Goal: Information Seeking & Learning: Understand process/instructions

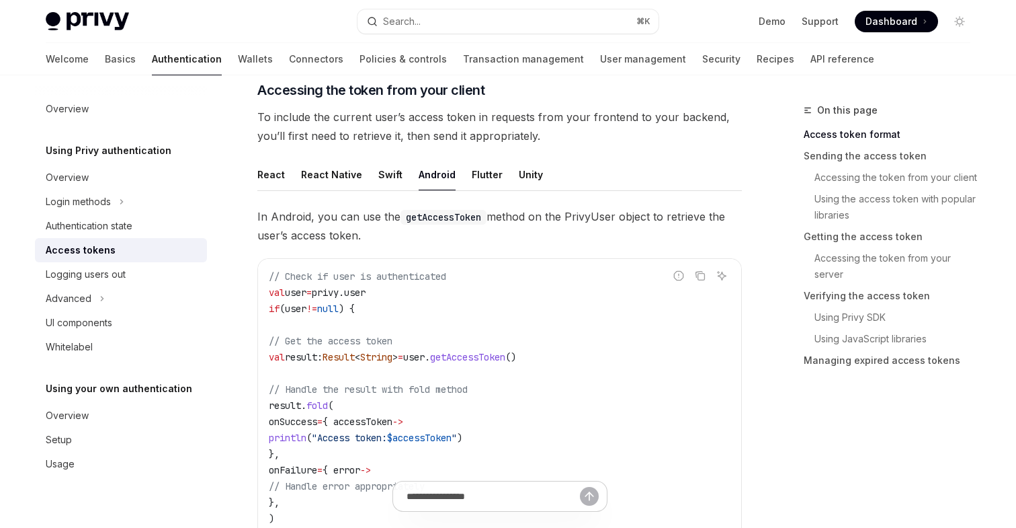
scroll to position [592, 0]
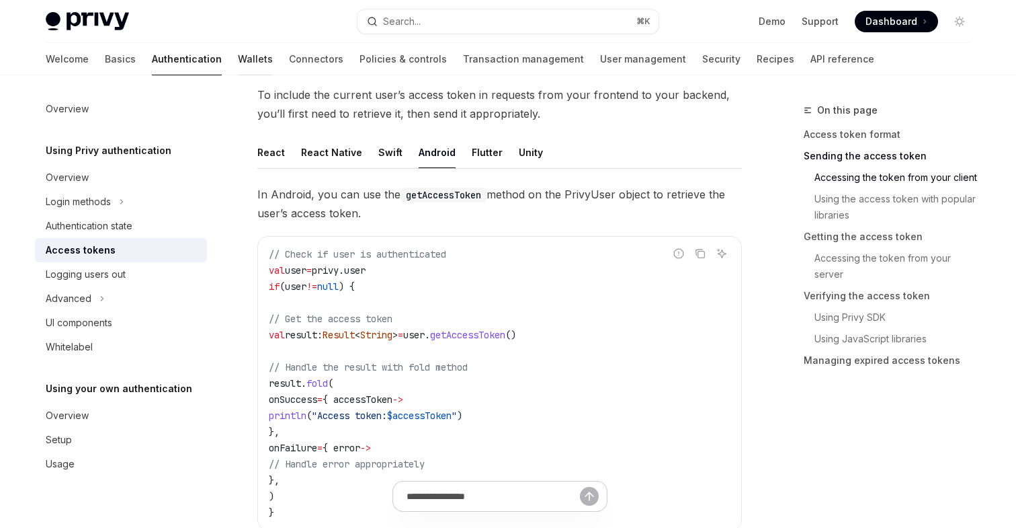
click at [238, 57] on link "Wallets" at bounding box center [255, 59] width 35 height 32
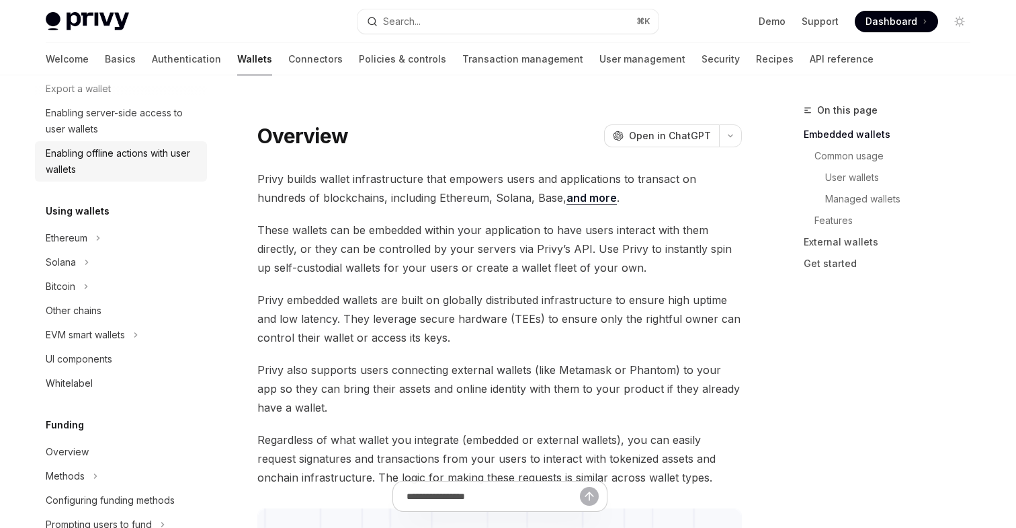
scroll to position [221, 0]
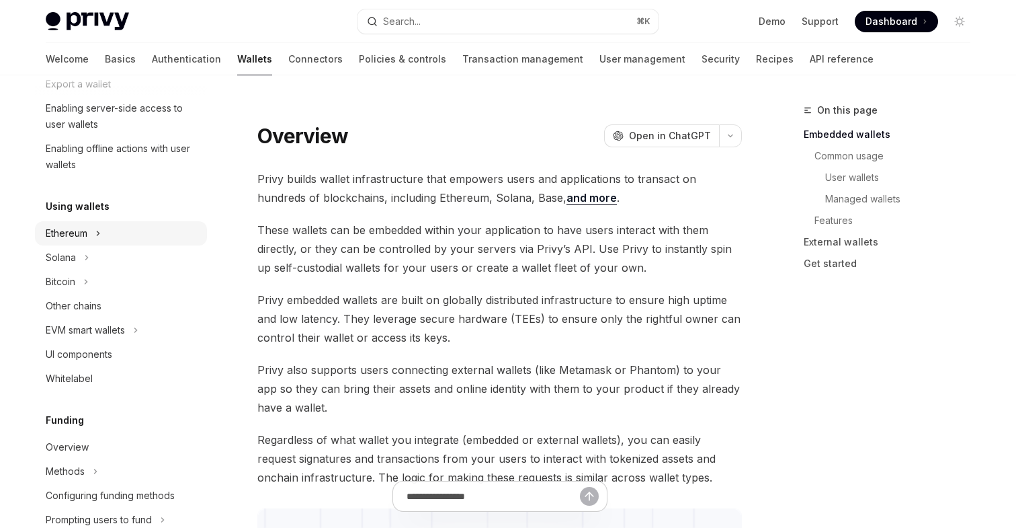
click at [86, 236] on div "Ethereum" at bounding box center [67, 233] width 42 height 16
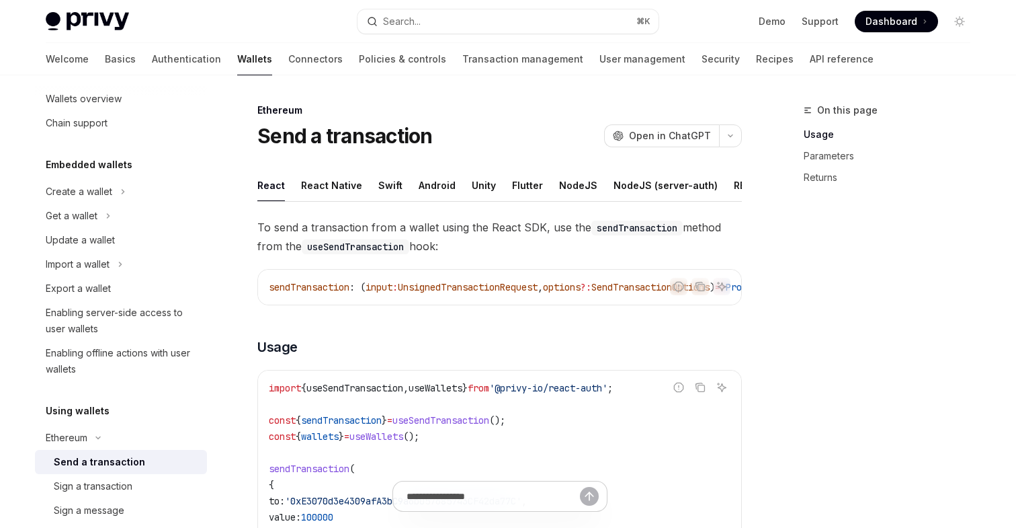
scroll to position [11, 0]
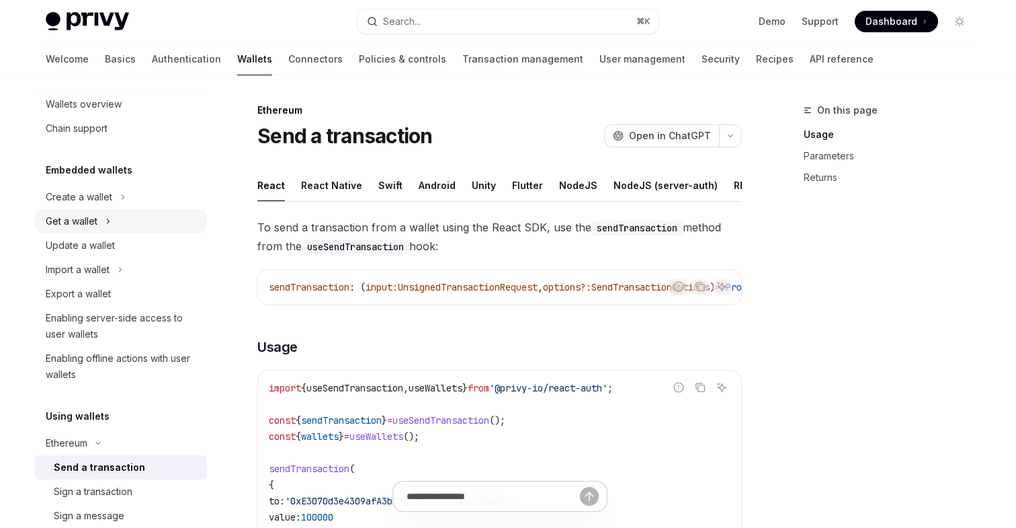
click at [104, 212] on button "Get a wallet" at bounding box center [121, 221] width 172 height 24
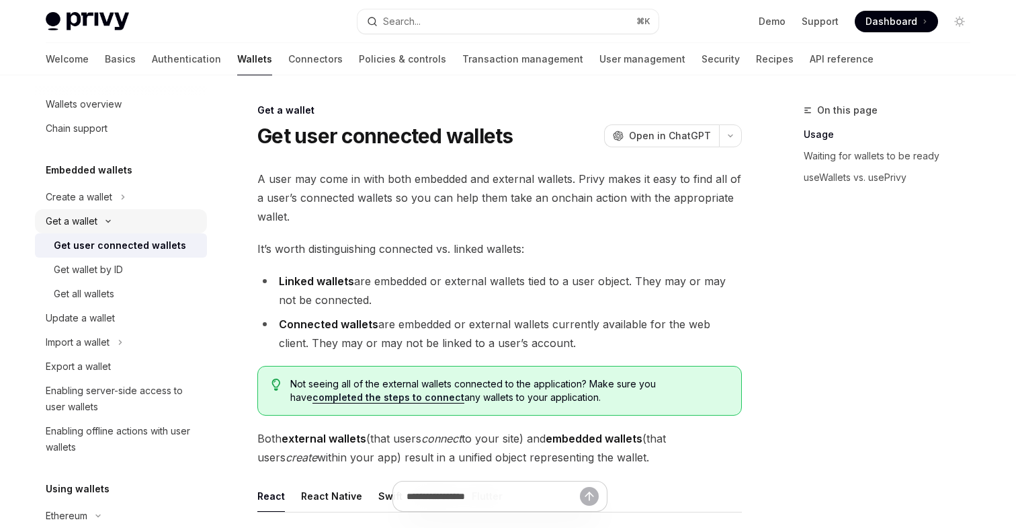
click at [101, 218] on icon "Toggle Get a wallet section" at bounding box center [108, 220] width 16 height 5
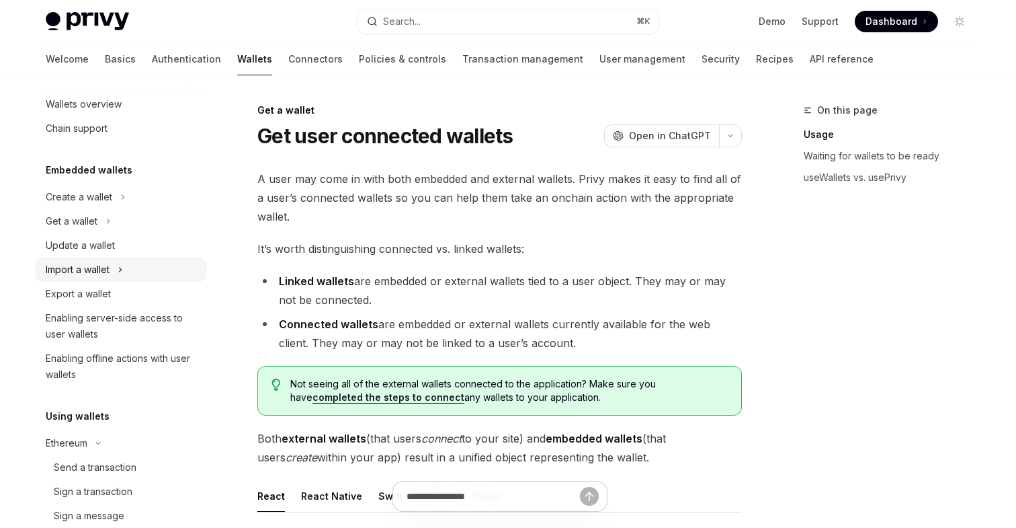
click at [112, 270] on button "Import a wallet" at bounding box center [121, 269] width 172 height 24
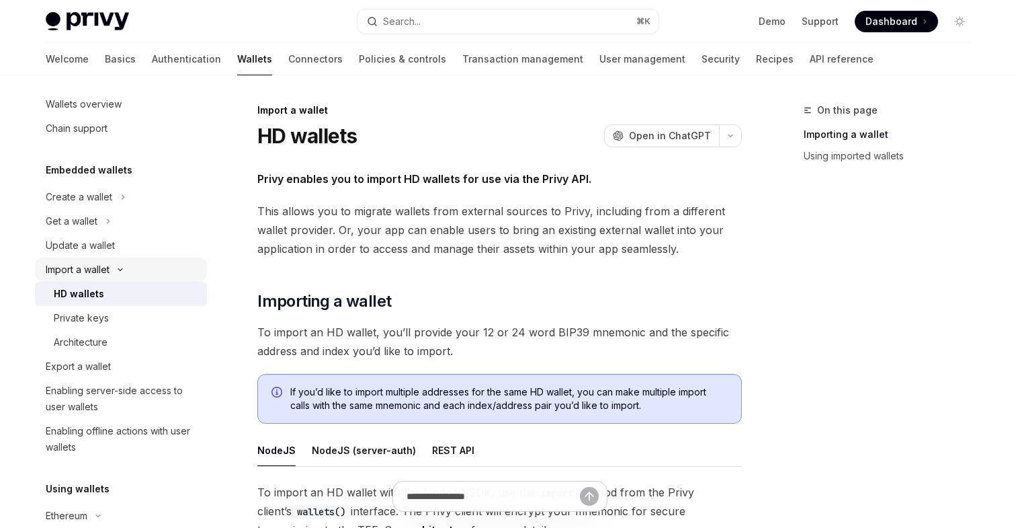
click at [112, 270] on button "Import a wallet" at bounding box center [121, 269] width 172 height 24
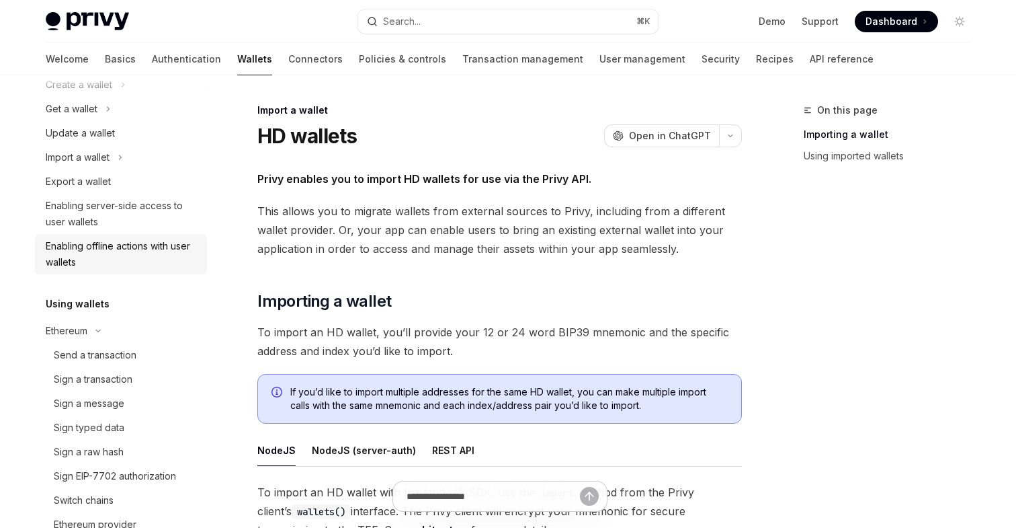
scroll to position [159, 0]
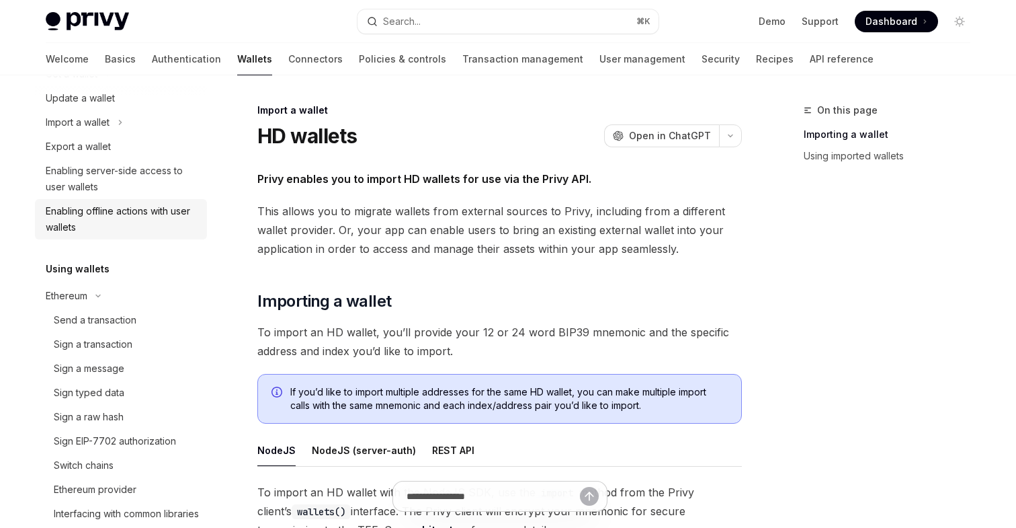
click at [136, 219] on div "Enabling offline actions with user wallets" at bounding box center [122, 219] width 153 height 32
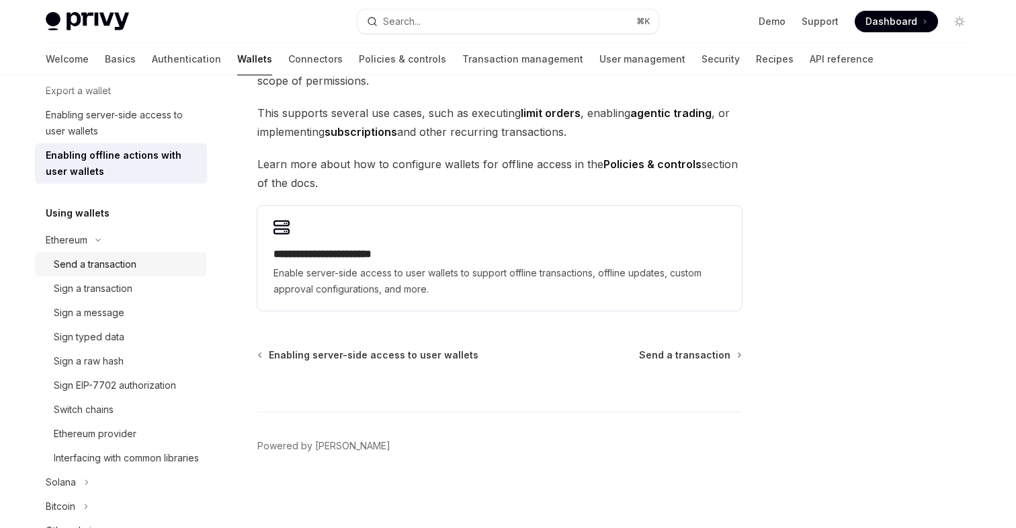
scroll to position [227, 0]
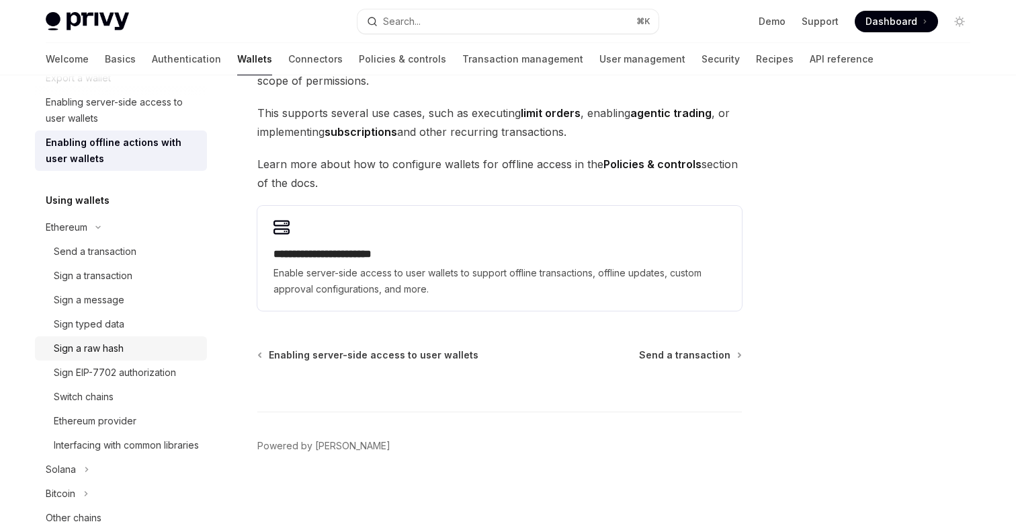
click at [111, 341] on div "Sign a raw hash" at bounding box center [89, 348] width 70 height 16
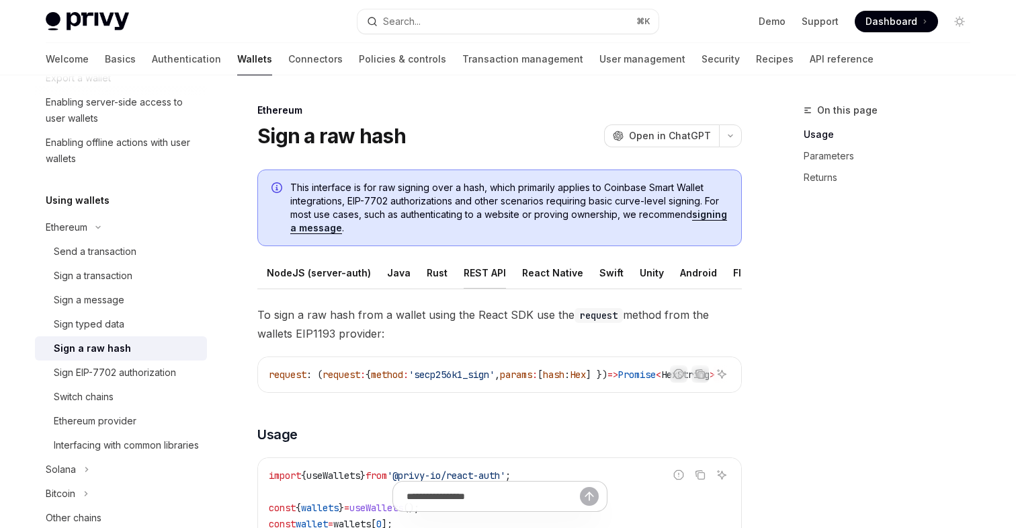
scroll to position [0, 91]
click at [678, 276] on div "Android" at bounding box center [695, 273] width 37 height 32
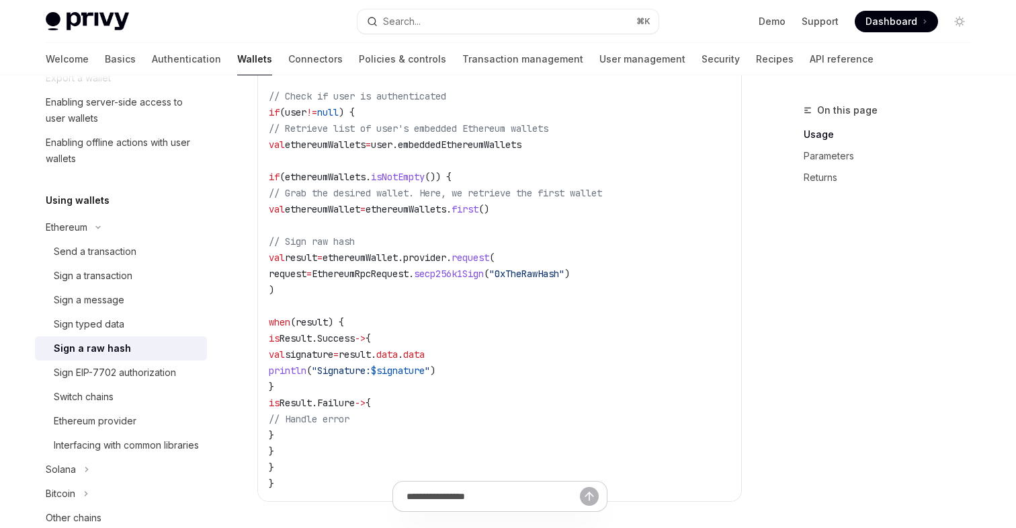
scroll to position [374, 0]
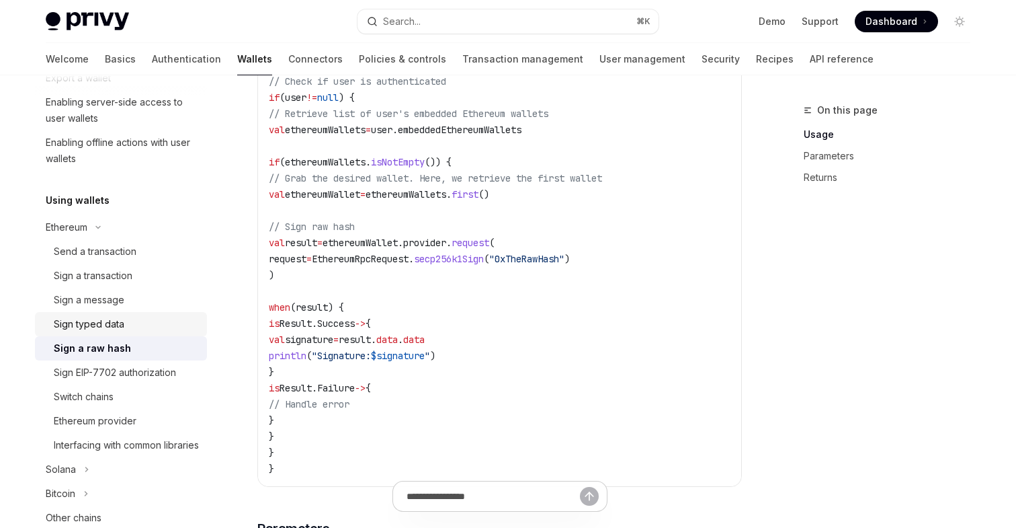
click at [93, 324] on div "Sign typed data" at bounding box center [89, 324] width 71 height 16
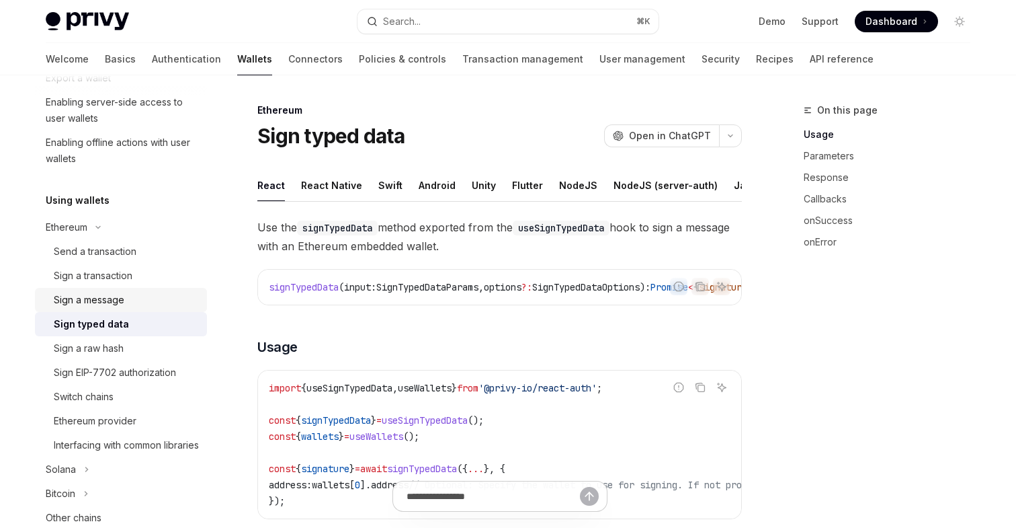
click at [104, 296] on div "Sign a message" at bounding box center [89, 300] width 71 height 16
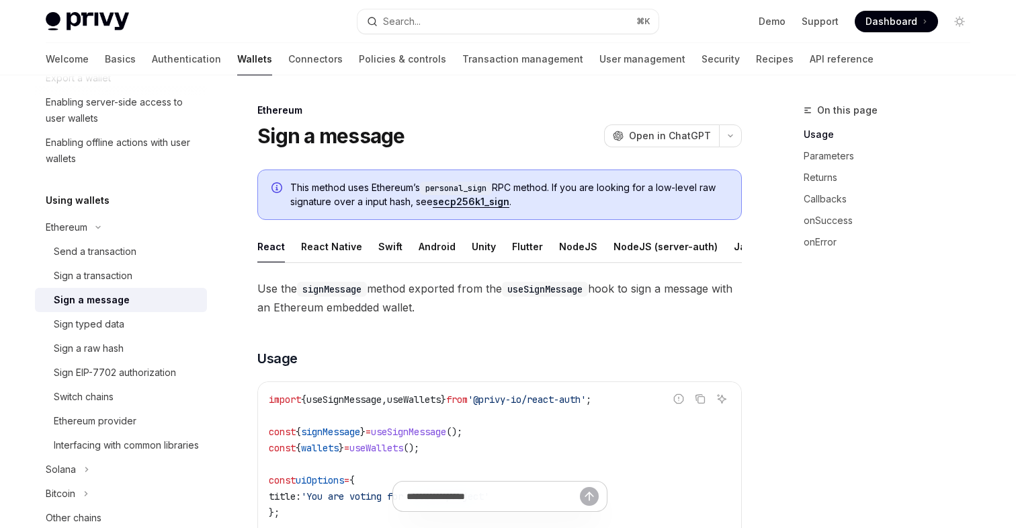
click at [407, 245] on ul "React React Native Swift Android Unity Flutter NodeJS NodeJS (server-auth) Java…" at bounding box center [499, 247] width 485 height 32
click at [425, 253] on div "Android" at bounding box center [437, 247] width 37 height 32
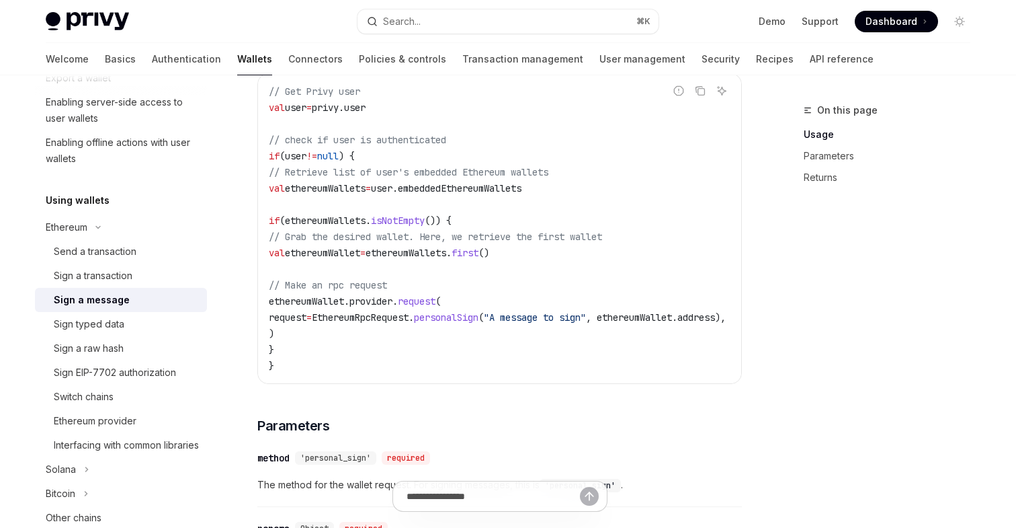
scroll to position [256, 0]
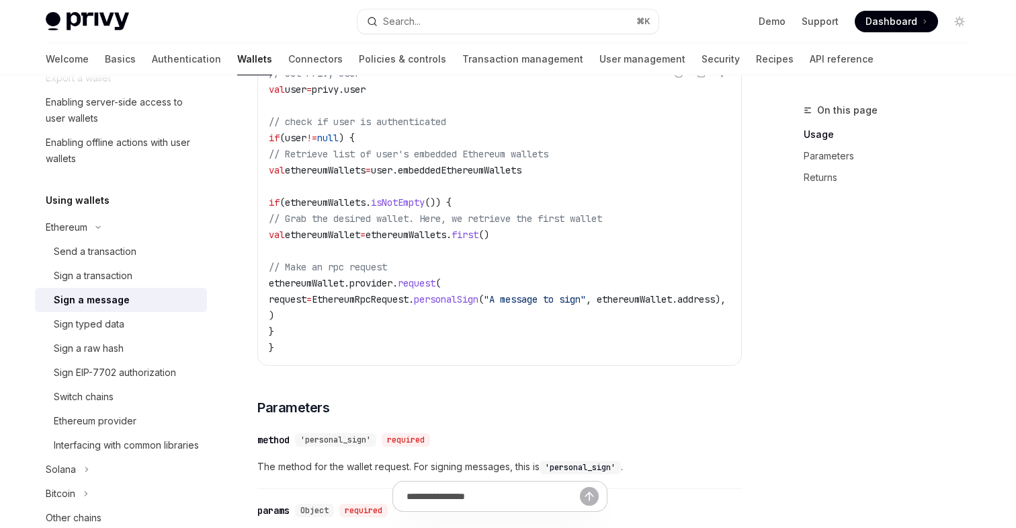
click at [479, 295] on span "personalSign" at bounding box center [446, 299] width 65 height 12
copy span "personalSign"
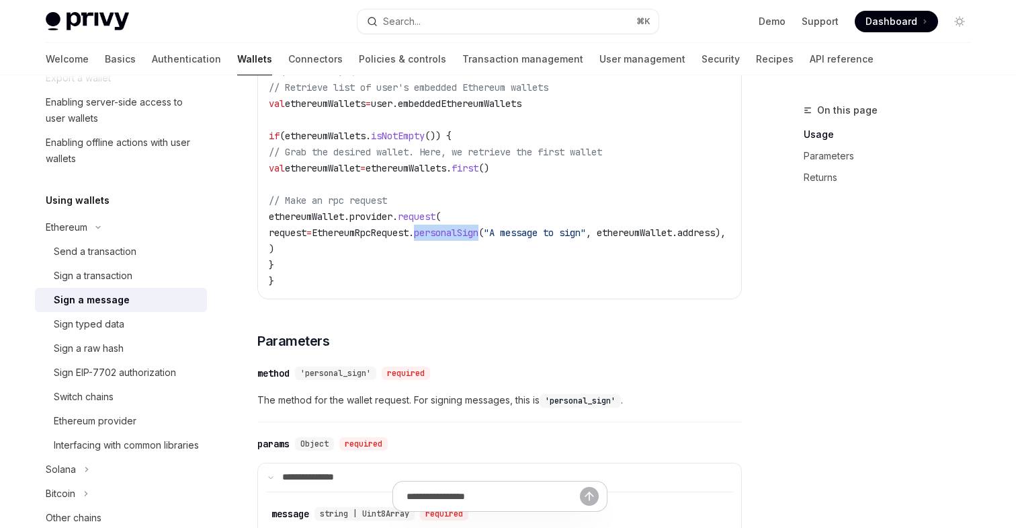
scroll to position [352, 0]
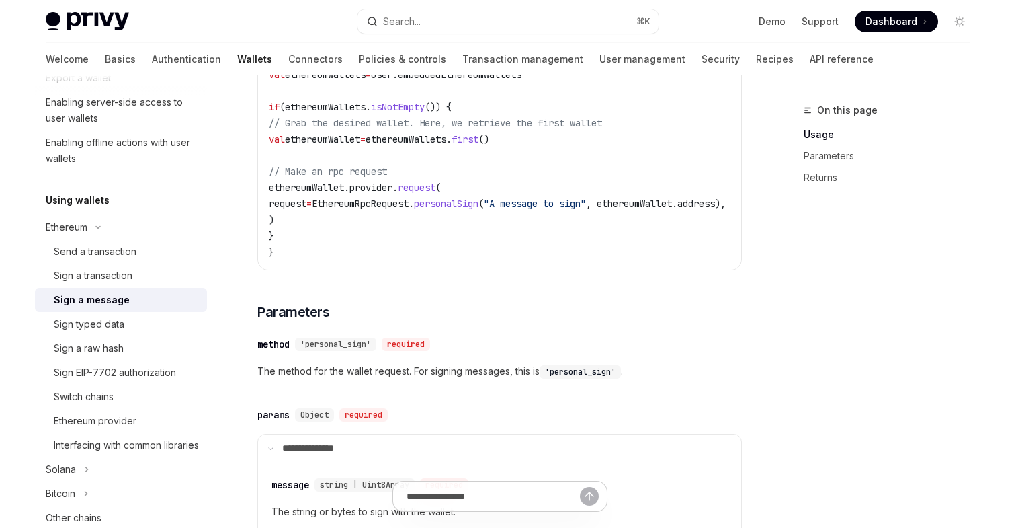
click at [350, 349] on span "'personal_sign'" at bounding box center [335, 344] width 71 height 11
copy div "personal_sign' required"
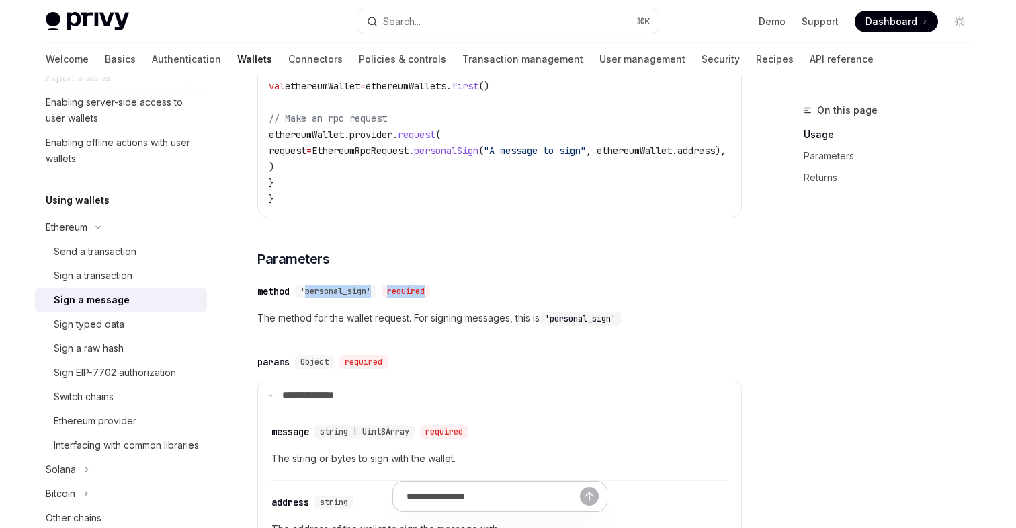
scroll to position [461, 0]
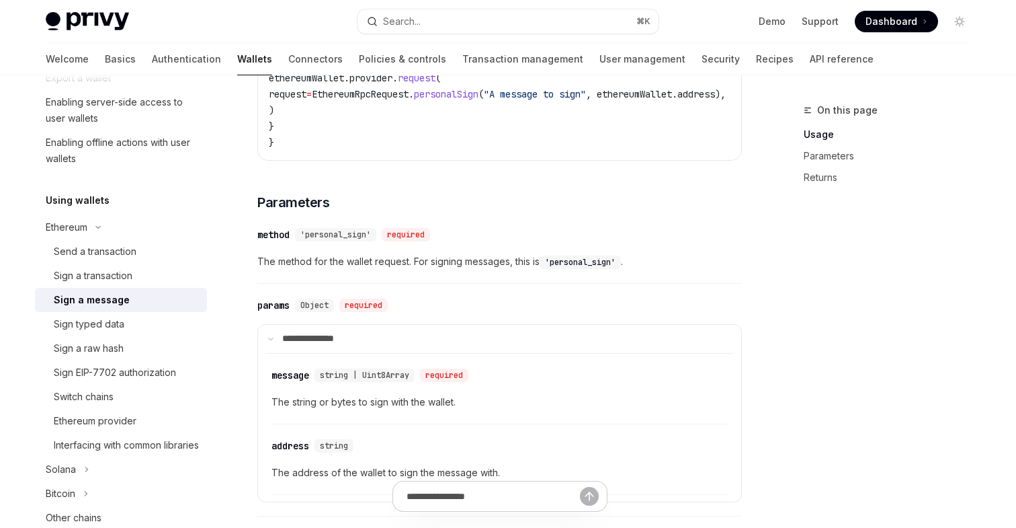
click at [345, 241] on div "'personal_sign'" at bounding box center [335, 234] width 81 height 13
click at [335, 238] on span "'personal_sign'" at bounding box center [335, 234] width 71 height 11
click at [356, 266] on span "The method for the wallet request. For signing messages, this is 'personal_sign…" at bounding box center [499, 261] width 485 height 16
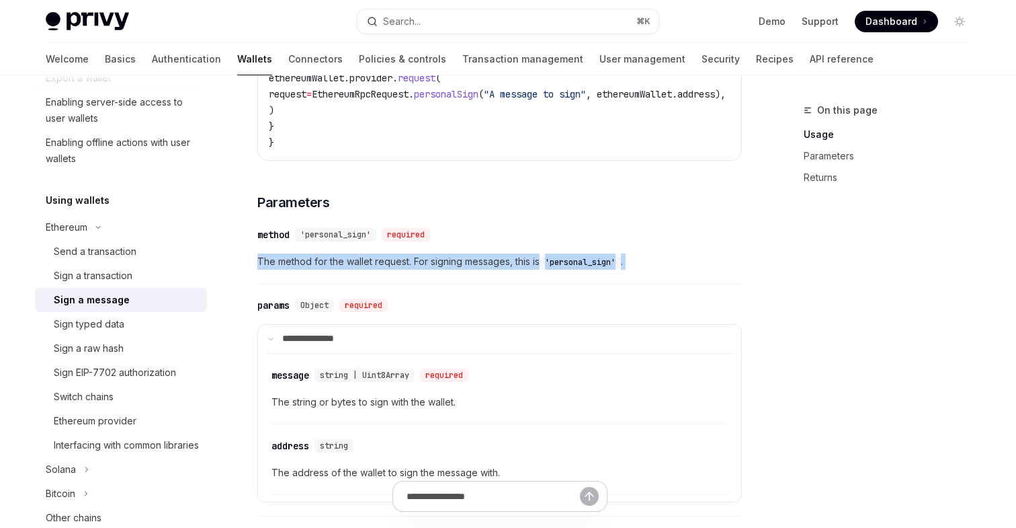
click at [356, 266] on span "The method for the wallet request. For signing messages, this is 'personal_sign…" at bounding box center [499, 261] width 485 height 16
copy span "The method for the wallet request. For signing messages, this is 'personal_sign…"
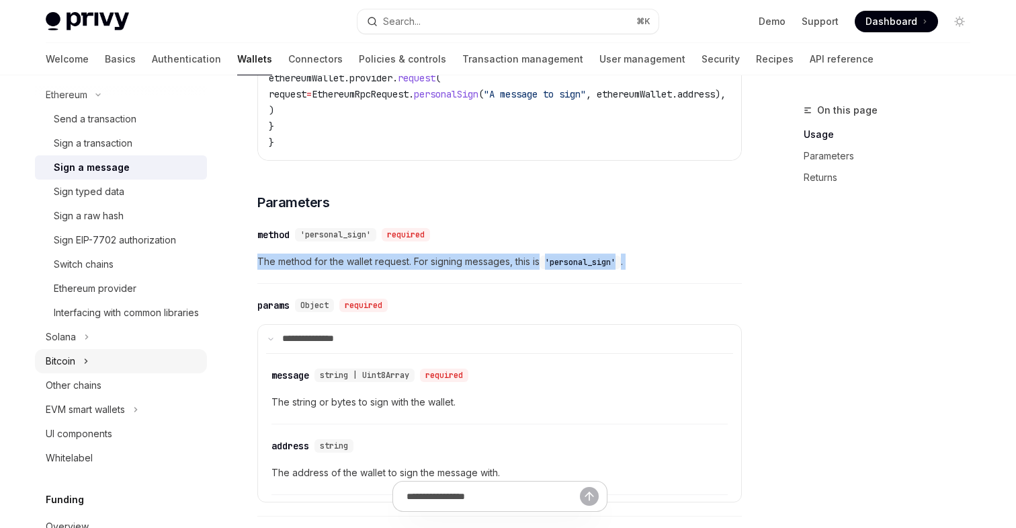
scroll to position [394, 0]
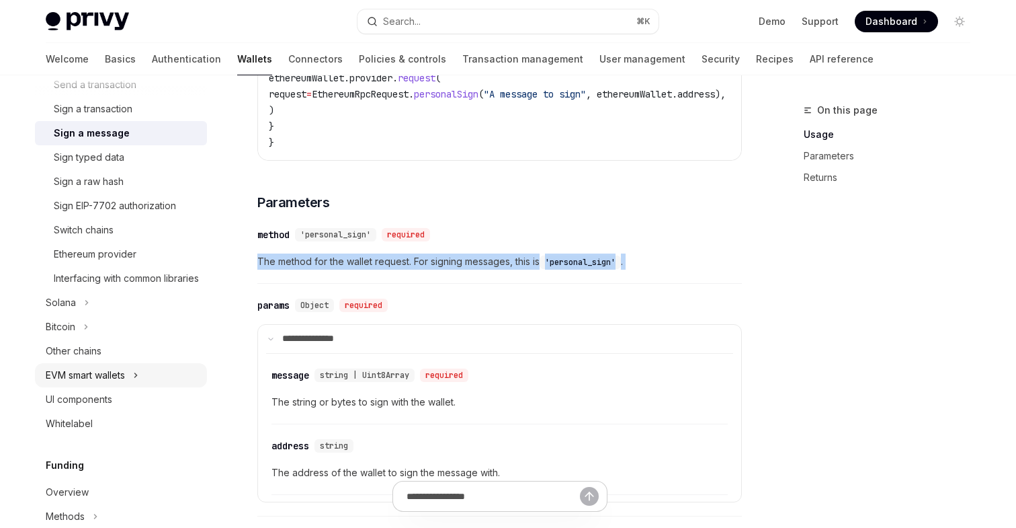
click at [124, 383] on div "EVM smart wallets" at bounding box center [85, 375] width 79 height 16
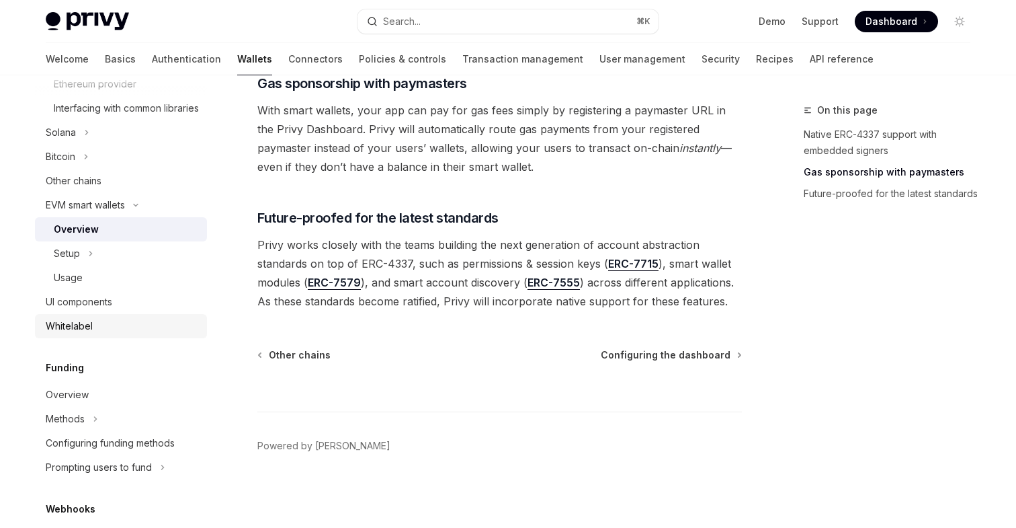
scroll to position [595, 0]
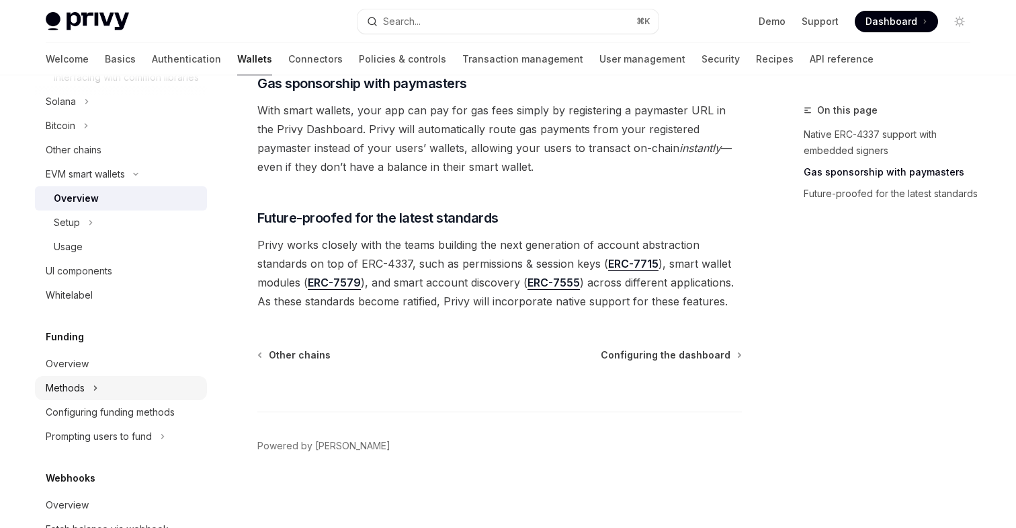
click at [77, 396] on div "Methods" at bounding box center [65, 388] width 39 height 16
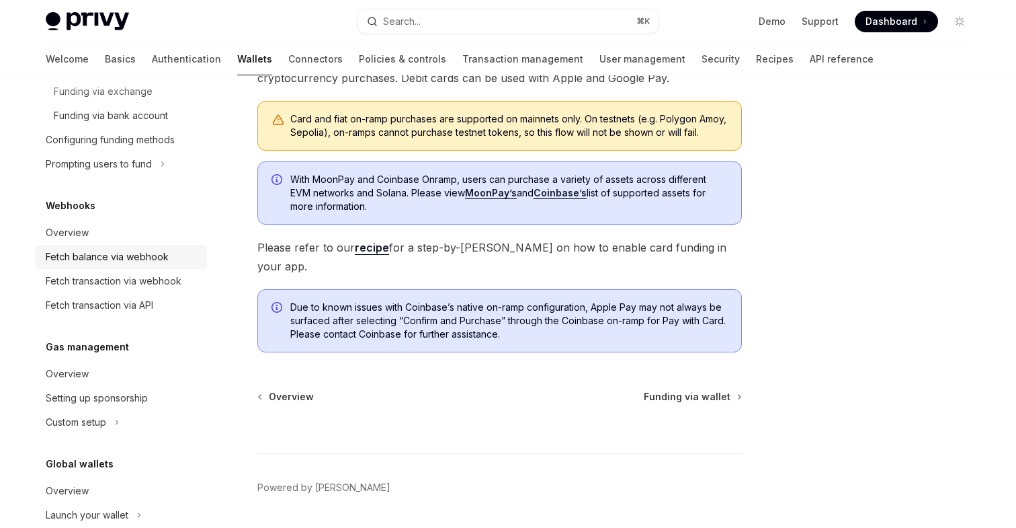
scroll to position [1046, 0]
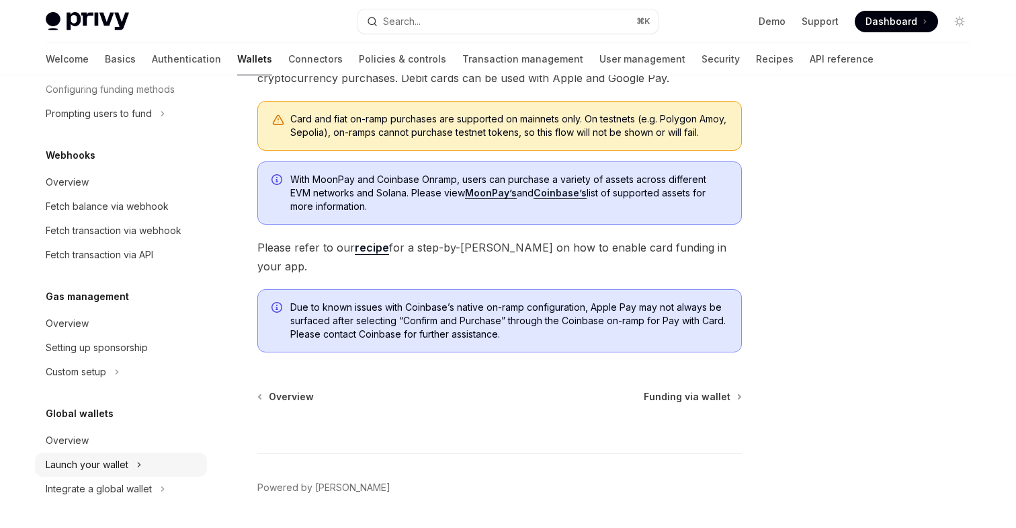
click at [115, 467] on div "Launch your wallet" at bounding box center [87, 464] width 83 height 16
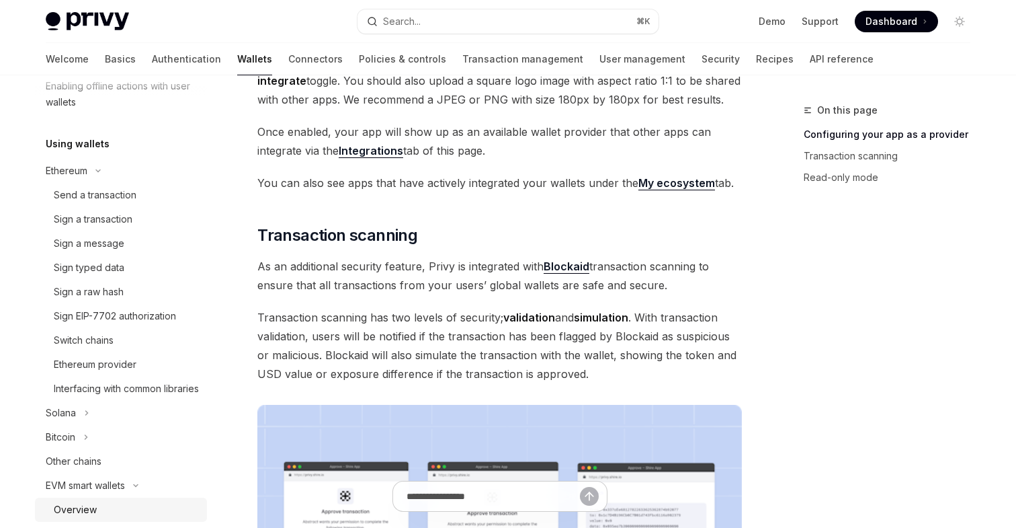
scroll to position [259, 0]
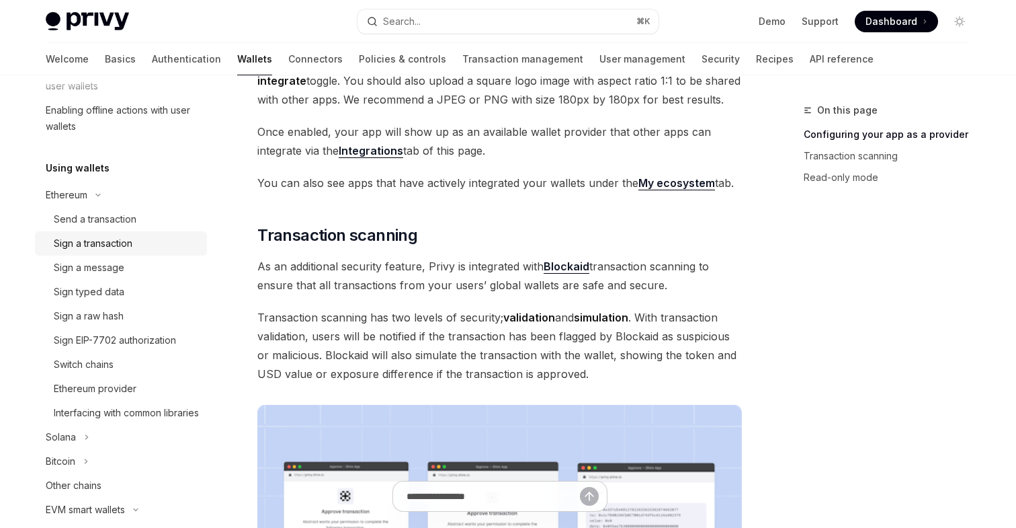
click at [118, 248] on div "Sign a transaction" at bounding box center [93, 243] width 79 height 16
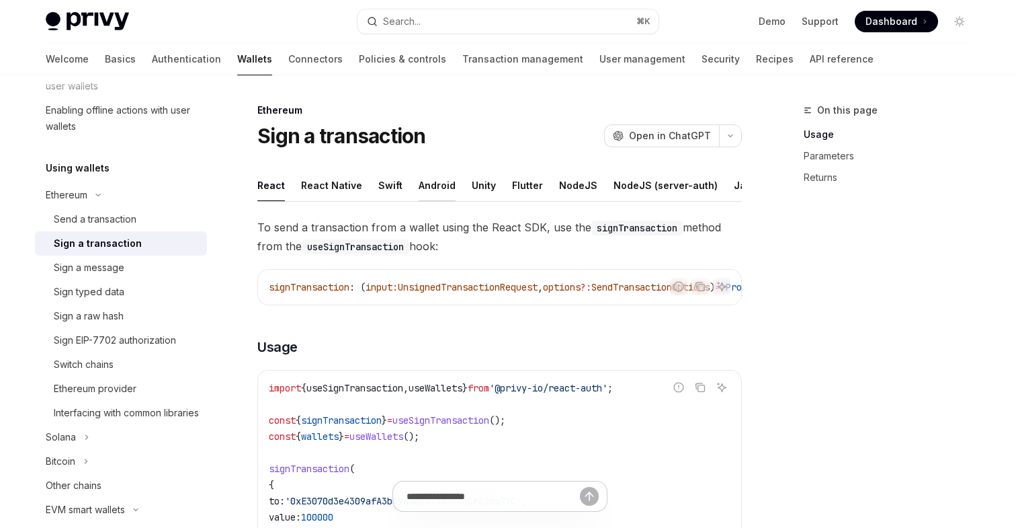
click at [436, 186] on div "Android" at bounding box center [437, 185] width 37 height 32
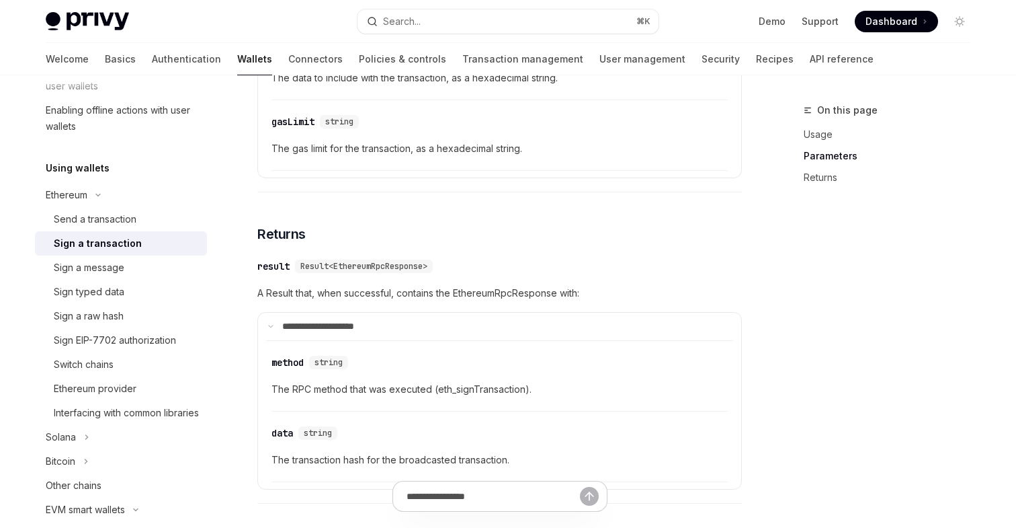
scroll to position [1244, 0]
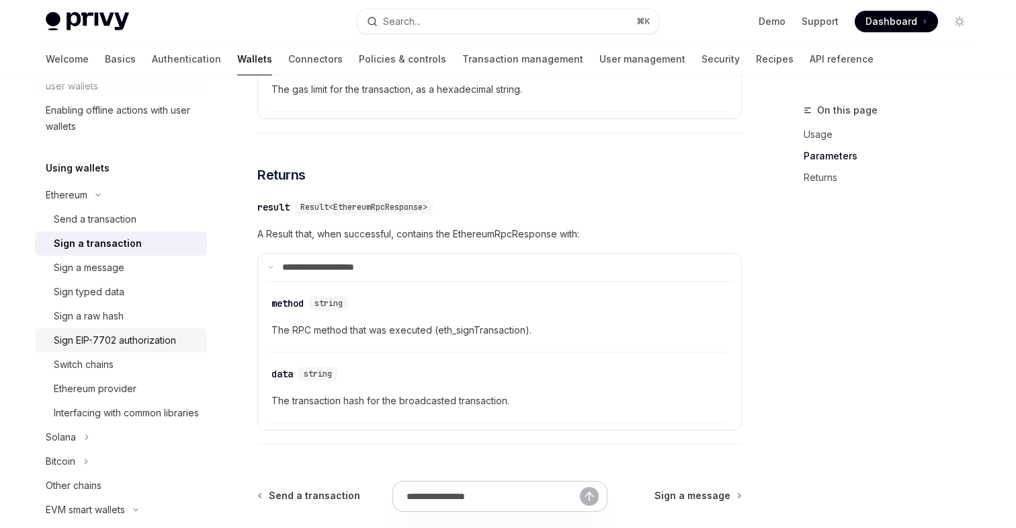
click at [173, 346] on div "Sign EIP-7702 authorization" at bounding box center [115, 340] width 122 height 16
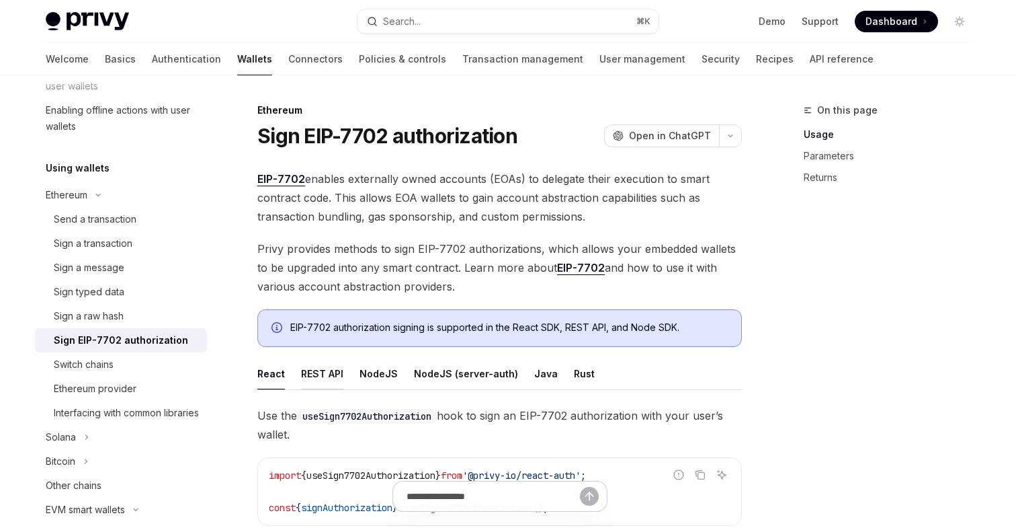
click at [325, 379] on div "REST API" at bounding box center [322, 374] width 42 height 32
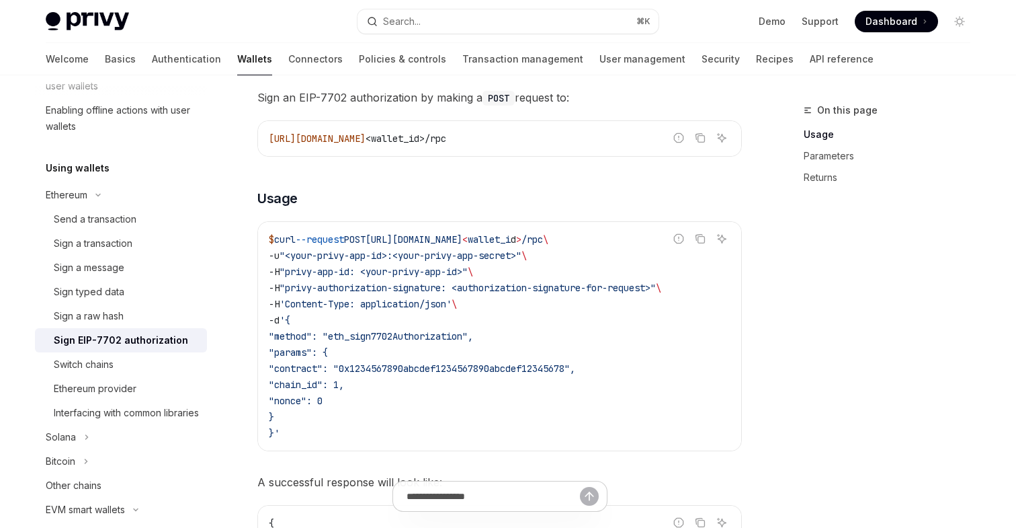
scroll to position [344, 0]
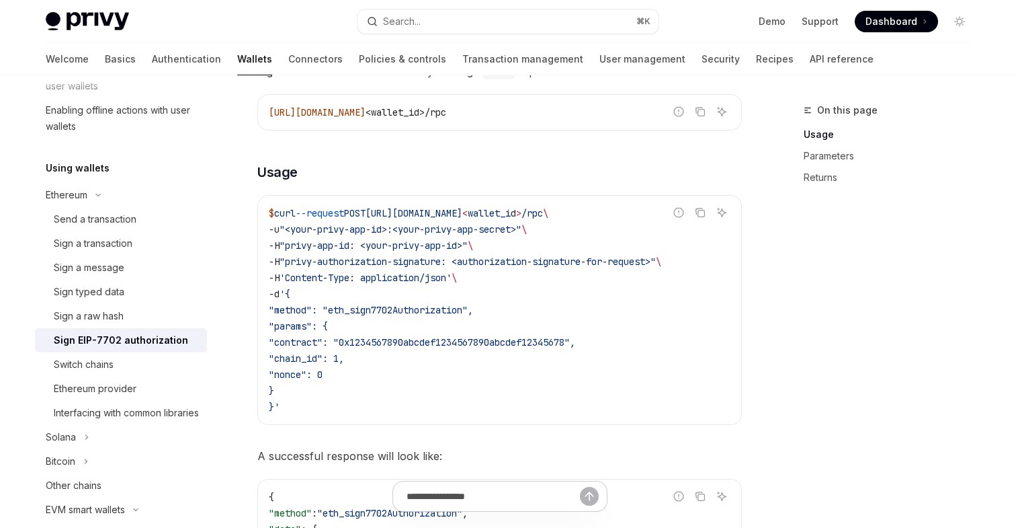
click at [397, 265] on span ""privy-authorization-signature: <authorization-signature-for-request>"" at bounding box center [468, 261] width 376 height 12
click at [447, 267] on code "$ curl --request POST https://api.privy.io/v1/wallets/ < wallet_i d > /rpc \ -u…" at bounding box center [500, 310] width 462 height 210
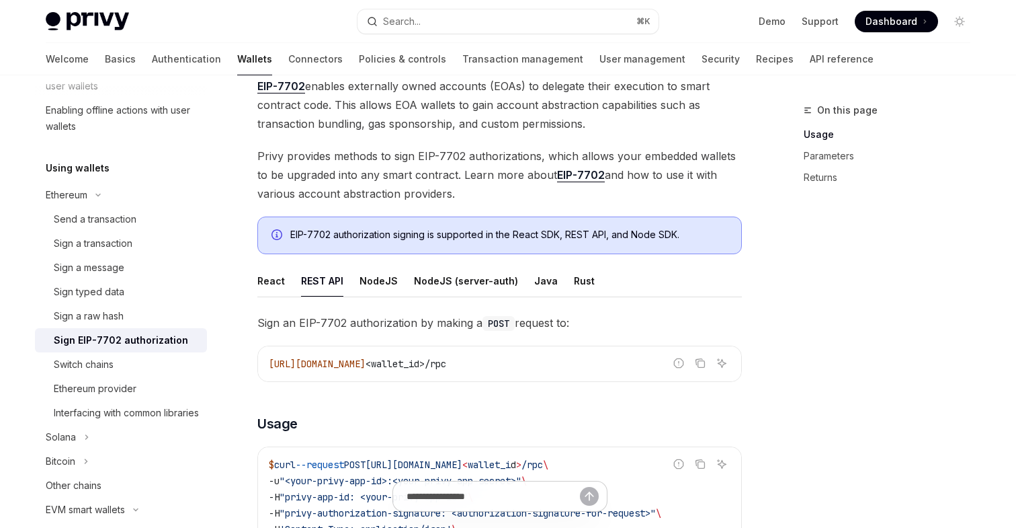
scroll to position [0, 0]
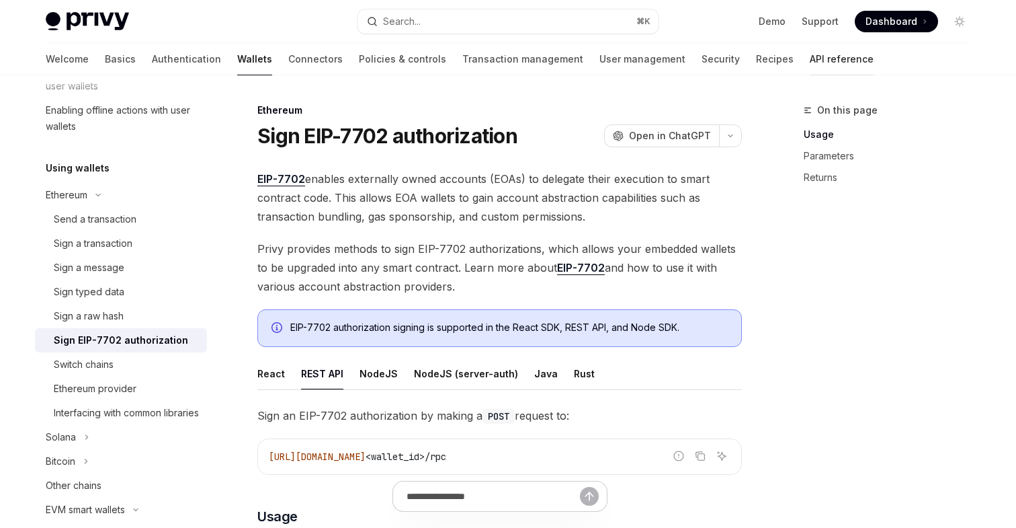
click at [810, 58] on link "API reference" at bounding box center [842, 59] width 64 height 32
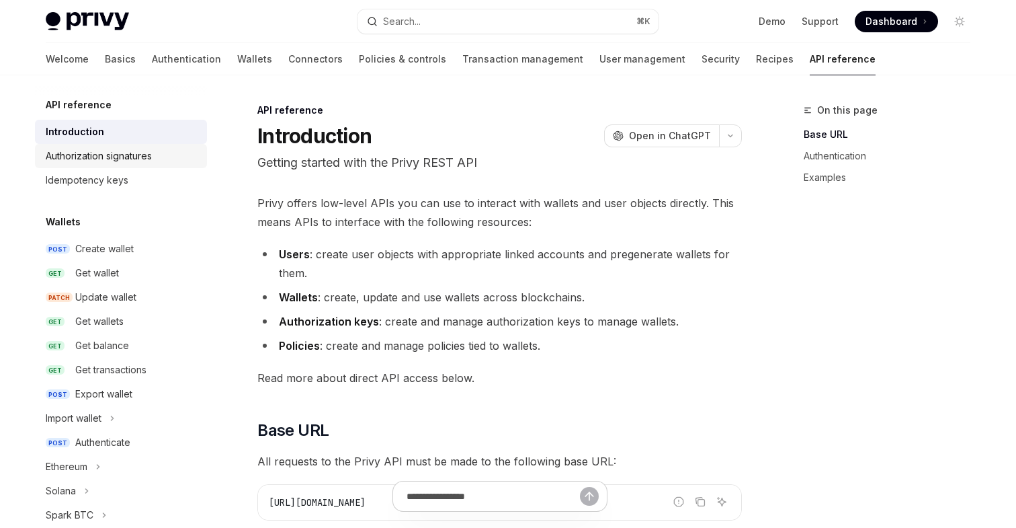
click at [121, 156] on div "Authorization signatures" at bounding box center [99, 156] width 106 height 16
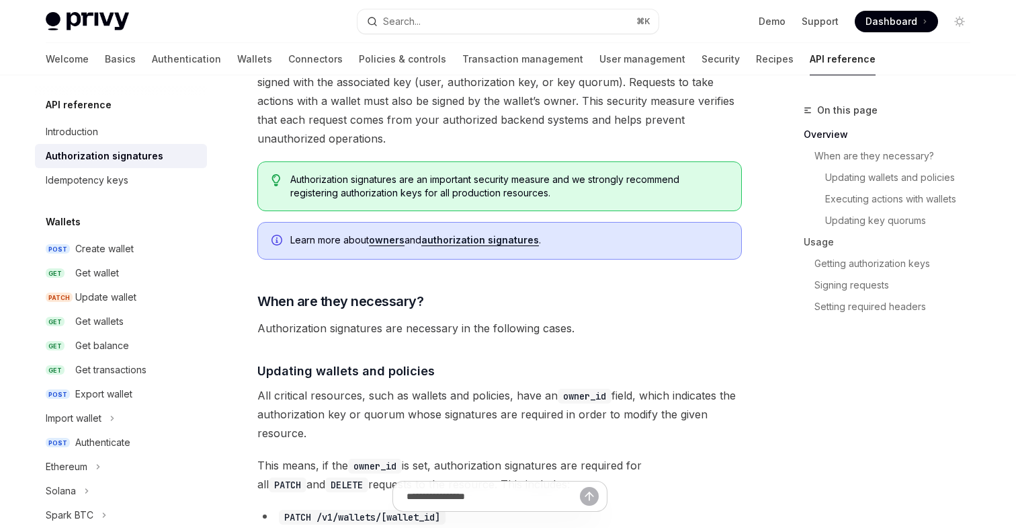
scroll to position [255, 0]
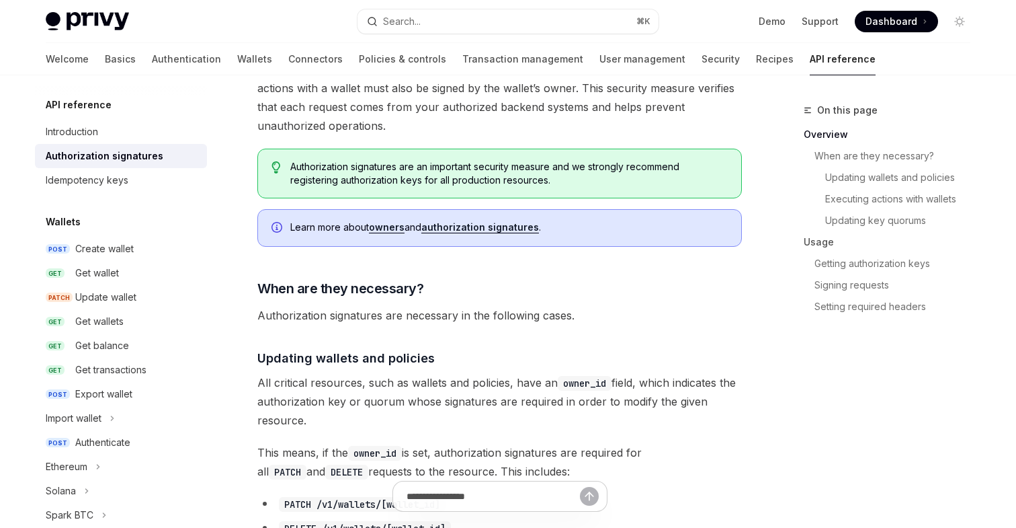
click at [386, 227] on link "owners" at bounding box center [387, 227] width 36 height 12
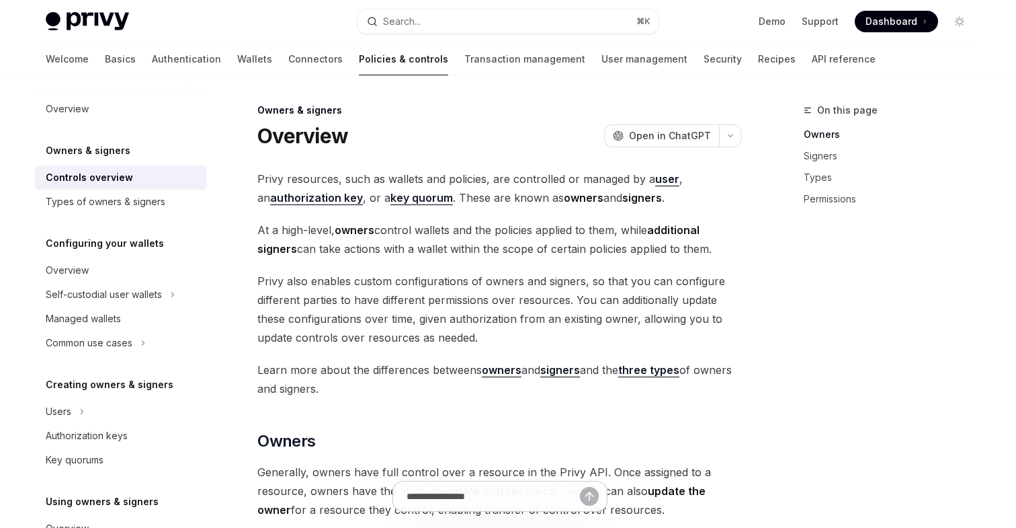
click at [497, 131] on div "Overview OpenAI Open in ChatGPT" at bounding box center [499, 136] width 485 height 24
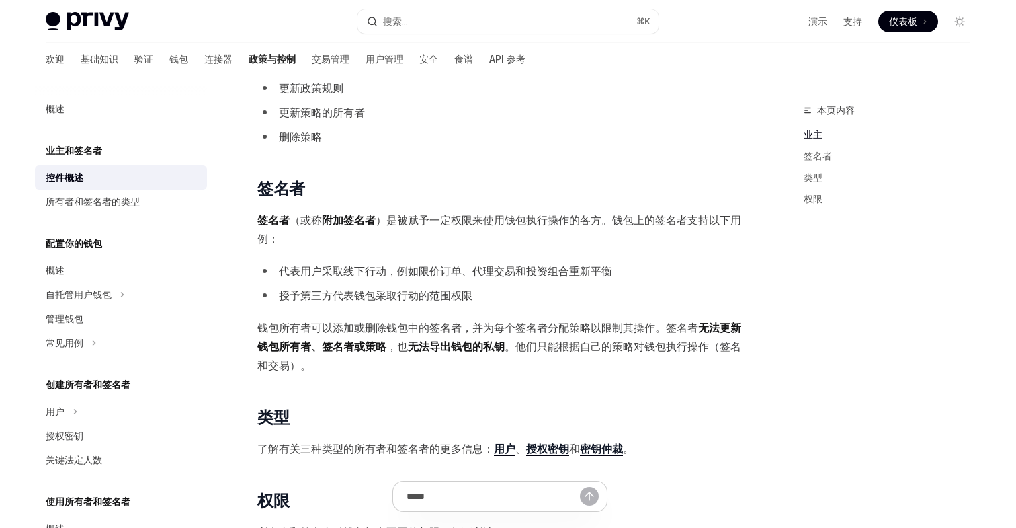
scroll to position [629, 0]
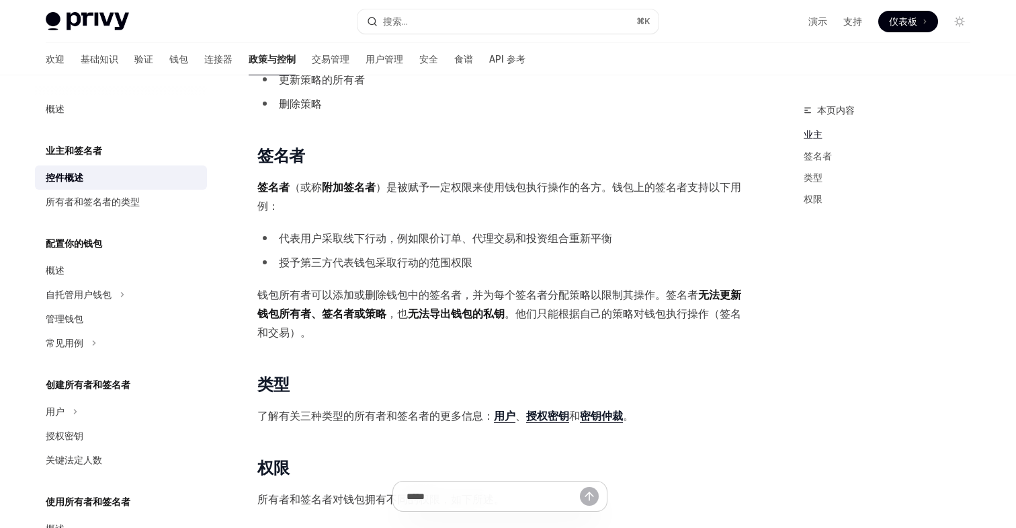
click at [349, 242] on font "代表用户采取线下行动，例如限价订单、代理交易和投资组合重新平衡" at bounding box center [445, 237] width 333 height 13
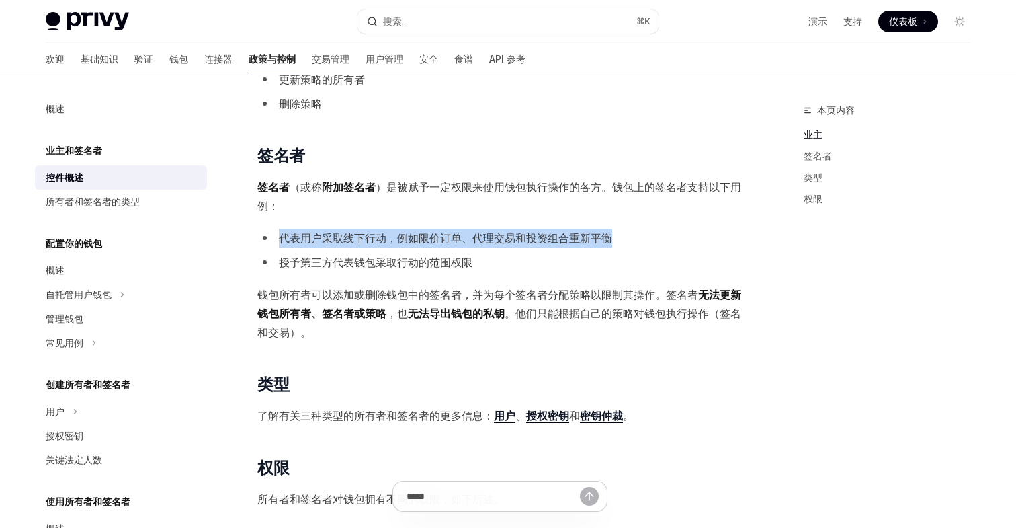
click at [349, 242] on font "代表用户采取线下行动，例如限价订单、代理交易和投资组合重新平衡" at bounding box center [445, 237] width 333 height 13
click at [386, 240] on font "代表用户采取线下行动，例如限价订单、代理交易和投资组合重新平衡" at bounding box center [445, 237] width 333 height 13
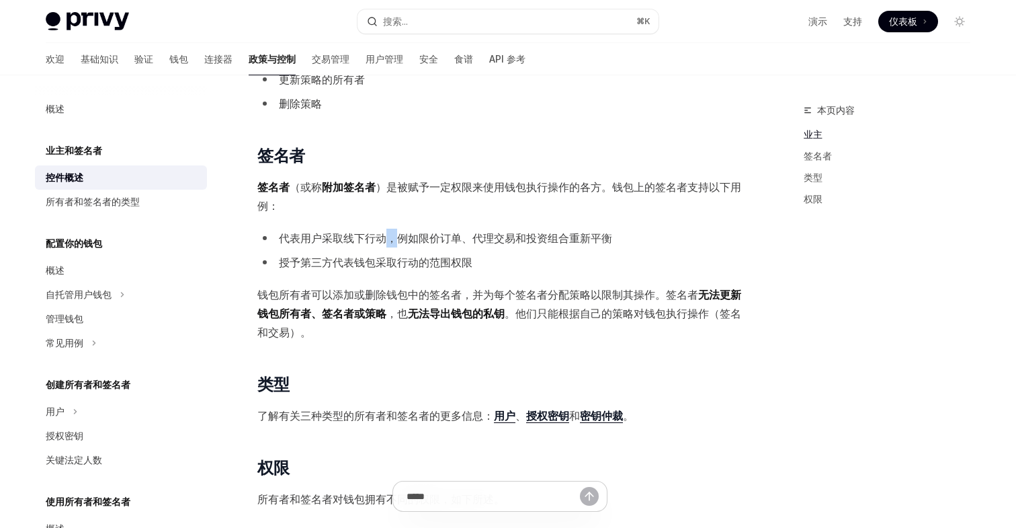
click at [386, 240] on font "代表用户采取线下行动，例如限价订单、代理交易和投资组合重新平衡" at bounding box center [445, 237] width 333 height 13
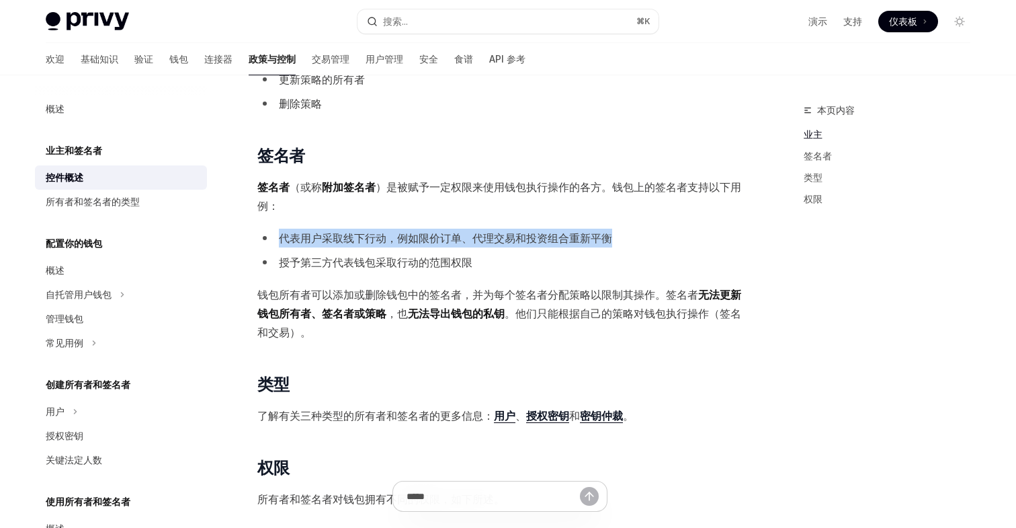
click at [386, 240] on font "代表用户采取线下行动，例如限价订单、代理交易和投资组合重新平衡" at bounding box center [445, 237] width 333 height 13
click at [409, 240] on font "代表用户采取线下行动，例如限价订单、代理交易和投资组合重新平衡" at bounding box center [445, 237] width 333 height 13
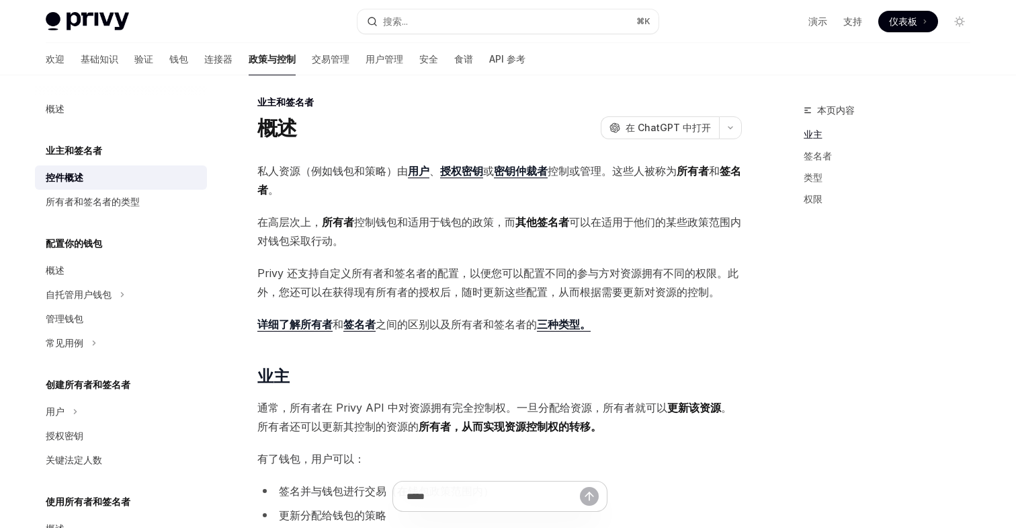
scroll to position [0, 0]
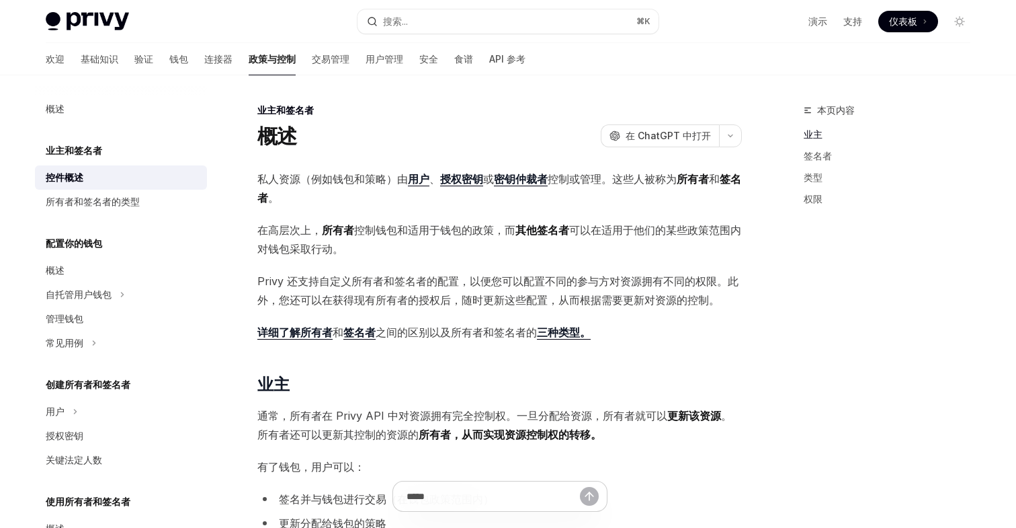
click at [556, 335] on font "三种类型。" at bounding box center [564, 331] width 54 height 13
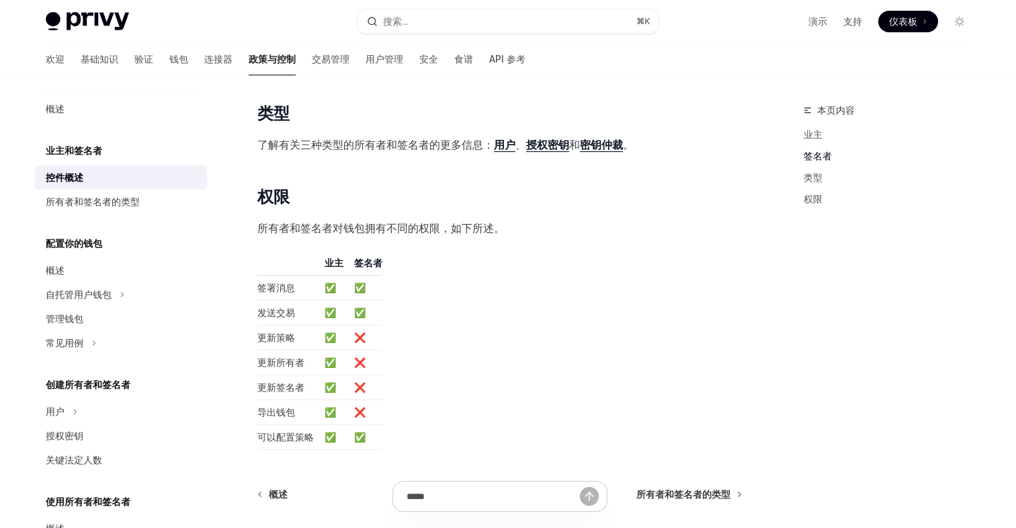
scroll to position [901, 0]
click at [506, 149] on font "用户" at bounding box center [505, 143] width 22 height 13
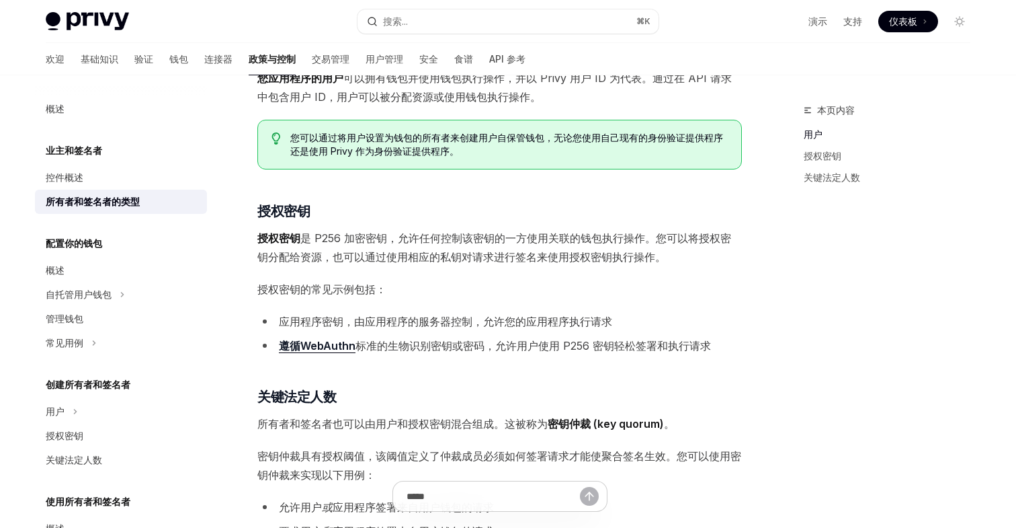
scroll to position [210, 0]
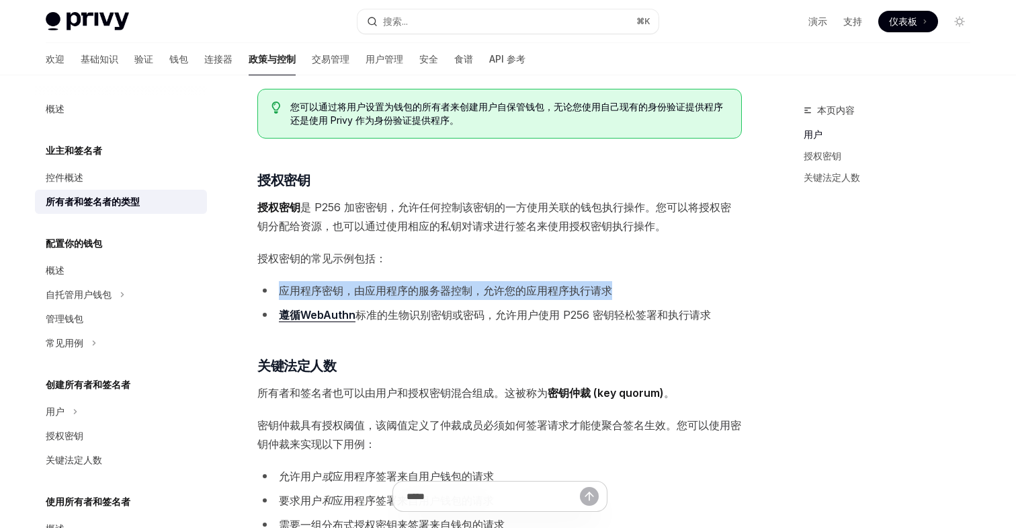
drag, startPoint x: 278, startPoint y: 292, endPoint x: 621, endPoint y: 290, distance: 342.8
click at [621, 290] on li "应用程序密钥，由应用程序的服务器控制，允许您的应用程序执行请求" at bounding box center [499, 290] width 485 height 19
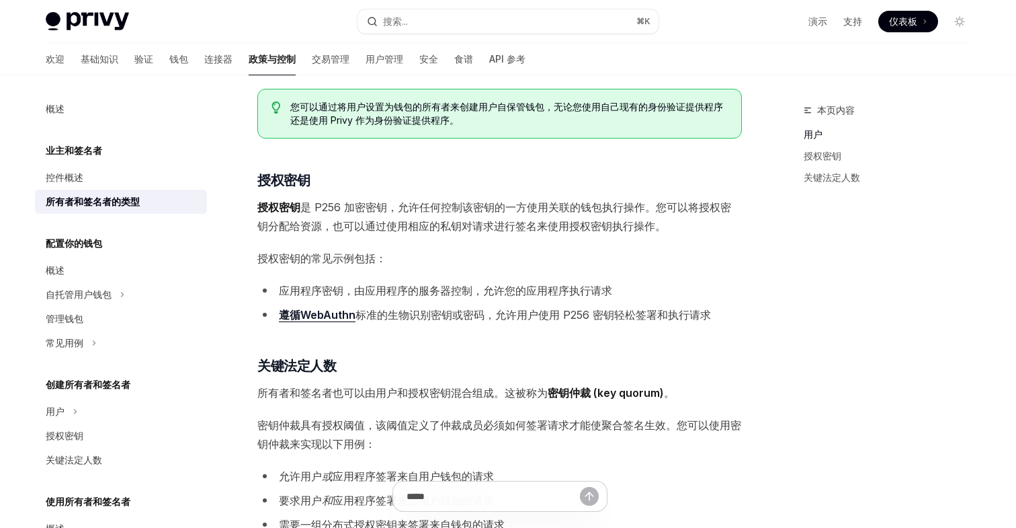
click at [493, 316] on font "标准的生物识别密钥或密码，" at bounding box center [426, 314] width 140 height 13
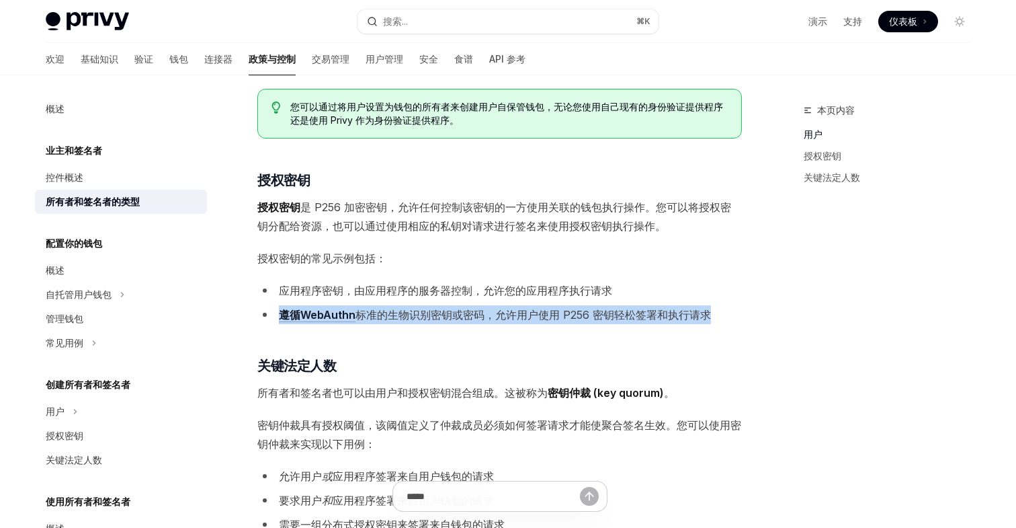
click at [493, 316] on font "标准的生物识别密钥或密码，" at bounding box center [426, 314] width 140 height 13
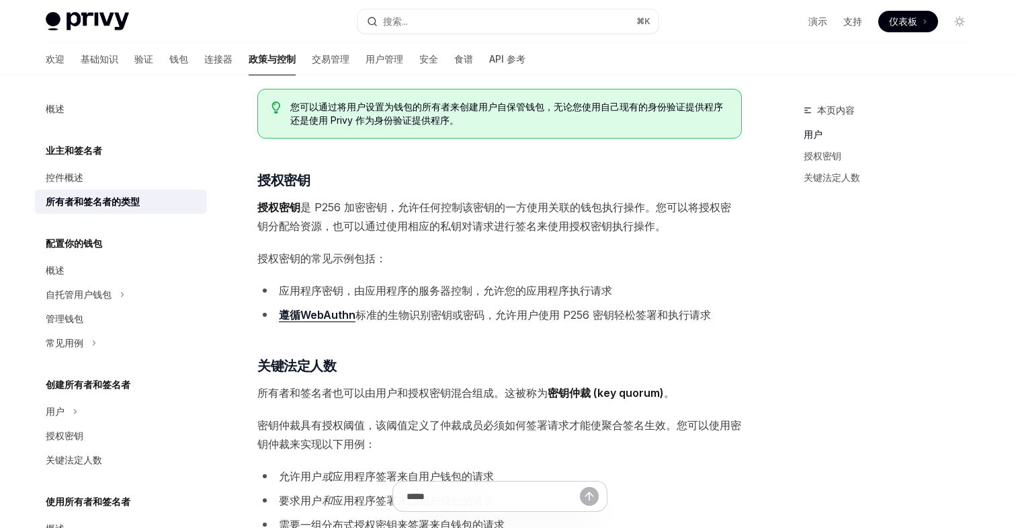
click at [515, 319] on font "允许用户使用 P256 密钥轻松签署和执行请求" at bounding box center [603, 314] width 216 height 13
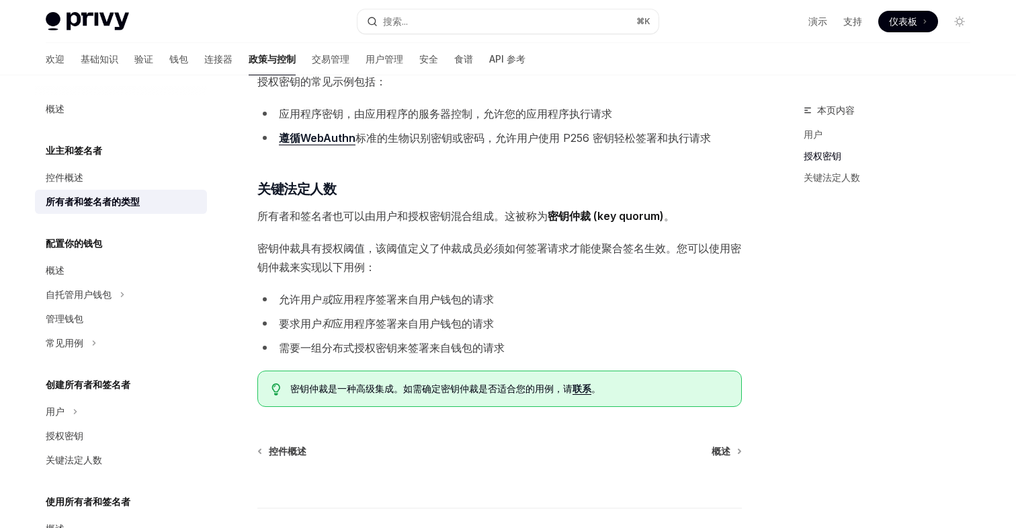
scroll to position [483, 0]
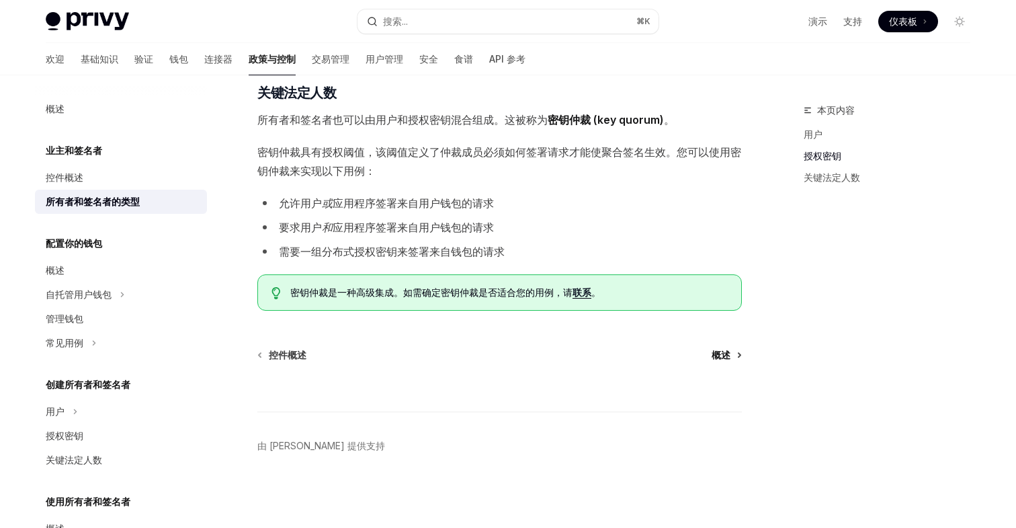
click at [732, 357] on link "概述" at bounding box center [726, 354] width 29 height 13
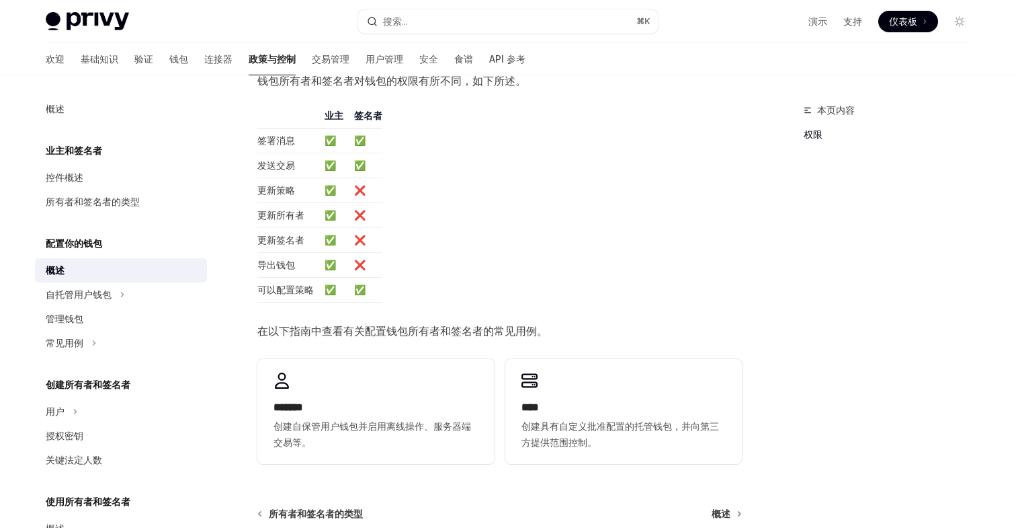
scroll to position [353, 0]
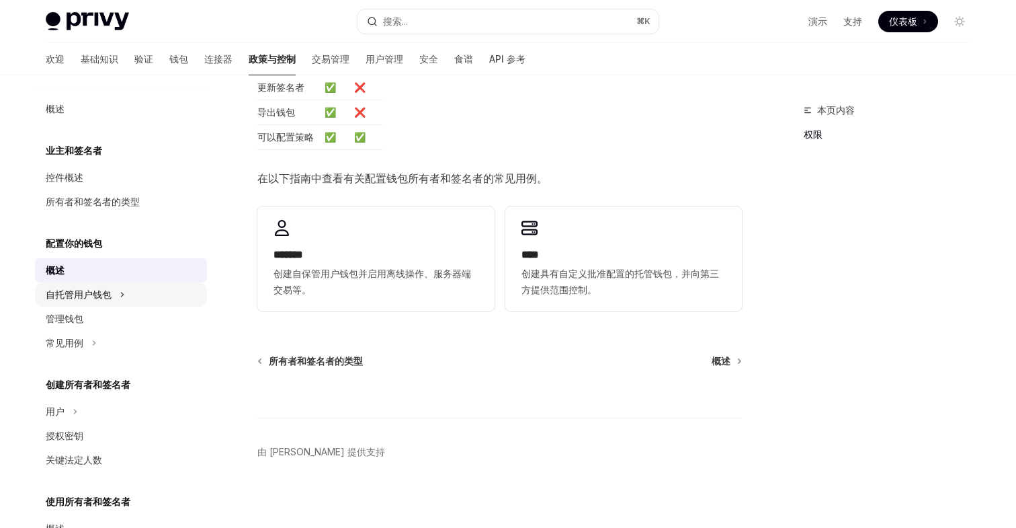
click at [114, 291] on button "自托管用户钱包" at bounding box center [121, 294] width 172 height 24
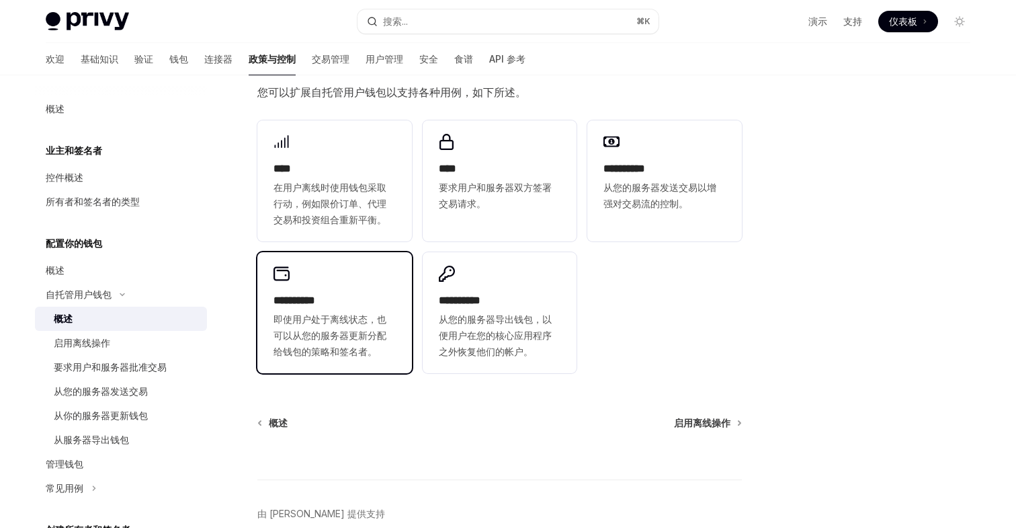
scroll to position [207, 0]
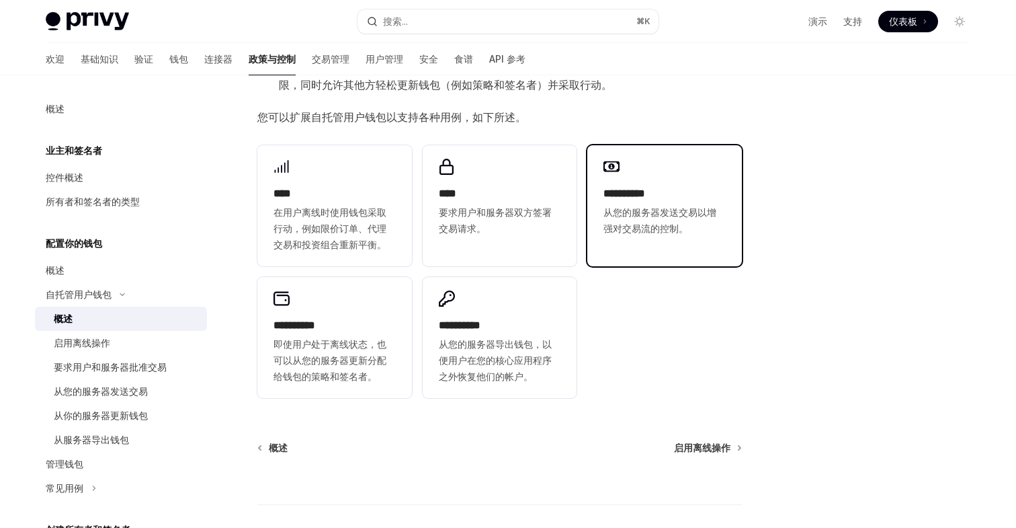
click at [652, 234] on font "从您的服务器发送交易以增强对交易流的控制。" at bounding box center [660, 220] width 113 height 28
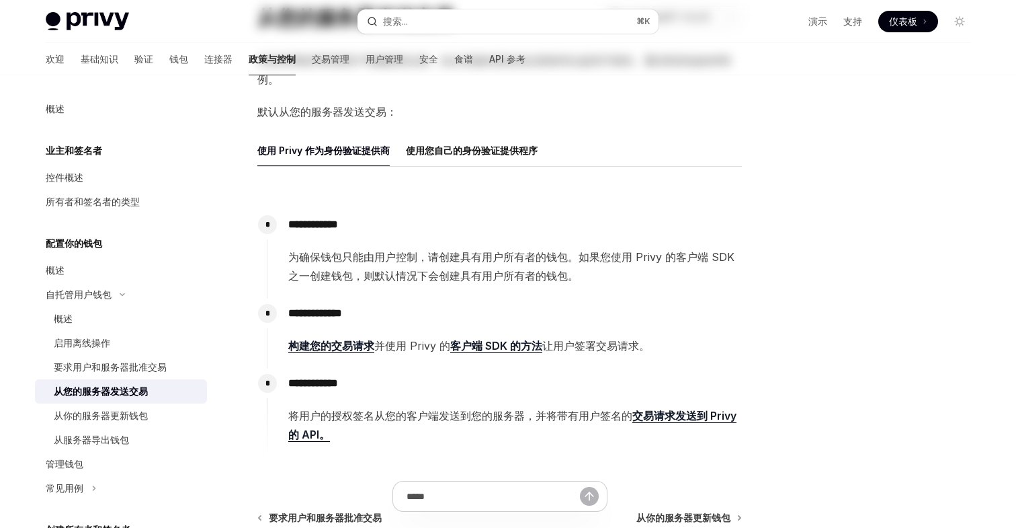
scroll to position [147, 0]
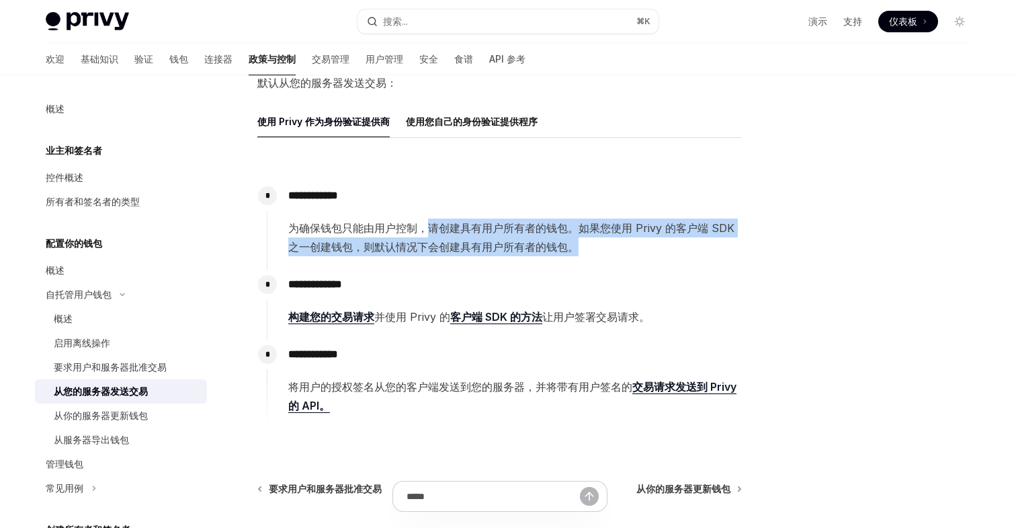
drag, startPoint x: 429, startPoint y: 227, endPoint x: 593, endPoint y: 248, distance: 165.3
click at [593, 248] on span "为确保钱包只能由用户控制，请创建具有用户所有者的钱包。如果您使用 Privy 的客户端 SDK 之一创建钱包，则默认情况下会创建具有用户所有者的钱包。" at bounding box center [514, 237] width 453 height 38
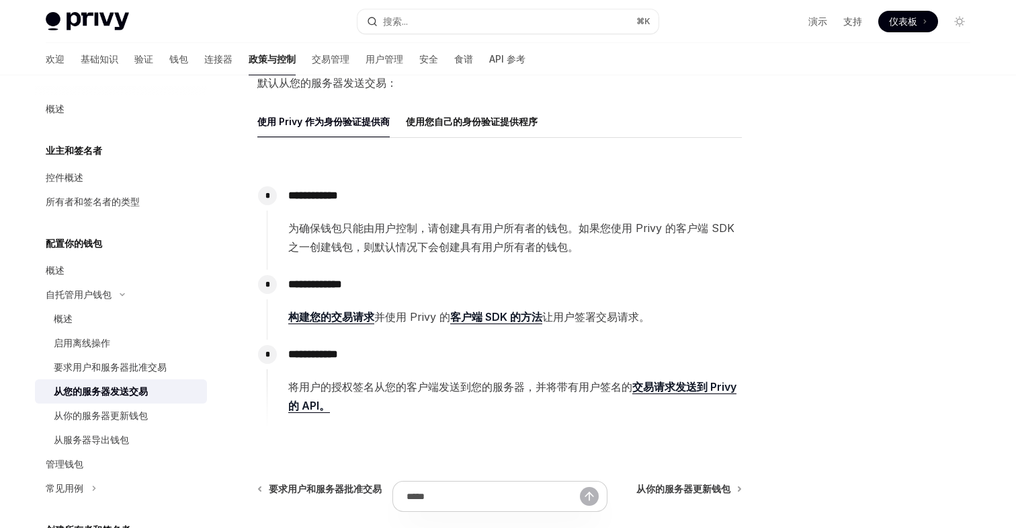
click at [485, 314] on font "客户端 SDK 的方法" at bounding box center [496, 316] width 92 height 13
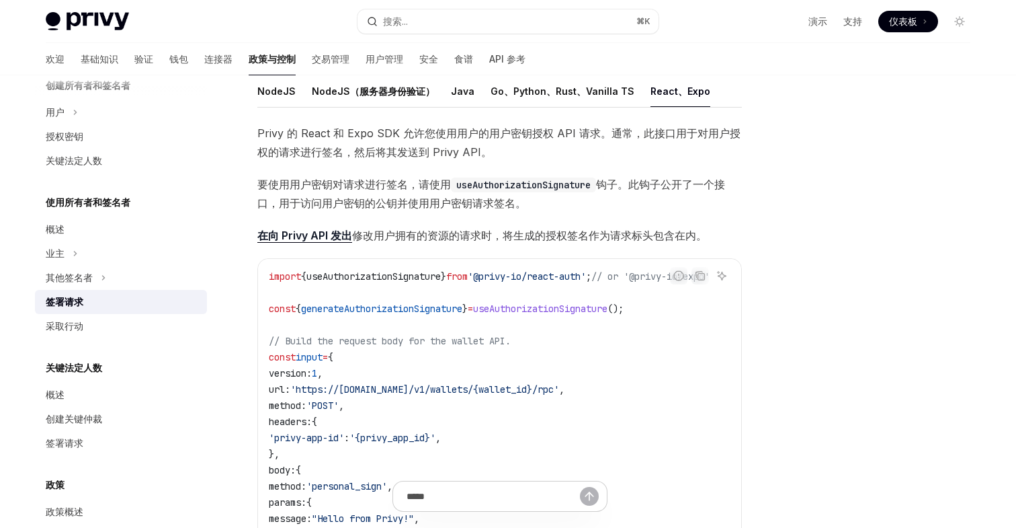
click at [582, 312] on span "useAuthorizationSignature" at bounding box center [540, 308] width 134 height 12
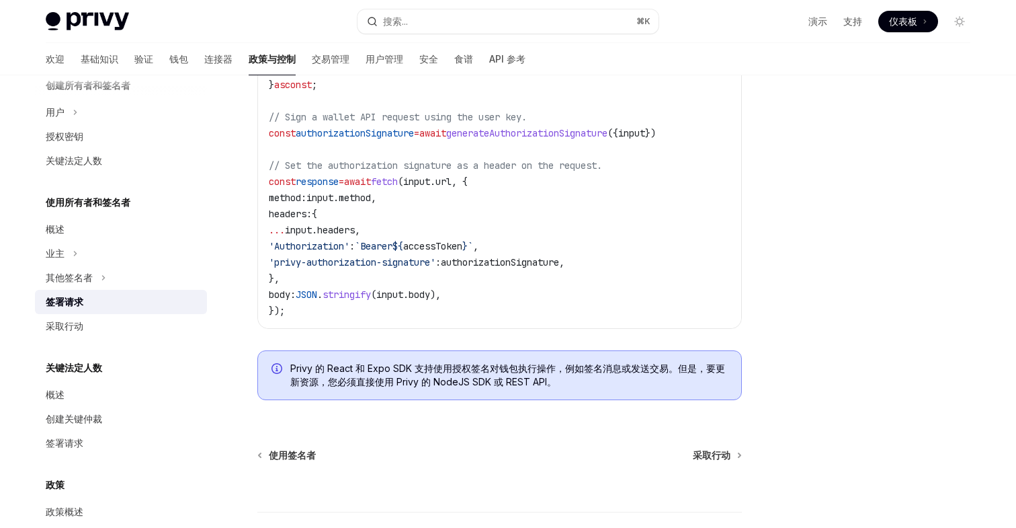
scroll to position [687, 0]
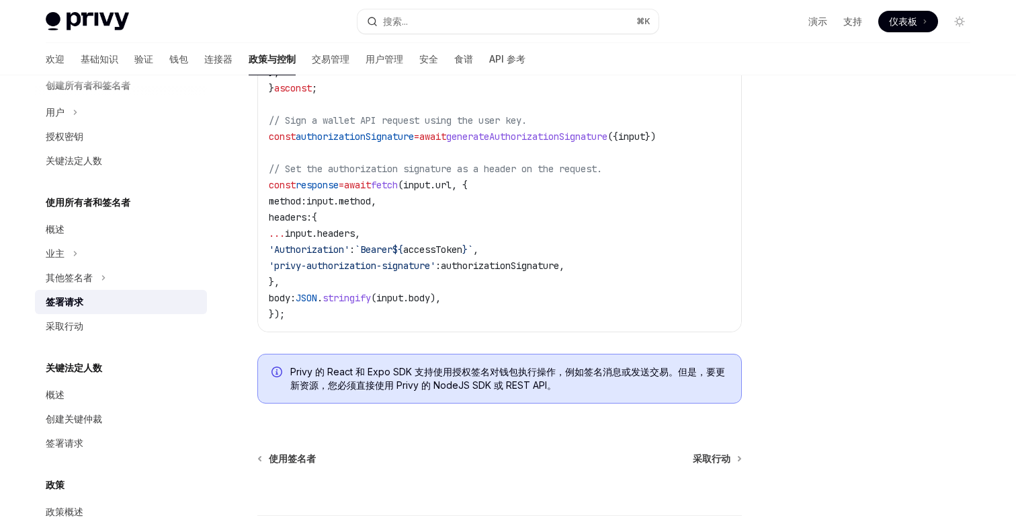
click at [526, 265] on span "authorizationSignature" at bounding box center [500, 265] width 118 height 12
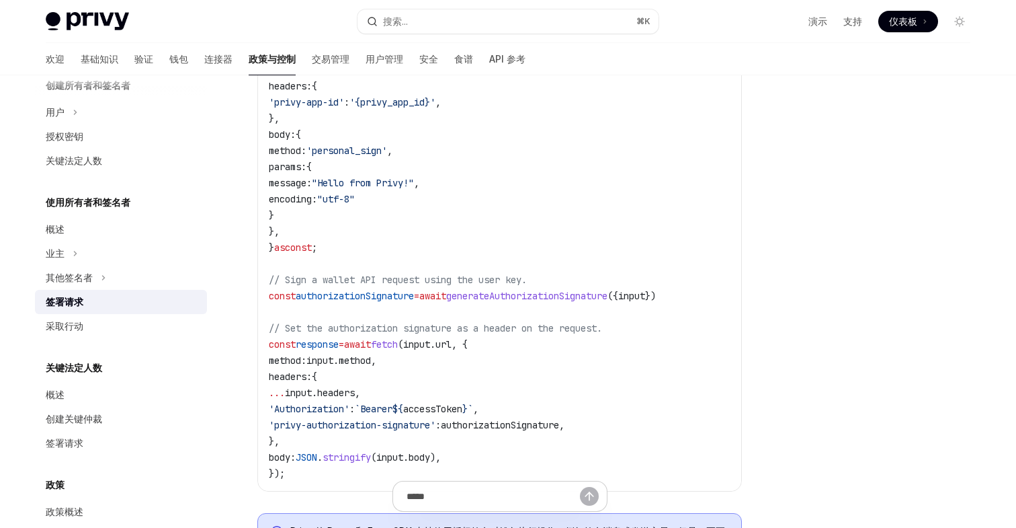
scroll to position [537, 0]
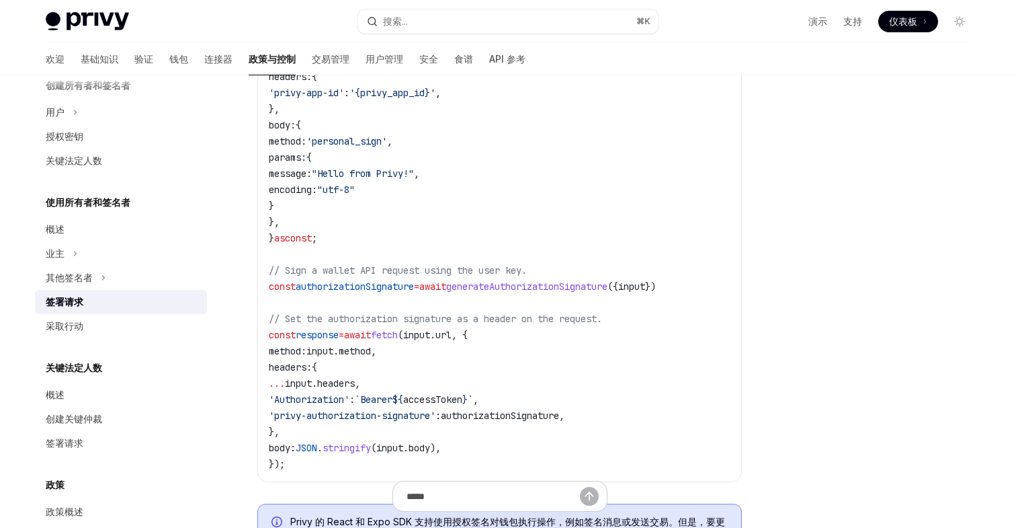
click at [567, 286] on span "generateAuthorizationSignature" at bounding box center [526, 286] width 161 height 12
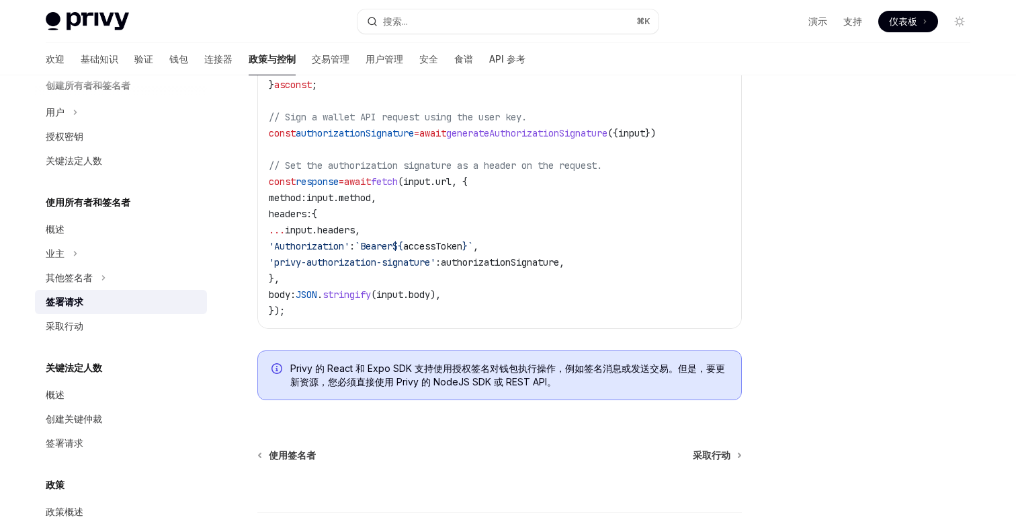
scroll to position [753, 0]
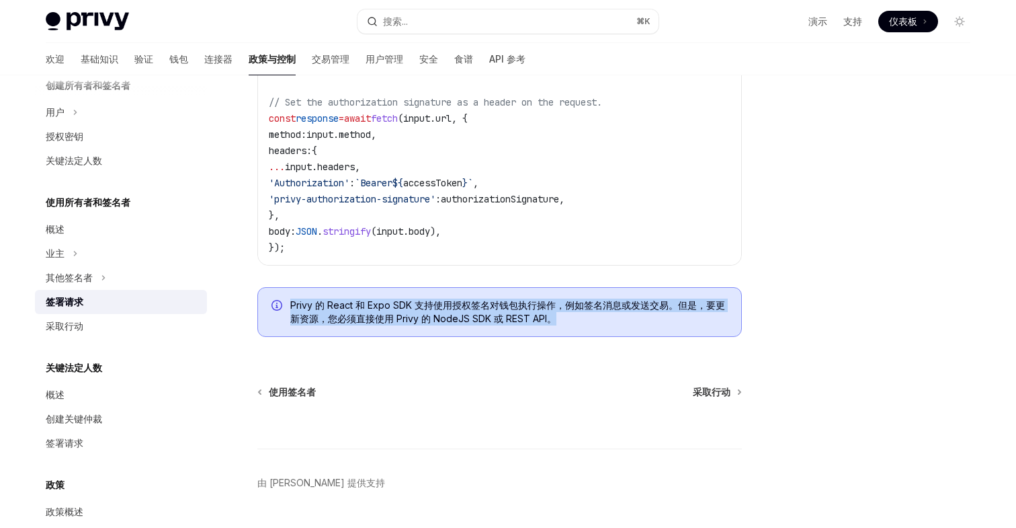
drag, startPoint x: 556, startPoint y: 321, endPoint x: 291, endPoint y: 313, distance: 264.9
click at [291, 313] on font "Privy 的 React 和 Expo SDK 支持使用授权签名对钱包执行操作，例如签名消息或发送交易。但是，要更新资源，您必须直接使用 Privy 的 N…" at bounding box center [507, 311] width 435 height 25
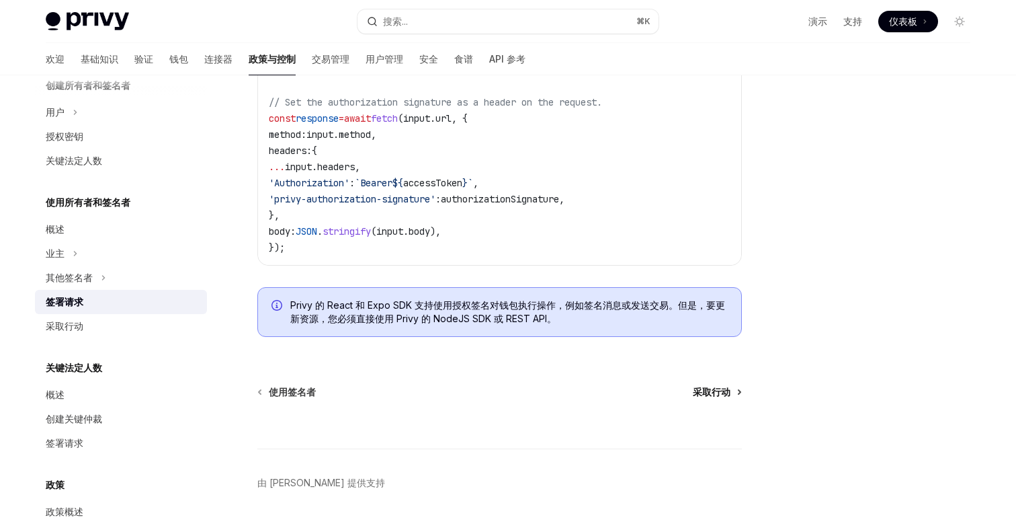
click at [723, 397] on font "采取行动" at bounding box center [712, 391] width 38 height 11
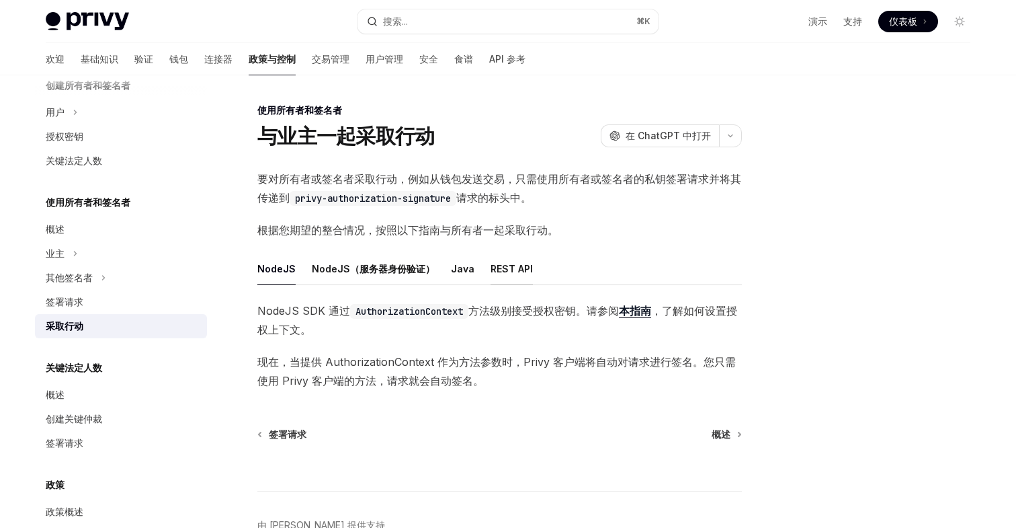
click at [498, 270] on font "REST API" at bounding box center [512, 268] width 42 height 11
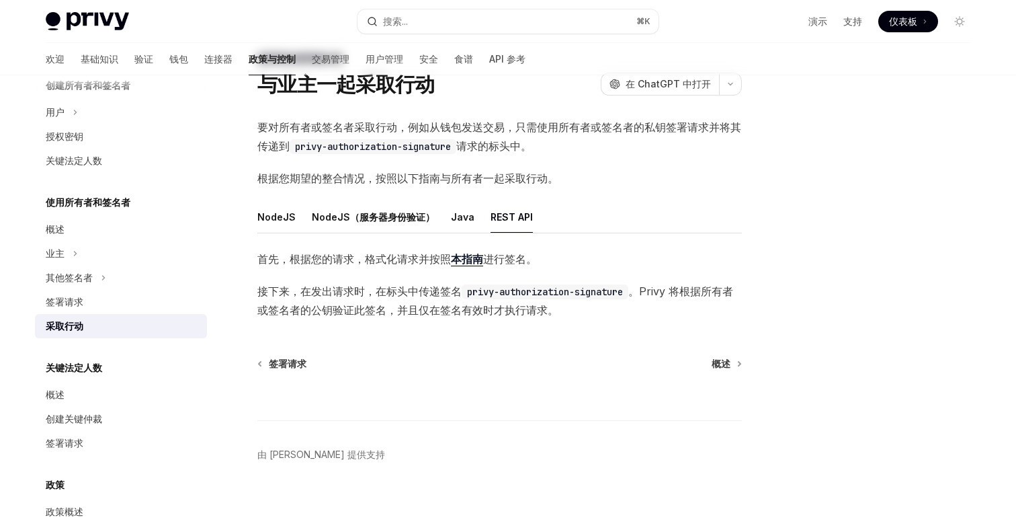
scroll to position [60, 0]
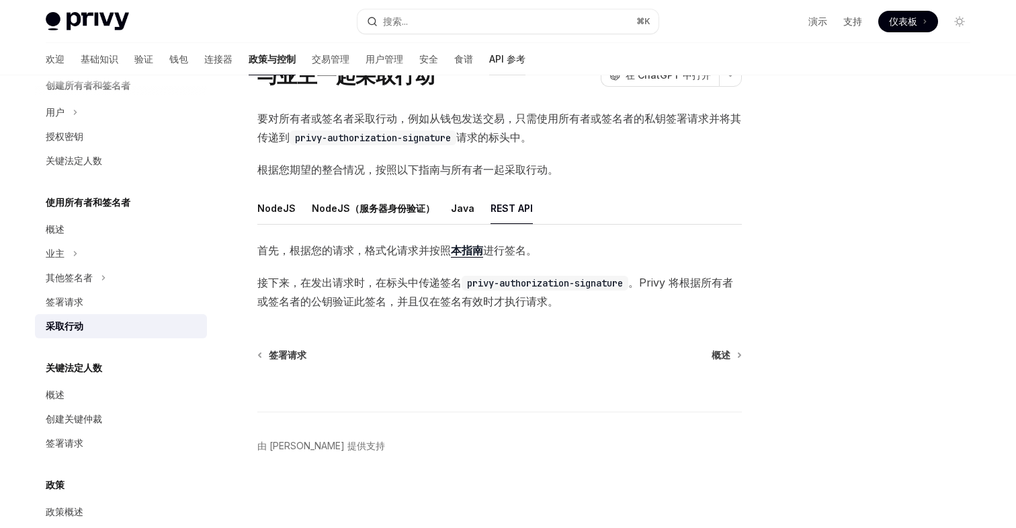
click at [489, 58] on font "API 参考" at bounding box center [507, 58] width 36 height 11
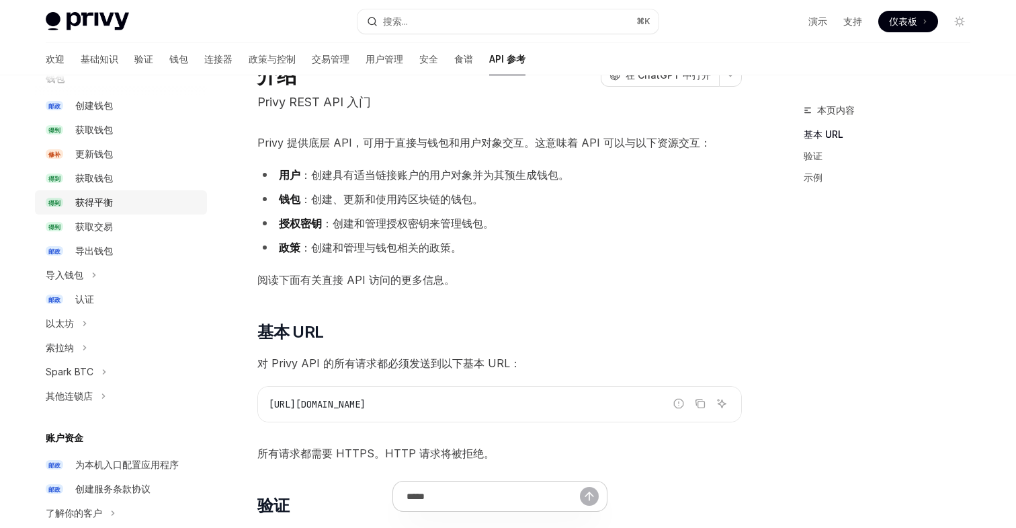
scroll to position [179, 0]
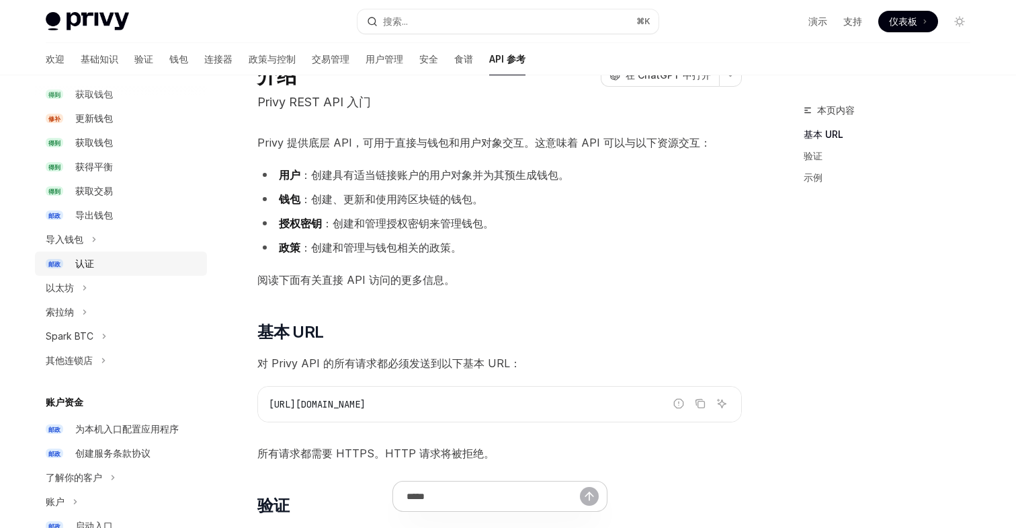
click at [88, 262] on font "认证" at bounding box center [84, 262] width 19 height 11
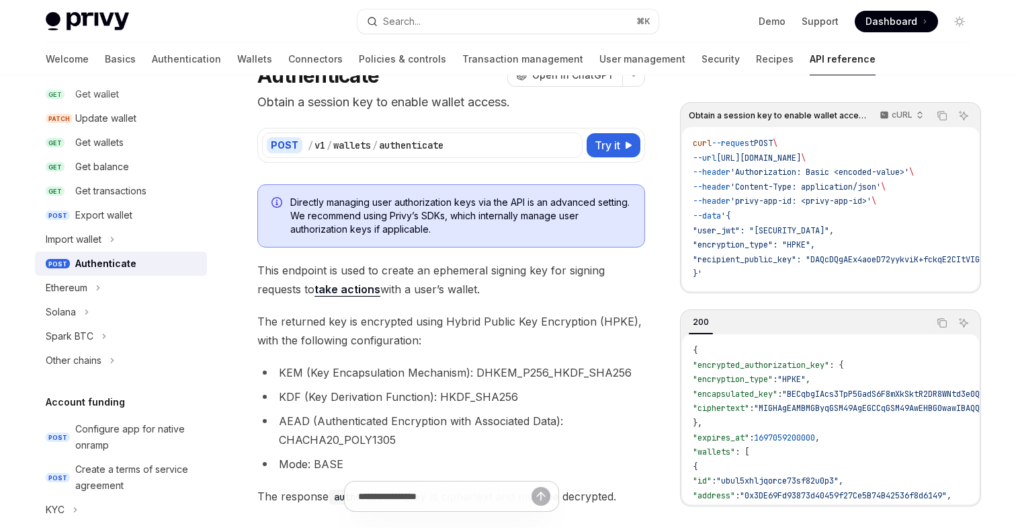
click at [483, 105] on p "Obtain a session key to enable wallet access." at bounding box center [451, 102] width 388 height 19
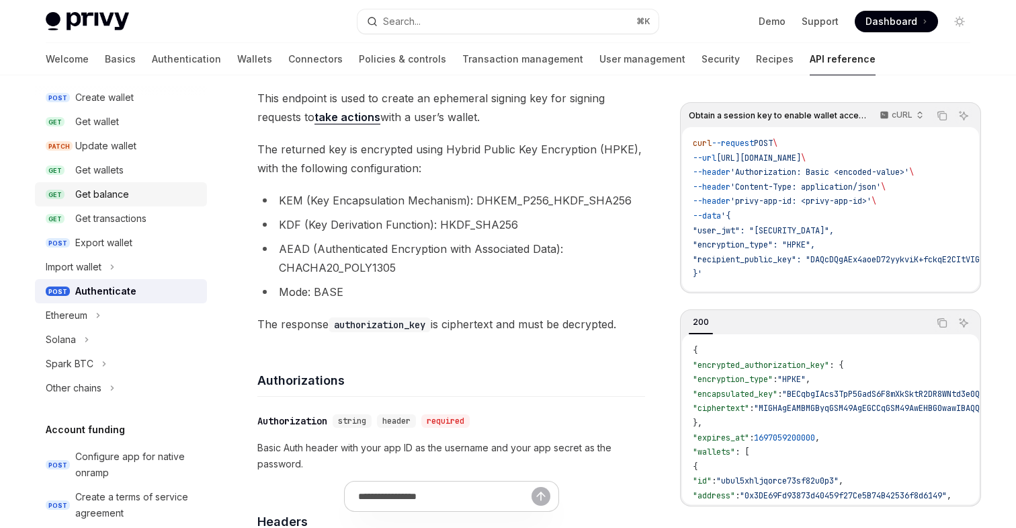
scroll to position [142, 0]
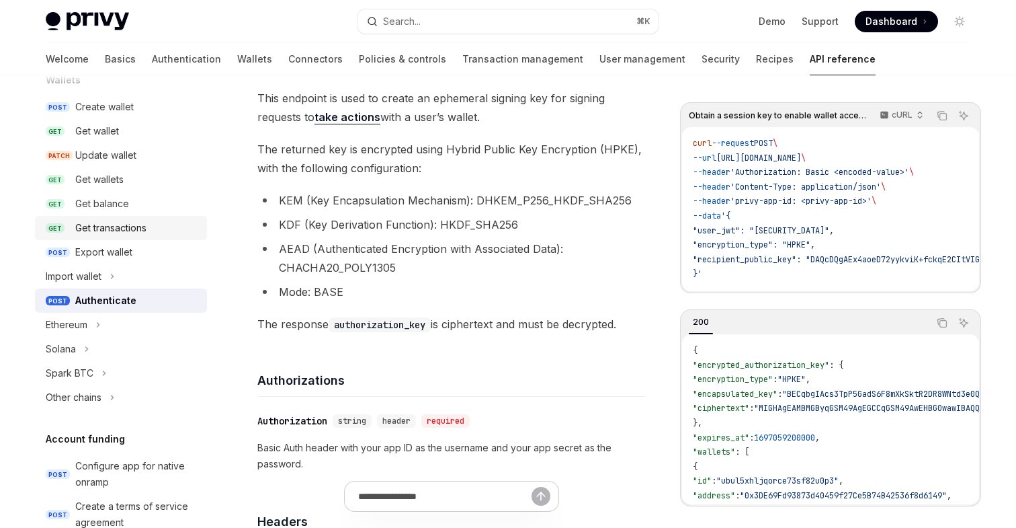
click at [127, 220] on div "Get transactions" at bounding box center [110, 228] width 71 height 16
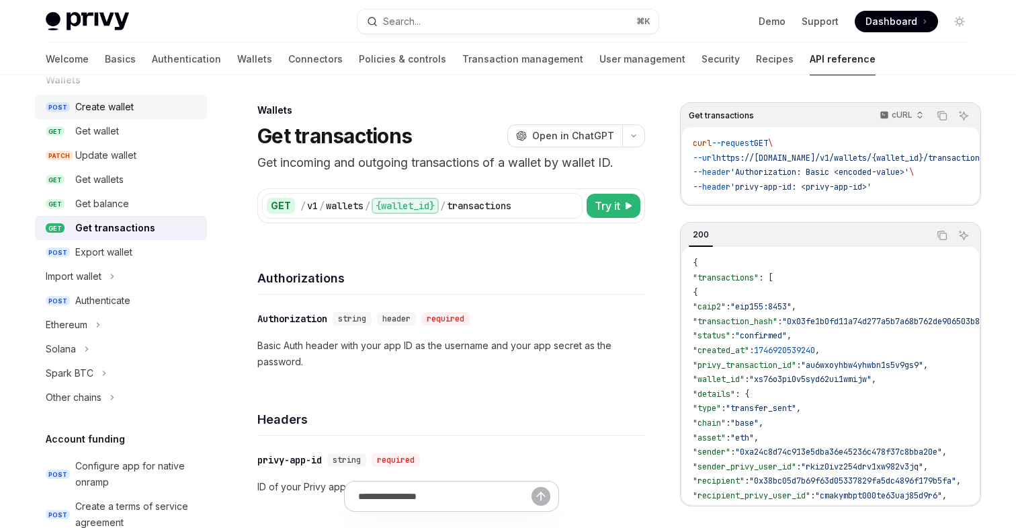
click at [116, 113] on div "Create wallet" at bounding box center [104, 107] width 58 height 16
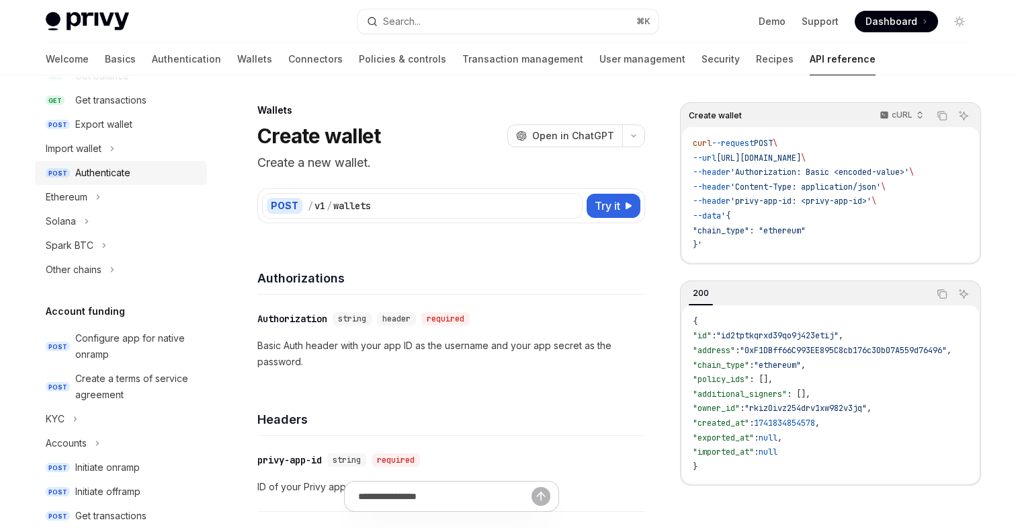
scroll to position [316, 0]
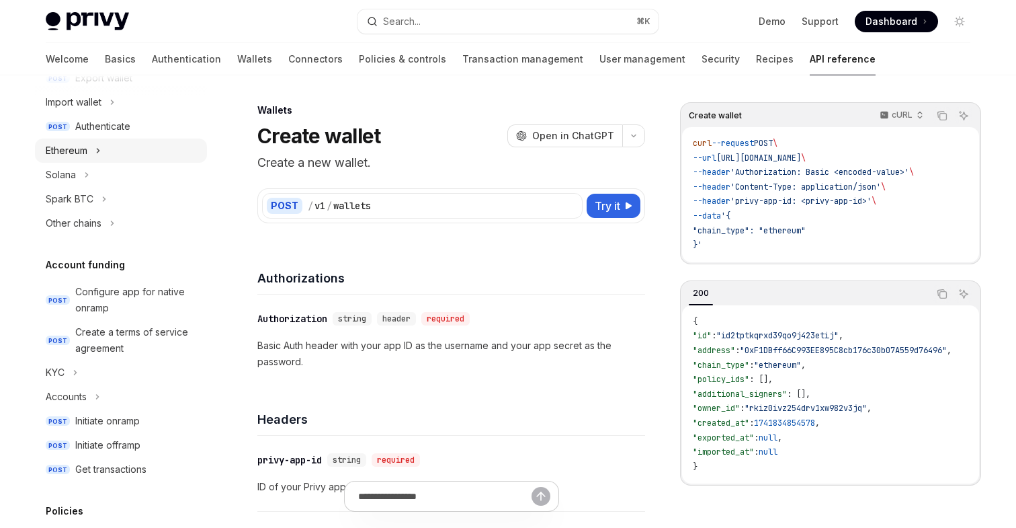
click at [91, 146] on button "Ethereum" at bounding box center [121, 150] width 172 height 24
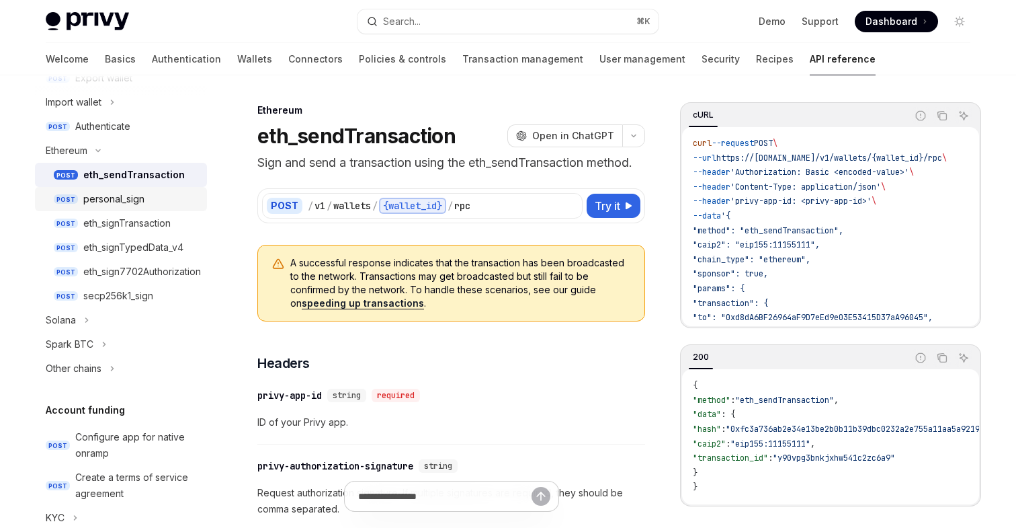
click at [107, 198] on div "personal_sign" at bounding box center [113, 199] width 61 height 16
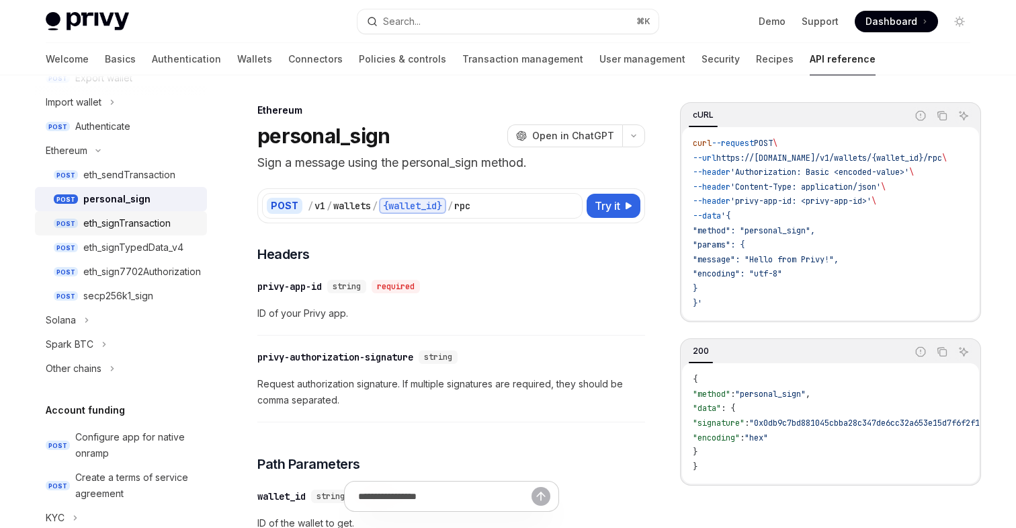
click at [107, 220] on div "eth_signTransaction" at bounding box center [126, 223] width 87 height 16
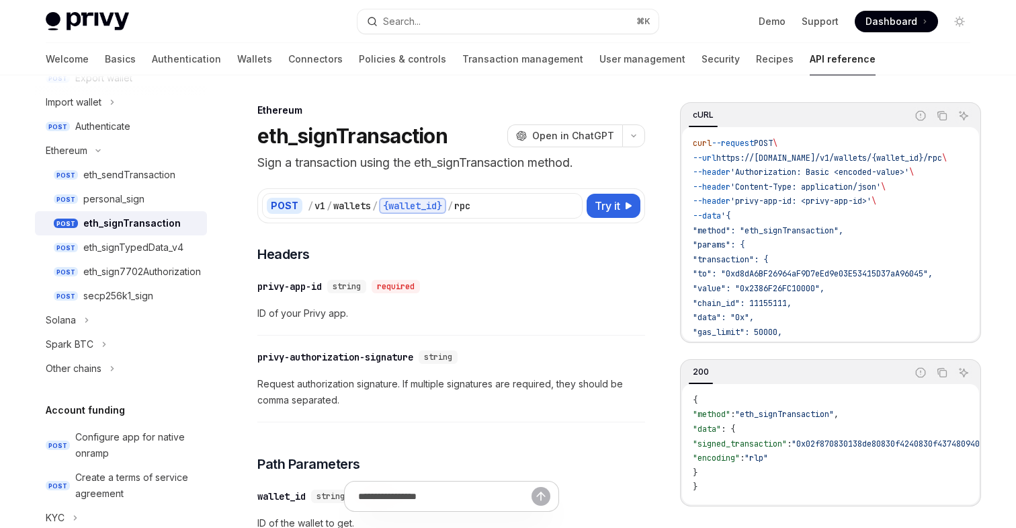
click at [106, 231] on div "eth_signTransaction" at bounding box center [131, 223] width 97 height 16
click at [106, 247] on div "eth_signTypedData_v4" at bounding box center [133, 247] width 100 height 16
click at [108, 279] on div "eth_sign7702Authorization" at bounding box center [142, 271] width 118 height 16
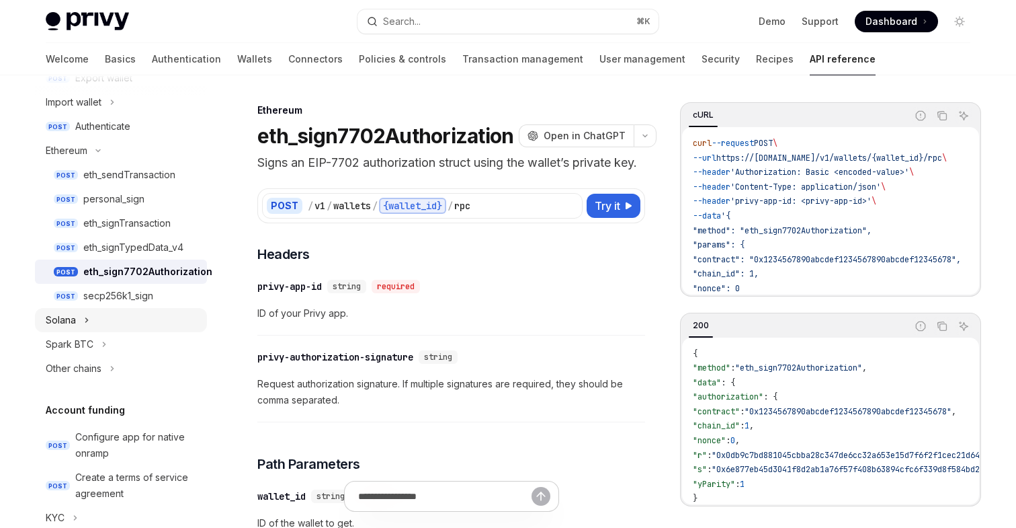
click at [108, 311] on button "Solana" at bounding box center [121, 320] width 172 height 24
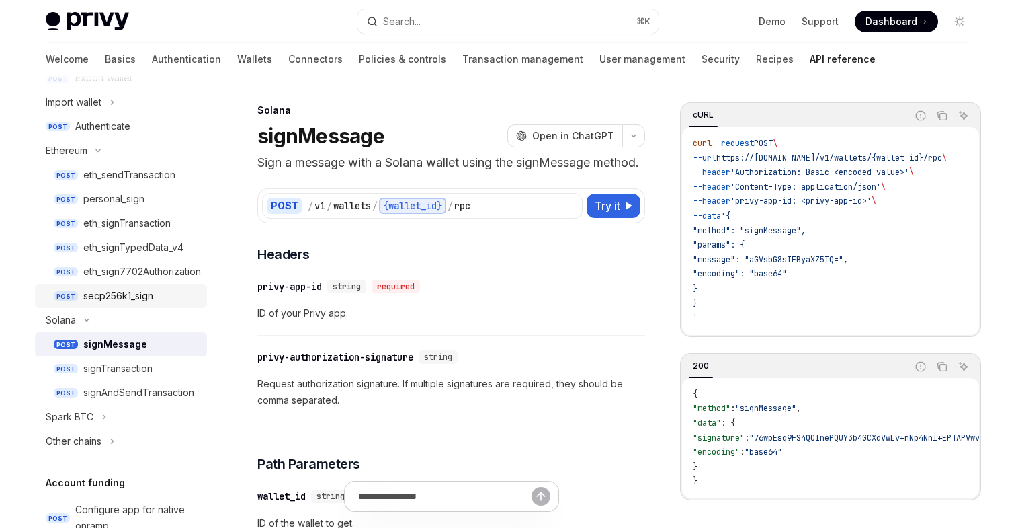
click at [119, 298] on div "secp256k1_sign" at bounding box center [118, 296] width 70 height 16
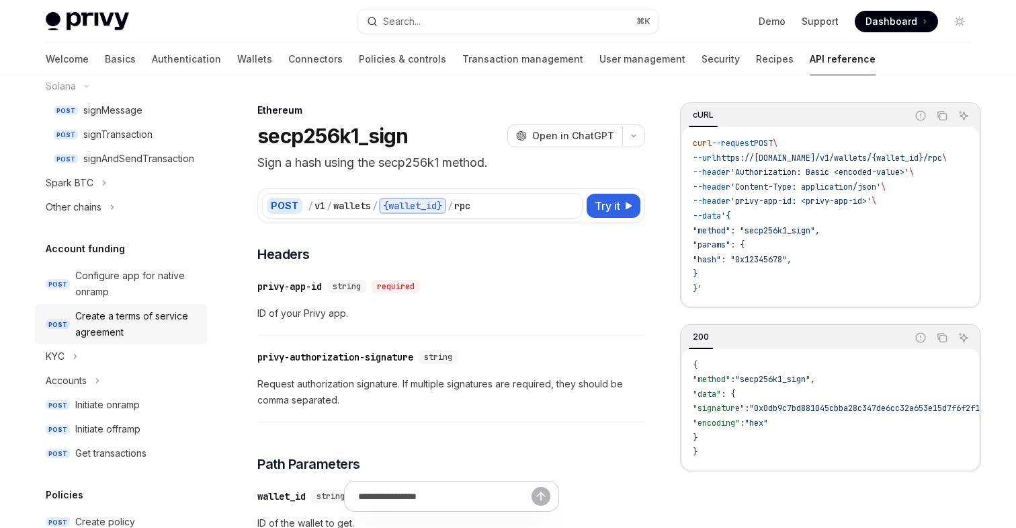
scroll to position [568, 0]
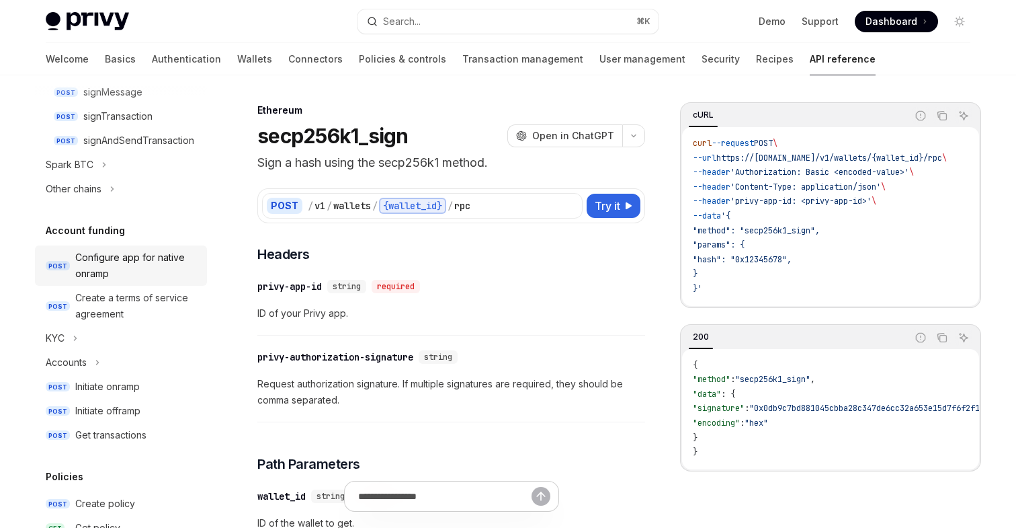
click at [146, 263] on div "Configure app for native onramp" at bounding box center [137, 265] width 124 height 32
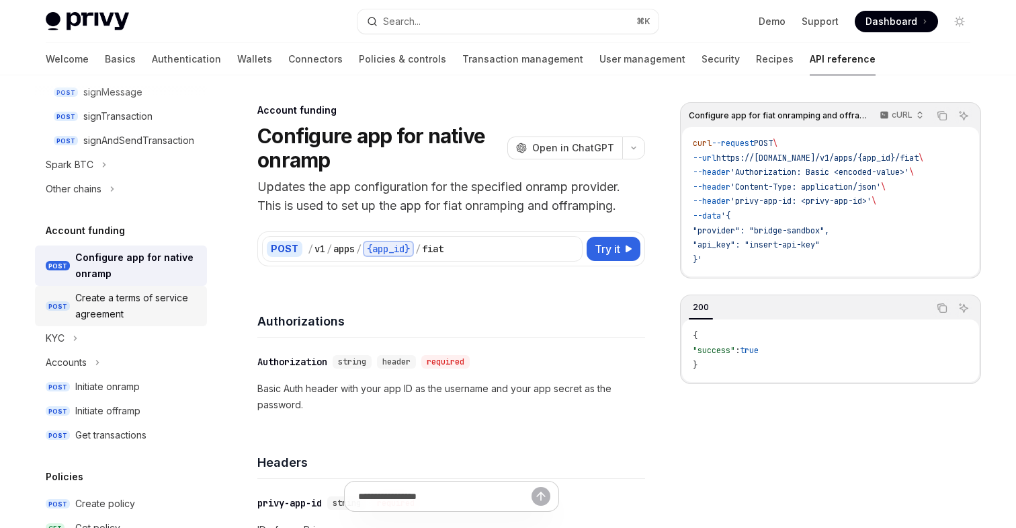
click at [128, 308] on div "Create a terms of service agreement" at bounding box center [137, 306] width 124 height 32
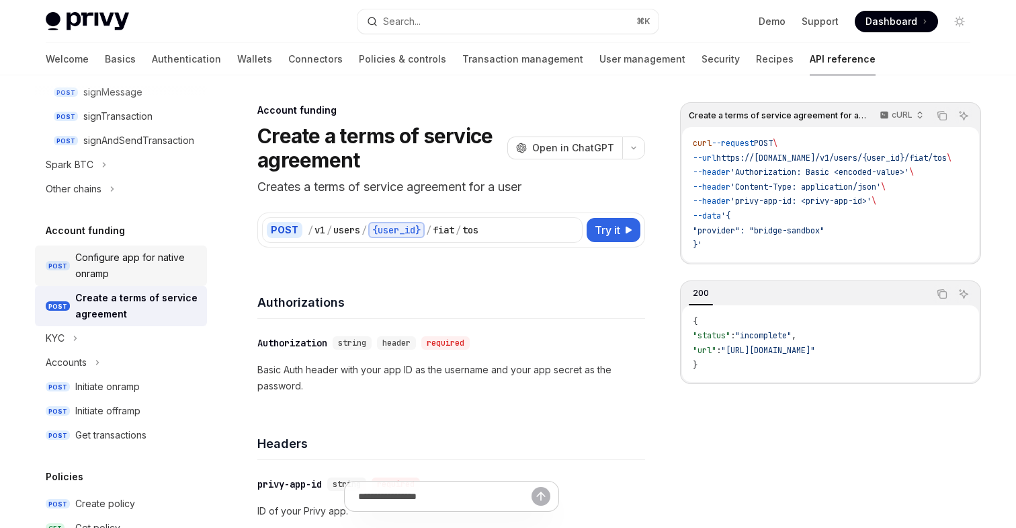
click at [149, 265] on div "Configure app for native onramp" at bounding box center [137, 265] width 124 height 32
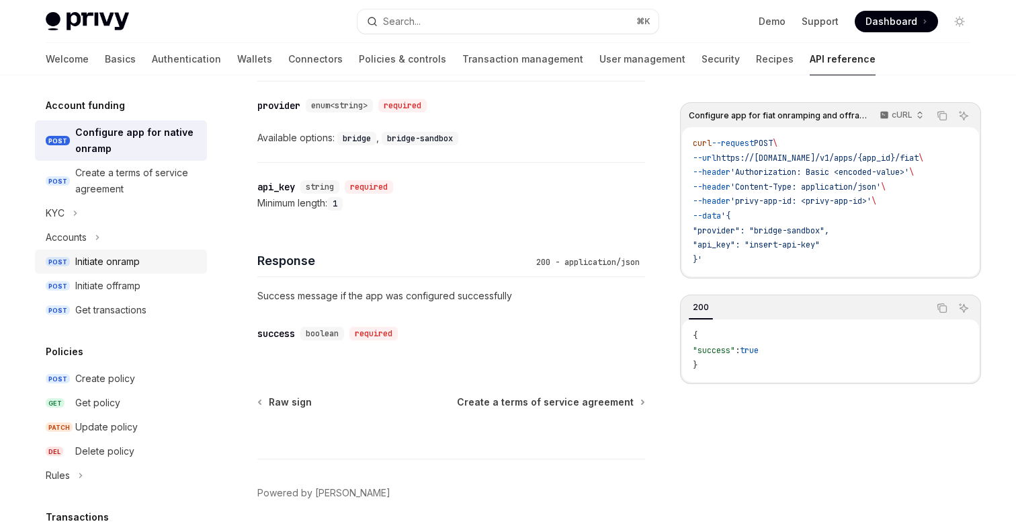
scroll to position [741, 0]
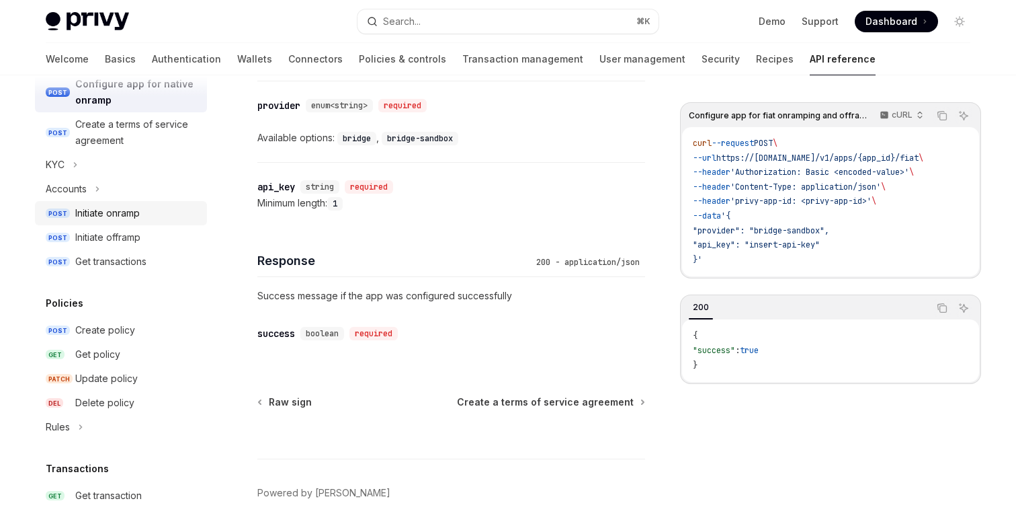
click at [114, 209] on div "Initiate onramp" at bounding box center [107, 213] width 65 height 16
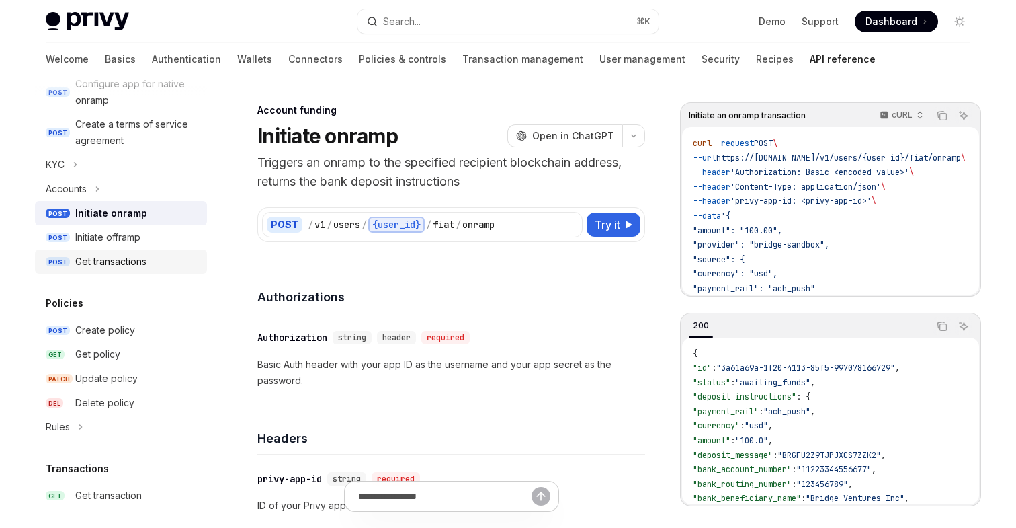
click at [127, 263] on div "Get transactions" at bounding box center [110, 261] width 71 height 16
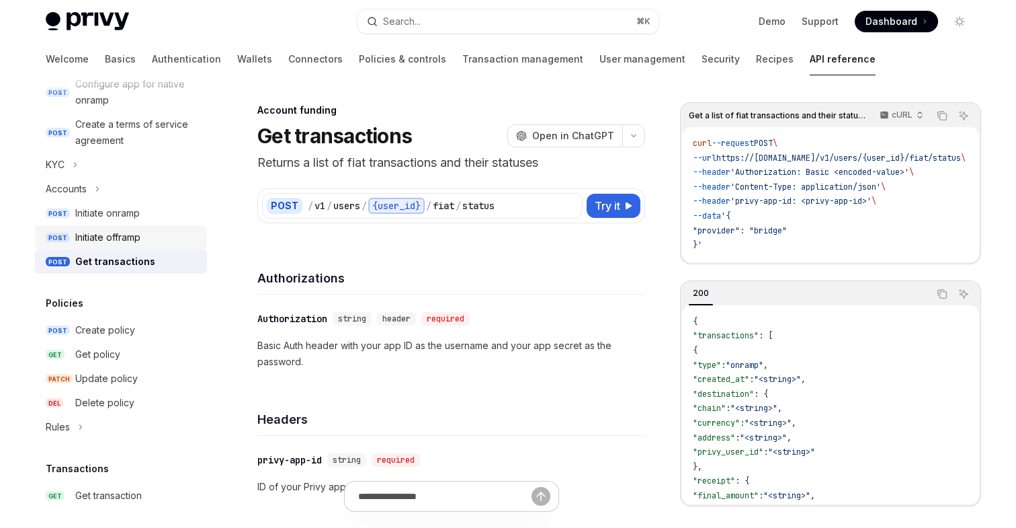
click at [127, 235] on div "Initiate offramp" at bounding box center [107, 237] width 65 height 16
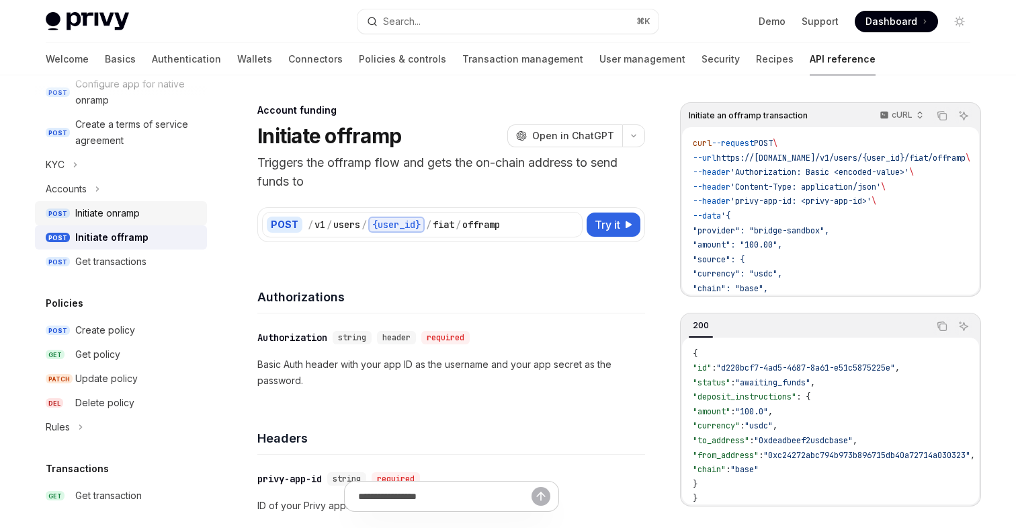
click at [120, 220] on div "Initiate onramp" at bounding box center [107, 213] width 65 height 16
click at [120, 216] on div "Initiate onramp" at bounding box center [107, 213] width 65 height 16
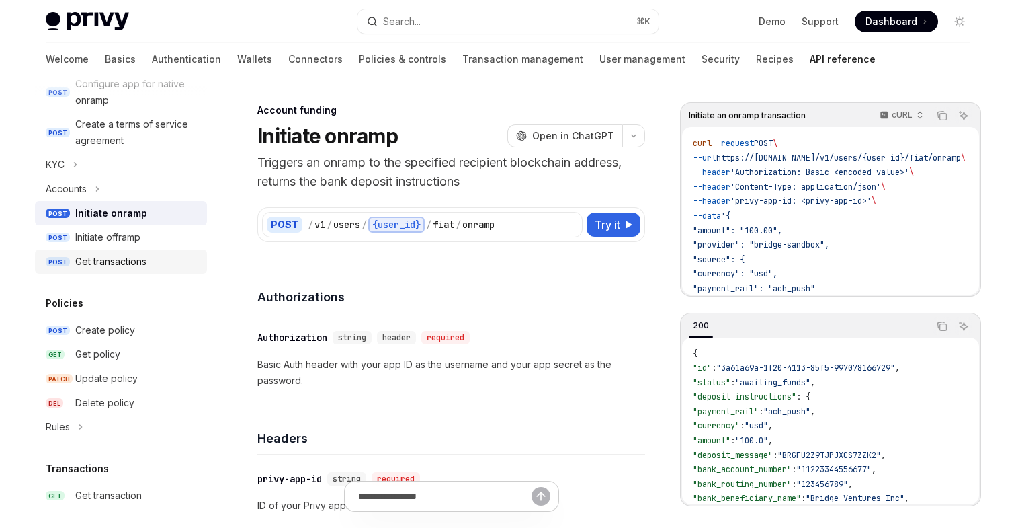
click at [124, 253] on div "Get transactions" at bounding box center [110, 261] width 71 height 16
click at [130, 332] on div "Create policy" at bounding box center [105, 330] width 60 height 16
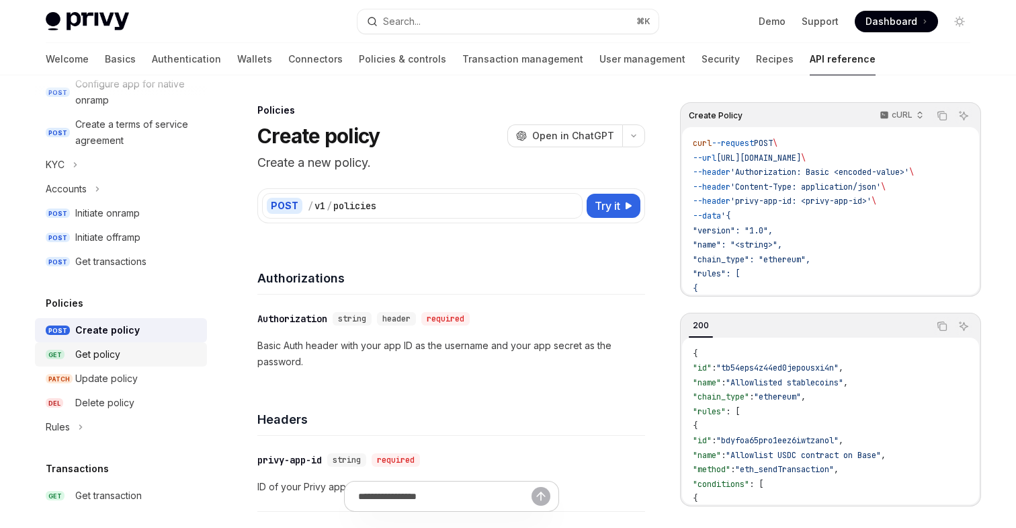
click at [125, 362] on div "Get policy" at bounding box center [137, 354] width 124 height 16
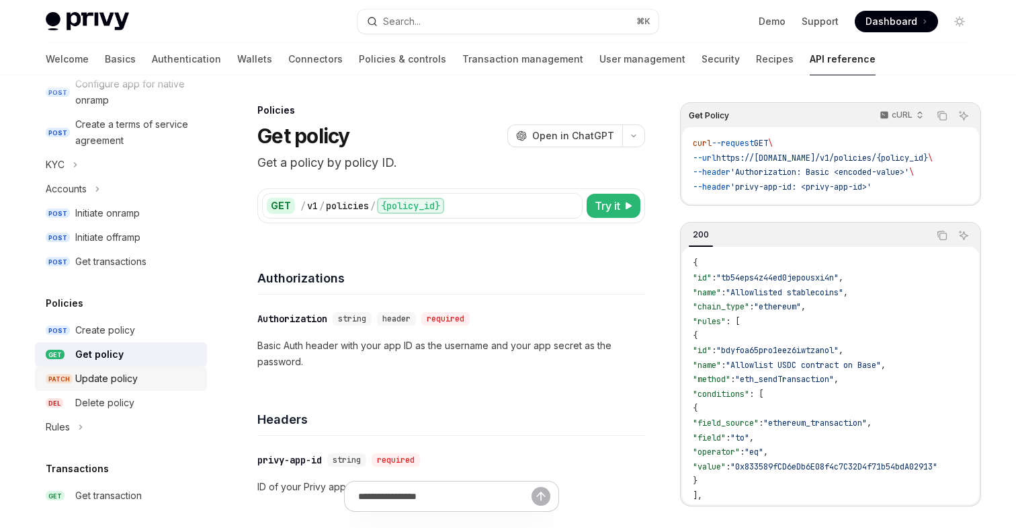
click at [122, 372] on div "Update policy" at bounding box center [106, 378] width 63 height 16
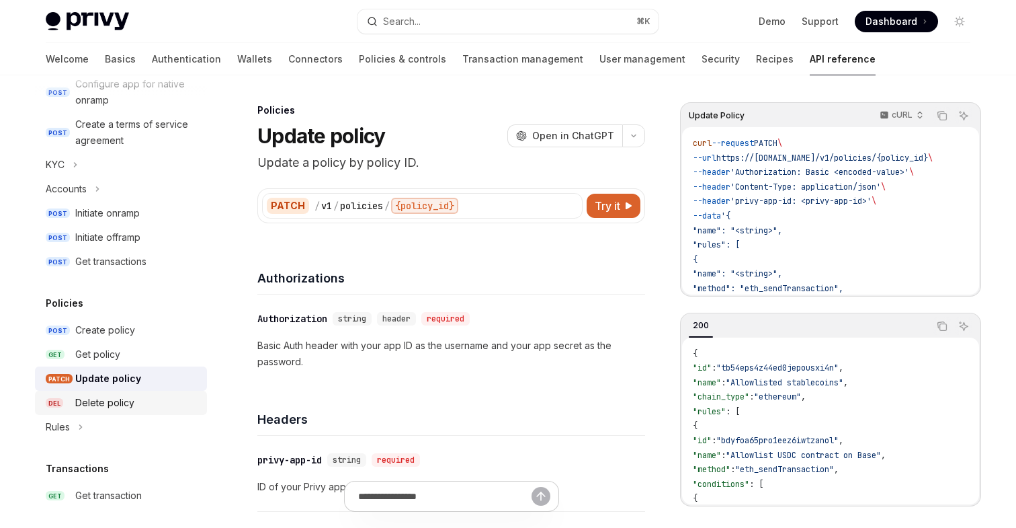
click at [125, 392] on link "DEL Delete policy" at bounding box center [121, 402] width 172 height 24
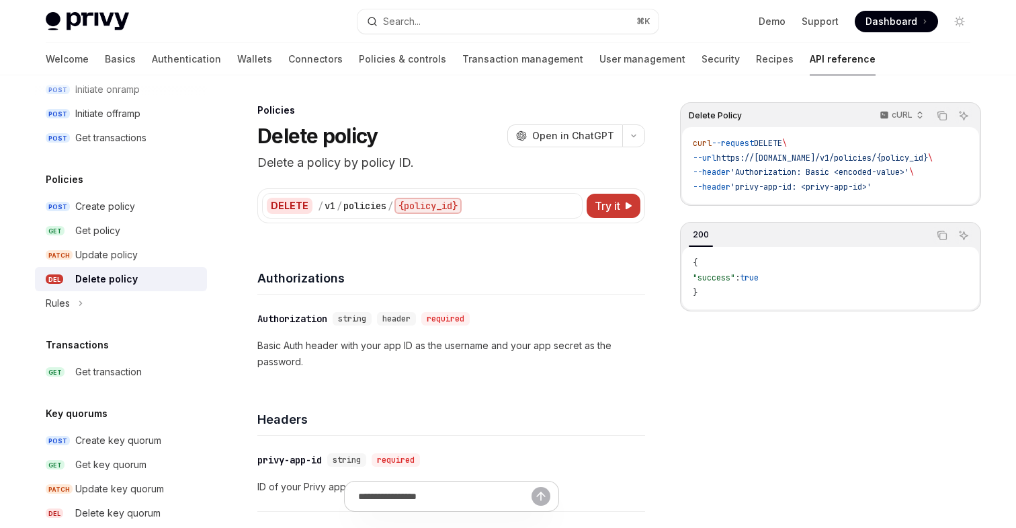
scroll to position [931, 0]
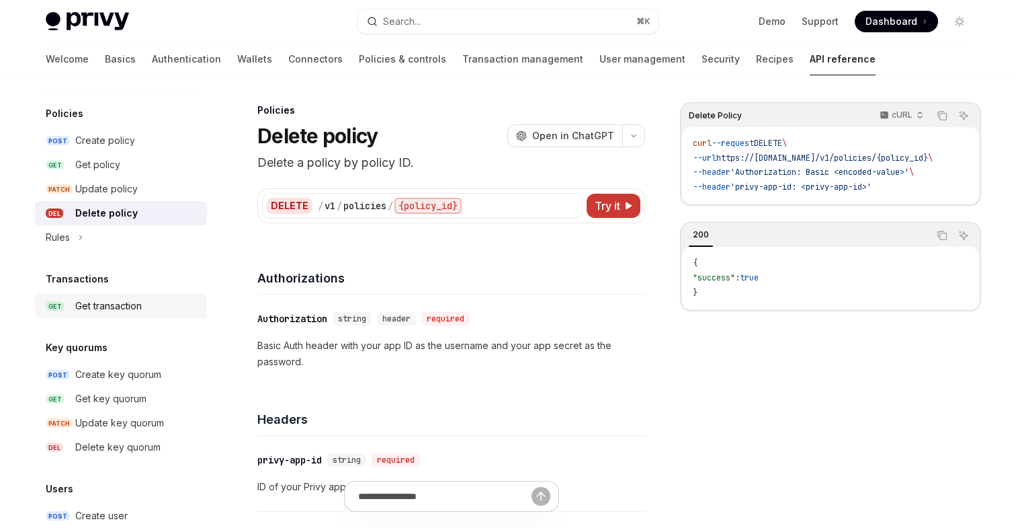
click at [117, 298] on div "Get transaction" at bounding box center [108, 306] width 67 height 16
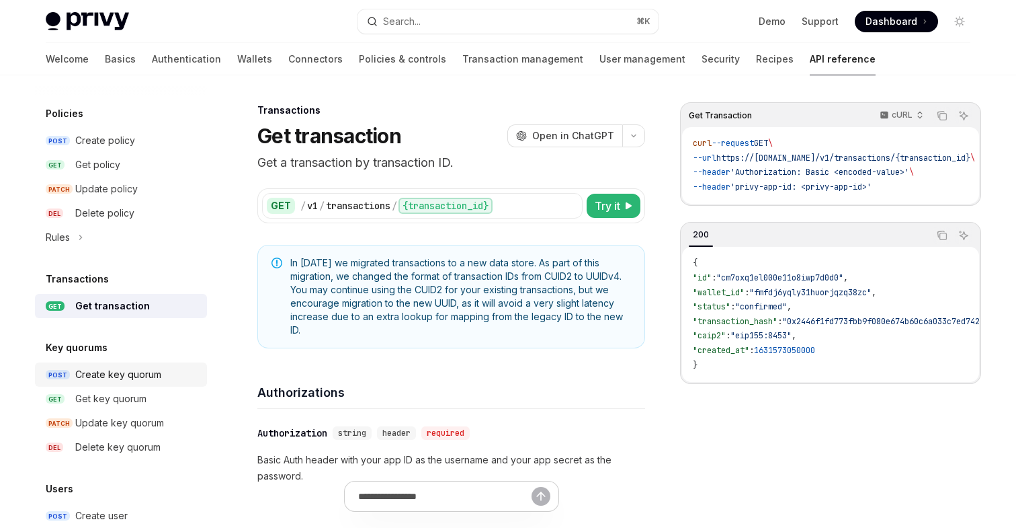
click at [134, 380] on div "Create key quorum" at bounding box center [118, 374] width 86 height 16
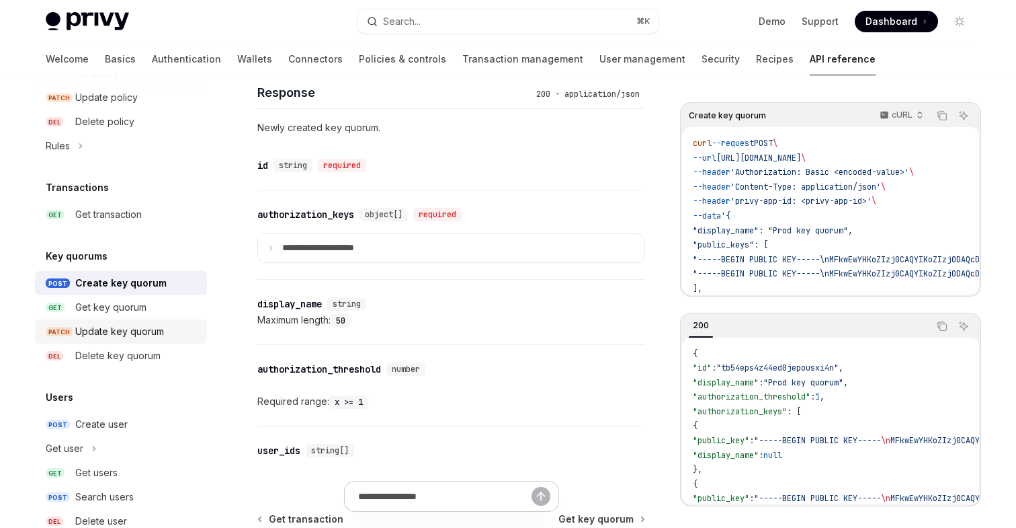
scroll to position [1051, 0]
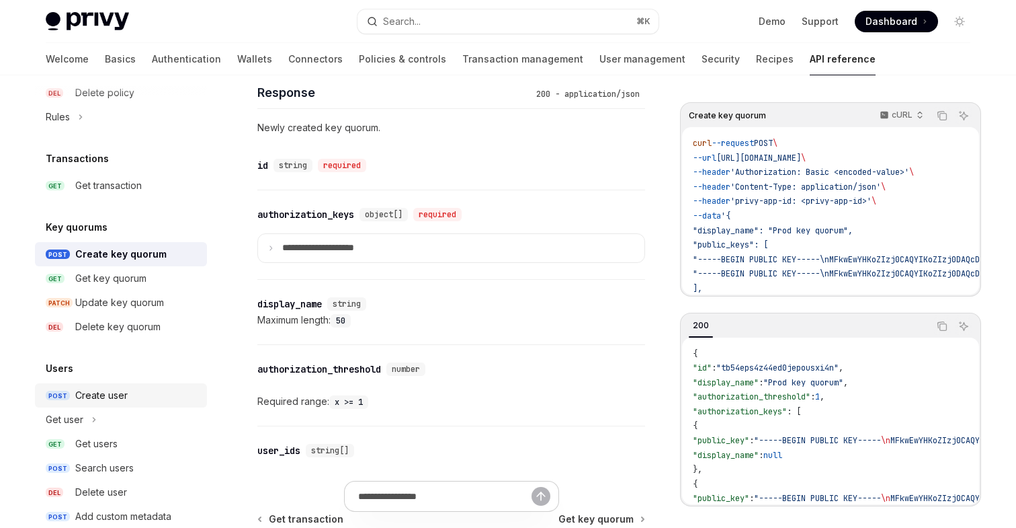
click at [114, 390] on div "Create user" at bounding box center [101, 395] width 52 height 16
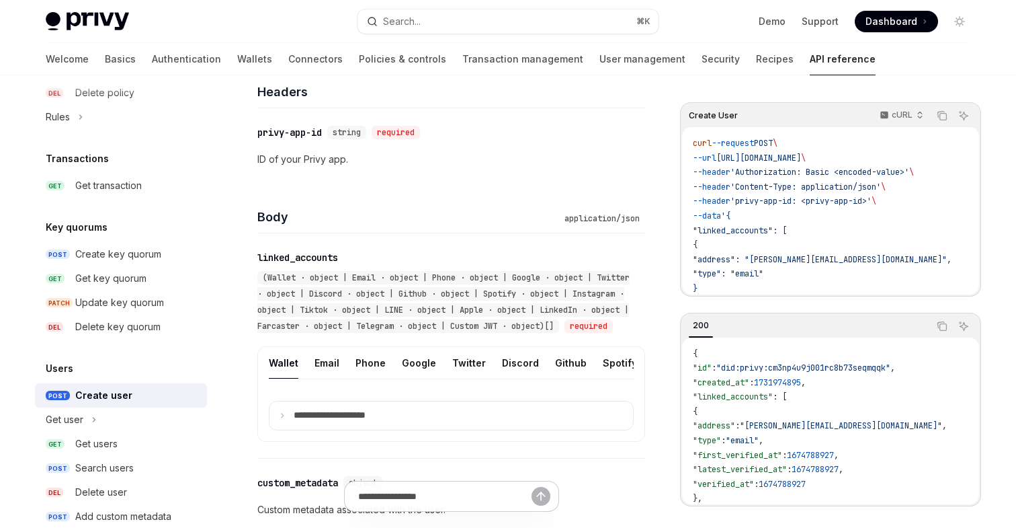
scroll to position [1103, 0]
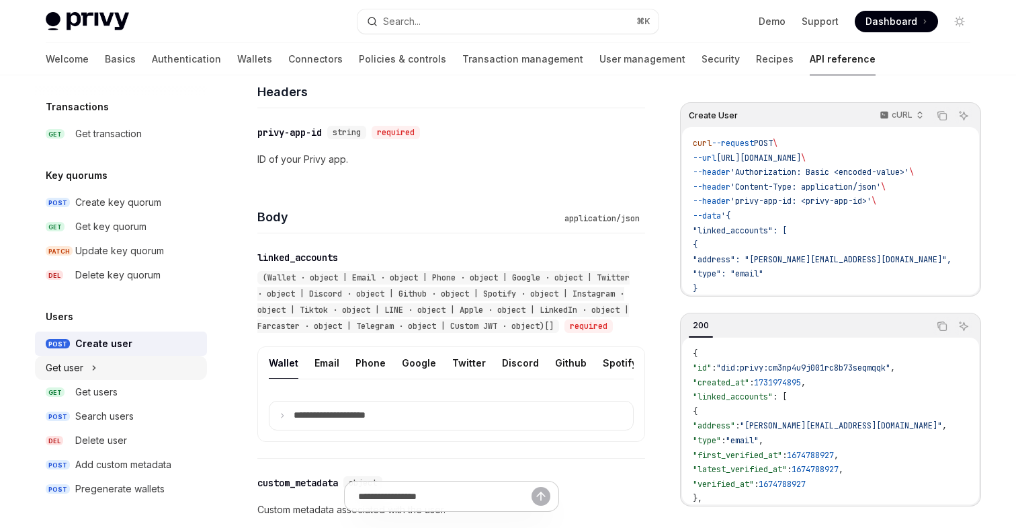
click at [82, 360] on div "Get user" at bounding box center [65, 368] width 38 height 16
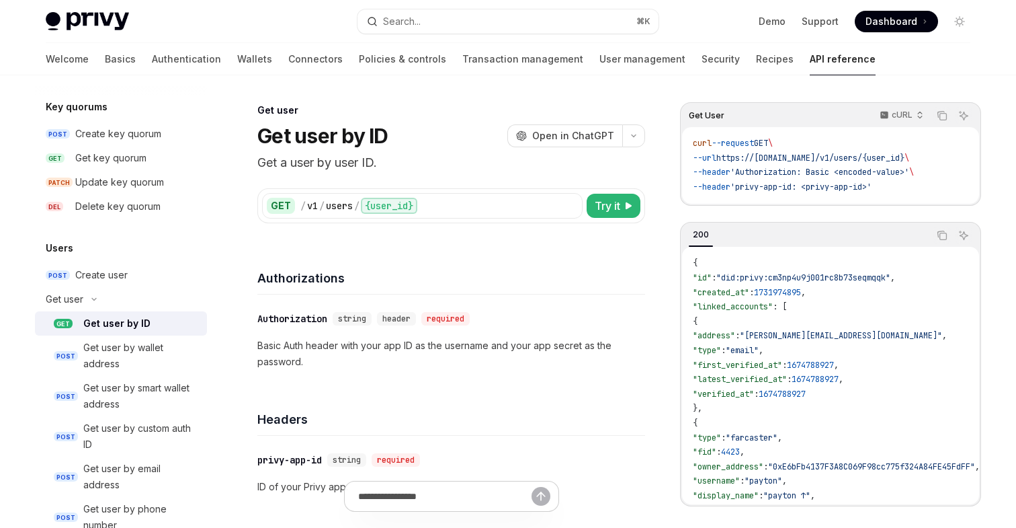
scroll to position [1220, 0]
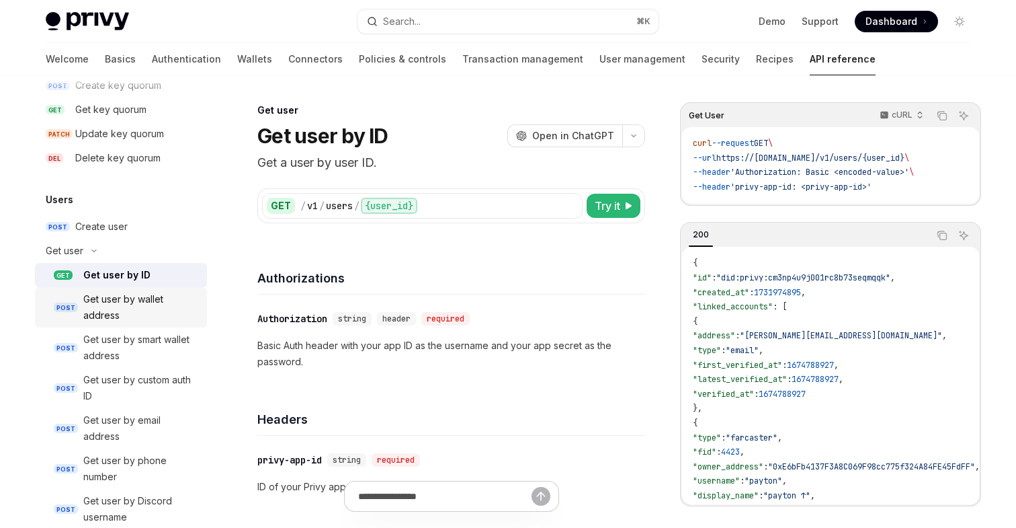
click at [140, 308] on div "Get user by wallet address" at bounding box center [141, 307] width 116 height 32
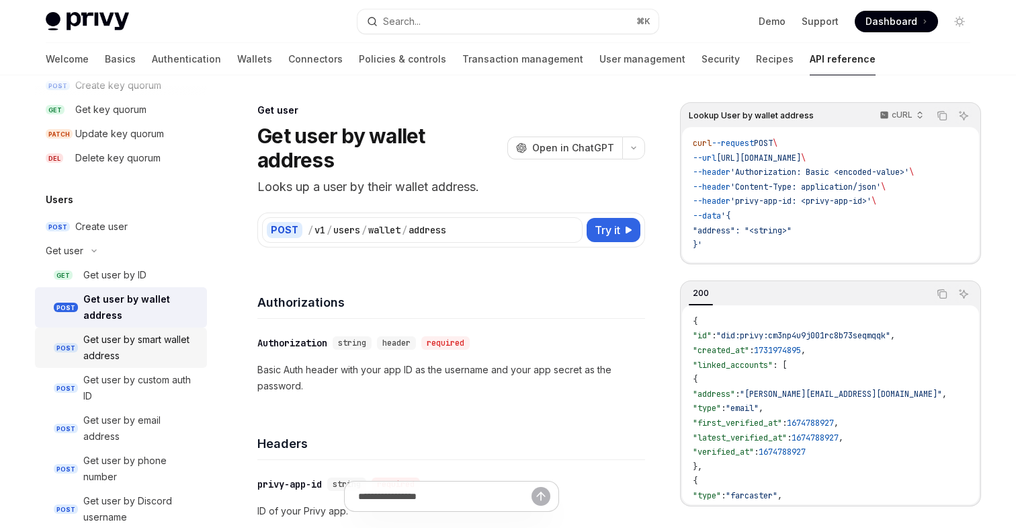
click at [155, 345] on div "Get user by smart wallet address" at bounding box center [141, 347] width 116 height 32
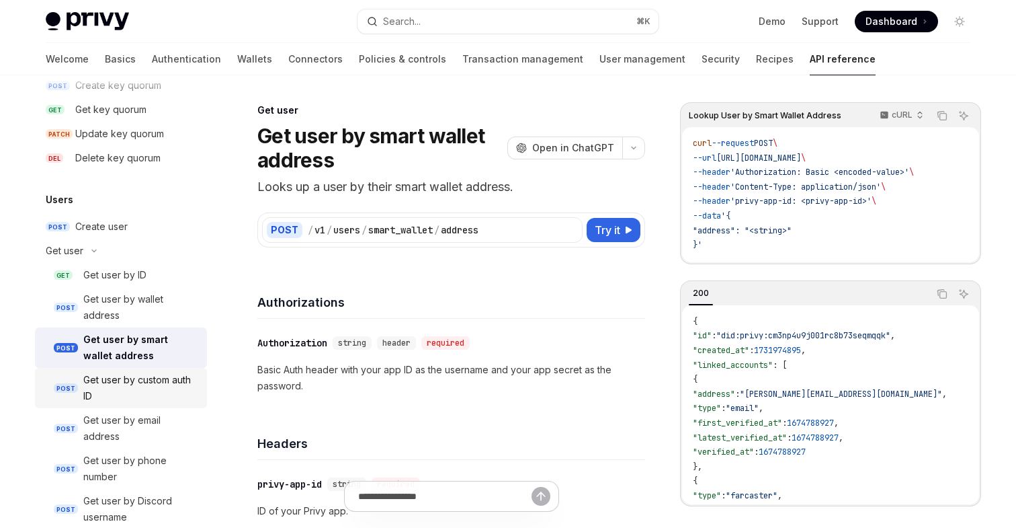
click at [163, 386] on div "Get user by custom auth ID" at bounding box center [141, 388] width 116 height 32
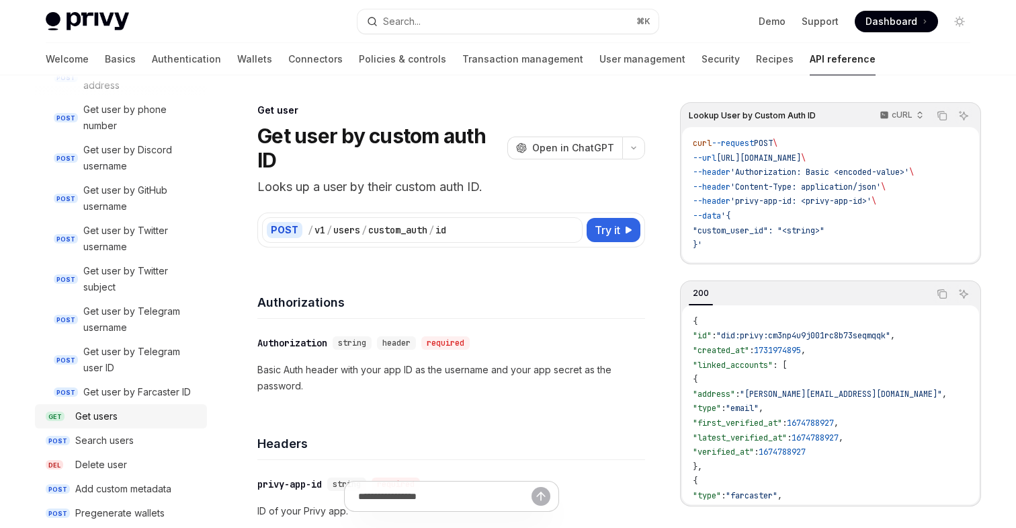
scroll to position [1595, 0]
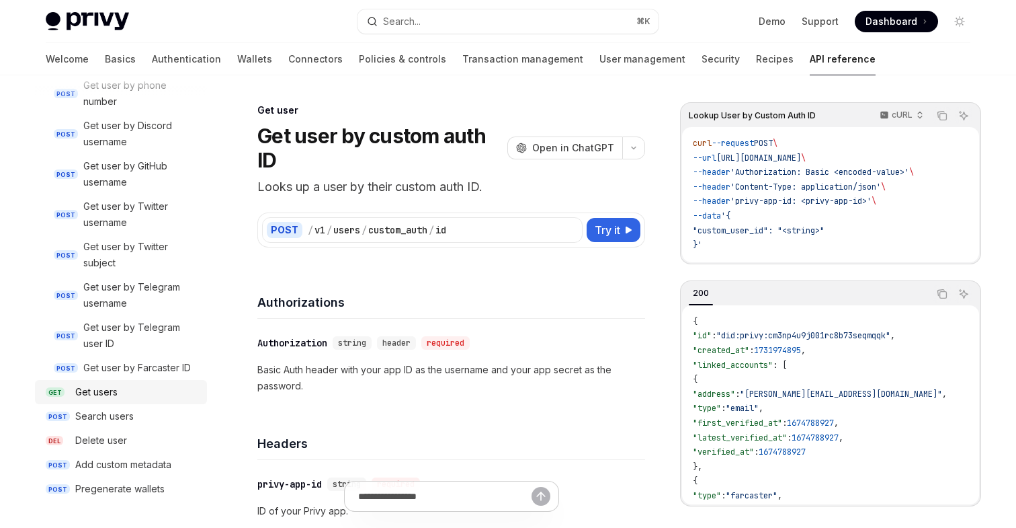
click at [130, 386] on div "Get users" at bounding box center [137, 392] width 124 height 16
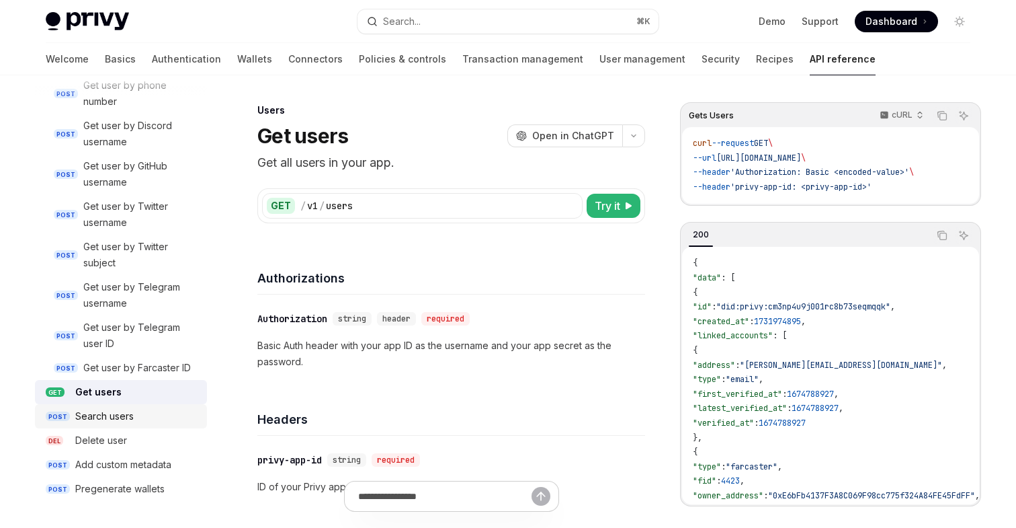
click at [134, 424] on link "POST Search users" at bounding box center [121, 416] width 172 height 24
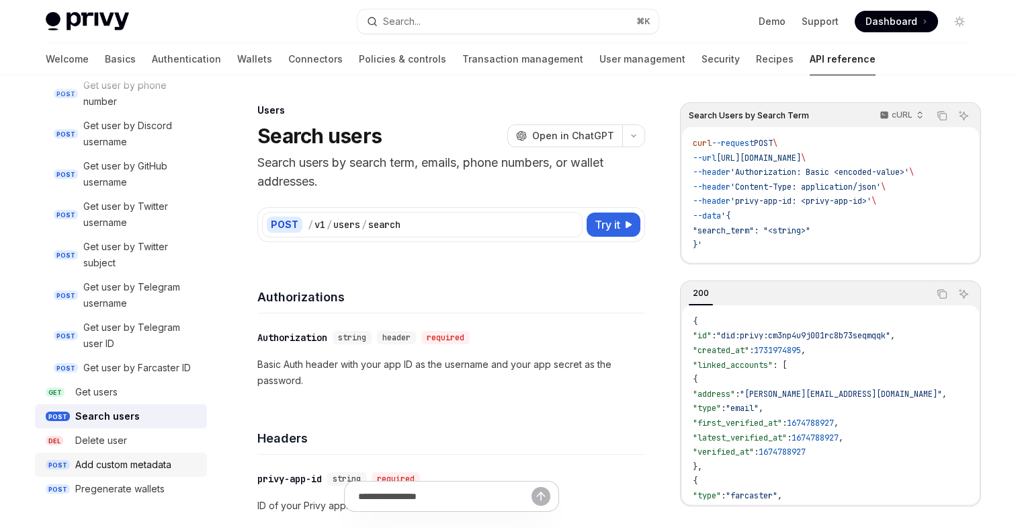
click at [143, 471] on div "Add custom metadata" at bounding box center [123, 464] width 96 height 16
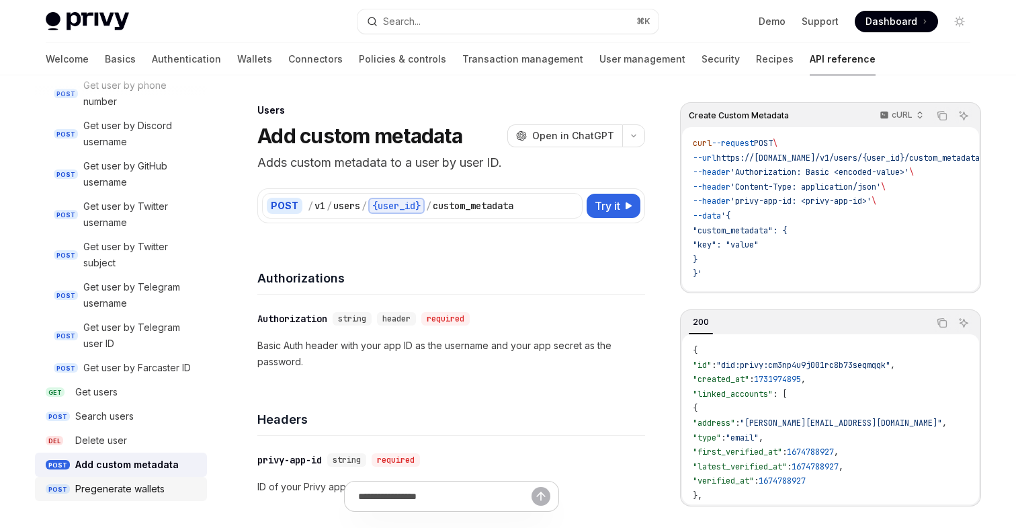
click at [137, 491] on div "Pregenerate wallets" at bounding box center [119, 489] width 89 height 16
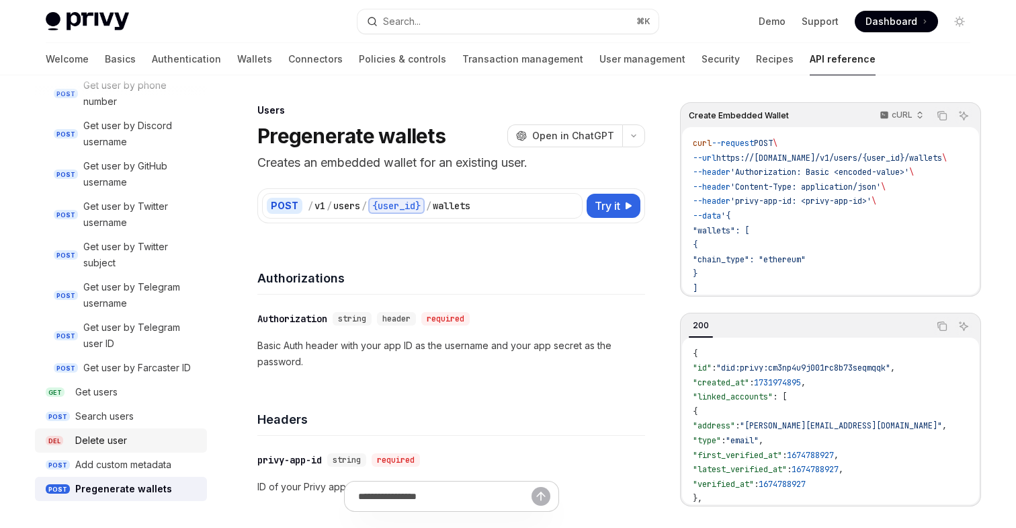
click at [101, 448] on div "Delete user" at bounding box center [101, 440] width 52 height 16
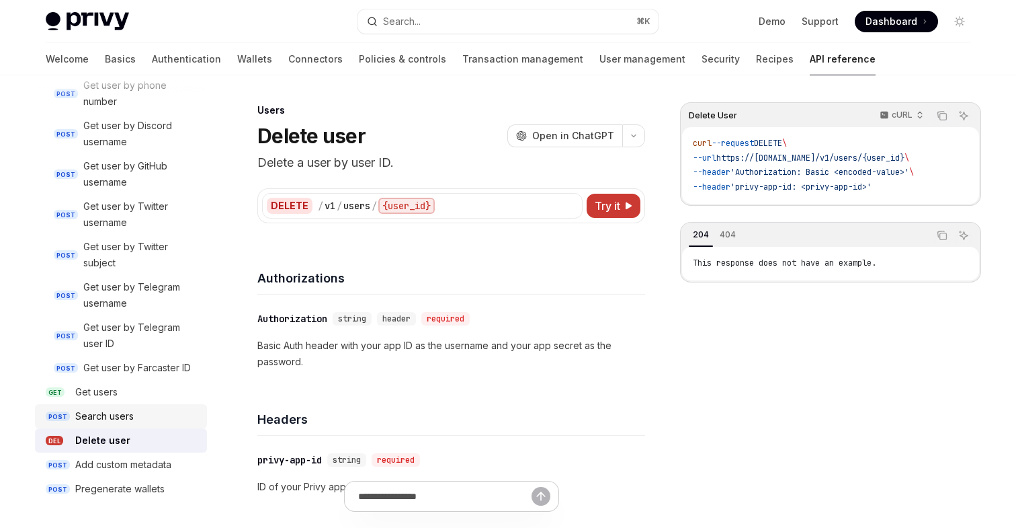
click at [101, 420] on div "Search users" at bounding box center [104, 416] width 58 height 16
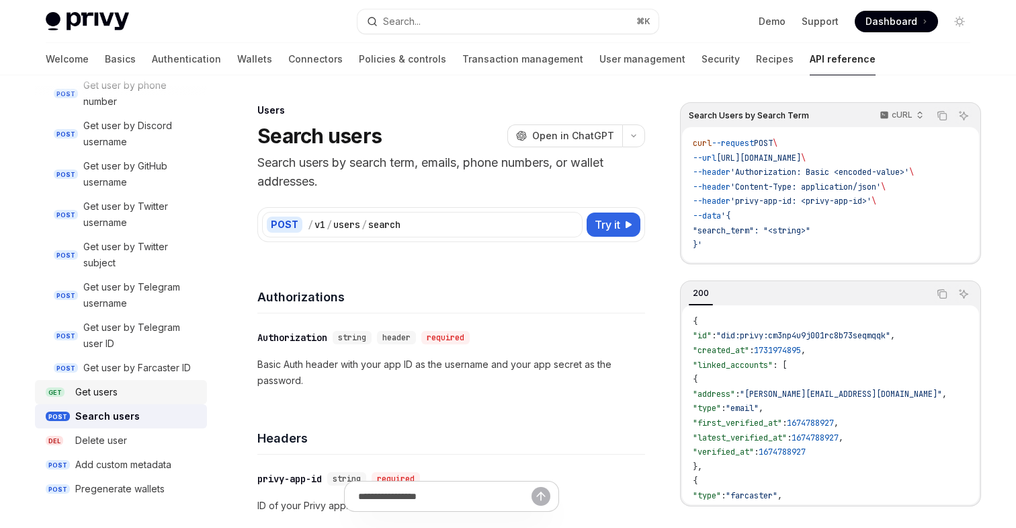
click at [99, 394] on div "Get users" at bounding box center [96, 392] width 42 height 16
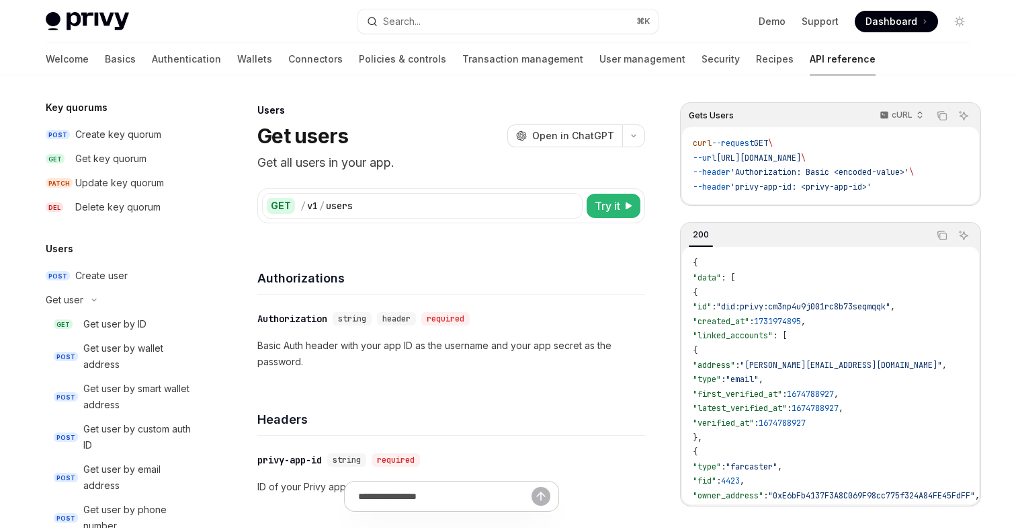
scroll to position [1324, 0]
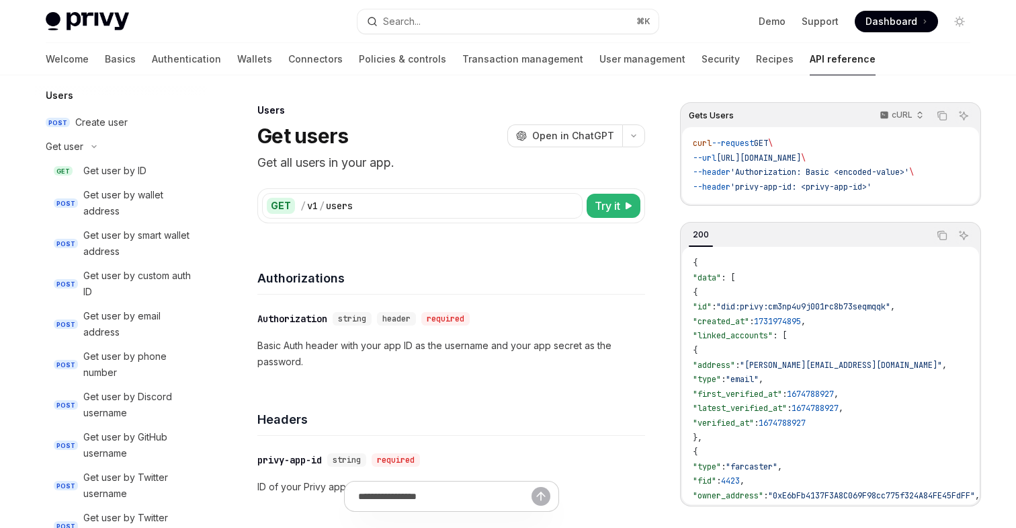
click at [341, 169] on p "Get all users in your app." at bounding box center [451, 162] width 388 height 19
click at [377, 167] on p "Get all users in your app." at bounding box center [451, 162] width 388 height 19
drag, startPoint x: 405, startPoint y: 164, endPoint x: 258, endPoint y: 161, distance: 147.2
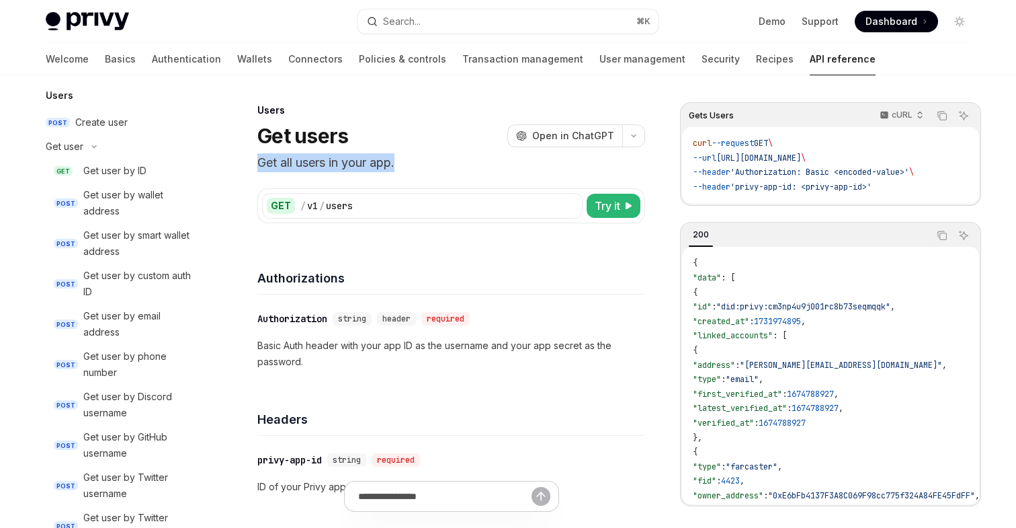
click at [258, 161] on p "Get all users in your app." at bounding box center [451, 162] width 388 height 19
drag, startPoint x: 258, startPoint y: 113, endPoint x: 401, endPoint y: 163, distance: 151.1
click at [401, 163] on header "Users Get users OpenAI Open in ChatGPT Get all users in your app. OpenAI Open i…" at bounding box center [451, 138] width 388 height 69
click at [401, 163] on p "Get all users in your app." at bounding box center [451, 162] width 388 height 19
drag, startPoint x: 406, startPoint y: 165, endPoint x: 258, endPoint y: 110, distance: 157.8
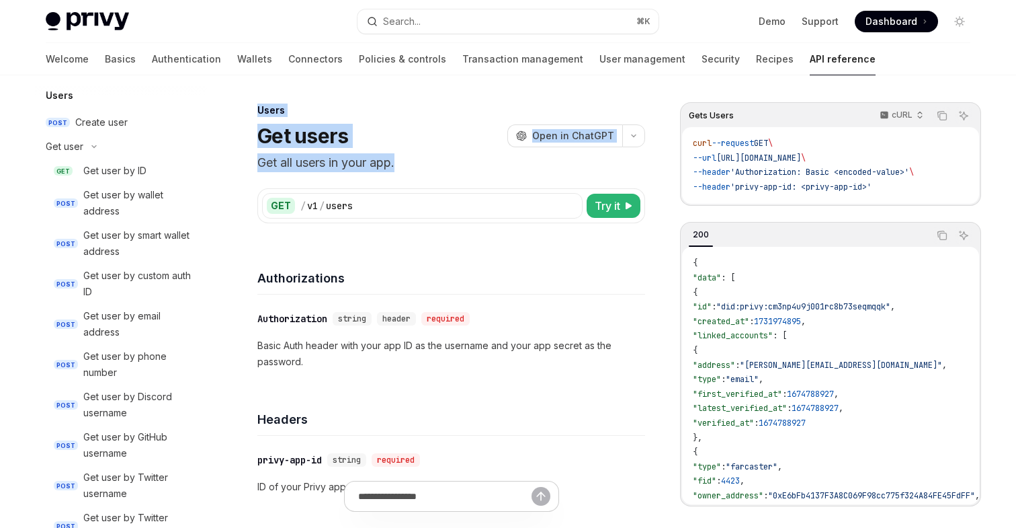
click at [259, 110] on header "Users Get users OpenAI Open in ChatGPT Get all users in your app. OpenAI Open i…" at bounding box center [451, 138] width 388 height 69
click at [258, 110] on div "Users" at bounding box center [451, 110] width 388 height 13
drag, startPoint x: 258, startPoint y: 110, endPoint x: 413, endPoint y: 167, distance: 165.4
click at [413, 167] on header "Users Get users OpenAI Open in ChatGPT Get all users in your app. OpenAI Open i…" at bounding box center [451, 138] width 388 height 69
click at [413, 167] on p "Get all users in your app." at bounding box center [451, 162] width 388 height 19
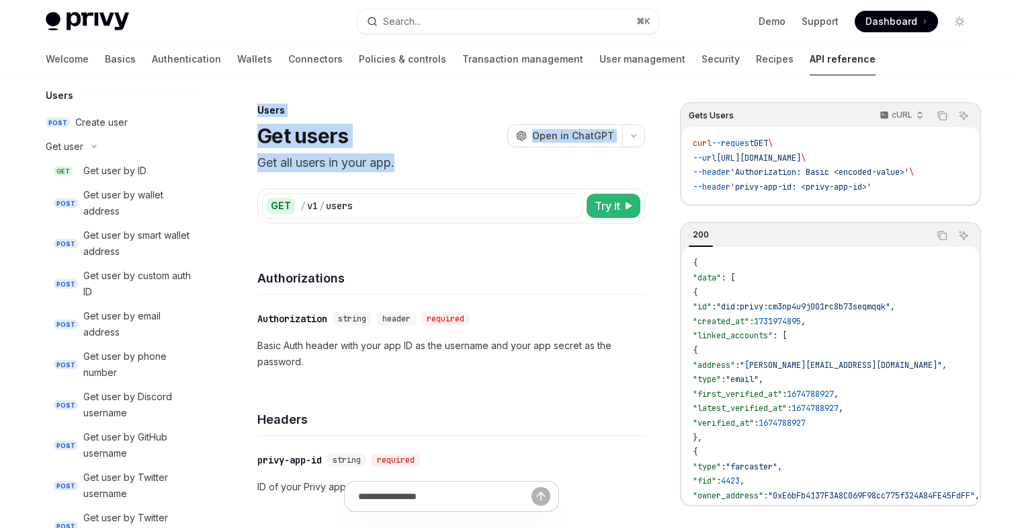
drag, startPoint x: 413, startPoint y: 167, endPoint x: 257, endPoint y: 111, distance: 166.5
click at [257, 111] on header "Users Get users OpenAI Open in ChatGPT Get all users in your app. OpenAI Open i…" at bounding box center [451, 138] width 388 height 69
click at [257, 111] on div "Users" at bounding box center [451, 110] width 388 height 13
drag, startPoint x: 257, startPoint y: 111, endPoint x: 410, endPoint y: 160, distance: 160.9
click at [410, 160] on header "Users Get users OpenAI Open in ChatGPT Get all users in your app. OpenAI Open i…" at bounding box center [451, 138] width 388 height 69
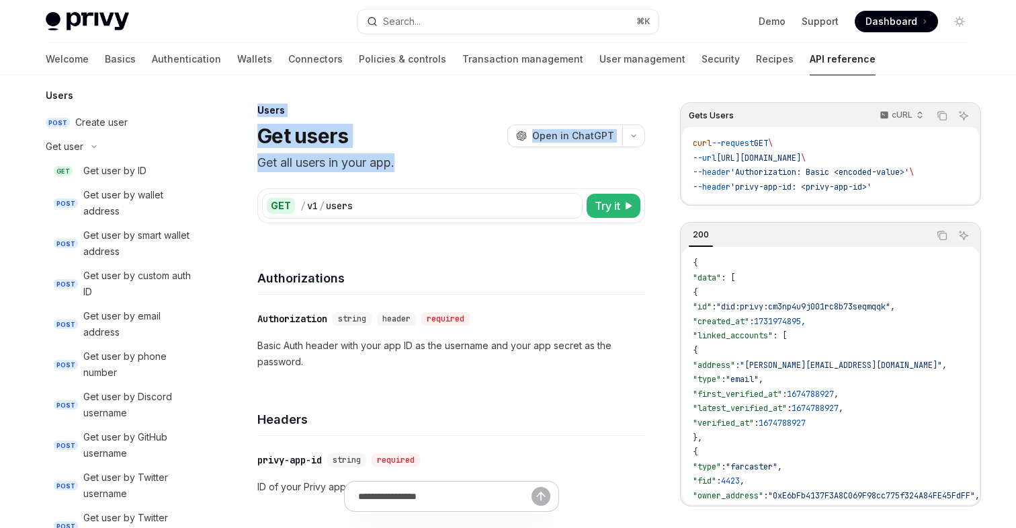
click at [410, 160] on p "Get all users in your app." at bounding box center [451, 162] width 388 height 19
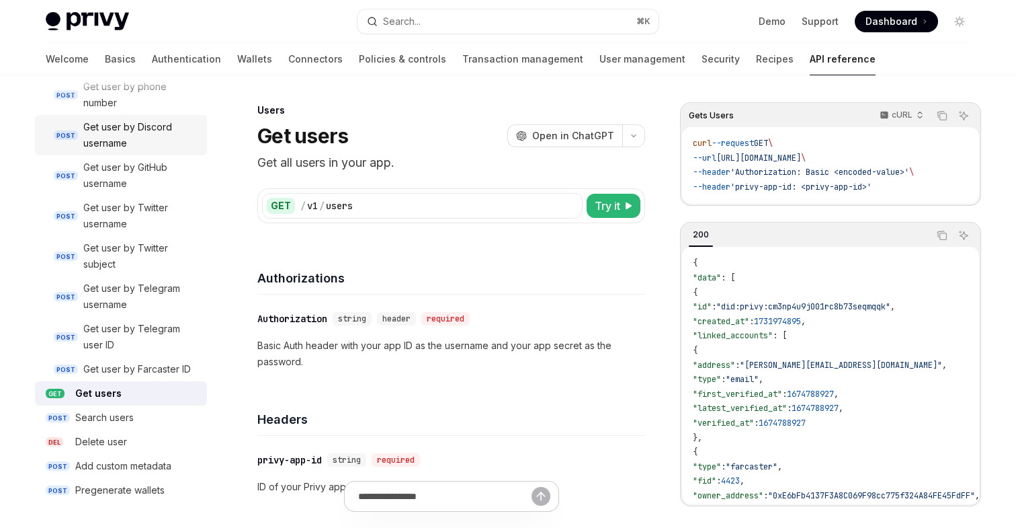
scroll to position [1595, 0]
click at [123, 418] on div "Search users" at bounding box center [104, 416] width 58 height 16
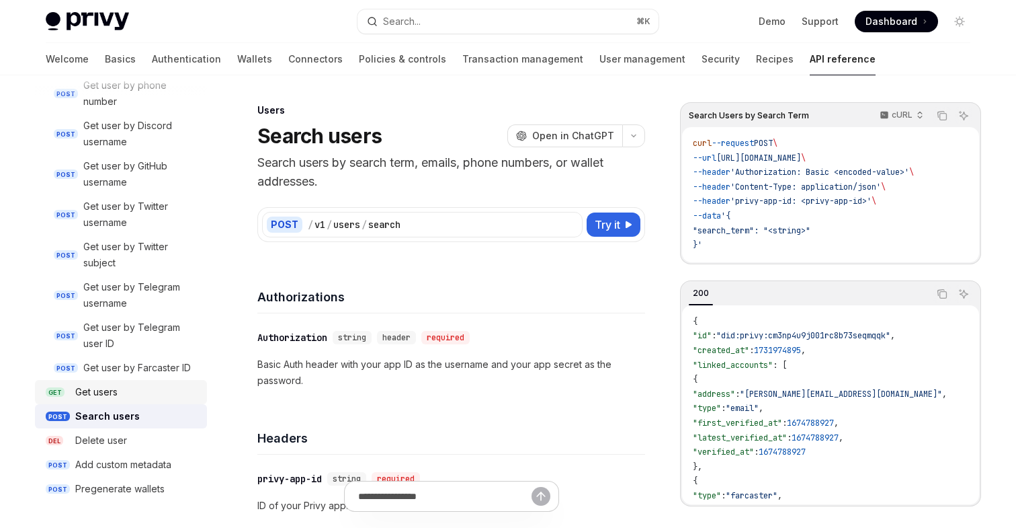
click at [104, 397] on div "Get users" at bounding box center [96, 392] width 42 height 16
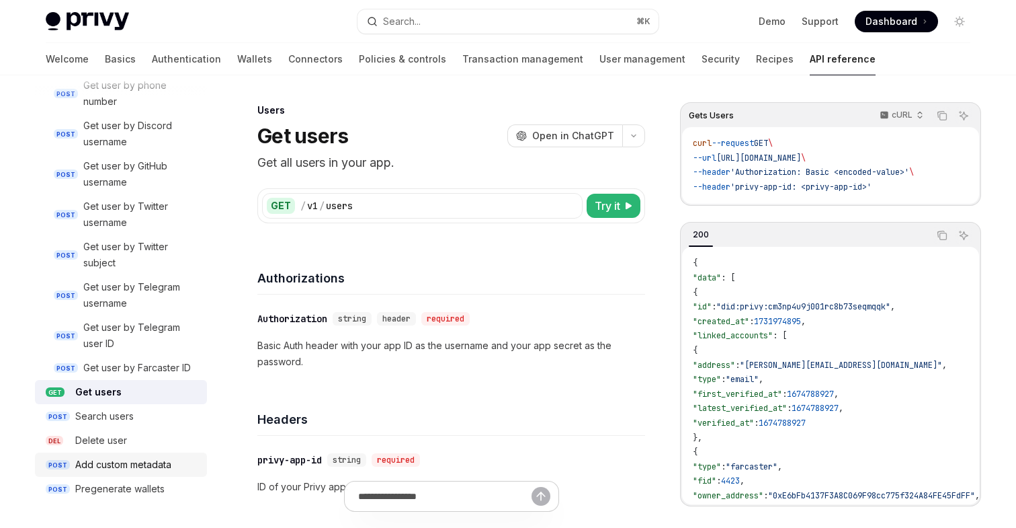
click at [144, 470] on div "Add custom metadata" at bounding box center [123, 464] width 96 height 16
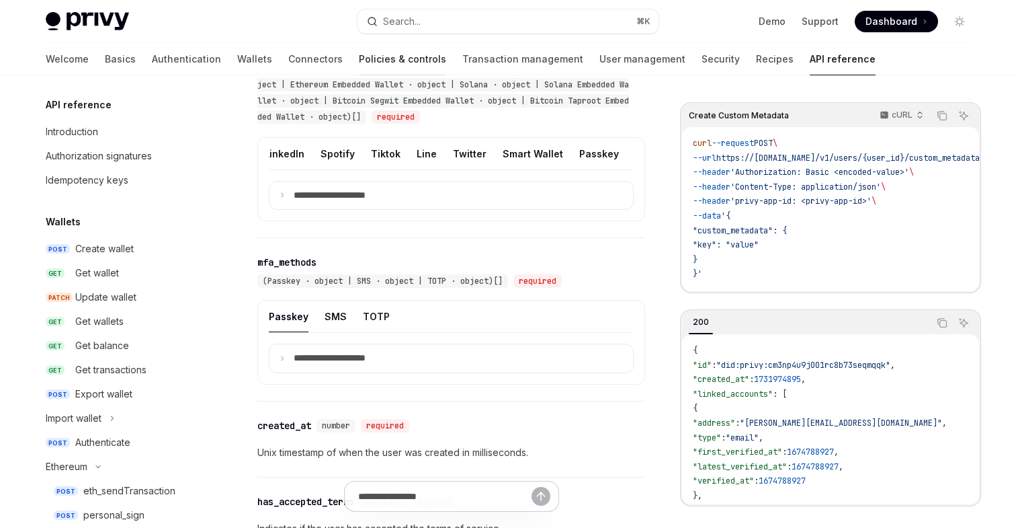
click at [359, 60] on link "Policies & controls" at bounding box center [402, 59] width 87 height 32
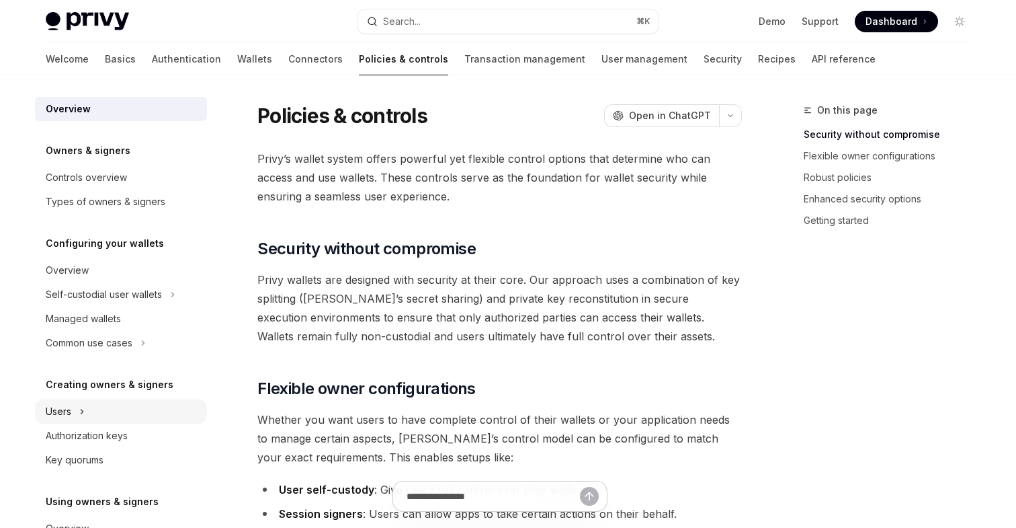
click at [153, 416] on button "Users" at bounding box center [121, 411] width 172 height 24
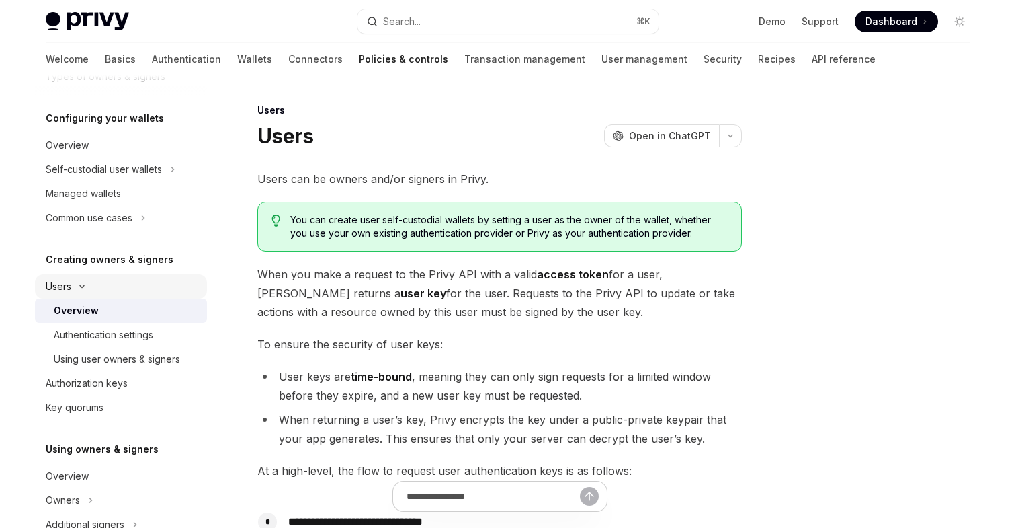
scroll to position [172, 0]
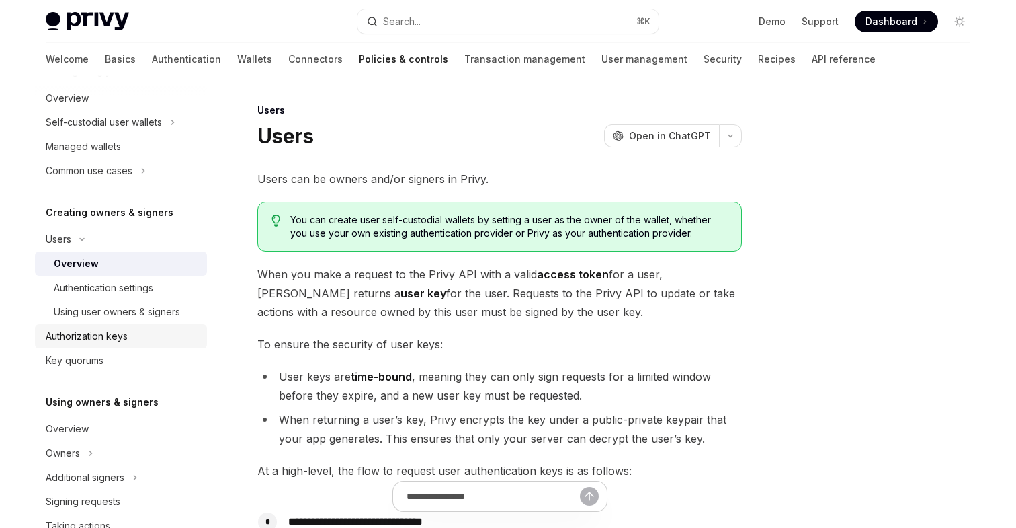
click at [99, 334] on div "Authorization keys" at bounding box center [87, 336] width 82 height 16
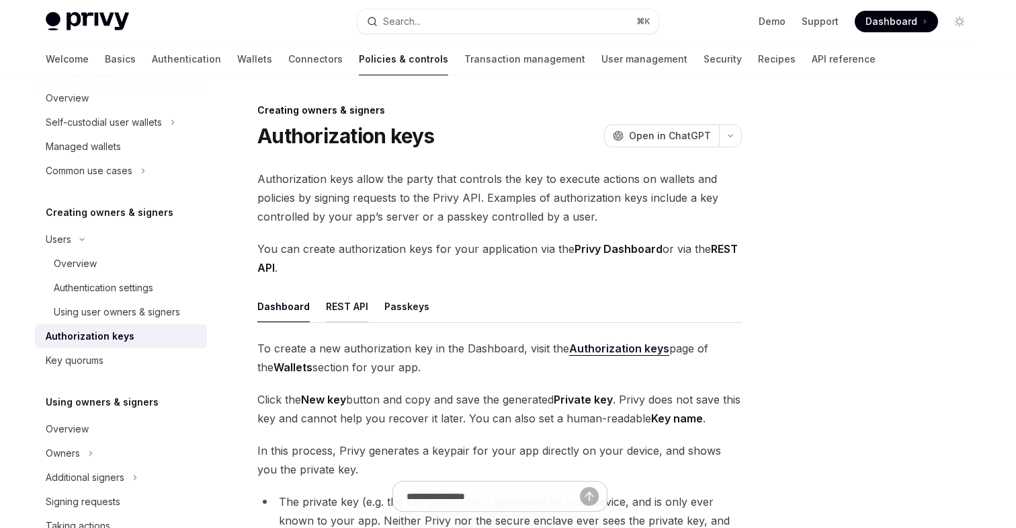
click at [347, 306] on div "REST API" at bounding box center [347, 306] width 42 height 32
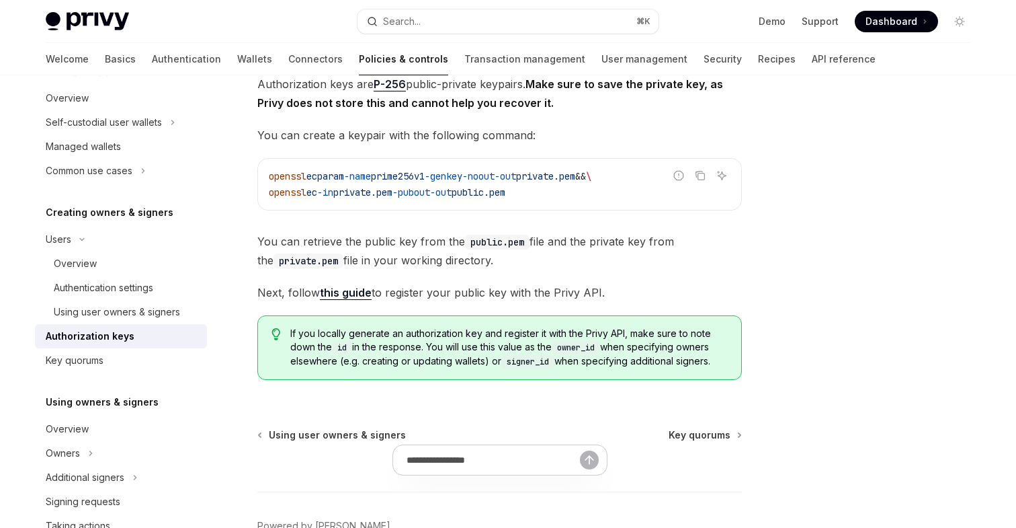
scroll to position [305, 0]
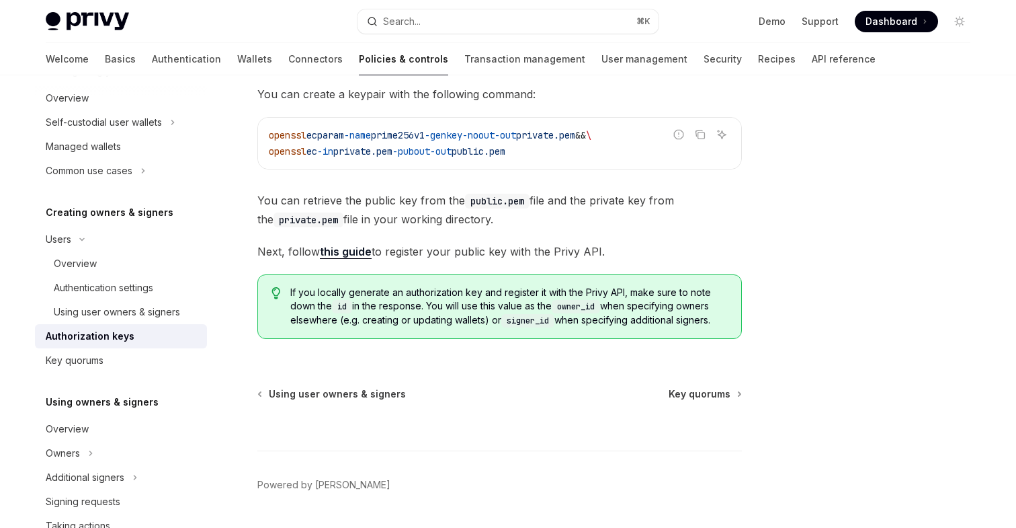
drag, startPoint x: 259, startPoint y: 200, endPoint x: 610, endPoint y: 251, distance: 354.6
click at [610, 251] on div "Authorization keys are P-256 public-private keypairs. Make sure to save the pri…" at bounding box center [499, 192] width 485 height 316
click at [610, 251] on span "Next, follow this guide to register your public key with the Privy API." at bounding box center [499, 251] width 485 height 19
drag, startPoint x: 610, startPoint y: 251, endPoint x: 255, endPoint y: 199, distance: 358.7
click at [256, 200] on div "Creating owners & signers Authorization keys OpenAI Open in ChatGPT OpenAI Open…" at bounding box center [374, 182] width 742 height 770
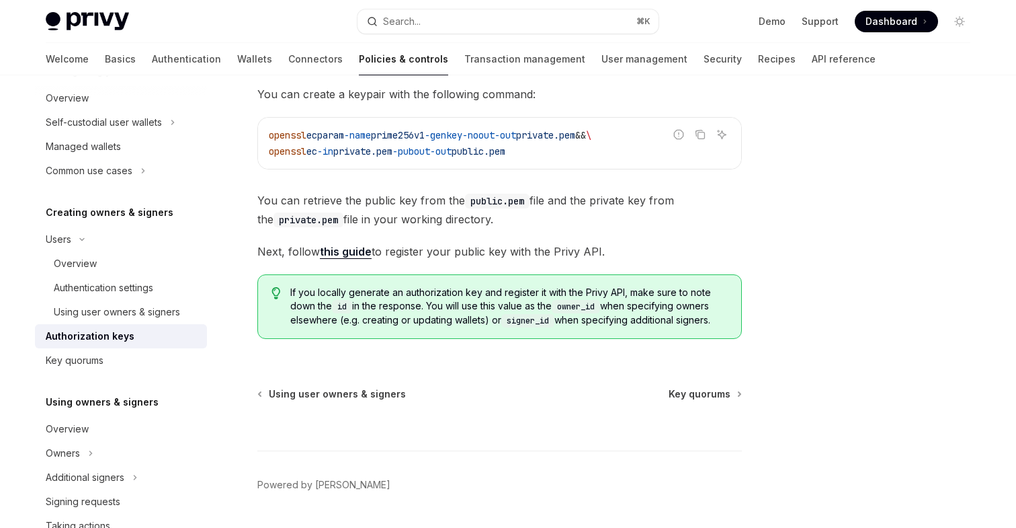
click at [255, 199] on div "Creating owners & signers Authorization keys OpenAI Open in ChatGPT OpenAI Open…" at bounding box center [374, 182] width 742 height 770
click at [352, 251] on link "this guide" at bounding box center [346, 252] width 52 height 14
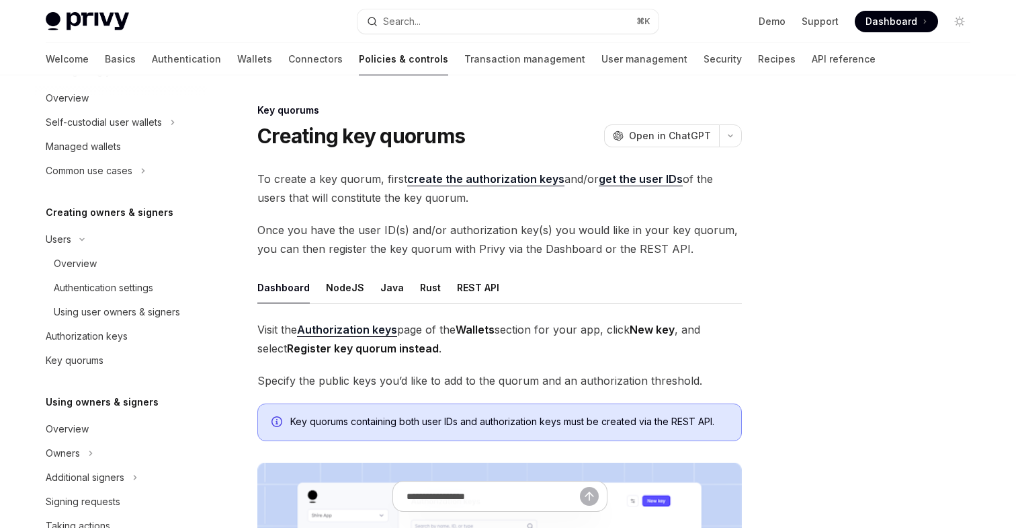
scroll to position [489, 0]
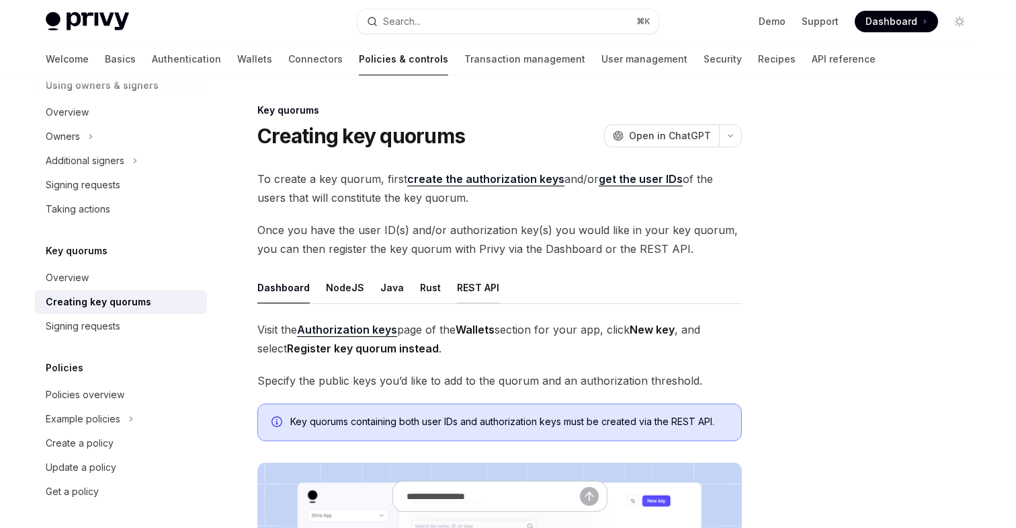
click at [472, 286] on div "REST API" at bounding box center [478, 288] width 42 height 32
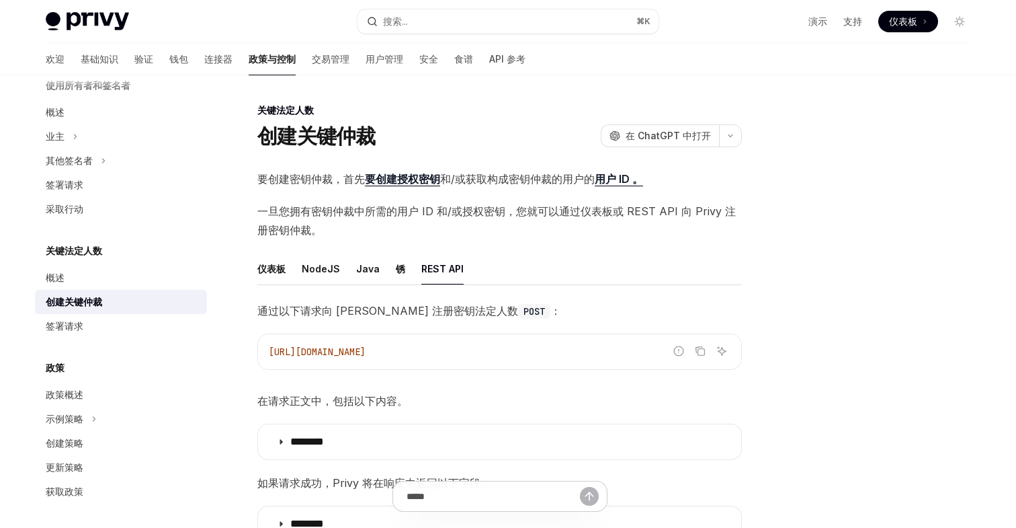
click at [681, 257] on ul "仪表板 NodeJS Java 锈 REST API" at bounding box center [499, 269] width 485 height 32
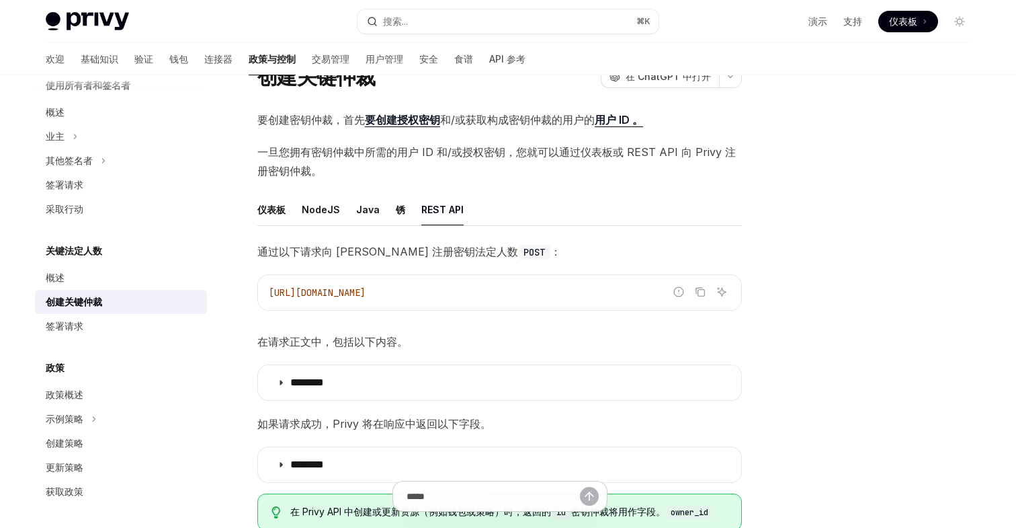
scroll to position [79, 0]
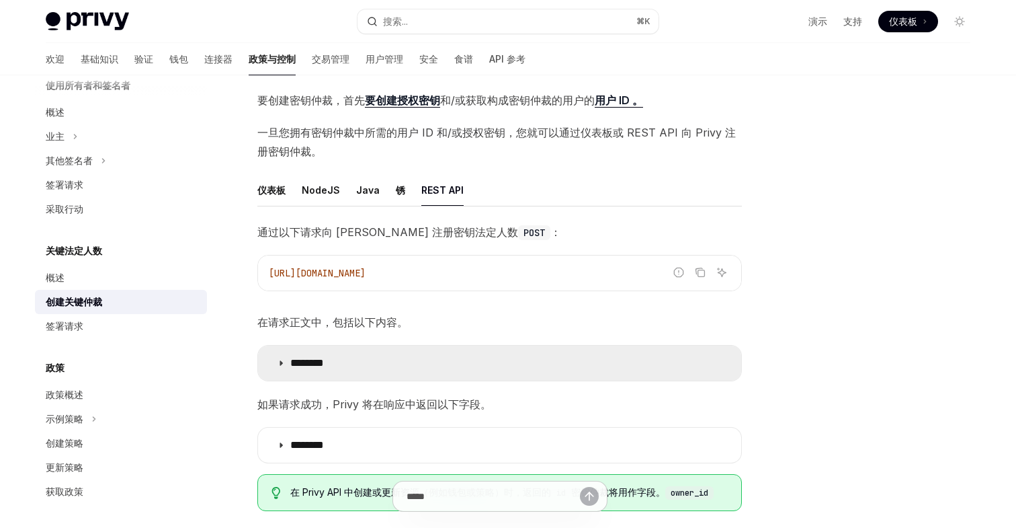
click at [519, 352] on summary "********" at bounding box center [499, 362] width 483 height 35
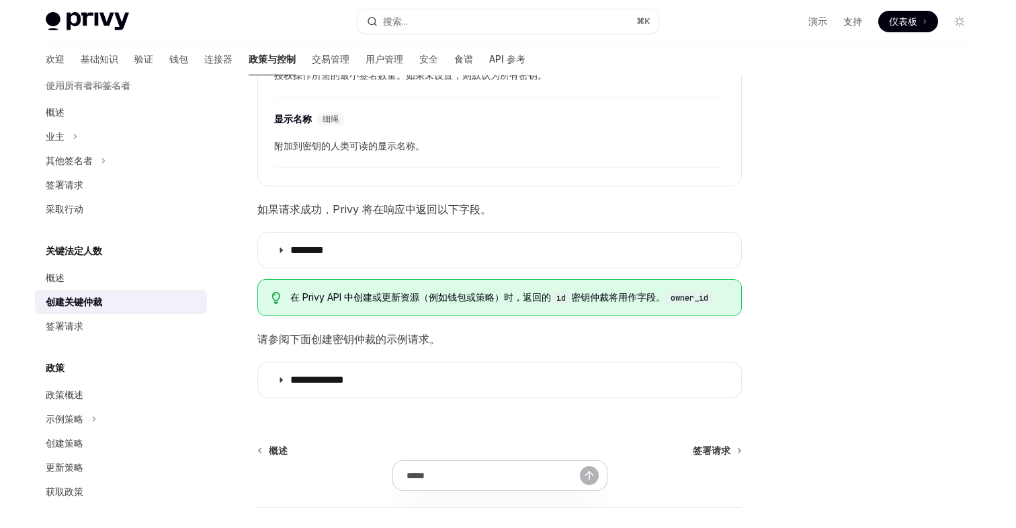
scroll to position [614, 0]
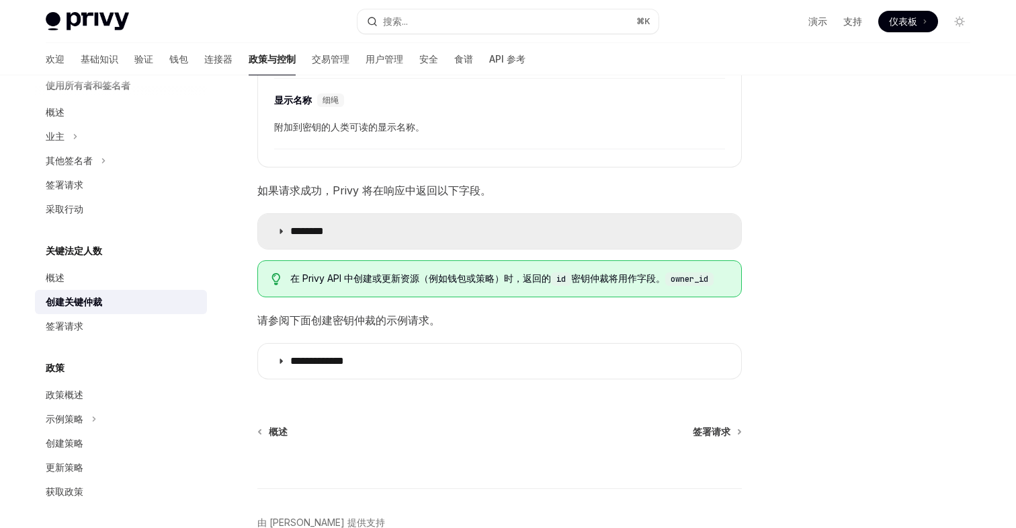
click at [397, 230] on summary "********" at bounding box center [499, 231] width 483 height 35
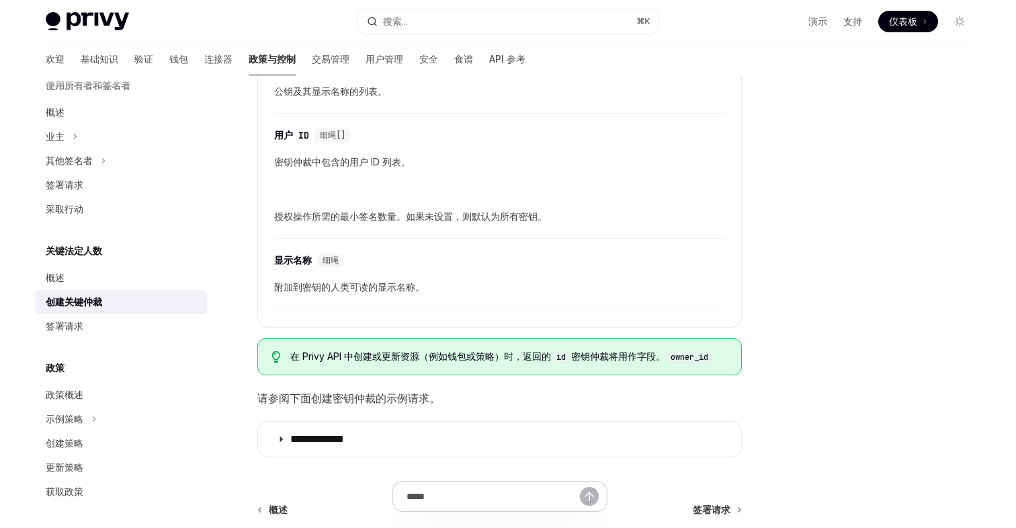
scroll to position [1049, 0]
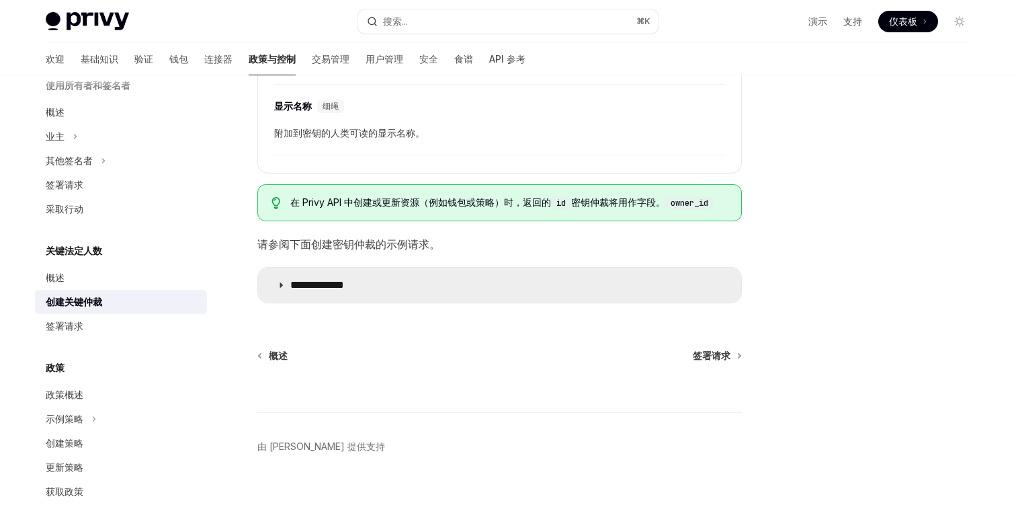
click at [344, 283] on font "**********" at bounding box center [317, 285] width 54 height 10
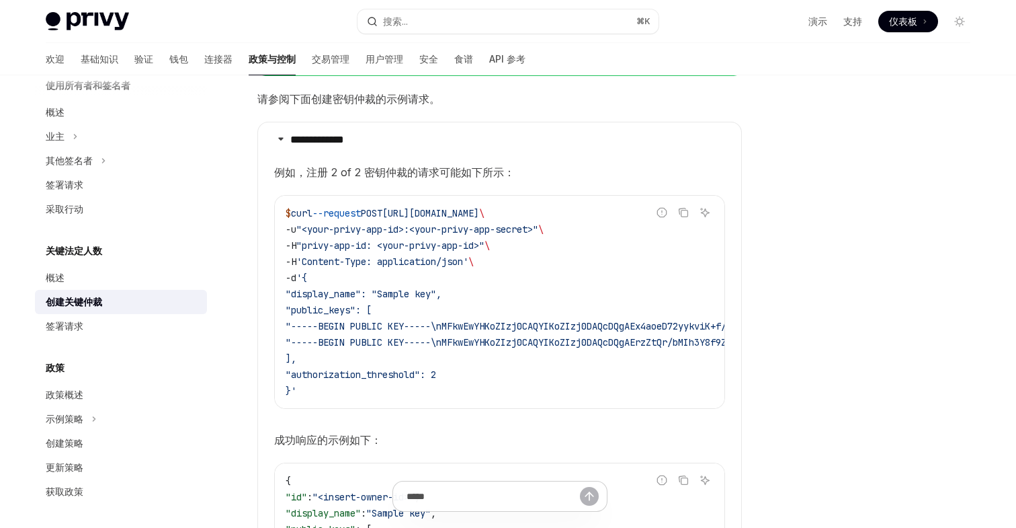
scroll to position [1212, 0]
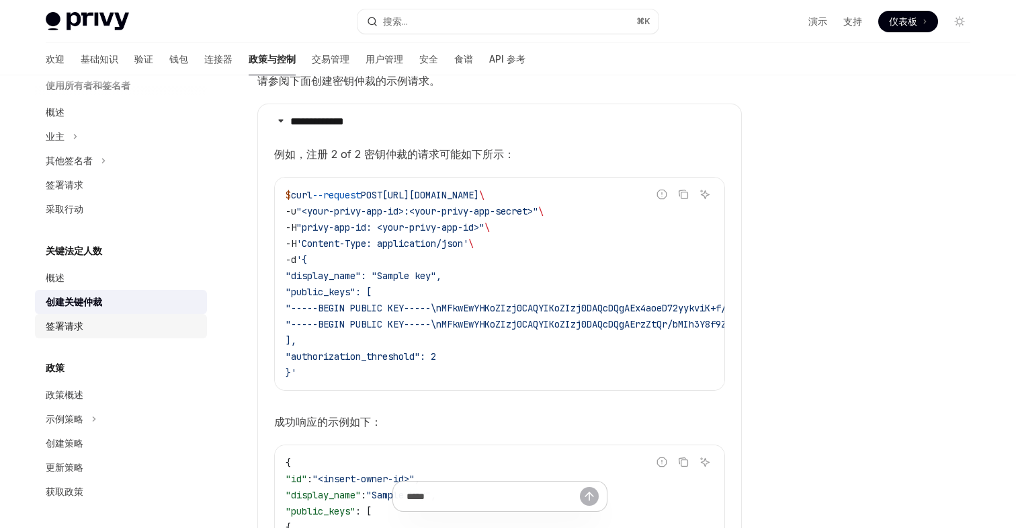
click at [71, 329] on font "签署请求" at bounding box center [65, 325] width 38 height 11
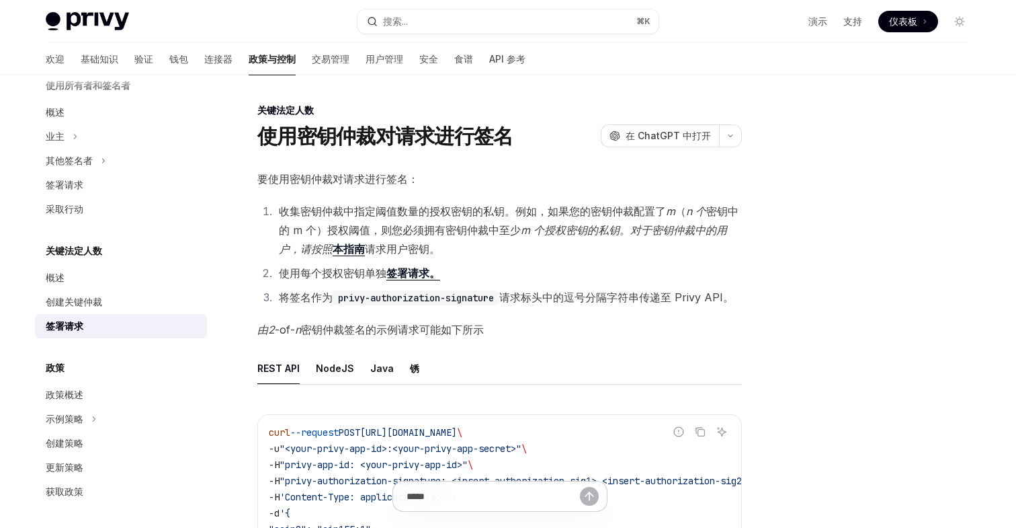
click at [347, 249] on font "本指南" at bounding box center [349, 248] width 32 height 13
click at [350, 250] on font "本指南" at bounding box center [349, 248] width 32 height 13
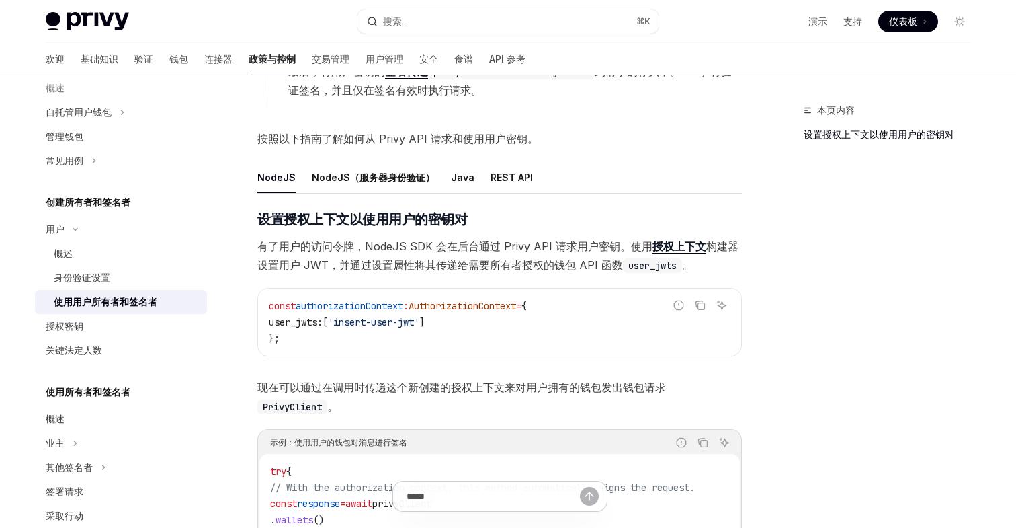
scroll to position [390, 0]
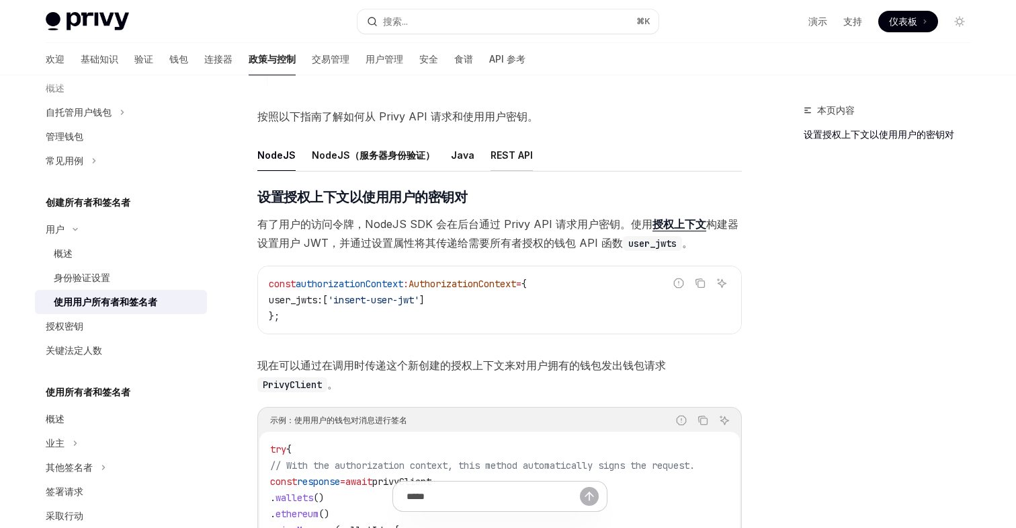
click at [509, 149] on font "REST API" at bounding box center [512, 155] width 42 height 16
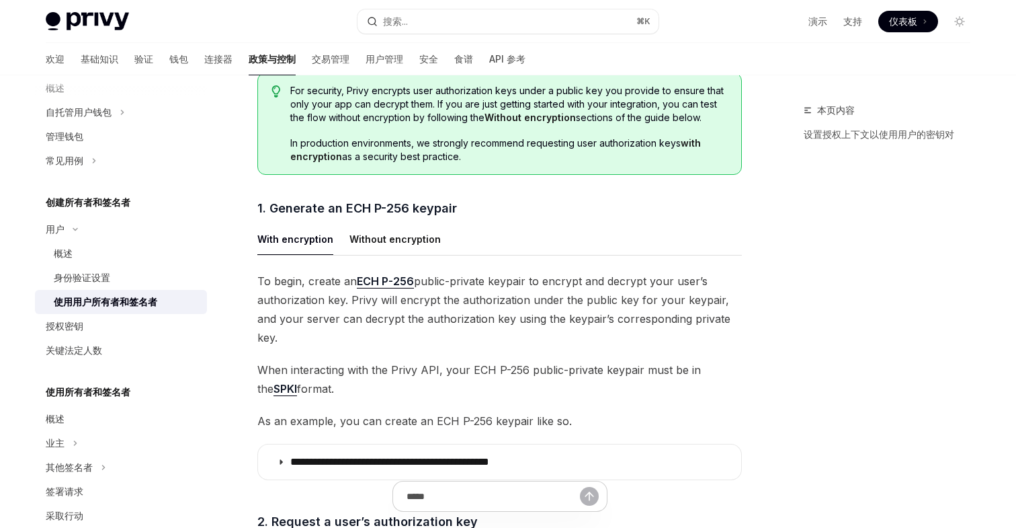
scroll to position [645, 0]
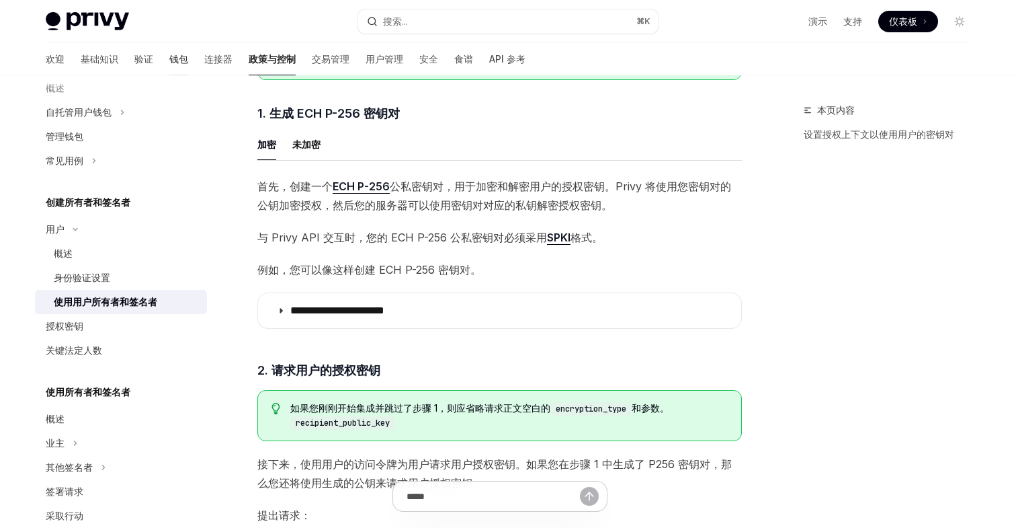
click at [169, 56] on font "钱包" at bounding box center [178, 58] width 19 height 11
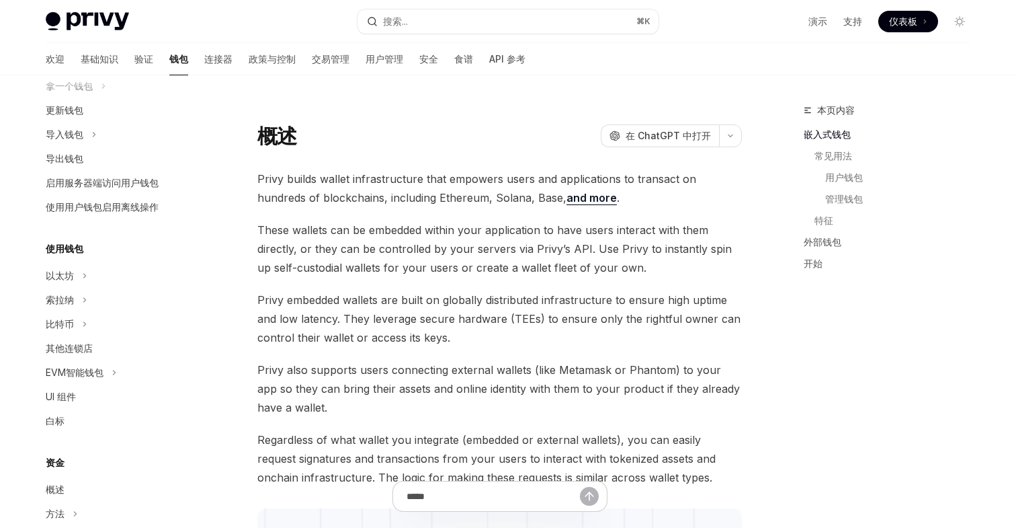
scroll to position [233, 0]
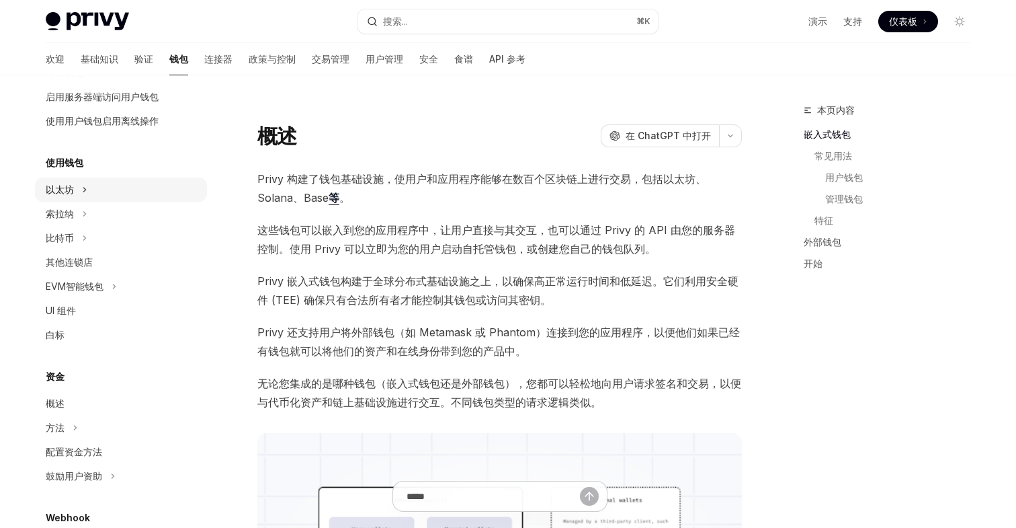
click at [73, 185] on font "以太坊" at bounding box center [60, 188] width 28 height 11
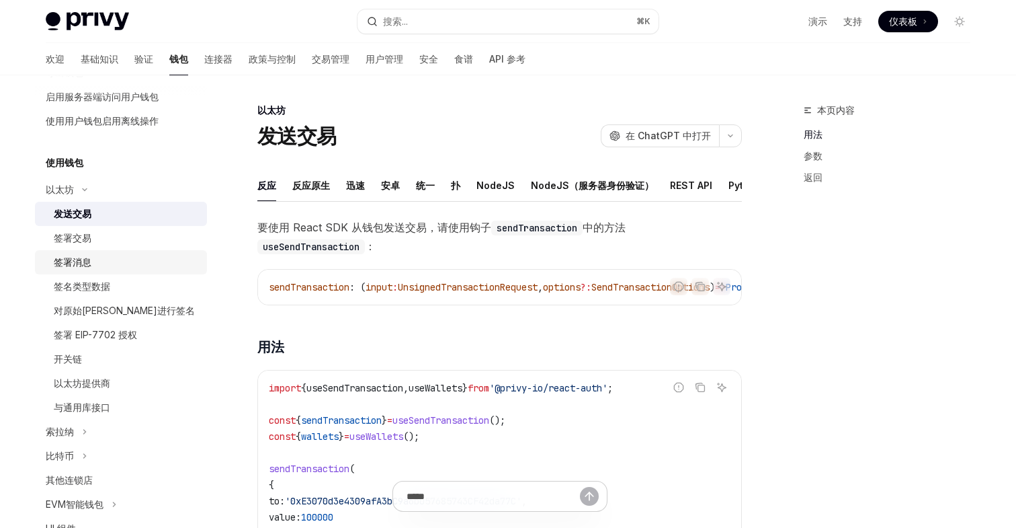
click at [88, 265] on font "签署消息" at bounding box center [73, 261] width 38 height 11
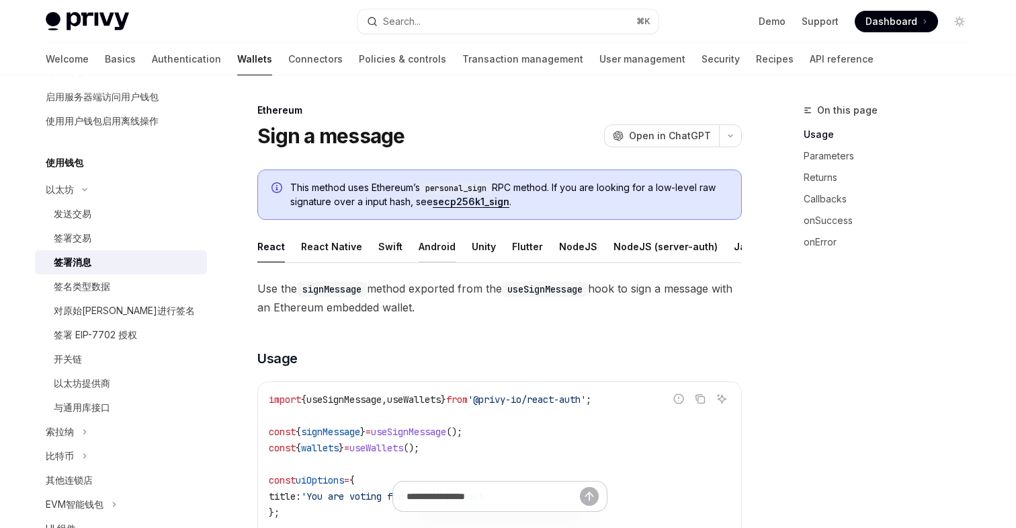
click at [431, 248] on div "Android" at bounding box center [437, 247] width 37 height 32
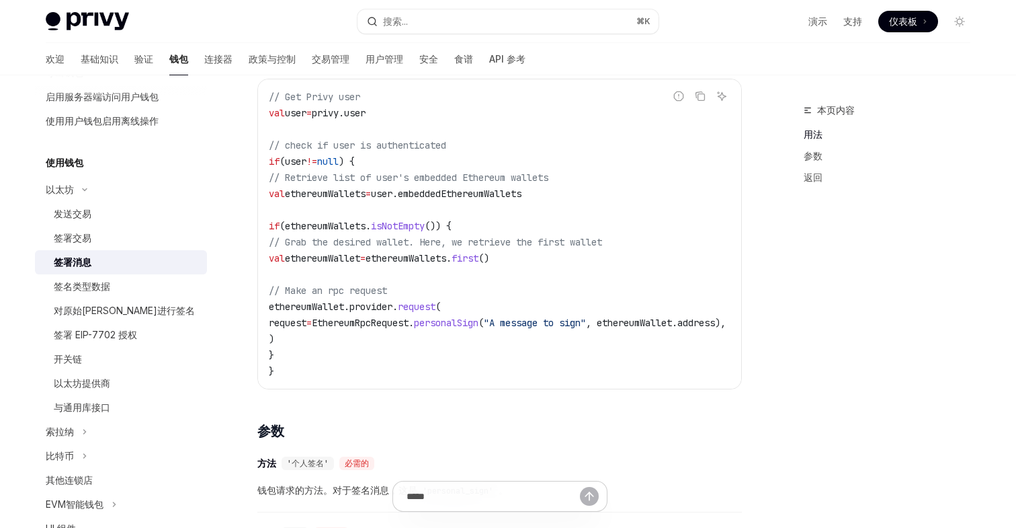
scroll to position [411, 0]
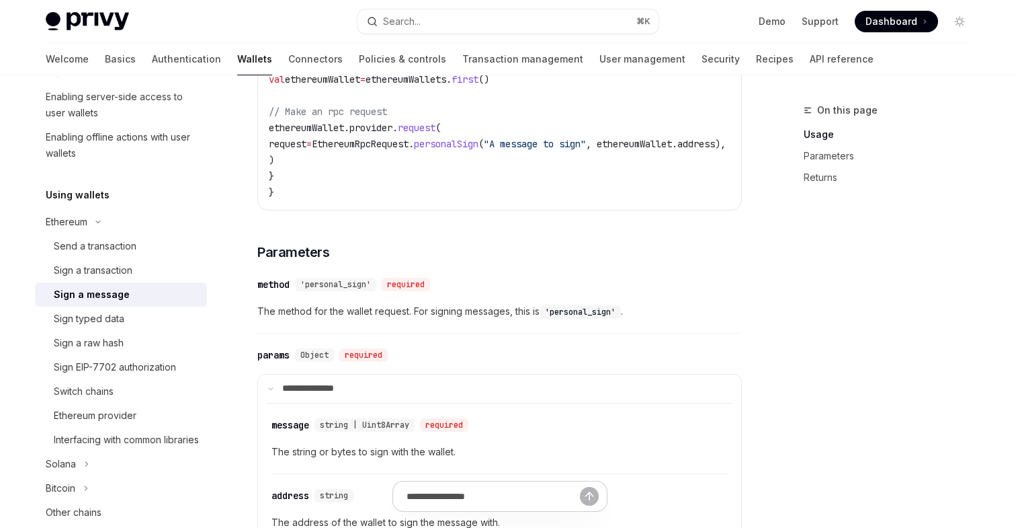
click at [339, 289] on span "'personal_sign'" at bounding box center [335, 284] width 71 height 11
click at [384, 291] on div "'personal_sign' required" at bounding box center [365, 284] width 140 height 13
drag, startPoint x: 370, startPoint y: 290, endPoint x: 308, endPoint y: 290, distance: 61.2
click at [308, 290] on span "'personal_sign'" at bounding box center [335, 284] width 71 height 11
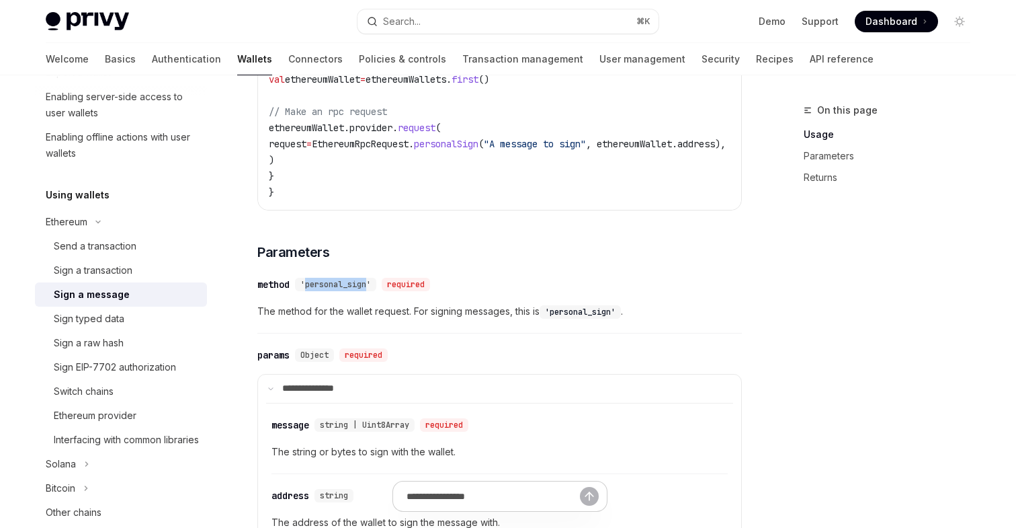
copy span "personal_sign"
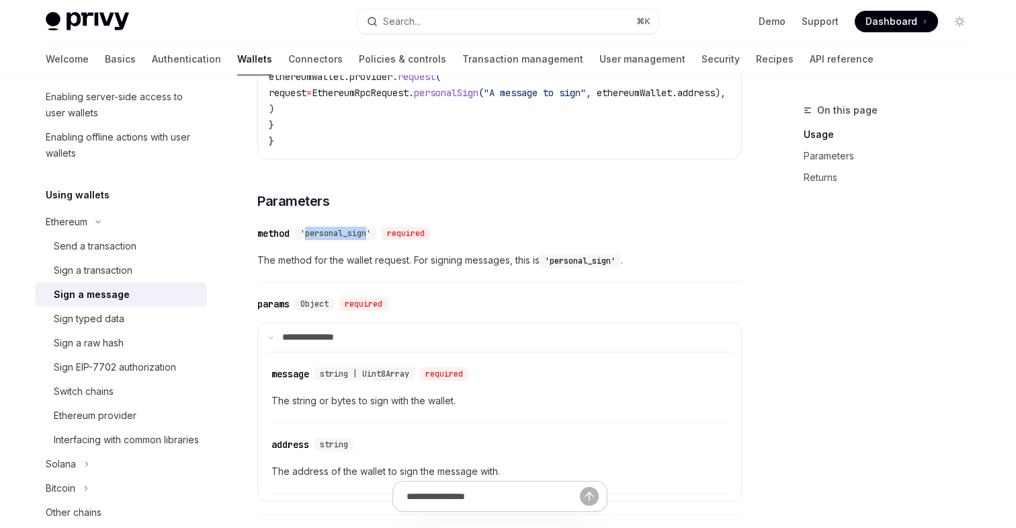
scroll to position [448, 0]
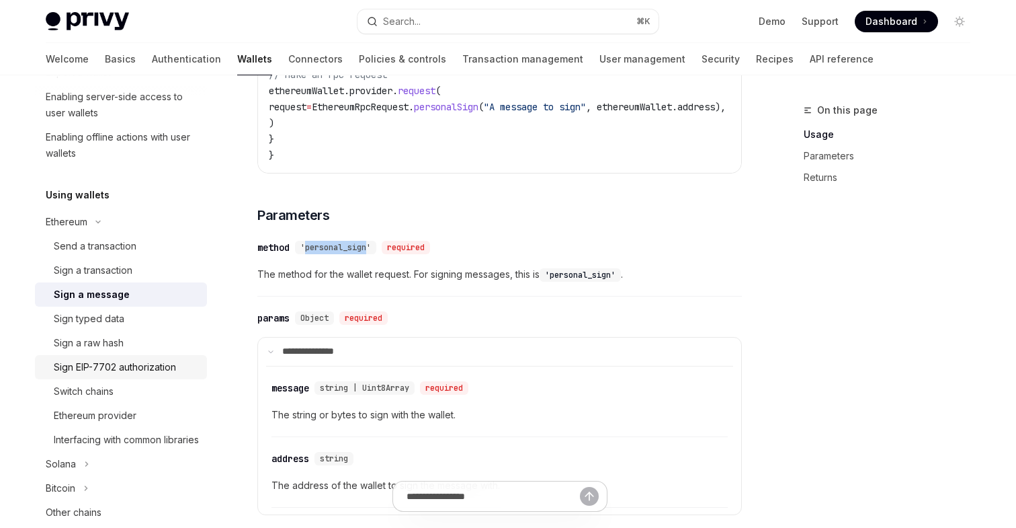
click at [136, 365] on div "Sign EIP-7702 authorization" at bounding box center [115, 367] width 122 height 16
click at [115, 366] on div "Sign EIP-7702 authorization" at bounding box center [115, 367] width 122 height 16
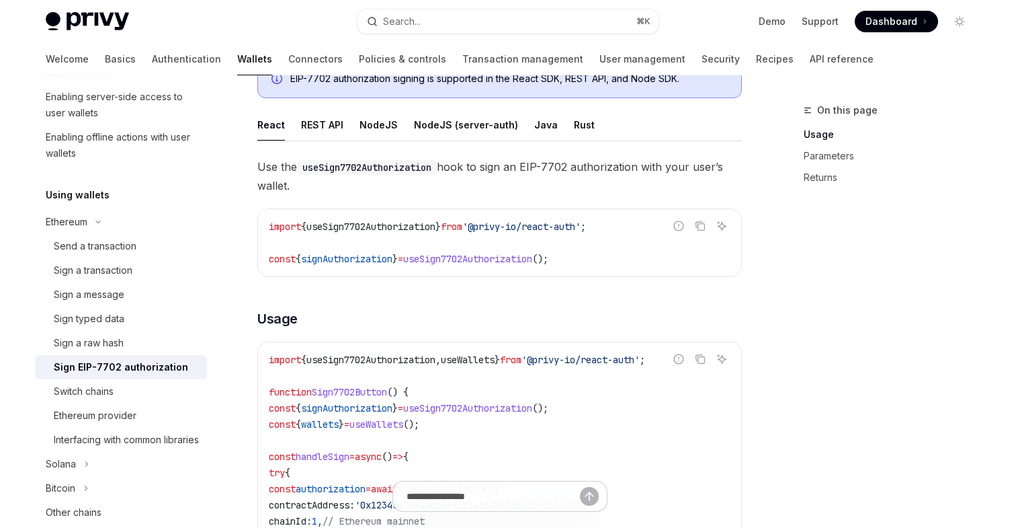
scroll to position [206, 0]
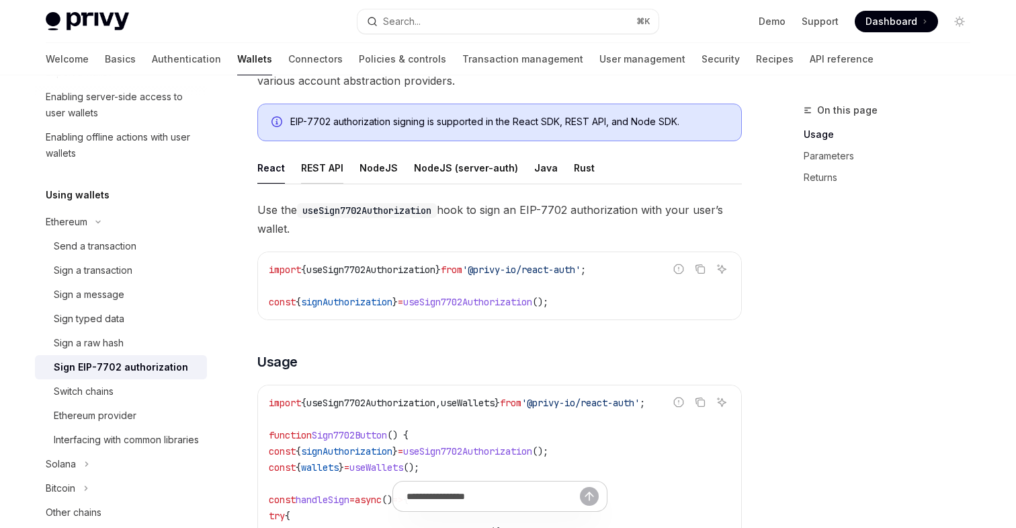
click at [327, 163] on div "REST API" at bounding box center [322, 168] width 42 height 32
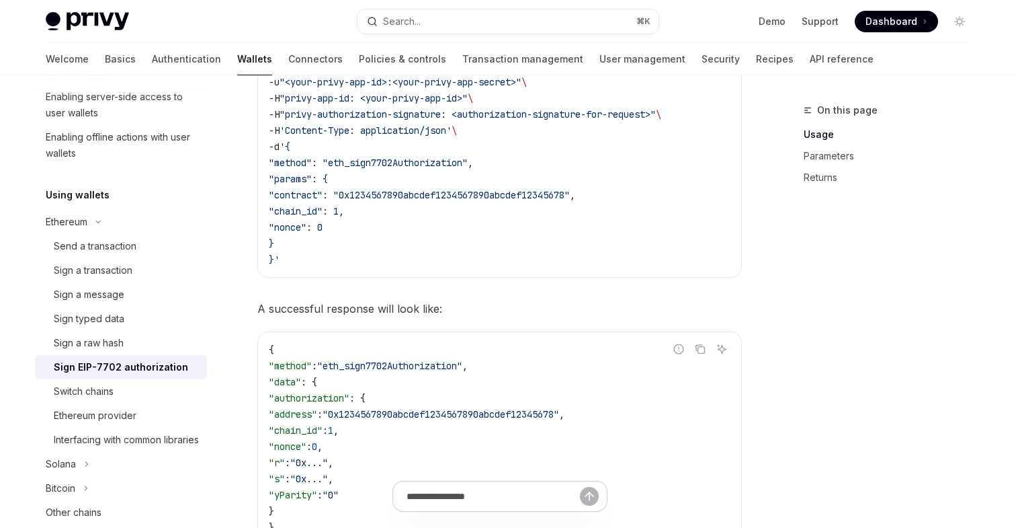
scroll to position [491, 0]
click at [415, 162] on span ""method": "eth_sign7702Authorization"," at bounding box center [371, 163] width 204 height 12
copy span "eth_sign7702Authorization"
click at [483, 253] on code "$ curl --request POST https://api.privy.io/v1/wallets/ < wallet_i d > /rpc \ -u…" at bounding box center [500, 163] width 462 height 210
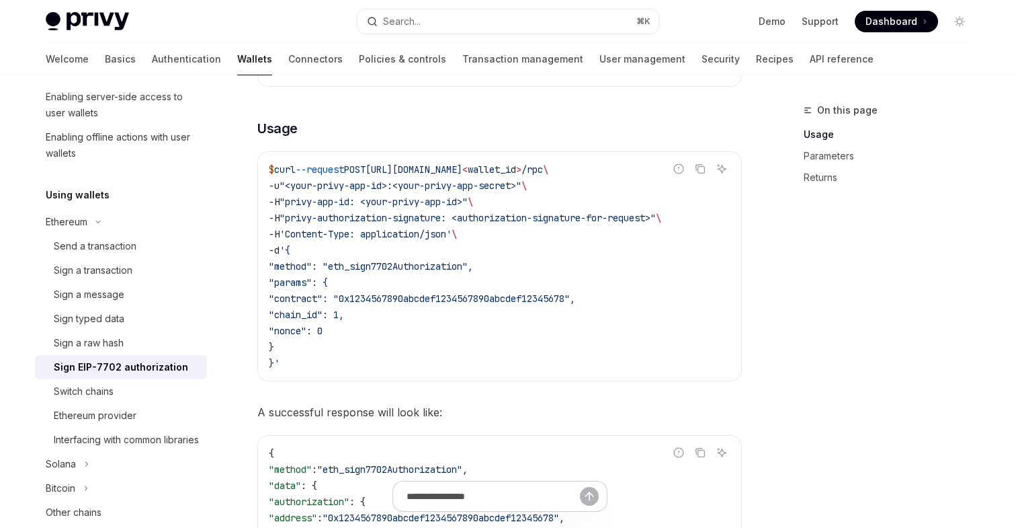
scroll to position [458, 0]
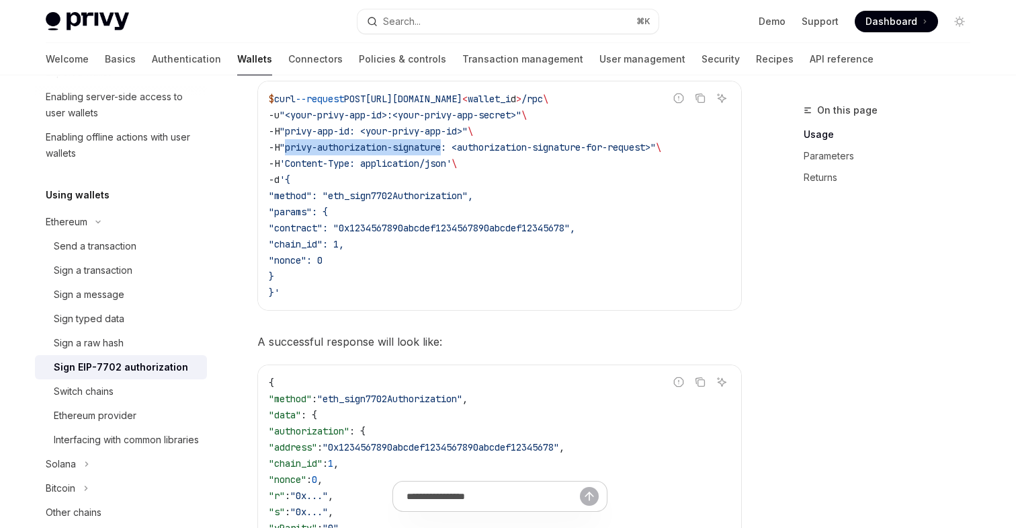
drag, startPoint x: 456, startPoint y: 149, endPoint x: 294, endPoint y: 148, distance: 162.0
click at [294, 148] on span ""privy-authorization-signature: <authorization-signature-for-request>"" at bounding box center [468, 147] width 376 height 12
copy span "privy-authorization-signature"
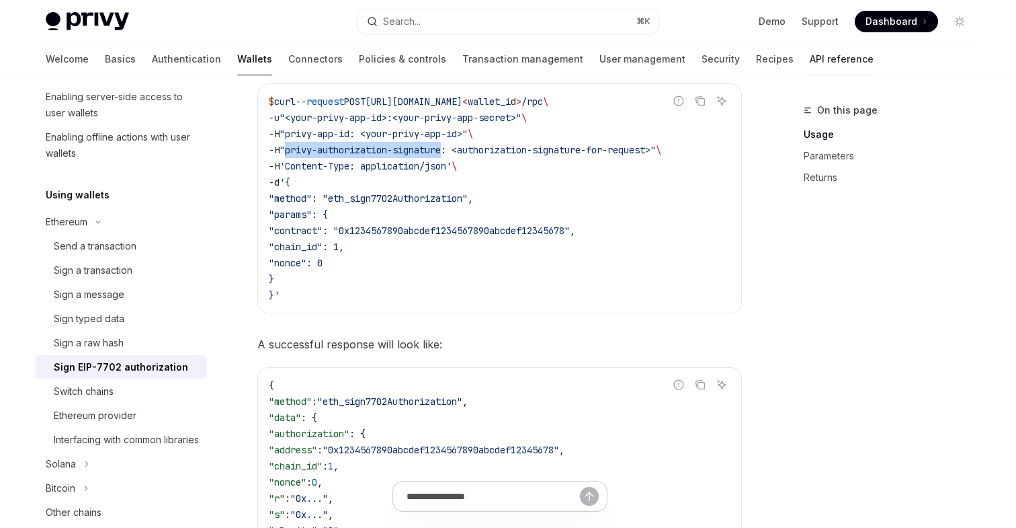
click at [810, 55] on link "API reference" at bounding box center [842, 59] width 64 height 32
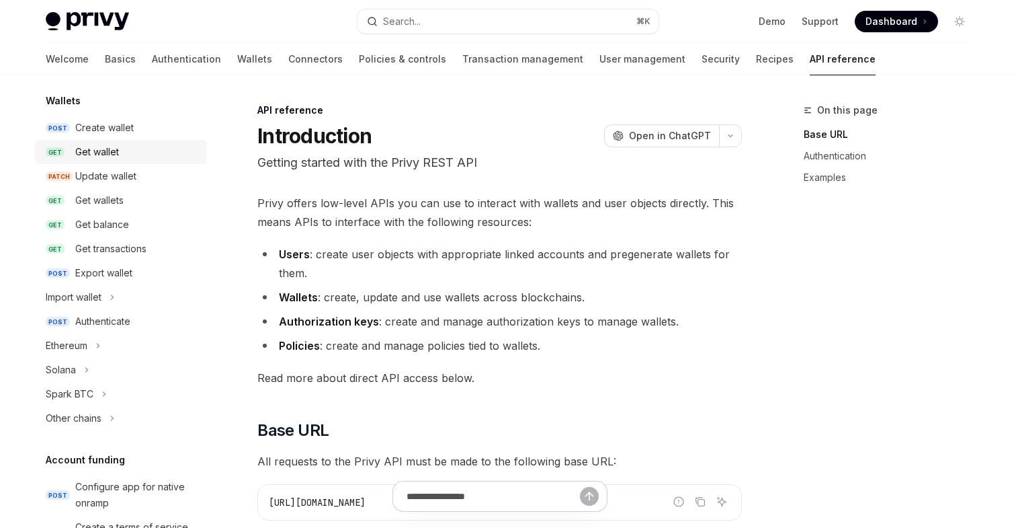
scroll to position [168, 0]
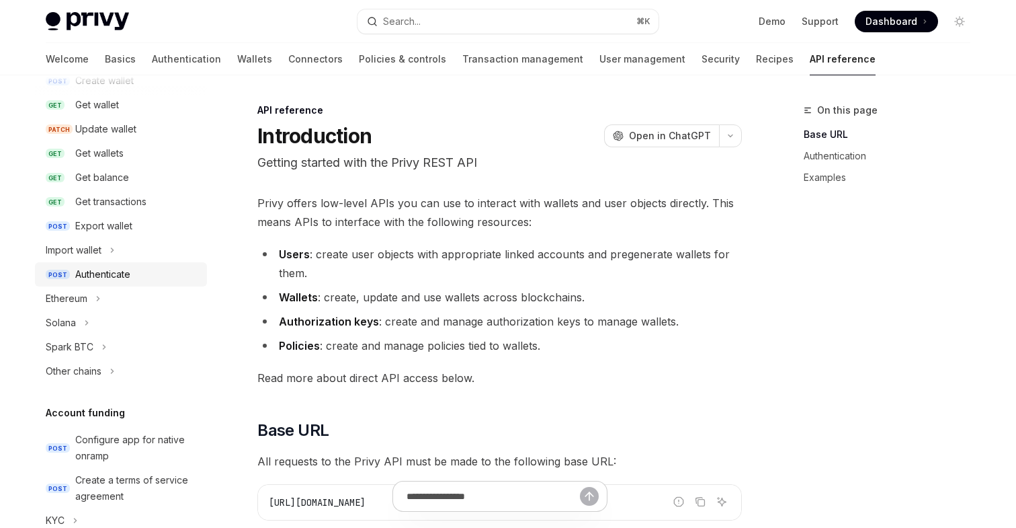
click at [112, 272] on div "Authenticate" at bounding box center [102, 274] width 55 height 16
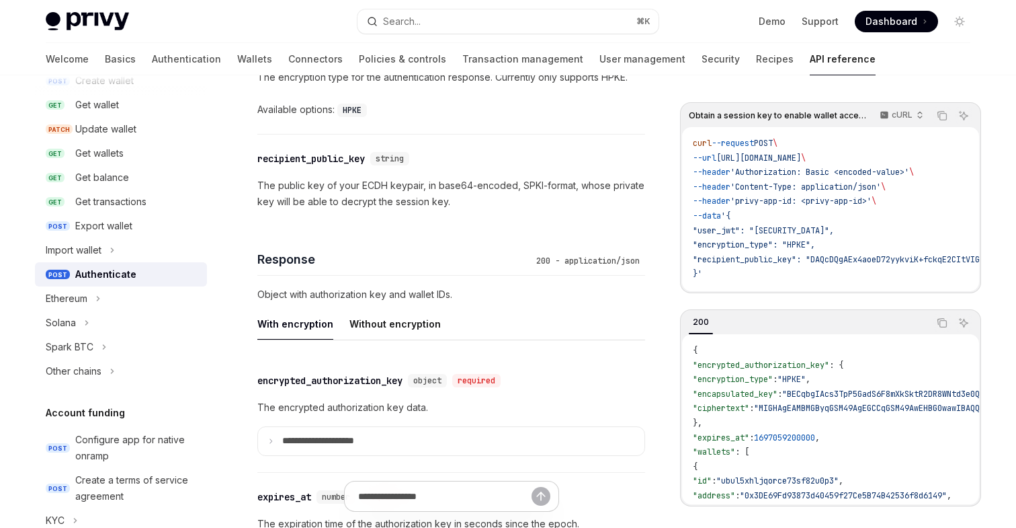
scroll to position [966, 0]
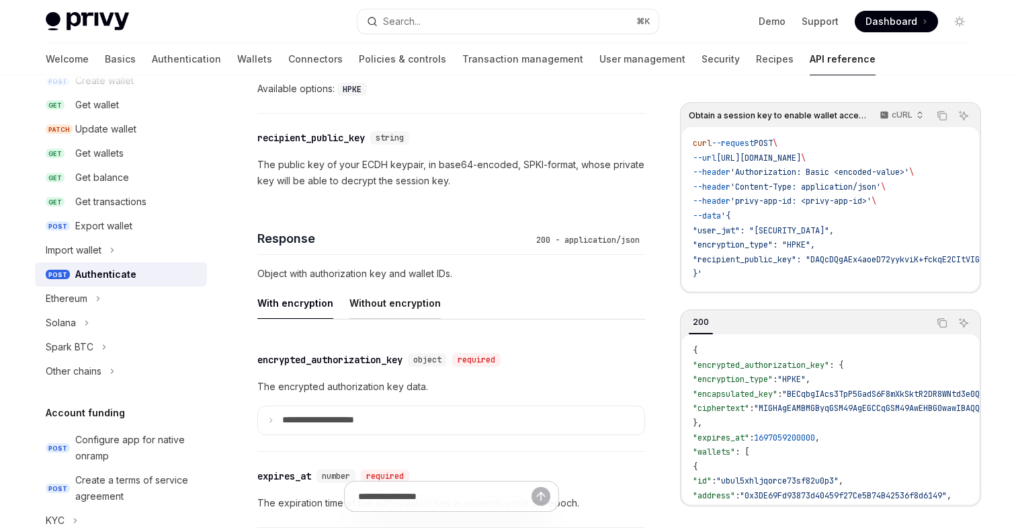
click at [408, 306] on div "Without encryption" at bounding box center [394, 303] width 91 height 32
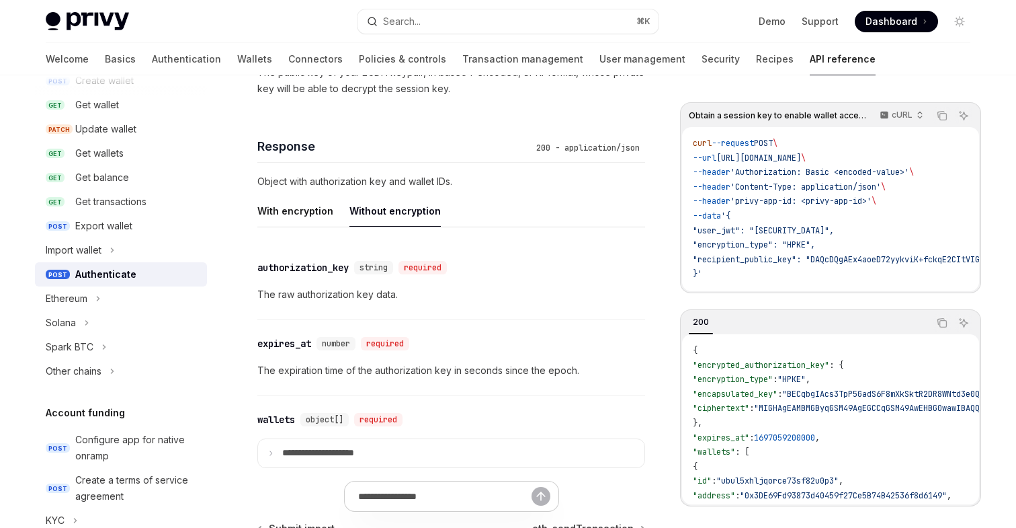
scroll to position [1118, 0]
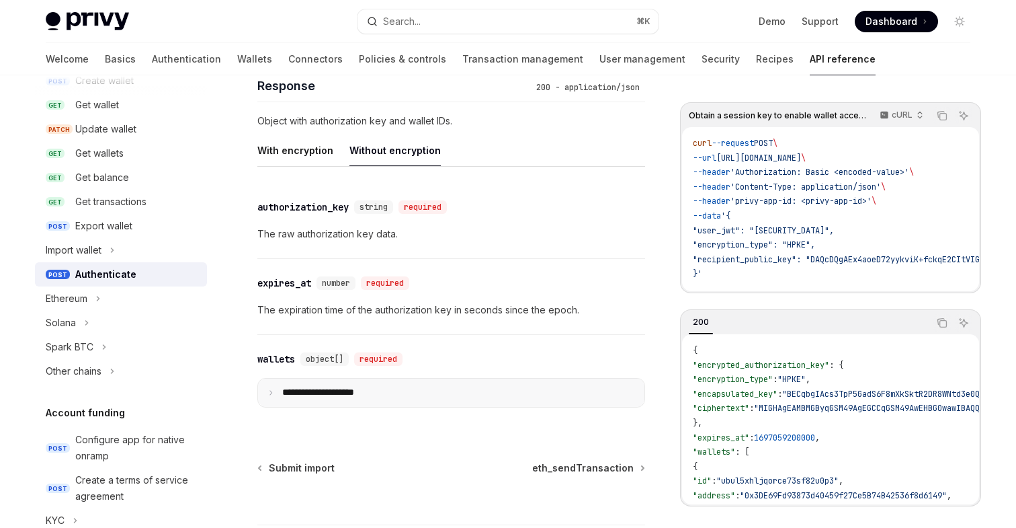
click at [270, 384] on summary "**********" at bounding box center [451, 392] width 386 height 28
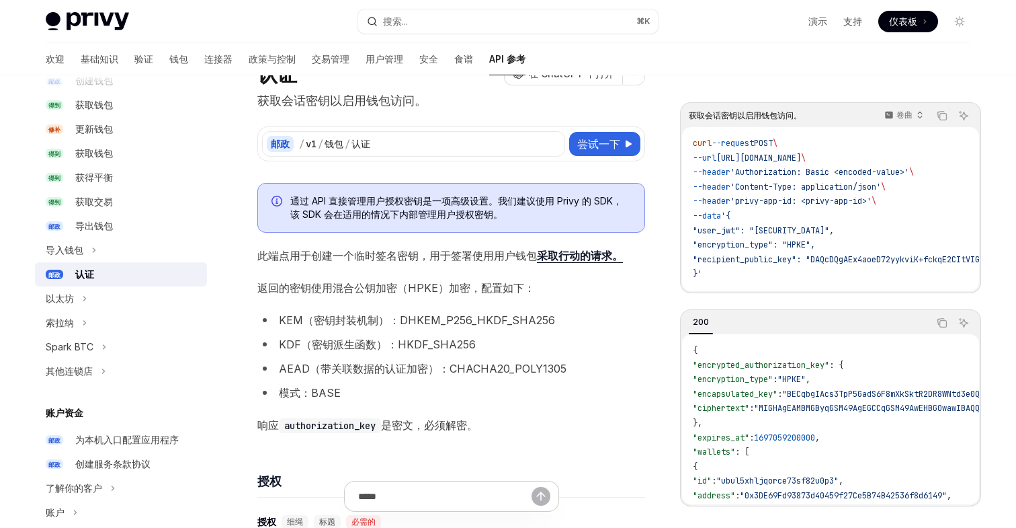
scroll to position [53, 0]
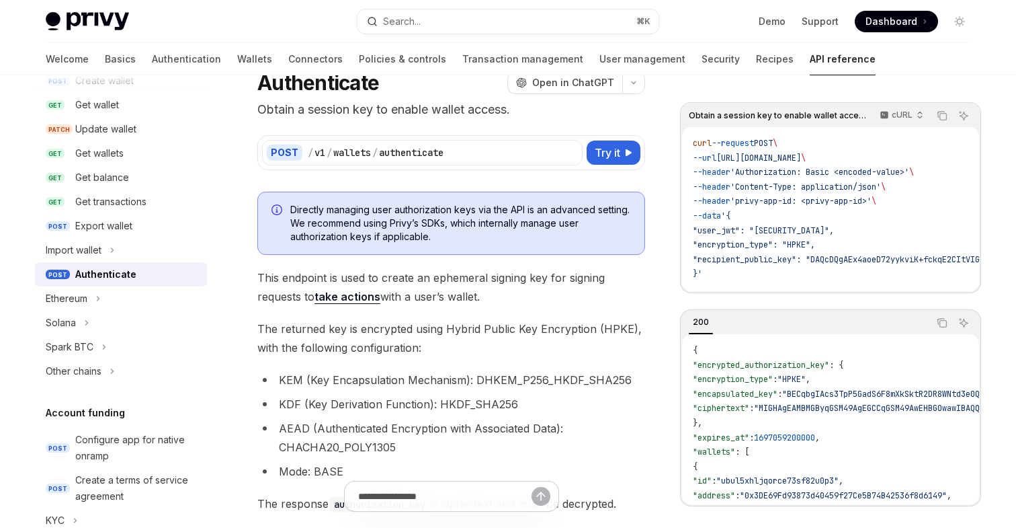
click at [571, 371] on li "KEM (Key Encapsulation Mechanism): DHKEM_P256_HKDF_SHA256" at bounding box center [451, 379] width 388 height 19
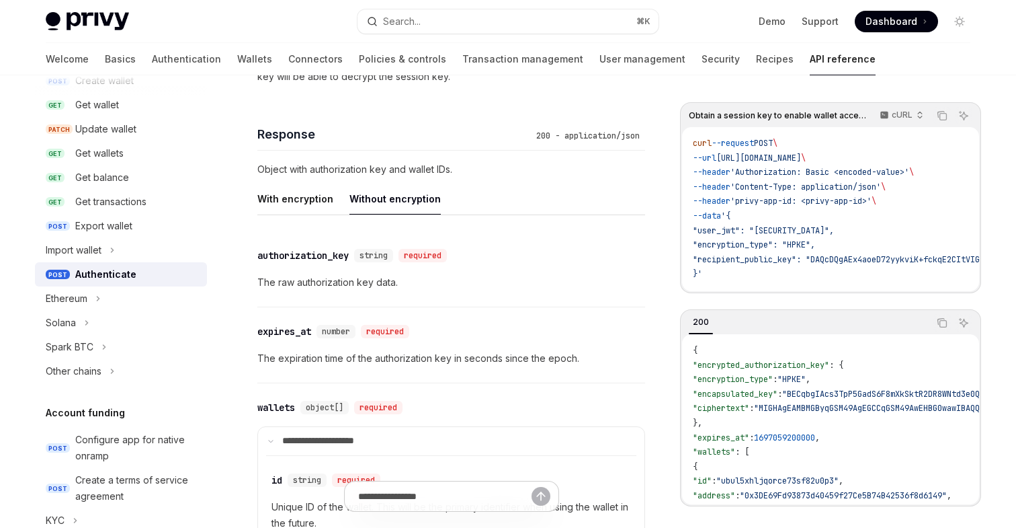
scroll to position [1042, 0]
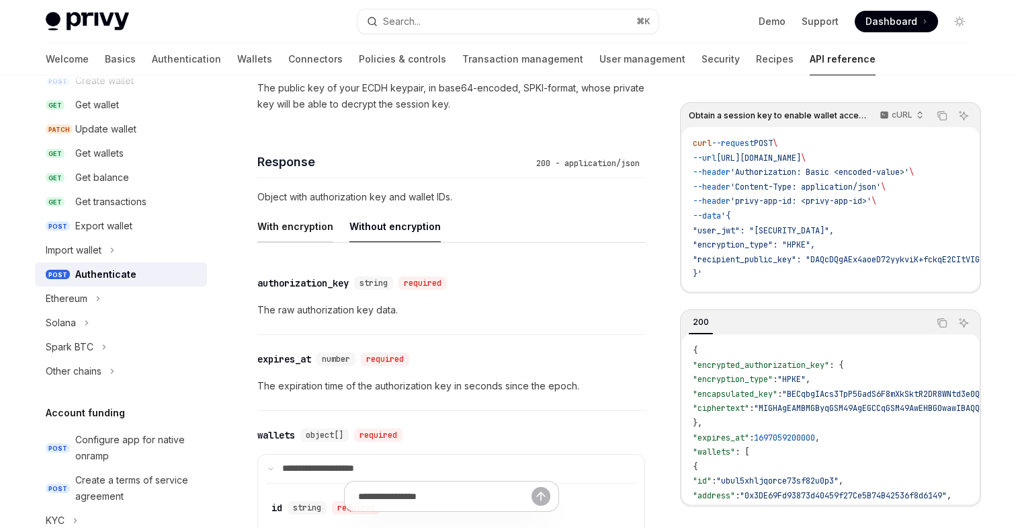
click at [296, 222] on div "With encryption" at bounding box center [295, 226] width 76 height 32
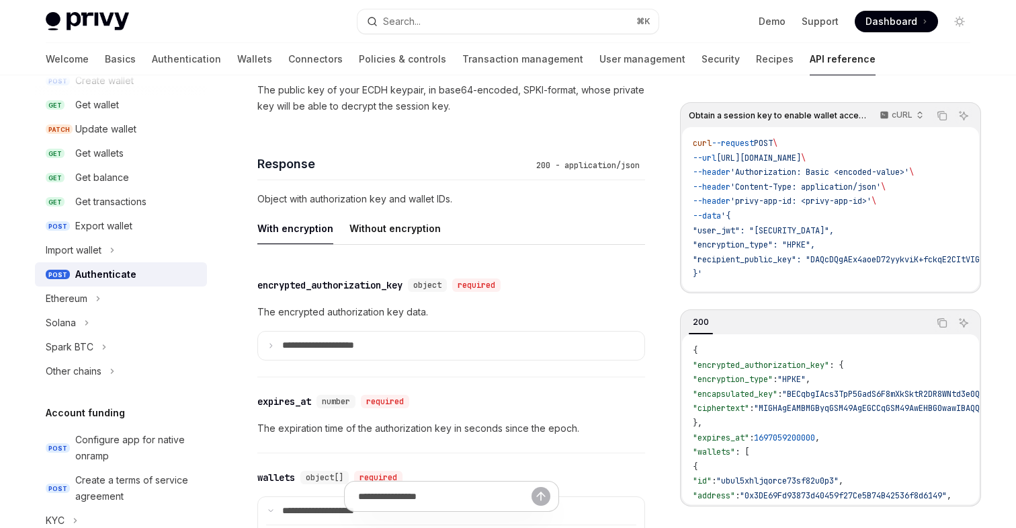
scroll to position [1035, 0]
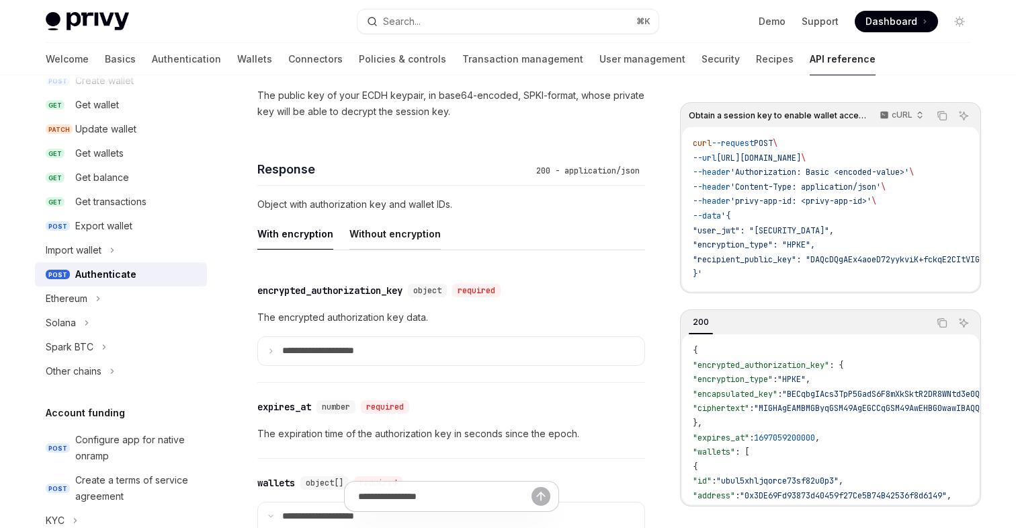
click at [384, 239] on div "Without encryption" at bounding box center [394, 234] width 91 height 32
type textarea "*"
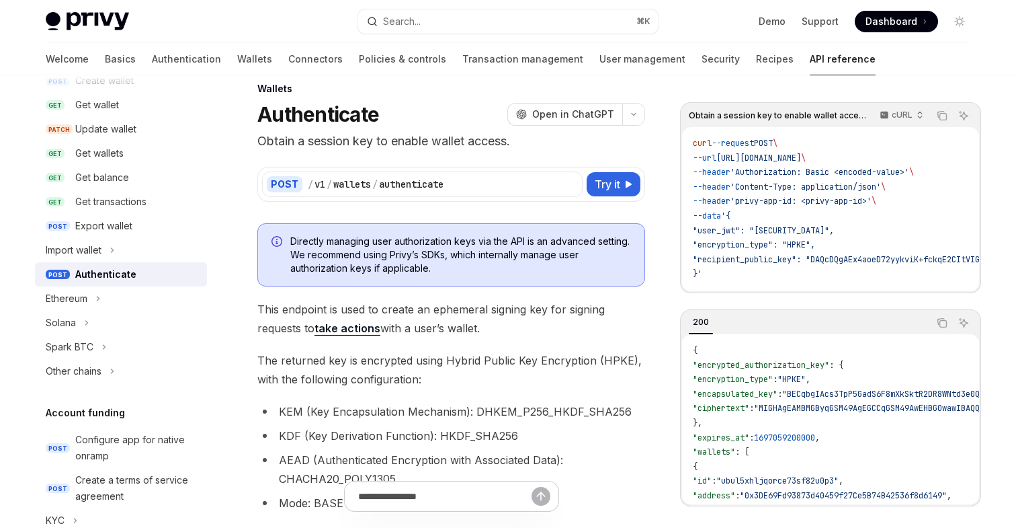
scroll to position [26, 0]
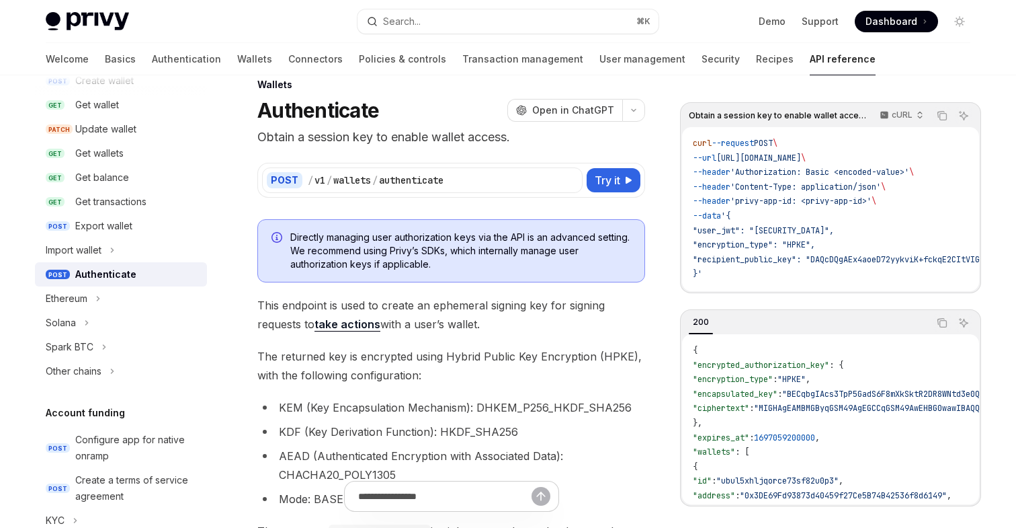
click at [513, 317] on span "This endpoint is used to create an ephemeral signing key for signing requests t…" at bounding box center [451, 315] width 388 height 38
click at [447, 317] on span "This endpoint is used to create an ephemeral signing key for signing requests t…" at bounding box center [451, 315] width 388 height 38
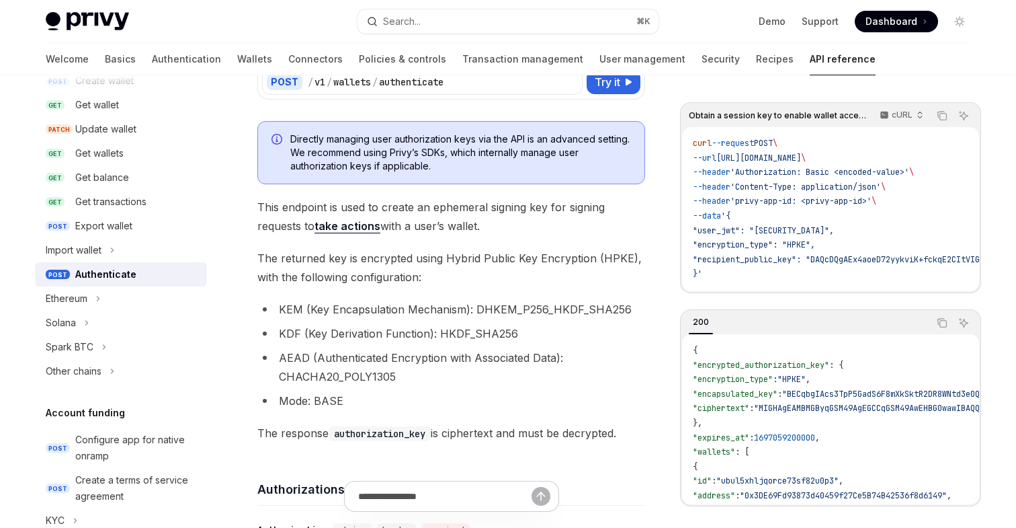
scroll to position [128, 0]
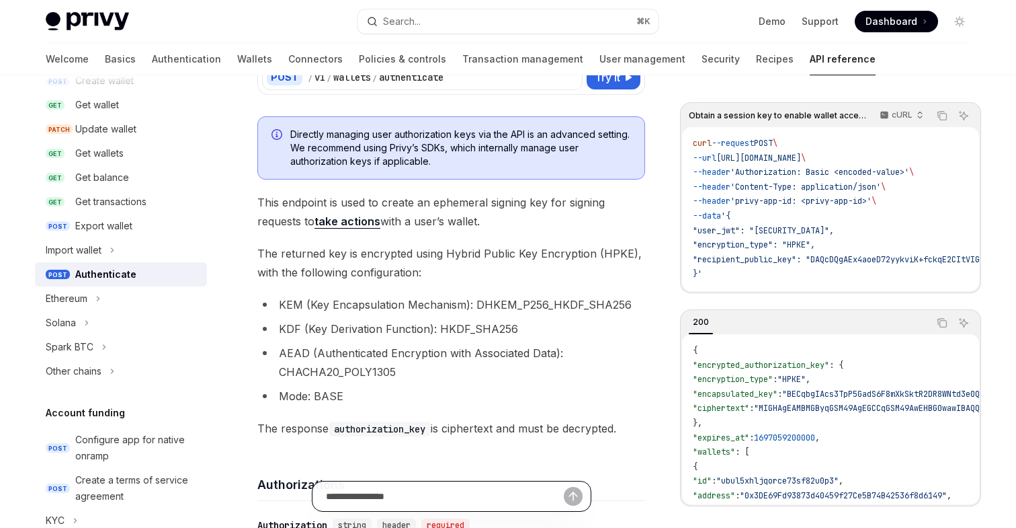
click at [415, 501] on input "Ask a question..." at bounding box center [445, 496] width 238 height 30
paste input "**********"
type input "**********"
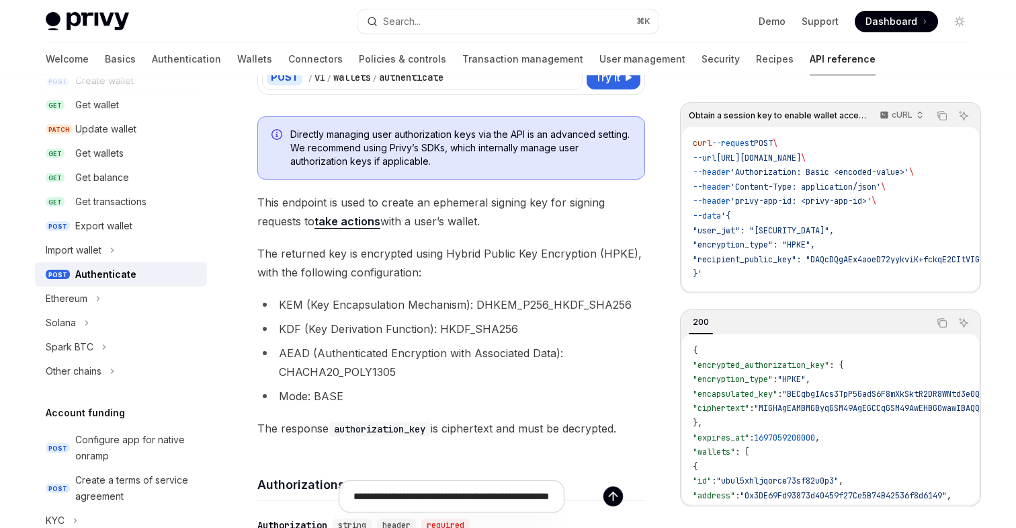
type textarea "*"
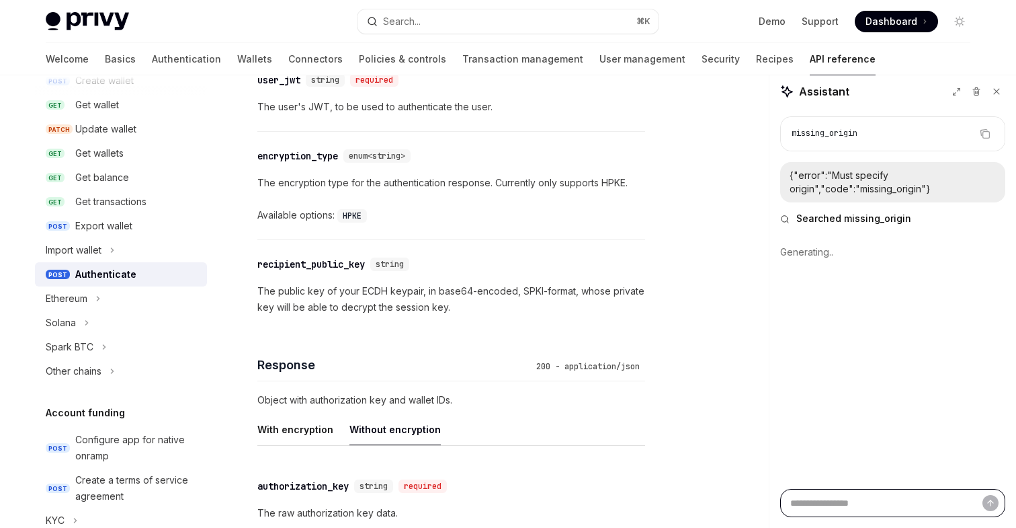
scroll to position [888, 0]
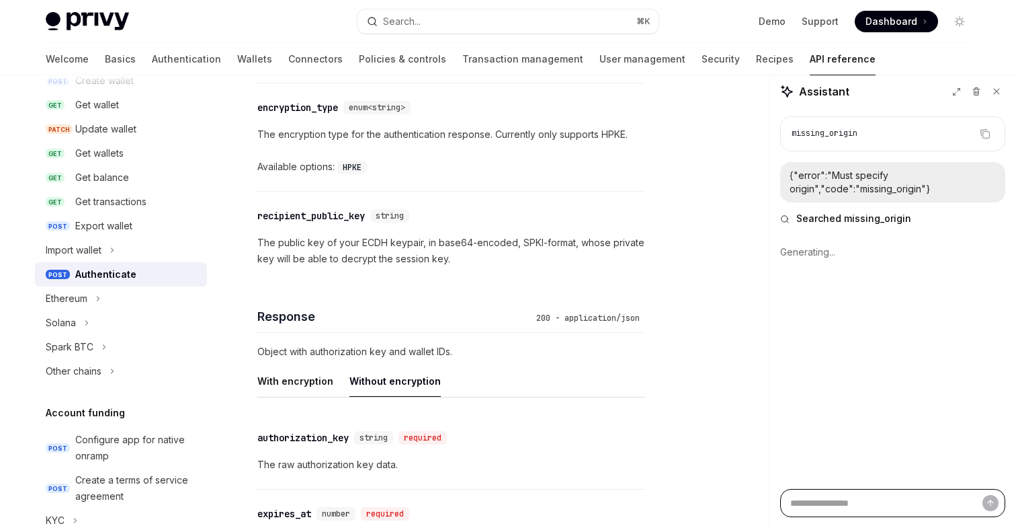
type textarea "*"
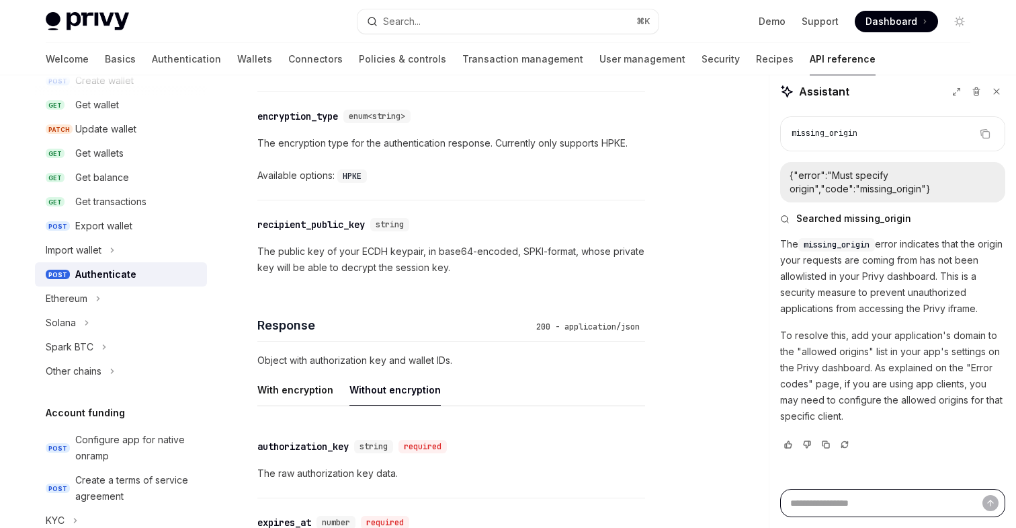
scroll to position [809, 0]
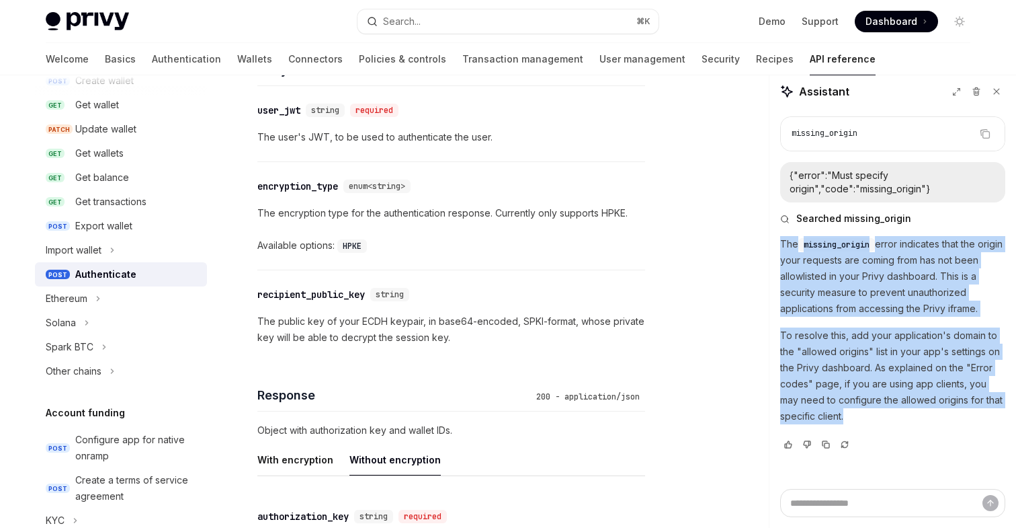
drag, startPoint x: 849, startPoint y: 418, endPoint x: 782, endPoint y: 242, distance: 188.2
click at [782, 242] on div "The missing_origin error indicates that the origin your requests are coming fro…" at bounding box center [892, 331] width 225 height 191
copy div "The missing_origin error indicates that the origin your requests are coming fro…"
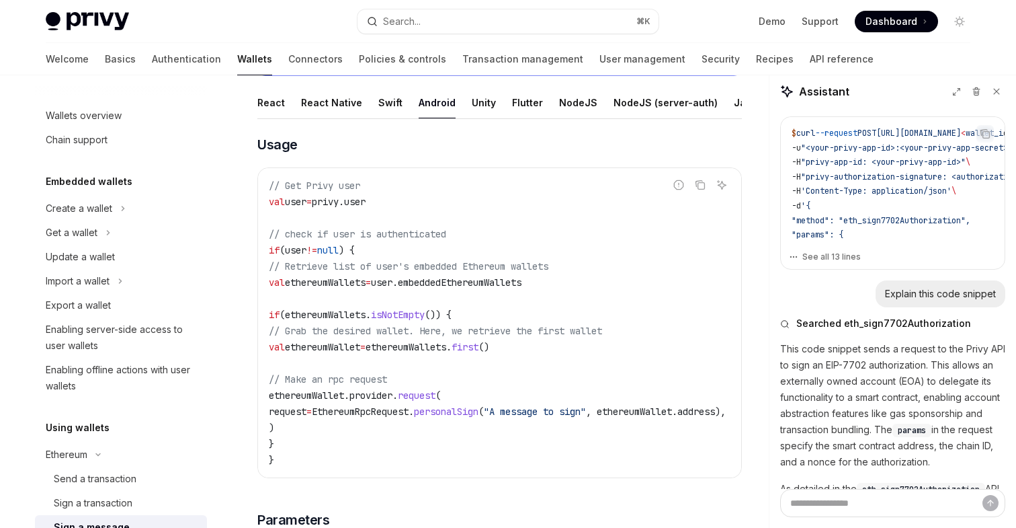
scroll to position [0, 11]
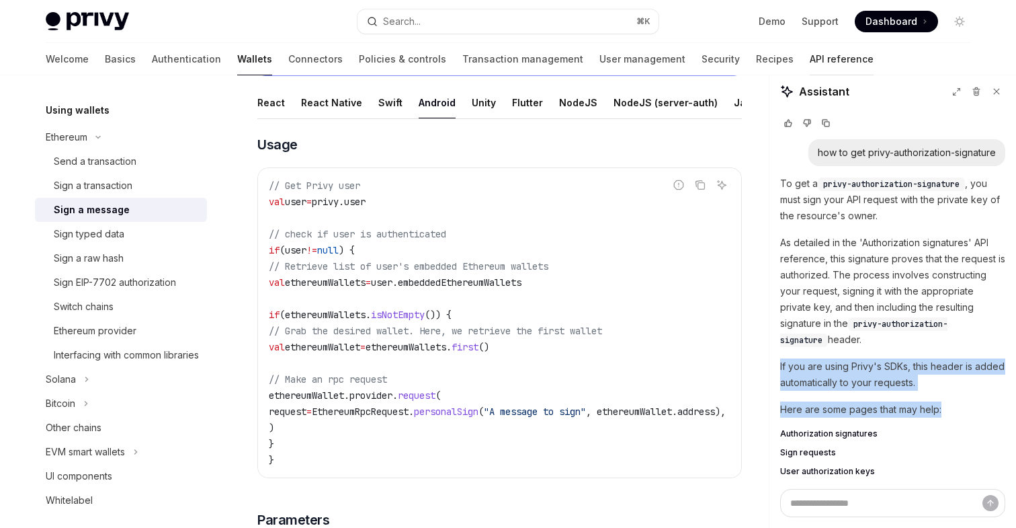
click at [810, 58] on link "API reference" at bounding box center [842, 59] width 64 height 32
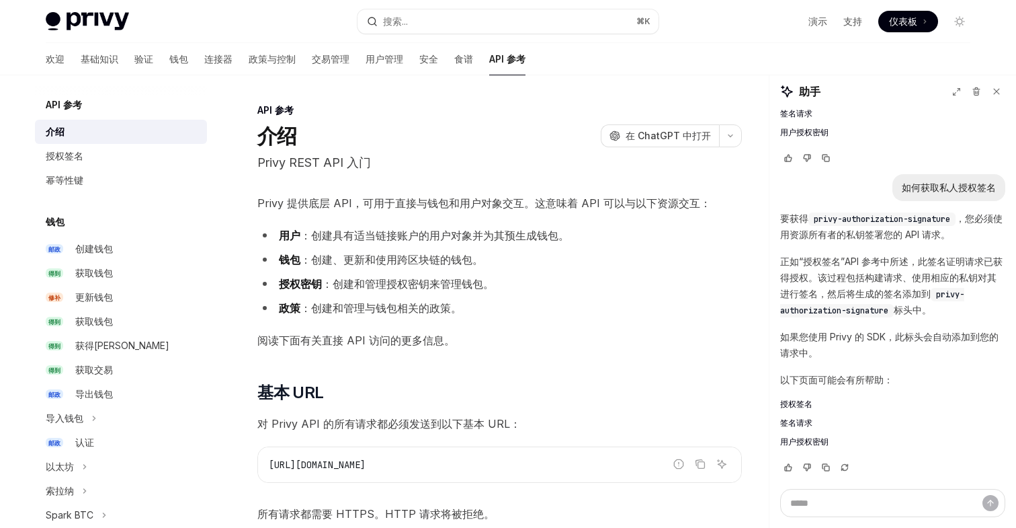
scroll to position [2052, 0]
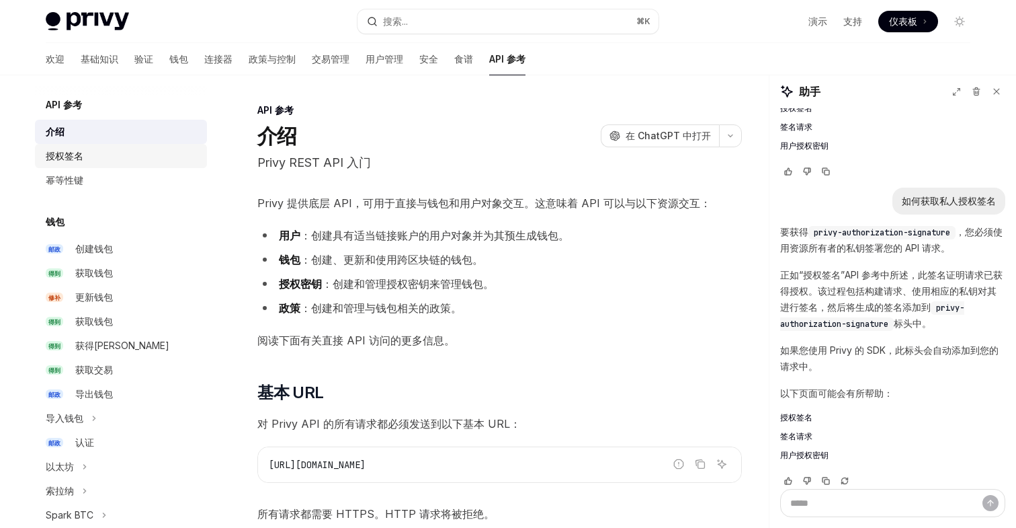
click at [76, 157] on font "授权签名" at bounding box center [65, 155] width 38 height 11
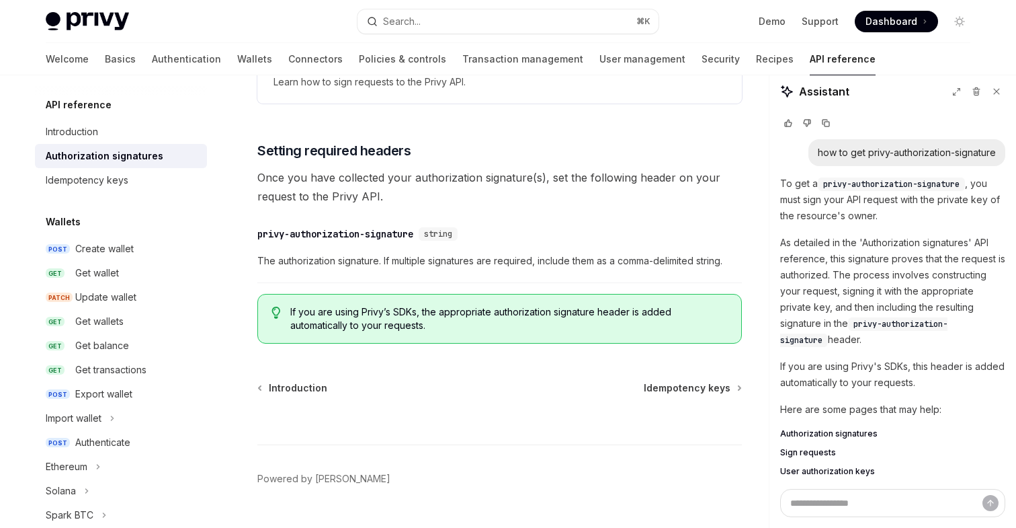
scroll to position [2305, 0]
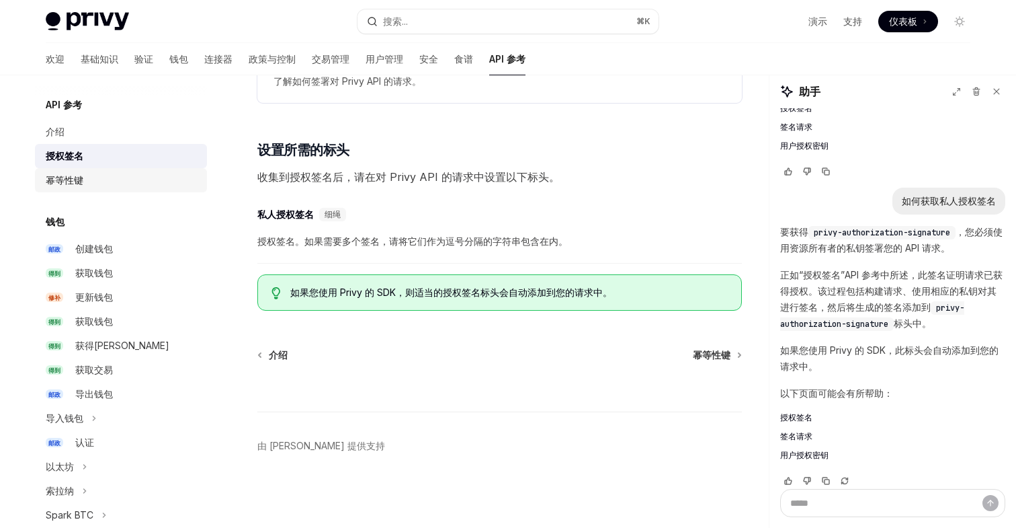
click at [81, 183] on font "幂等性键" at bounding box center [65, 179] width 38 height 11
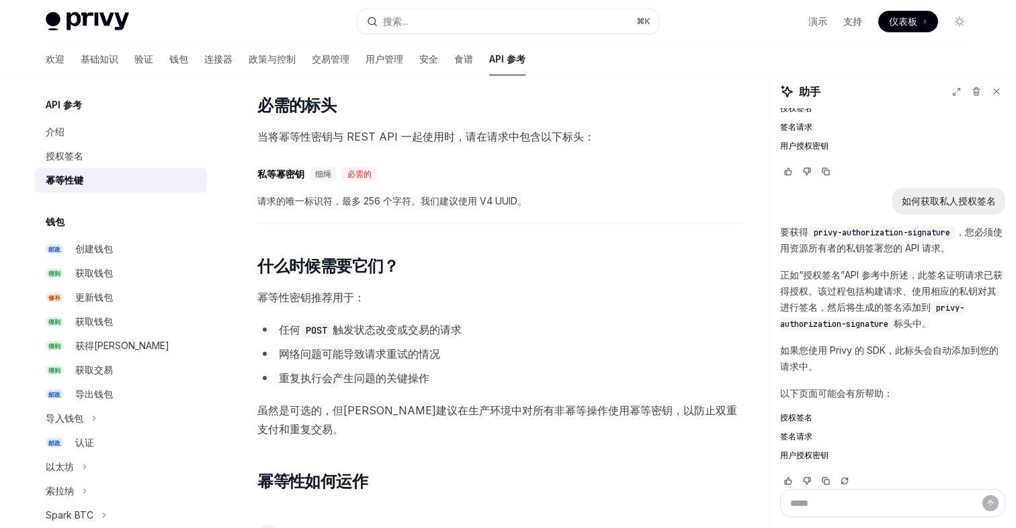
scroll to position [100, 0]
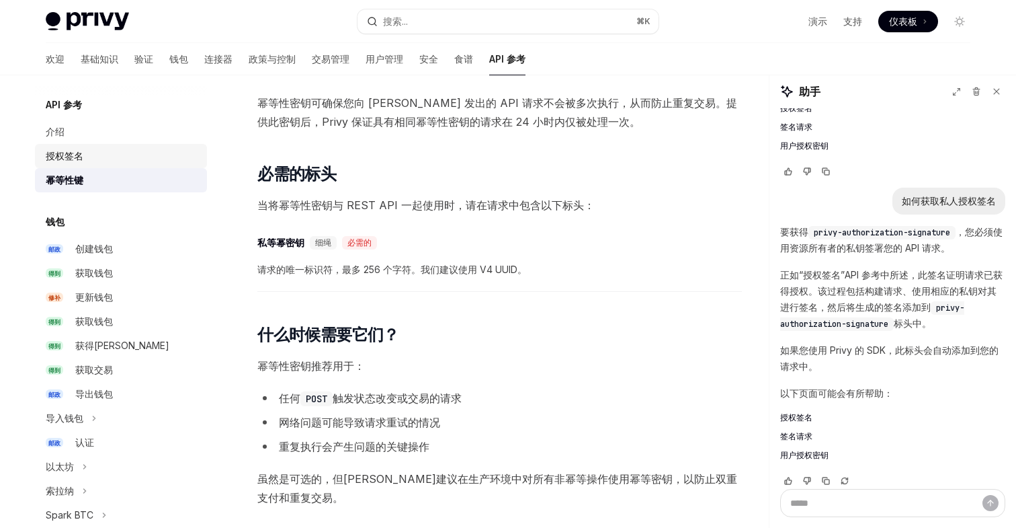
click at [73, 153] on font "授权签名" at bounding box center [65, 155] width 38 height 11
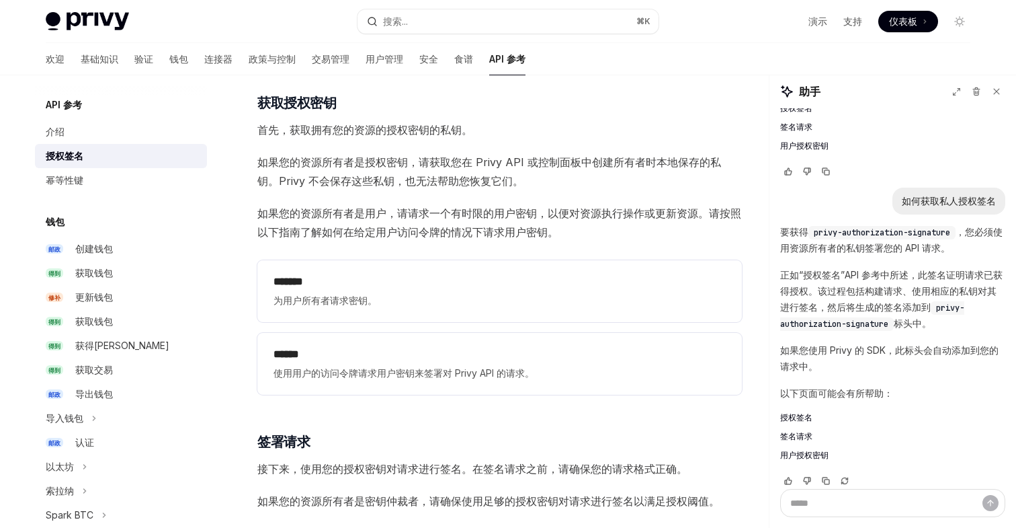
scroll to position [1489, 0]
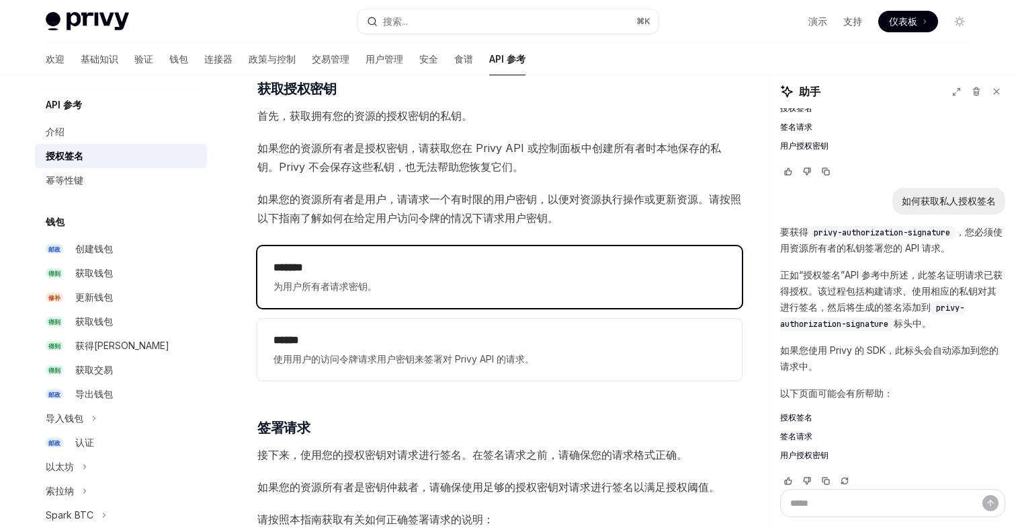
click at [496, 276] on div "******* 为用户所有者请求密钥。" at bounding box center [500, 276] width 452 height 35
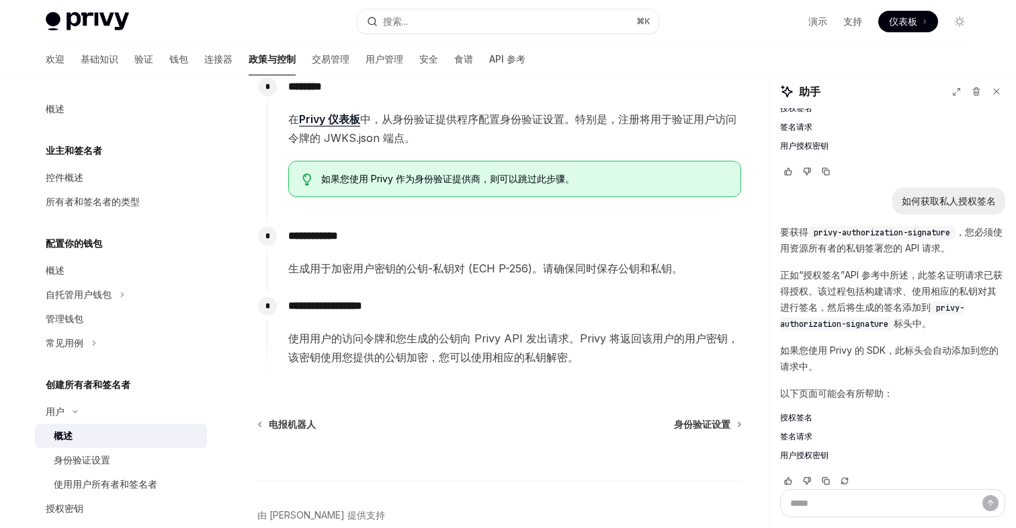
scroll to position [471, 0]
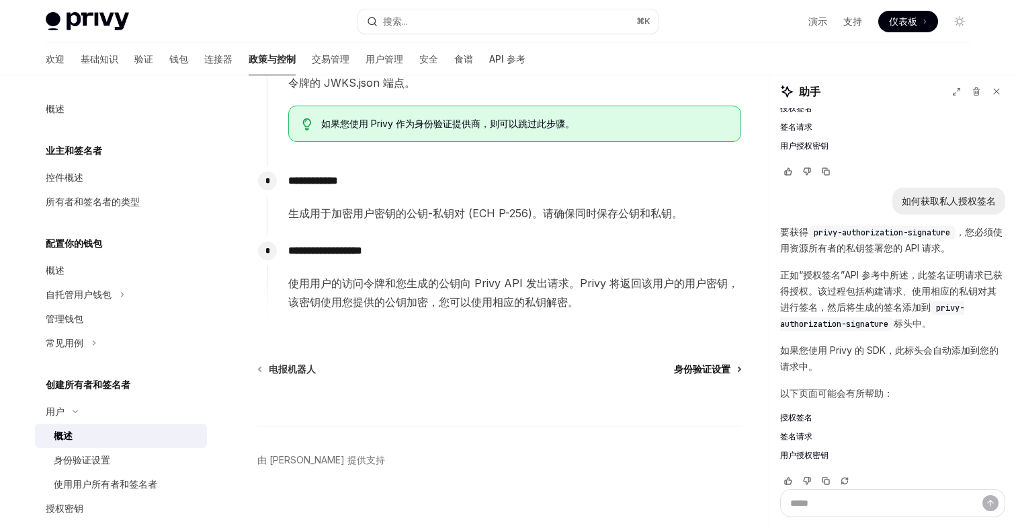
click at [708, 370] on font "身份验证设置" at bounding box center [702, 368] width 56 height 11
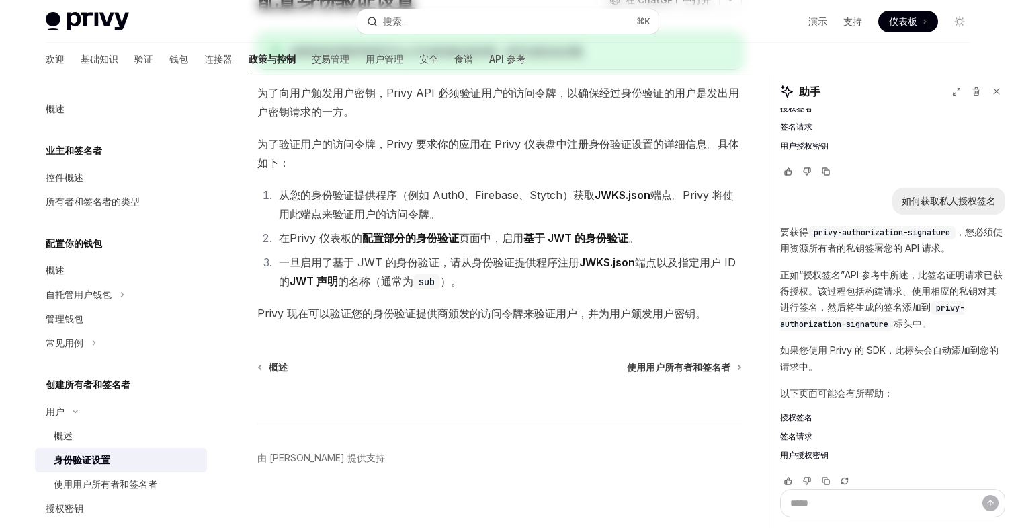
scroll to position [148, 0]
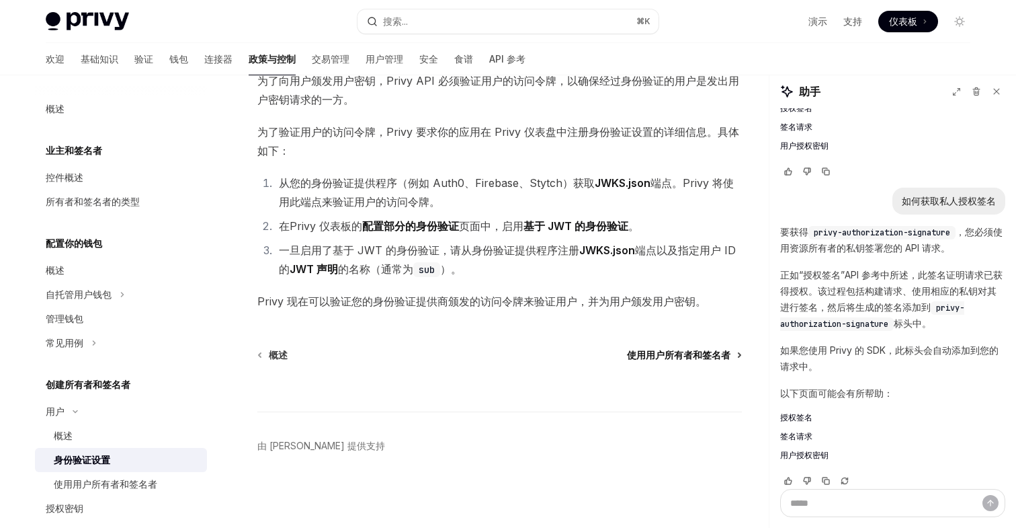
click at [662, 352] on font "使用用户所有者和签名者" at bounding box center [679, 354] width 104 height 11
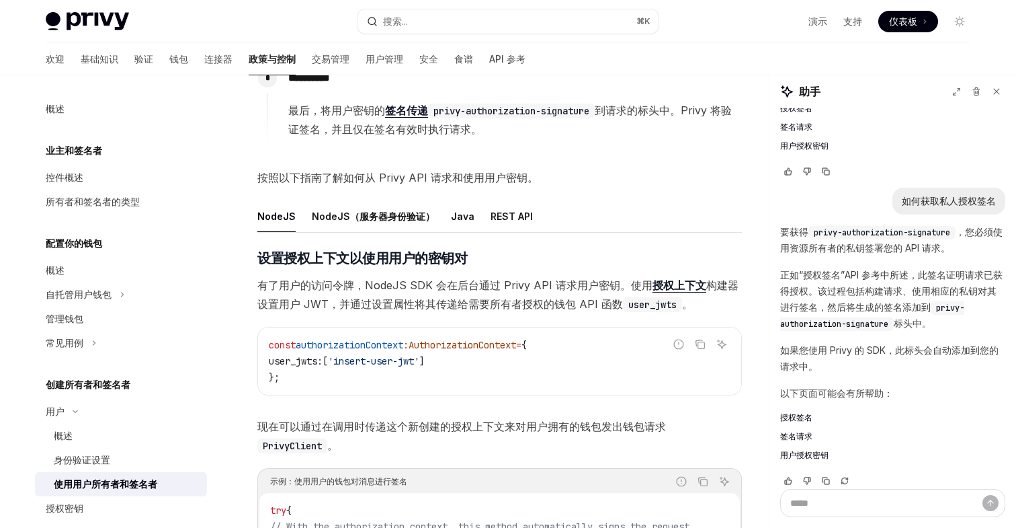
scroll to position [351, 0]
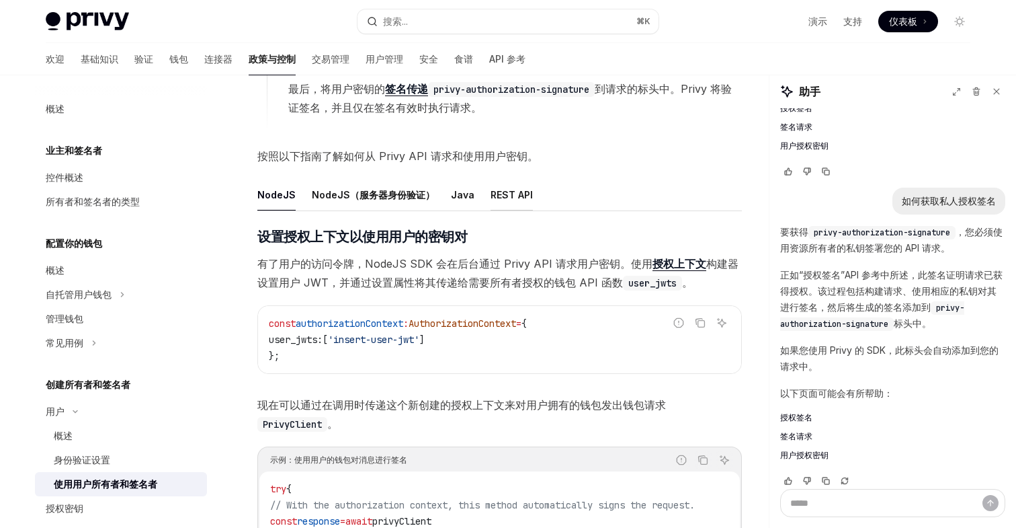
click at [505, 196] on font "REST API" at bounding box center [512, 194] width 42 height 11
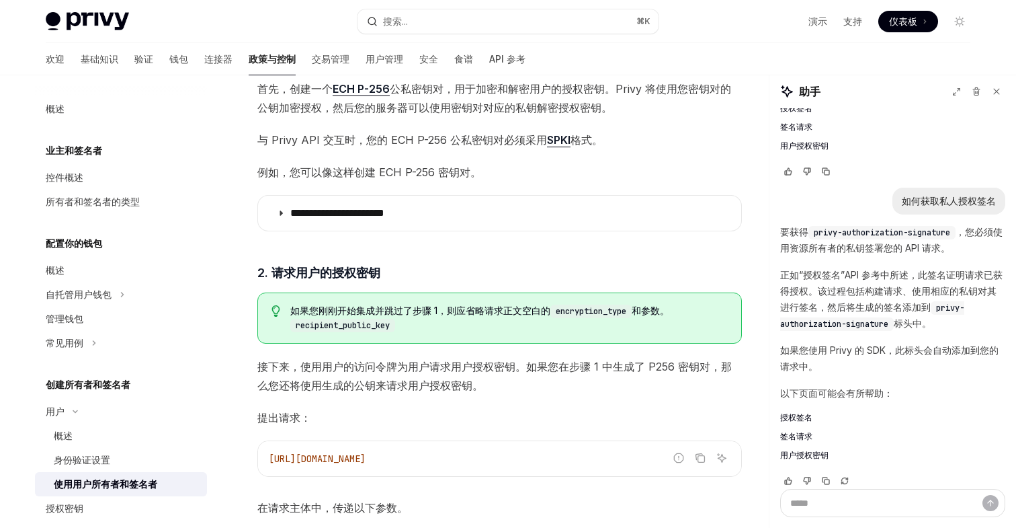
scroll to position [755, 0]
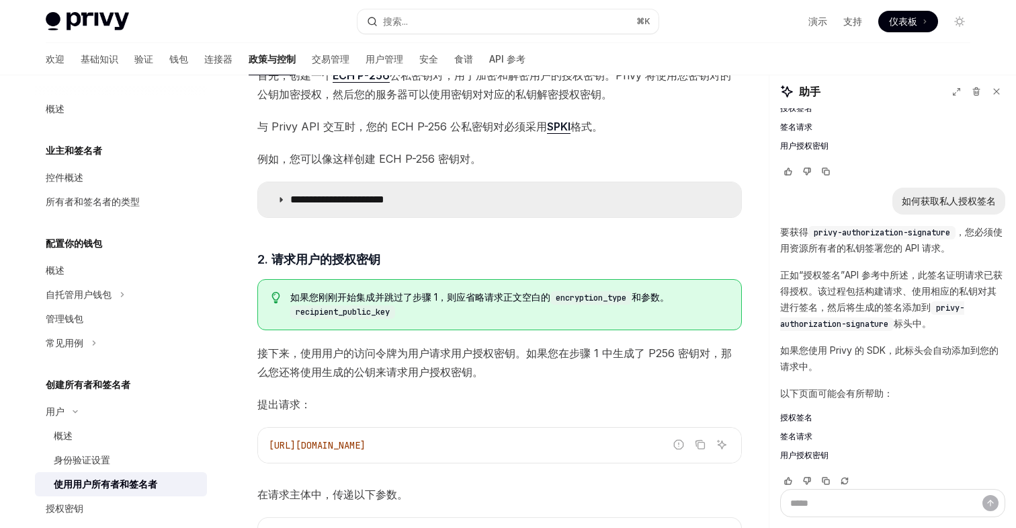
click at [384, 198] on font "**********" at bounding box center [337, 199] width 94 height 10
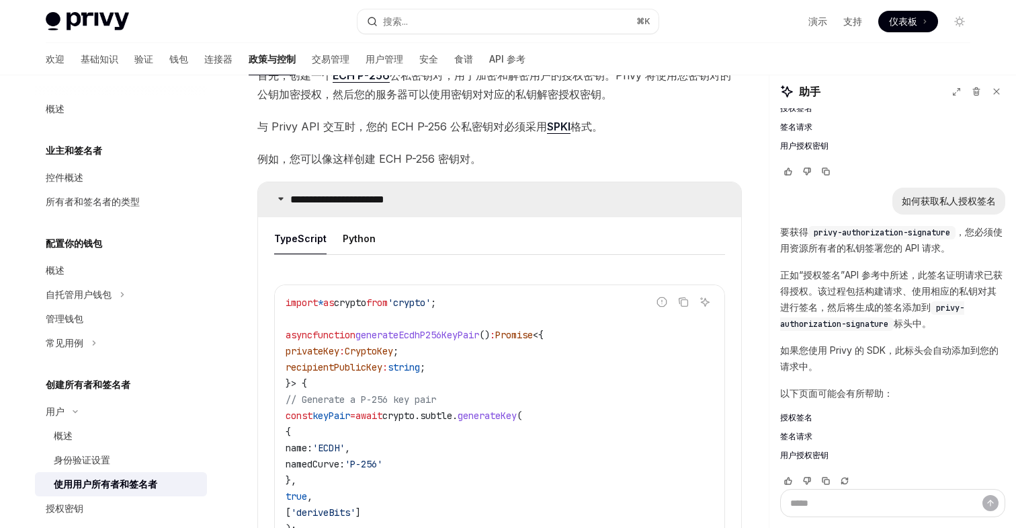
click at [384, 198] on font "**********" at bounding box center [337, 199] width 94 height 10
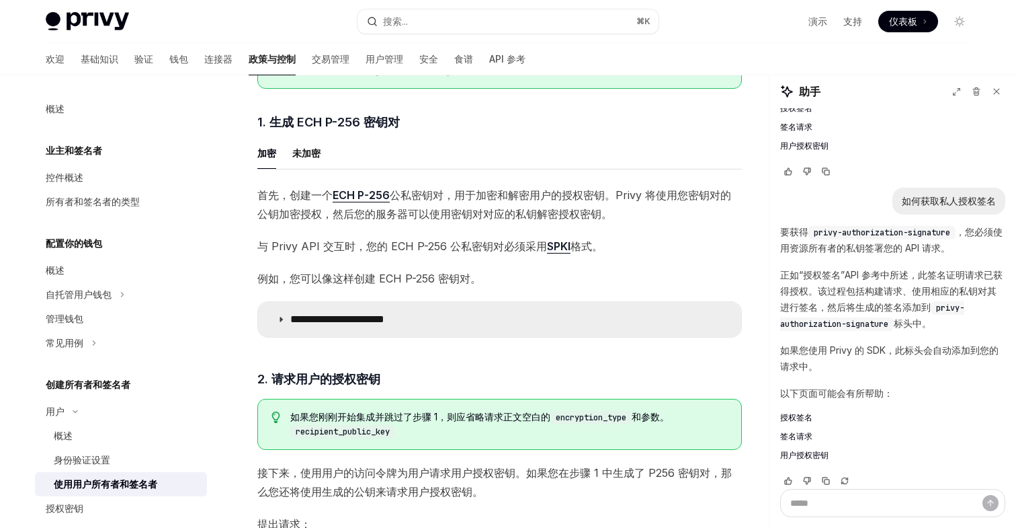
scroll to position [595, 0]
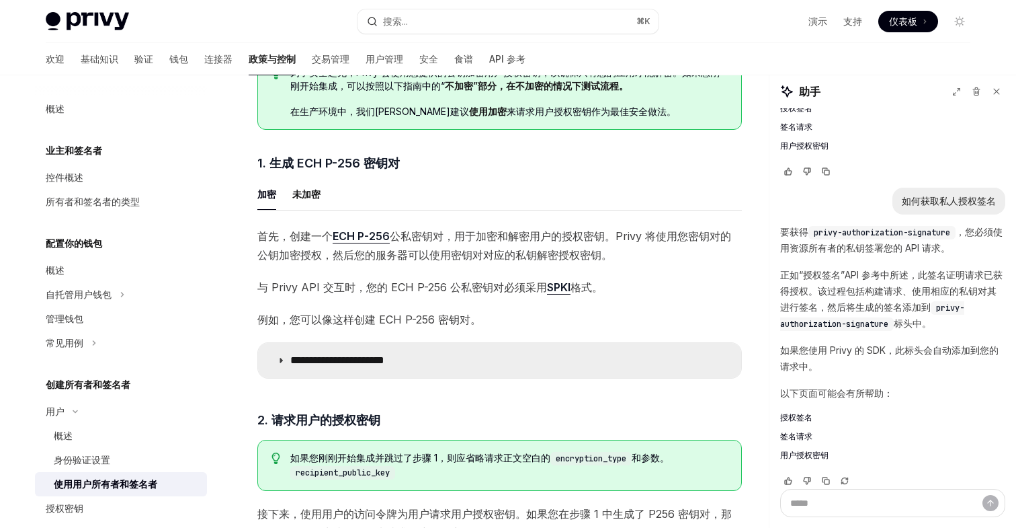
click at [281, 355] on summary "**********" at bounding box center [499, 360] width 483 height 35
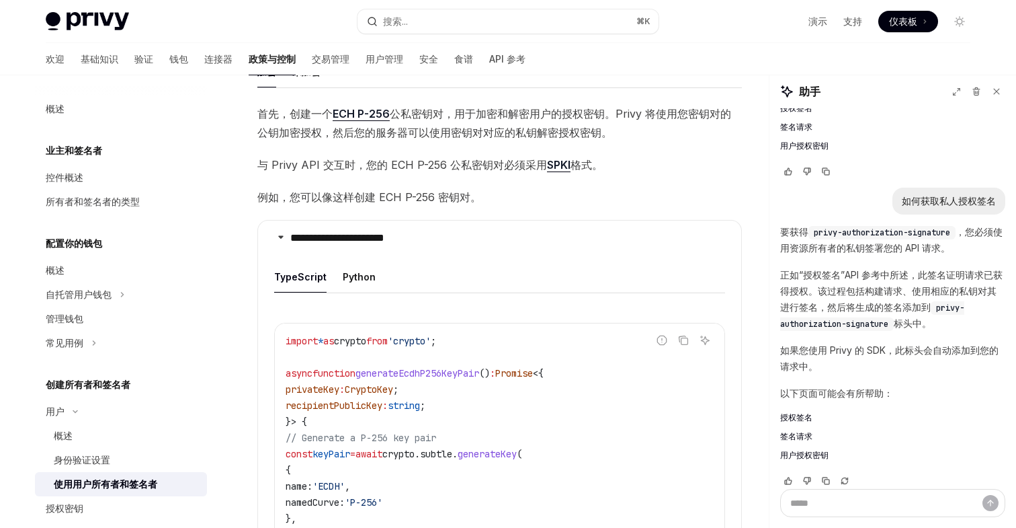
scroll to position [665, 0]
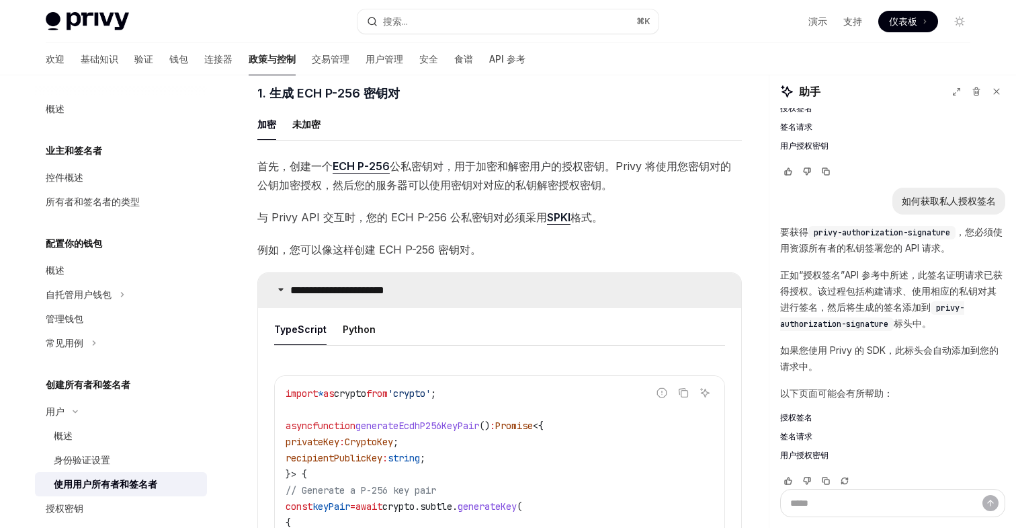
click at [274, 288] on summary "**********" at bounding box center [499, 290] width 483 height 35
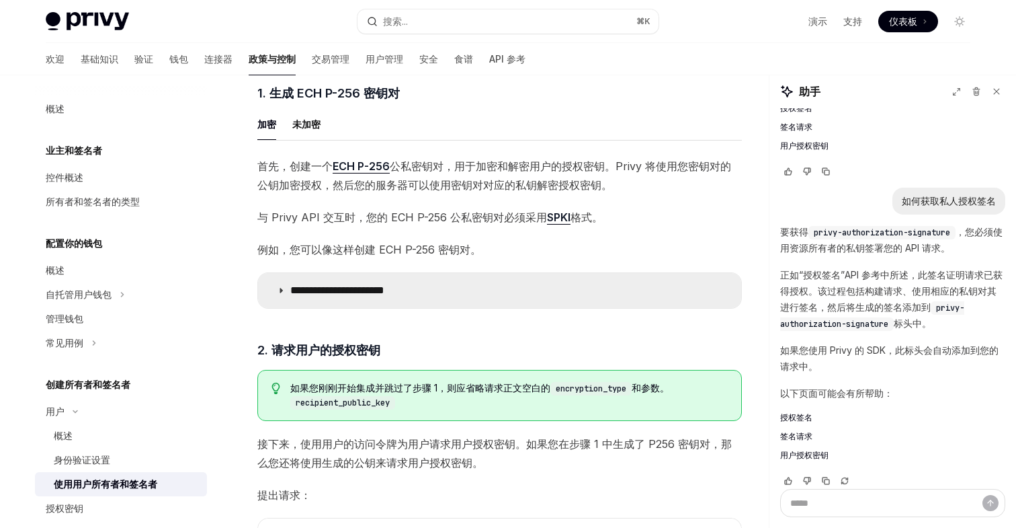
click at [327, 292] on font "**********" at bounding box center [337, 290] width 94 height 10
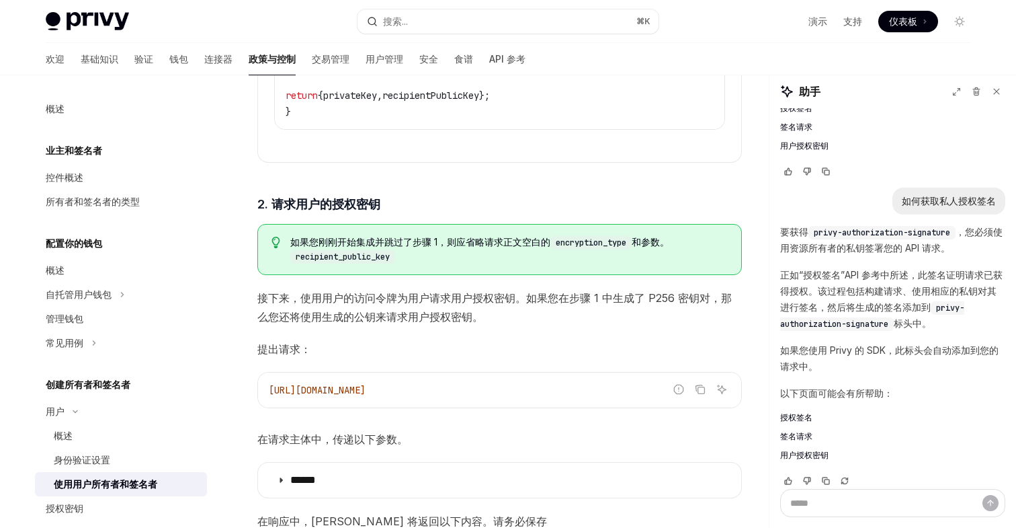
scroll to position [1399, 0]
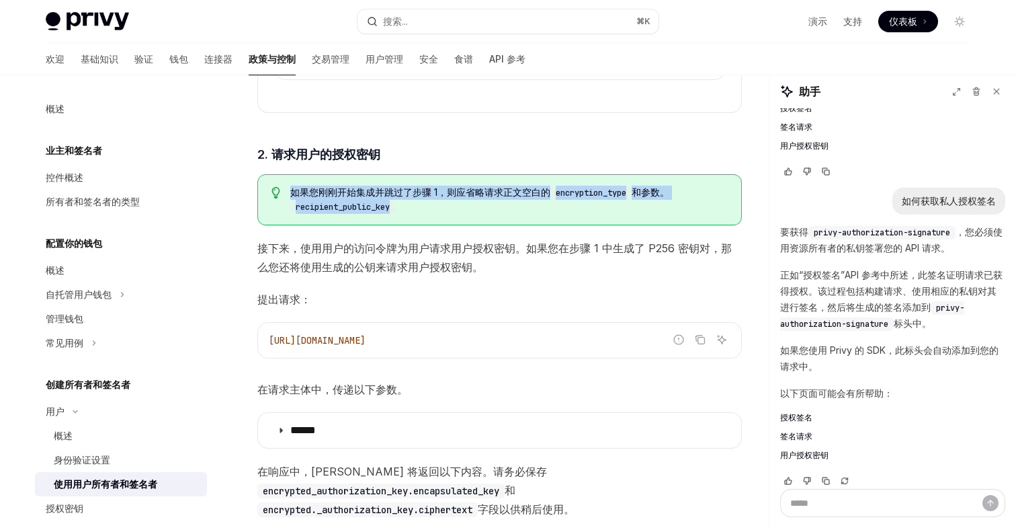
drag, startPoint x: 285, startPoint y: 196, endPoint x: 456, endPoint y: 209, distance: 171.2
click at [456, 210] on div "如果您刚刚开始集成并跳过了步骤 1，则应省略 请求正文空白的 encryption_type 和参数。 recipient_public_key" at bounding box center [499, 199] width 485 height 51
click at [456, 209] on span "如果您刚刚开始集成并跳过了步骤 1，则应省略 请求正文空白的 encryption_type 和参数。 recipient_public_key" at bounding box center [509, 199] width 438 height 28
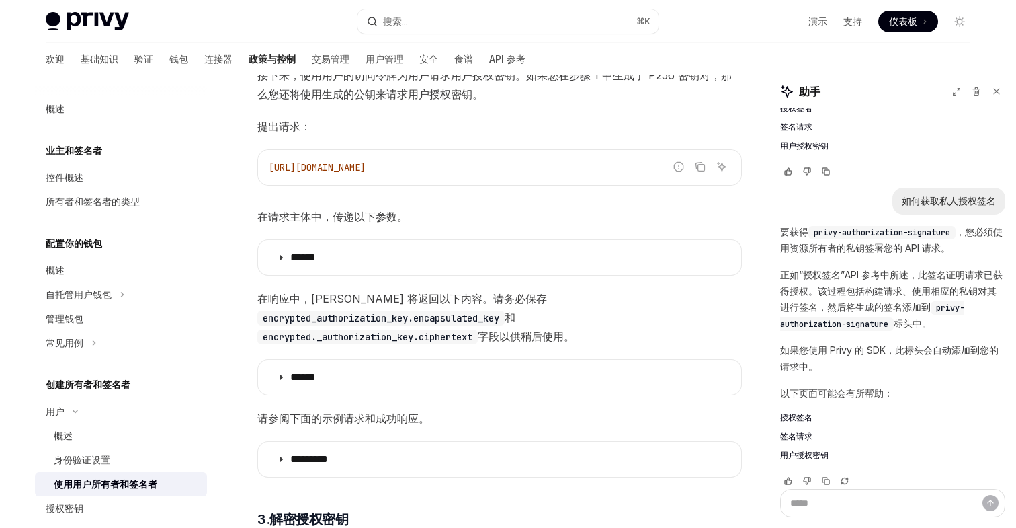
scroll to position [1630, 0]
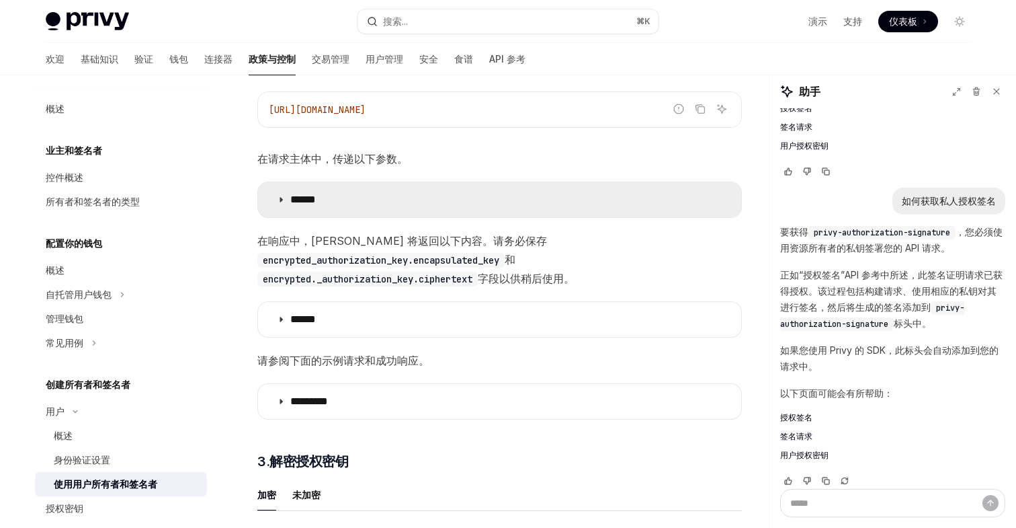
click at [431, 197] on summary "******" at bounding box center [499, 199] width 483 height 35
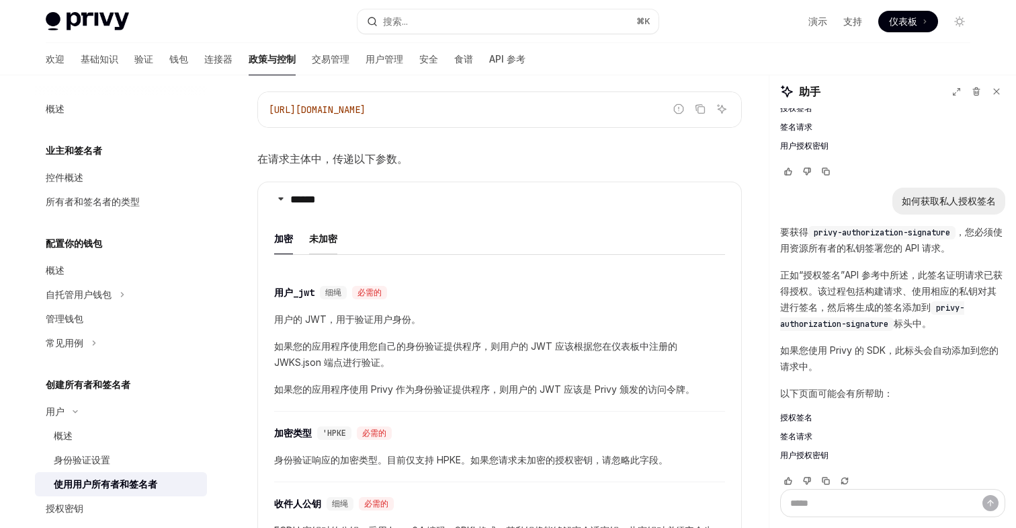
click at [333, 241] on font "未加密" at bounding box center [323, 238] width 28 height 11
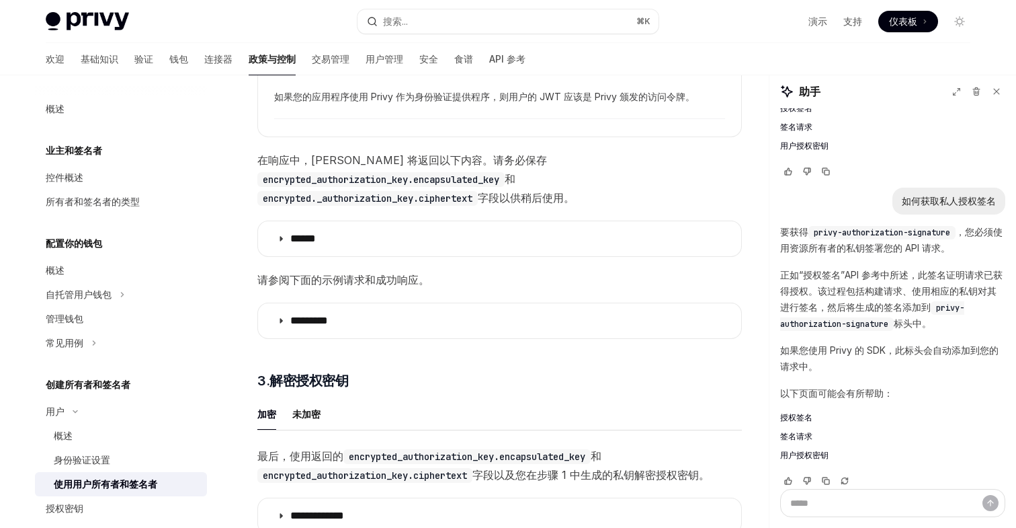
scroll to position [1954, 0]
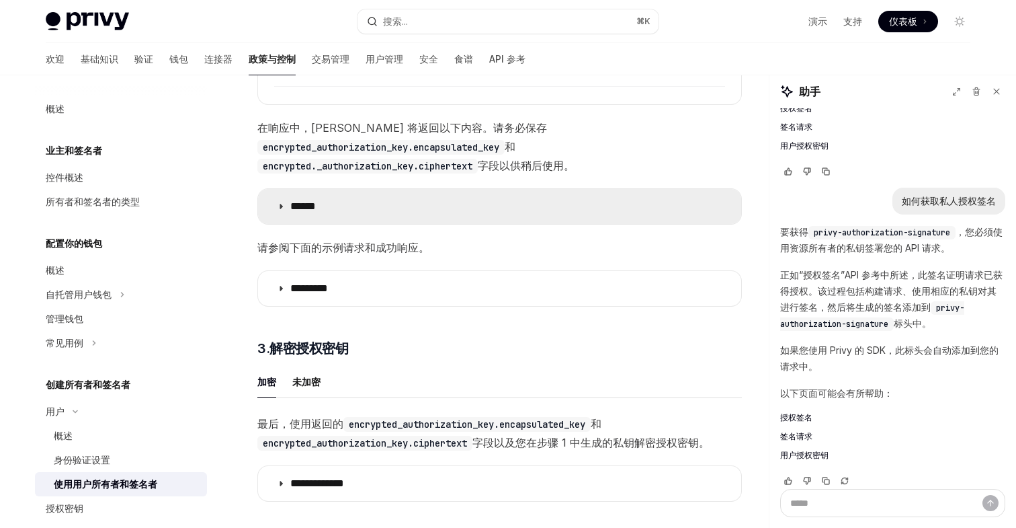
click at [361, 221] on summary "******" at bounding box center [499, 206] width 483 height 35
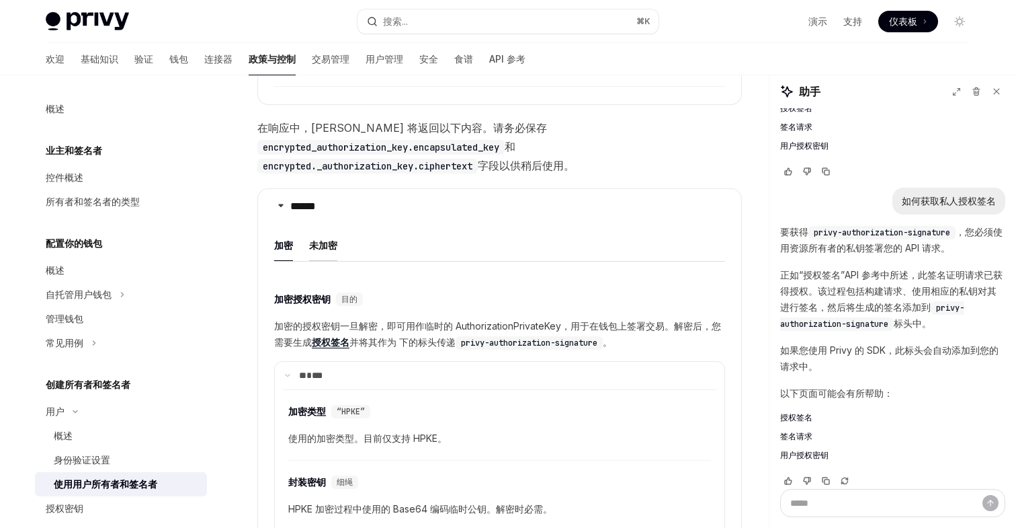
click at [329, 243] on font "未加密" at bounding box center [323, 244] width 28 height 11
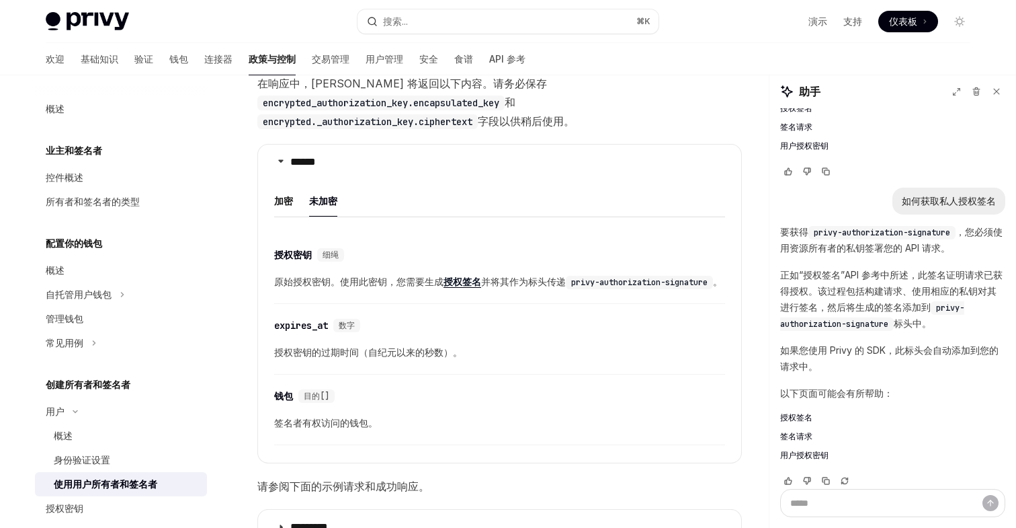
scroll to position [2005, 0]
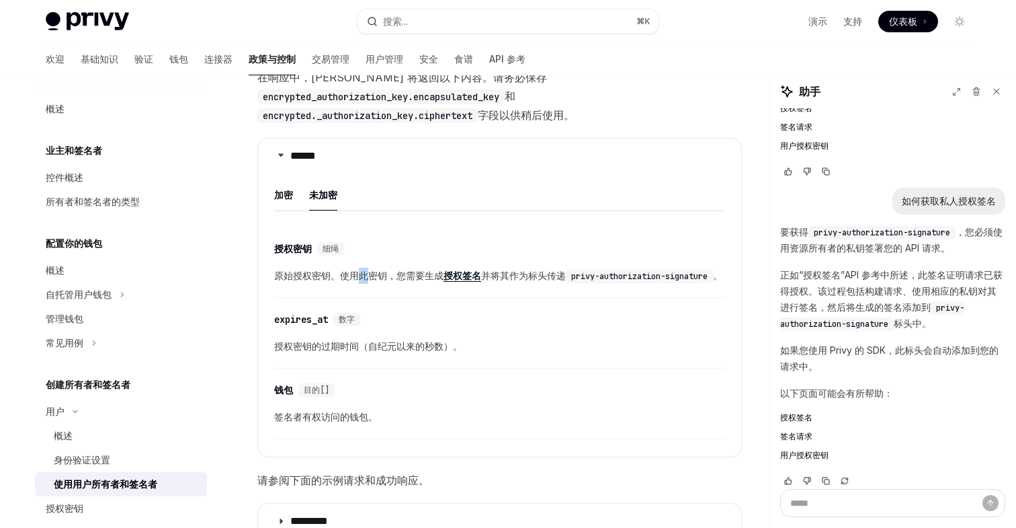
click at [389, 239] on div "​ 授权密钥 细绳 原始授权密钥。使用此密钥，您需要生成 授权签名 并将其作为标头传递 privy-authorization-signature 。" at bounding box center [499, 266] width 451 height 64
click at [361, 226] on div "加密 未加密 ​ 授权密钥 细绳 原始授权密钥。使用此密钥，您需要生成 授权签名 并将其作为标头传递 privy-authorization-signatur…" at bounding box center [499, 312] width 451 height 267
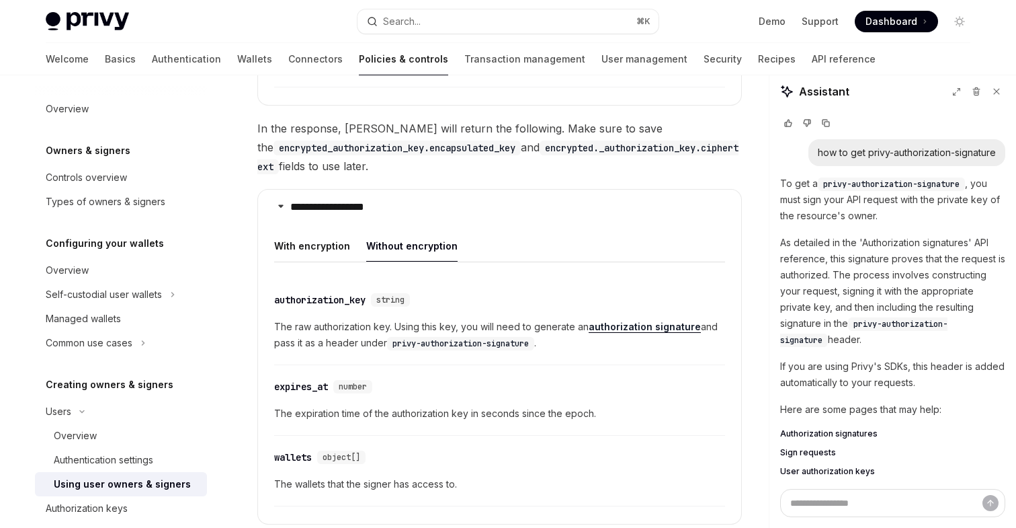
scroll to position [2156, 0]
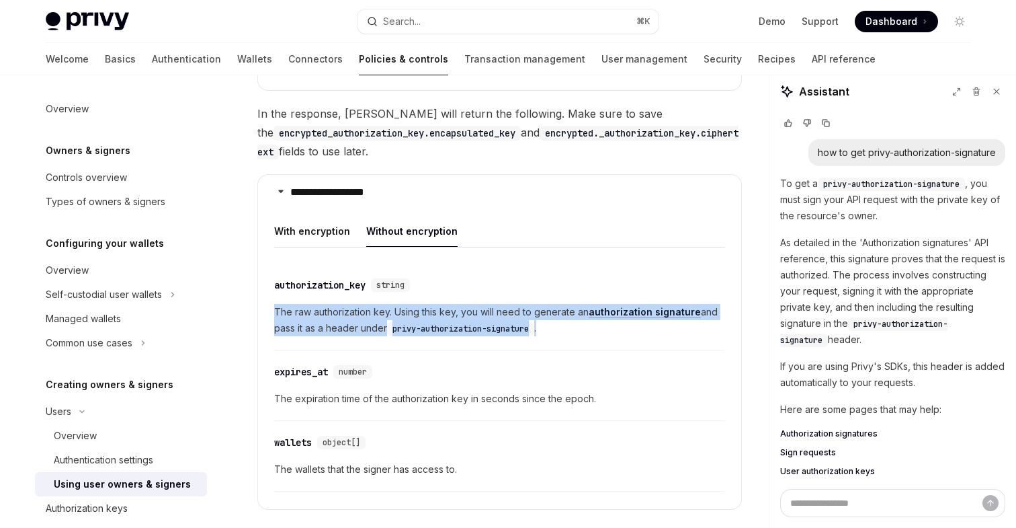
drag, startPoint x: 556, startPoint y: 316, endPoint x: 274, endPoint y: 301, distance: 282.0
click at [274, 304] on span "The raw authorization key. Using this key, you will need to generate an authori…" at bounding box center [499, 320] width 451 height 32
copy span "The raw authorization key. Using this key, you will need to generate an authori…"
click at [573, 315] on span "The raw authorization key. Using this key, you will need to generate an authori…" at bounding box center [499, 320] width 451 height 32
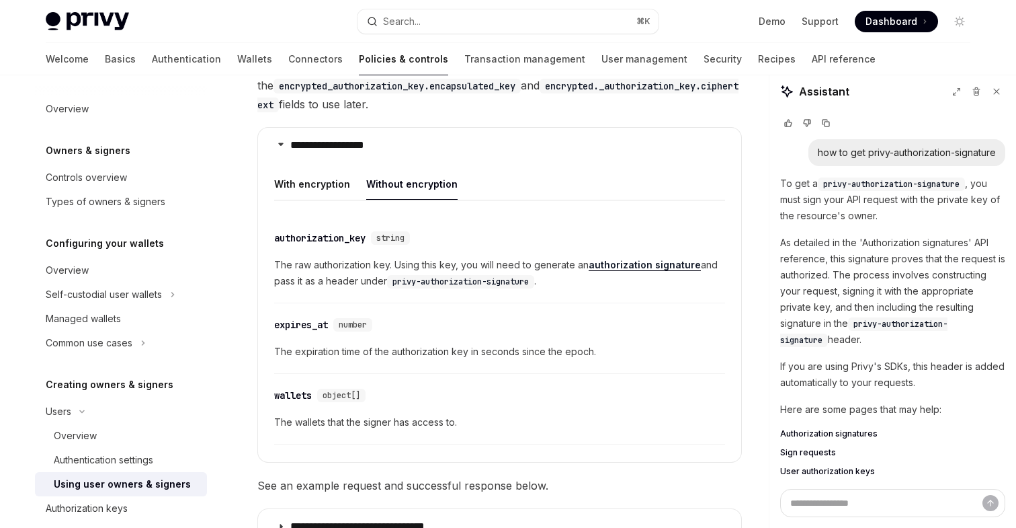
scroll to position [2190, 0]
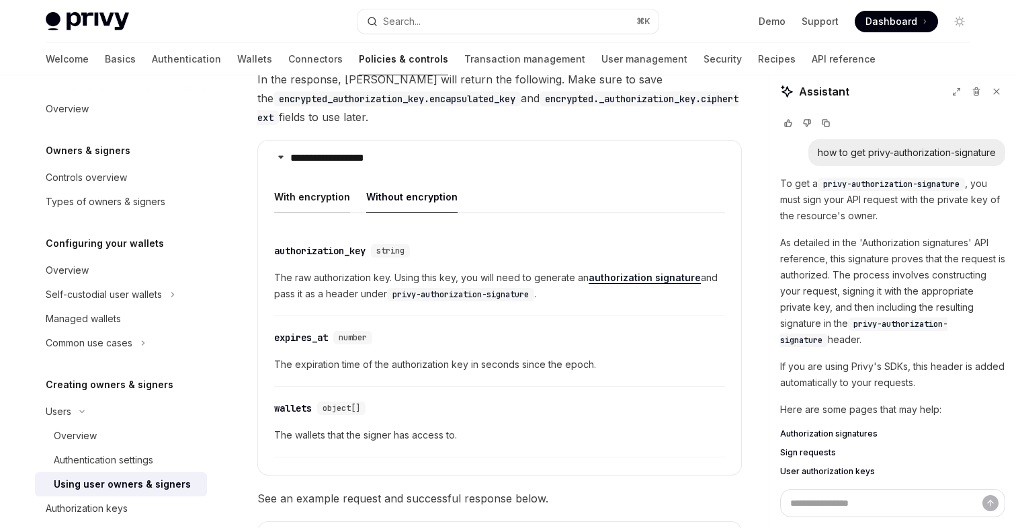
click at [331, 187] on div "With encryption" at bounding box center [312, 197] width 76 height 32
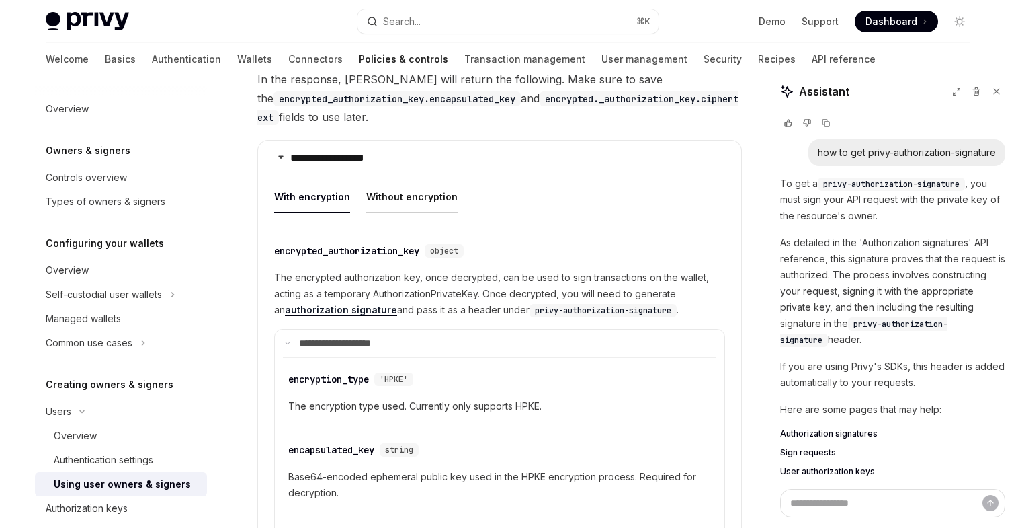
click at [418, 187] on div "Without encryption" at bounding box center [411, 197] width 91 height 32
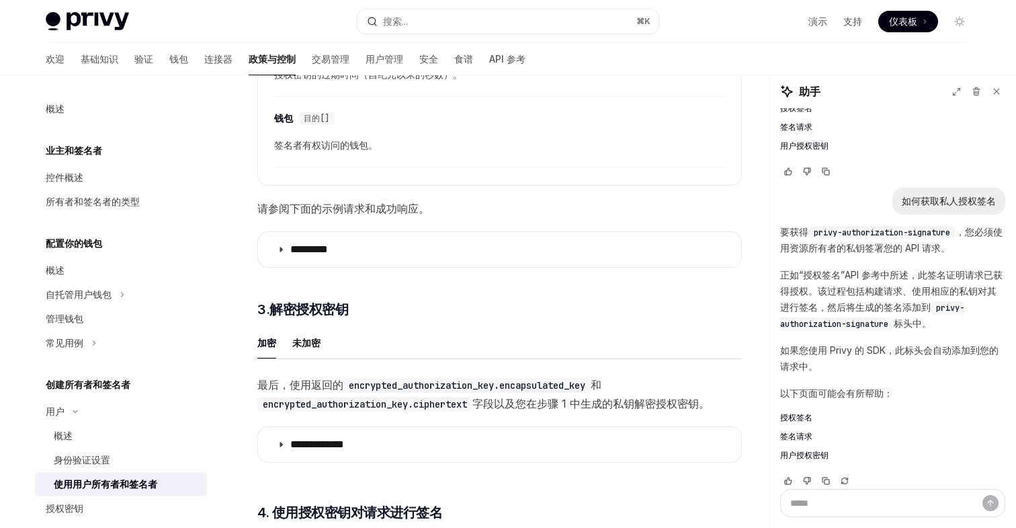
scroll to position [2350, 0]
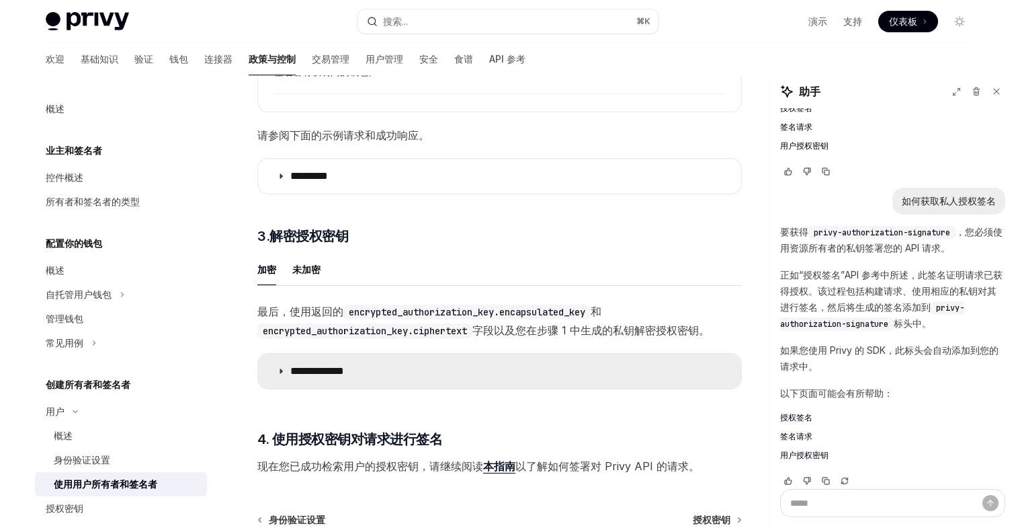
click at [559, 388] on summary "**********" at bounding box center [499, 371] width 483 height 35
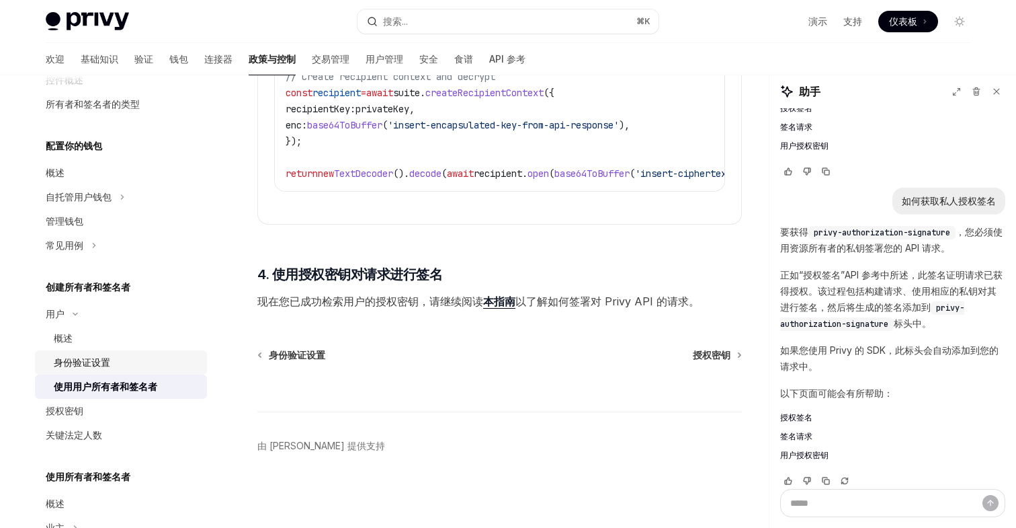
scroll to position [120, 0]
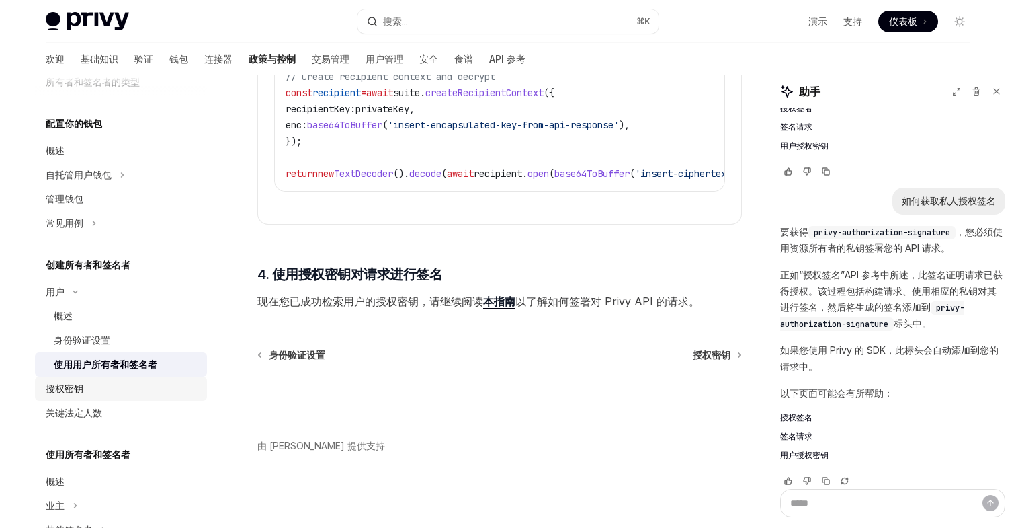
click at [93, 385] on div "授权密钥" at bounding box center [122, 388] width 153 height 16
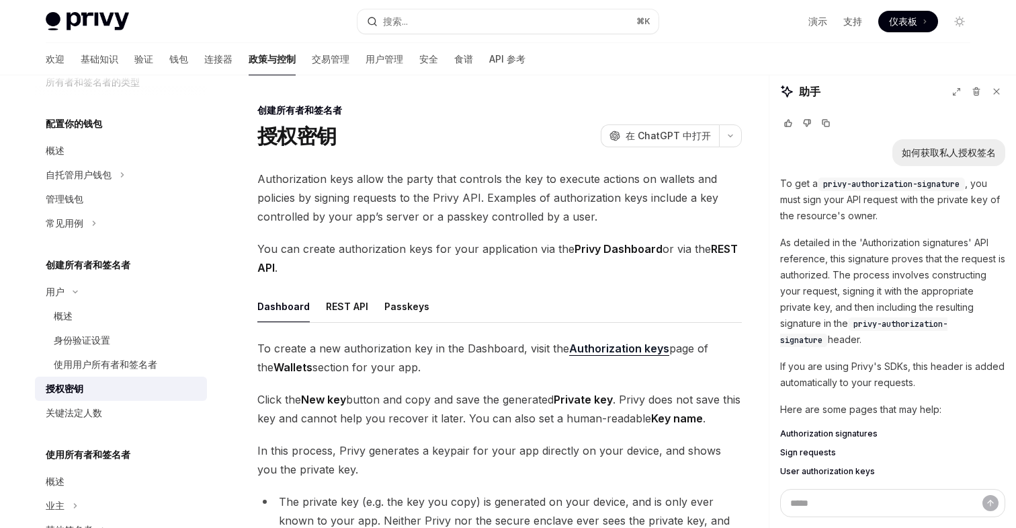
scroll to position [2052, 0]
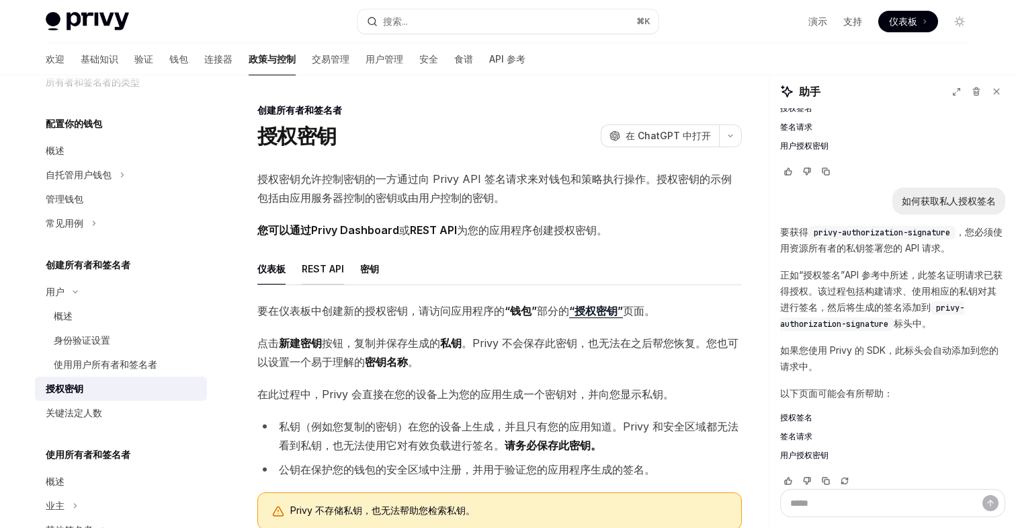
click at [334, 261] on font "REST API" at bounding box center [323, 269] width 42 height 16
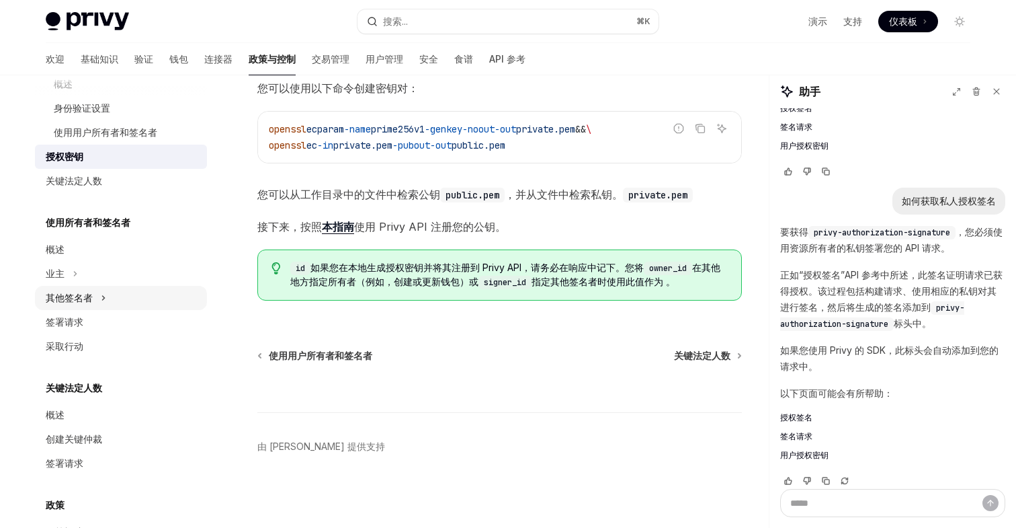
scroll to position [382, 0]
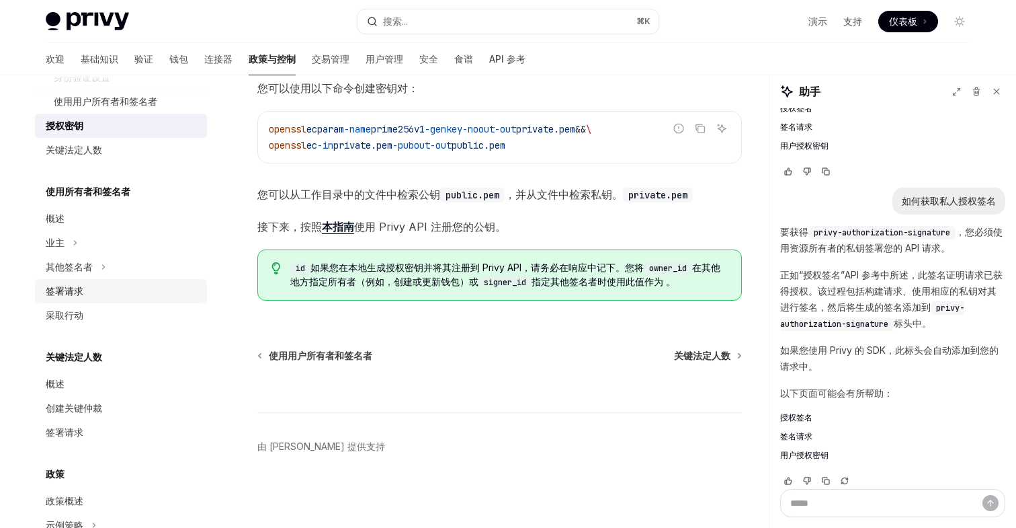
click at [77, 293] on font "签署请求" at bounding box center [65, 290] width 38 height 11
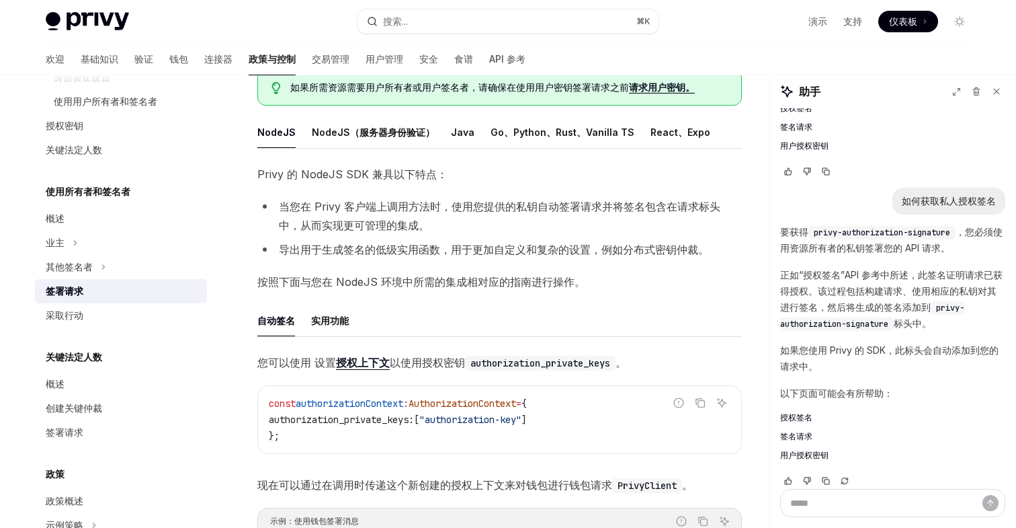
scroll to position [52, 0]
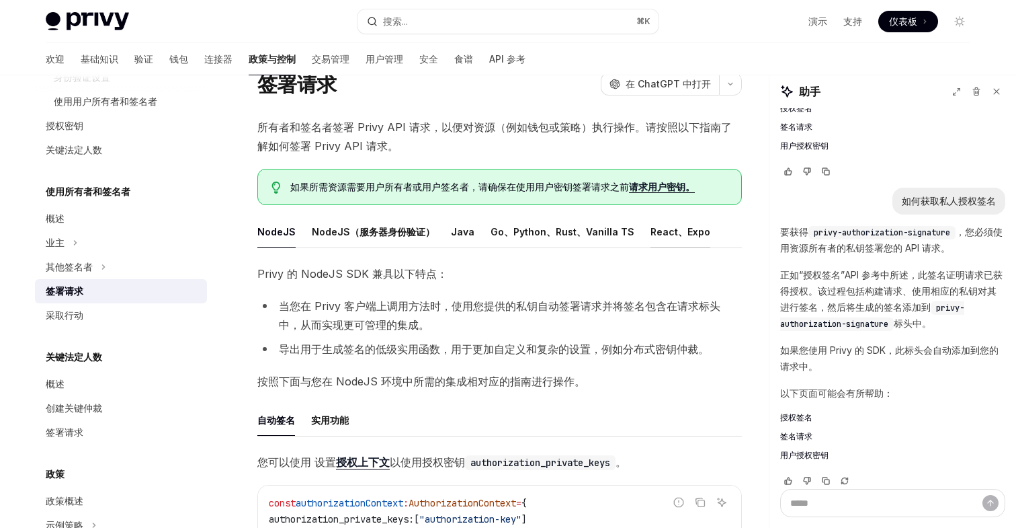
click at [665, 234] on font "React、Expo" at bounding box center [681, 231] width 60 height 11
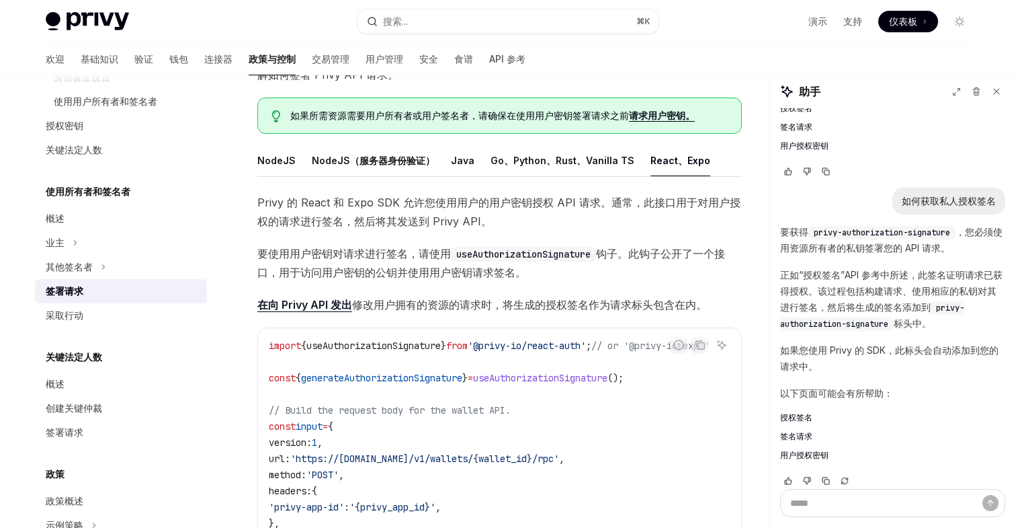
scroll to position [104, 0]
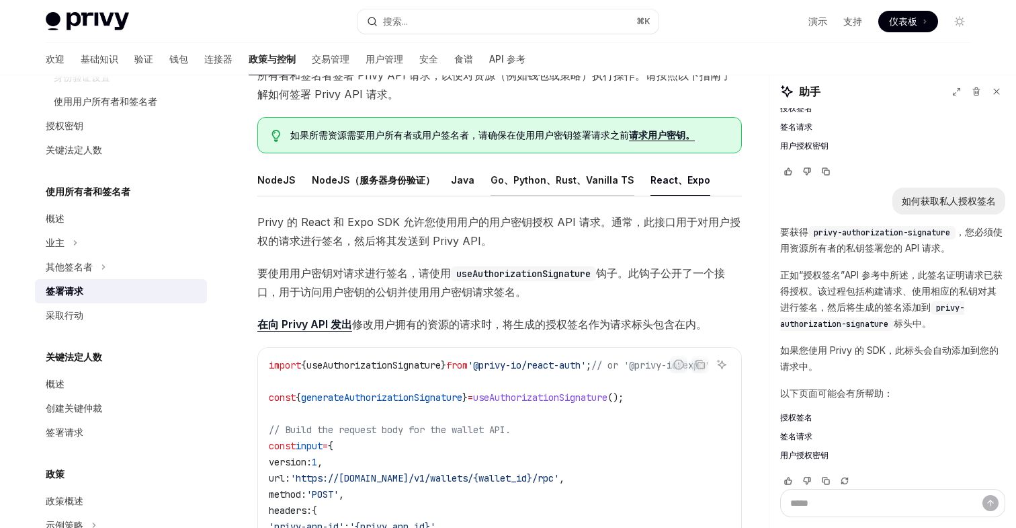
click at [598, 179] on font "Go、Python、Rust、Vanilla TS" at bounding box center [563, 179] width 144 height 11
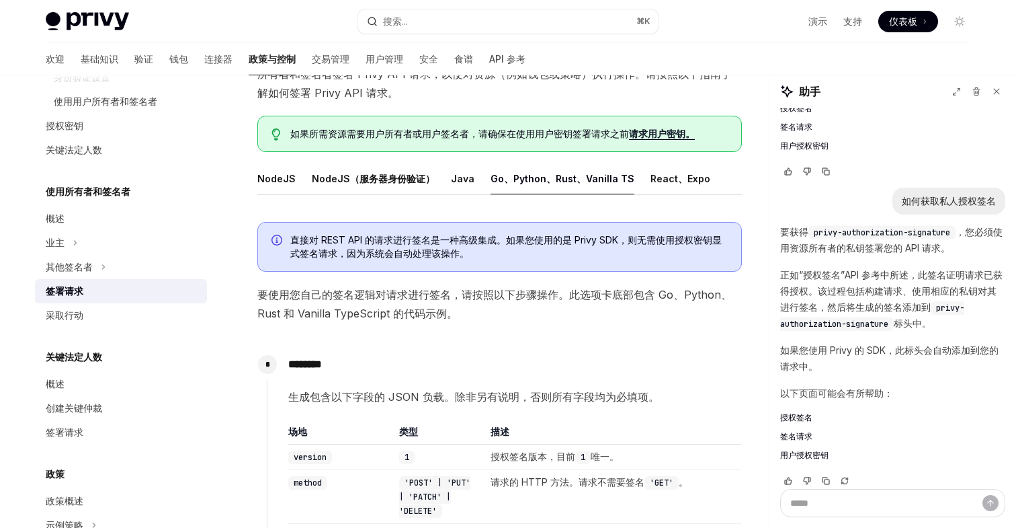
scroll to position [101, 0]
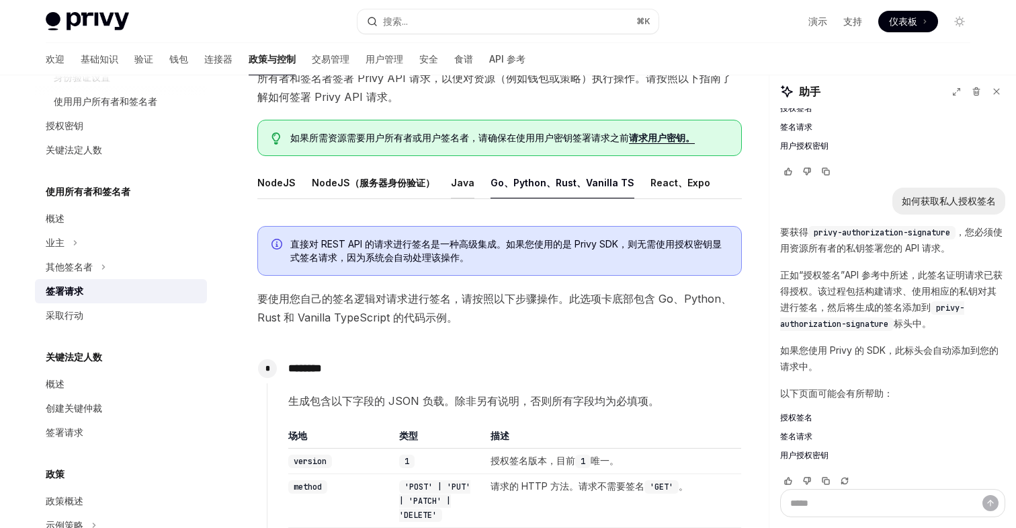
click at [456, 187] on font "Java" at bounding box center [463, 182] width 24 height 11
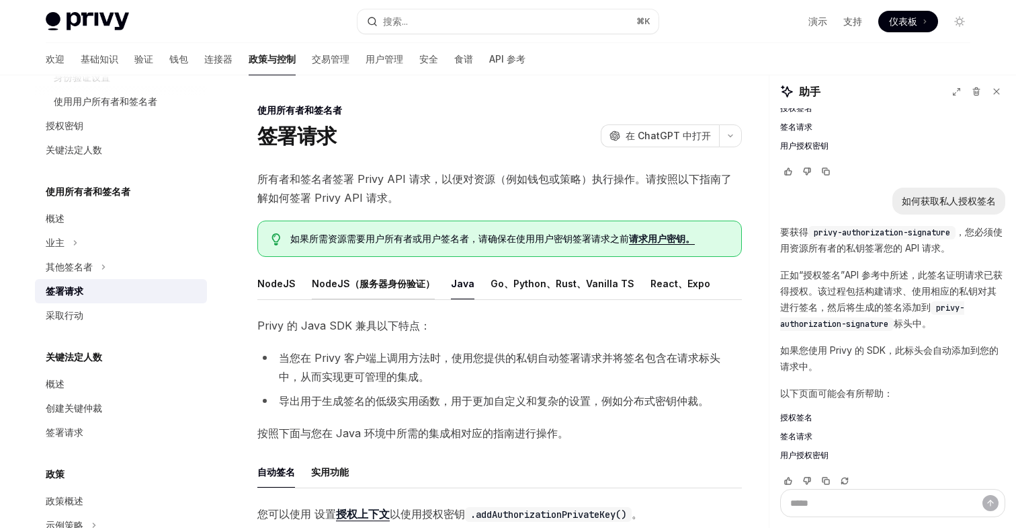
click at [335, 278] on font "NodeJS（服务器身份验证）" at bounding box center [373, 283] width 123 height 11
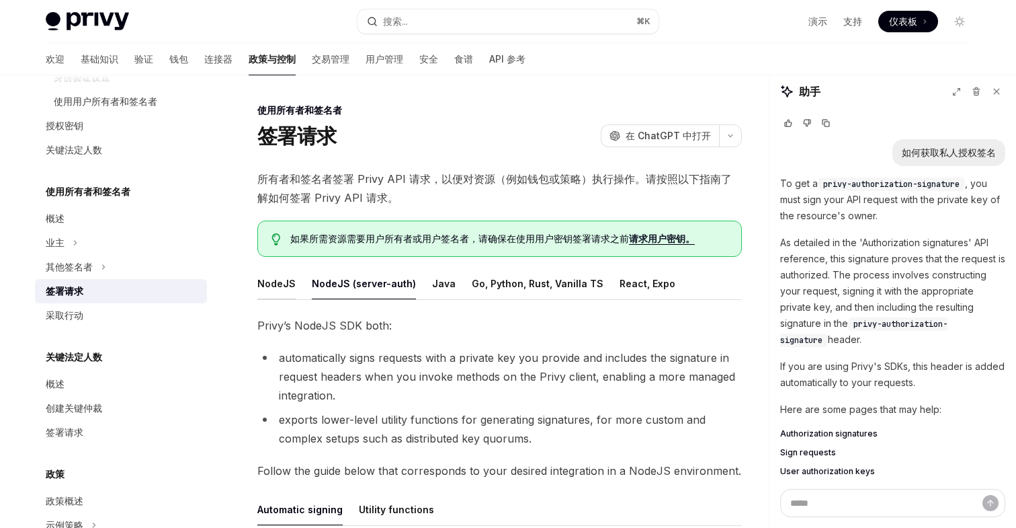
click at [284, 281] on div "NodeJS" at bounding box center [276, 283] width 38 height 32
click at [354, 288] on div "NodeJS (server-auth)" at bounding box center [364, 283] width 104 height 32
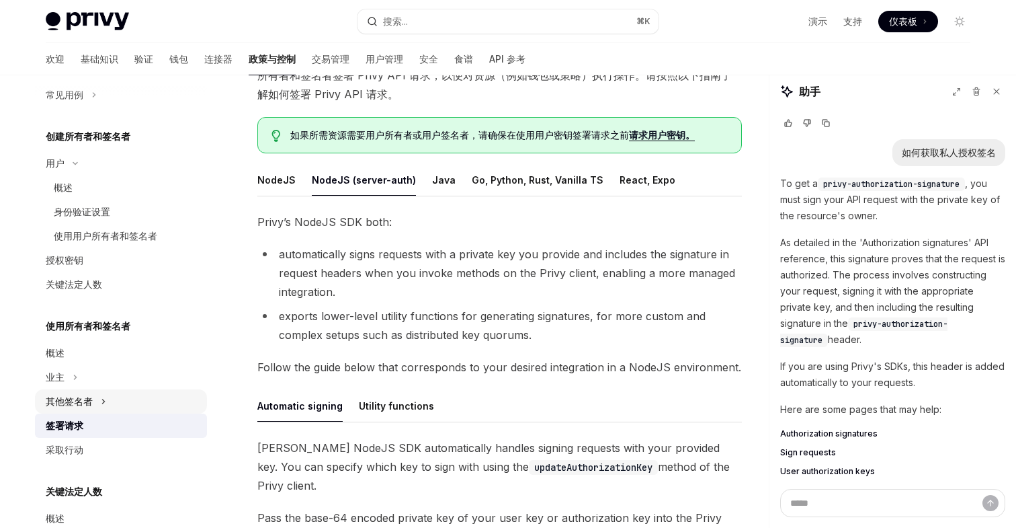
scroll to position [229, 0]
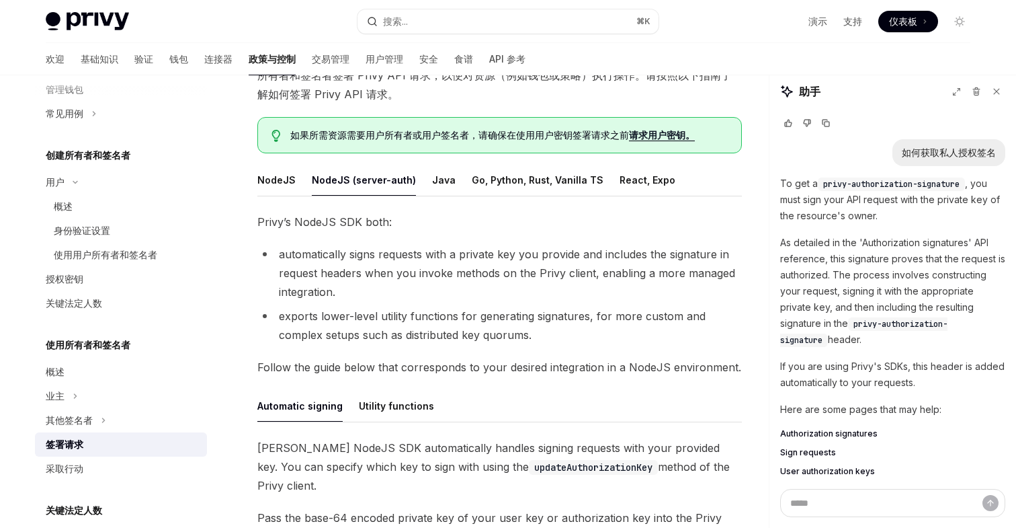
click at [85, 348] on font "使用所有者和签名者" at bounding box center [88, 344] width 85 height 11
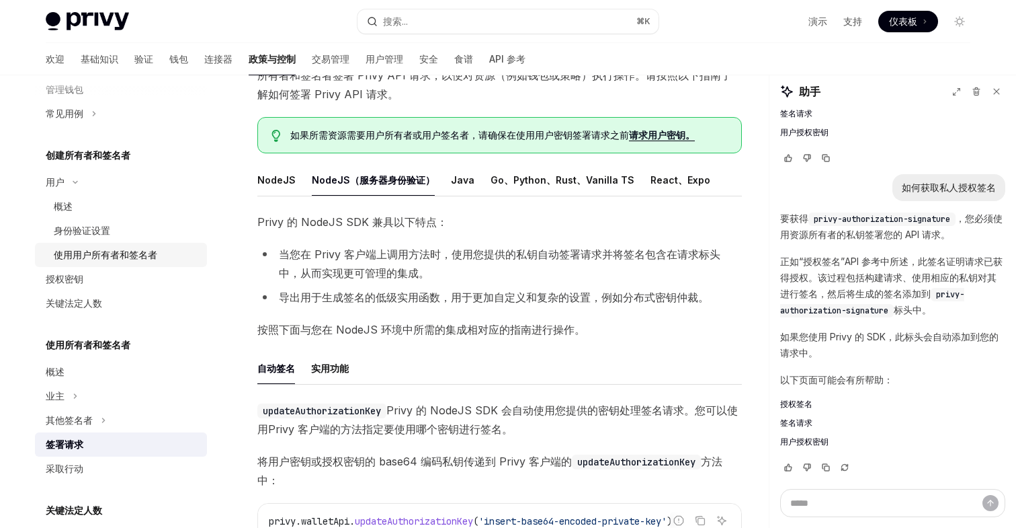
scroll to position [2052, 0]
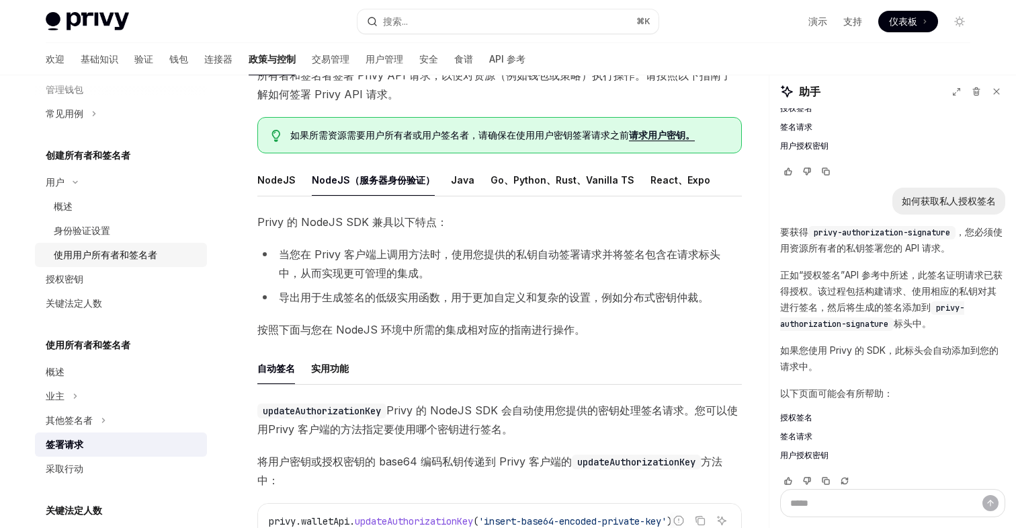
click at [81, 249] on font "使用用户所有者和签名者" at bounding box center [106, 254] width 104 height 11
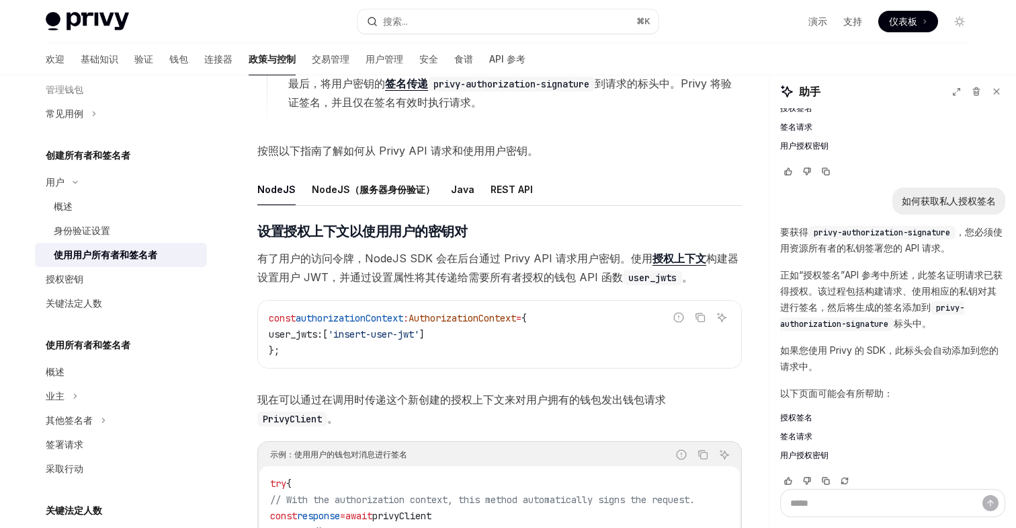
scroll to position [404, 0]
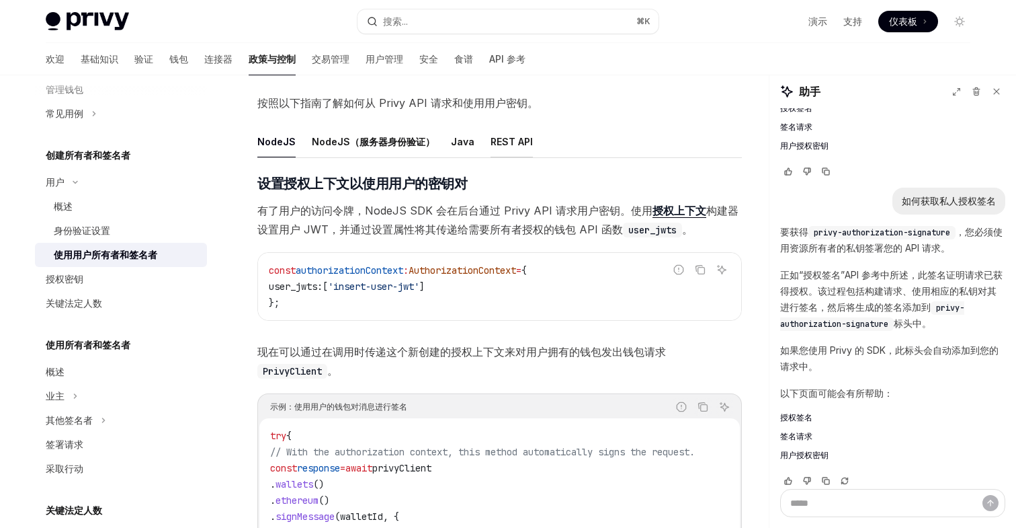
click at [492, 138] on font "REST API" at bounding box center [512, 141] width 42 height 11
type textarea "*"
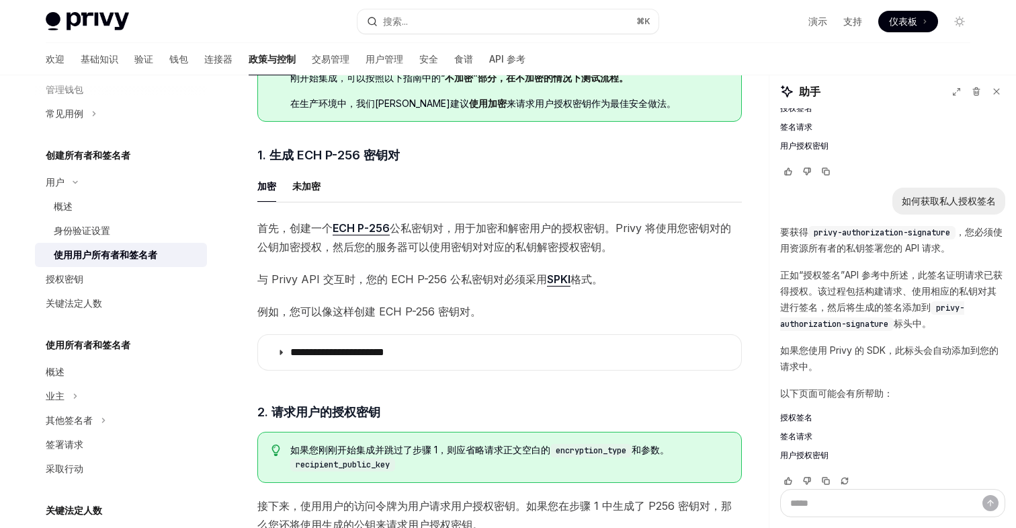
scroll to position [680, 0]
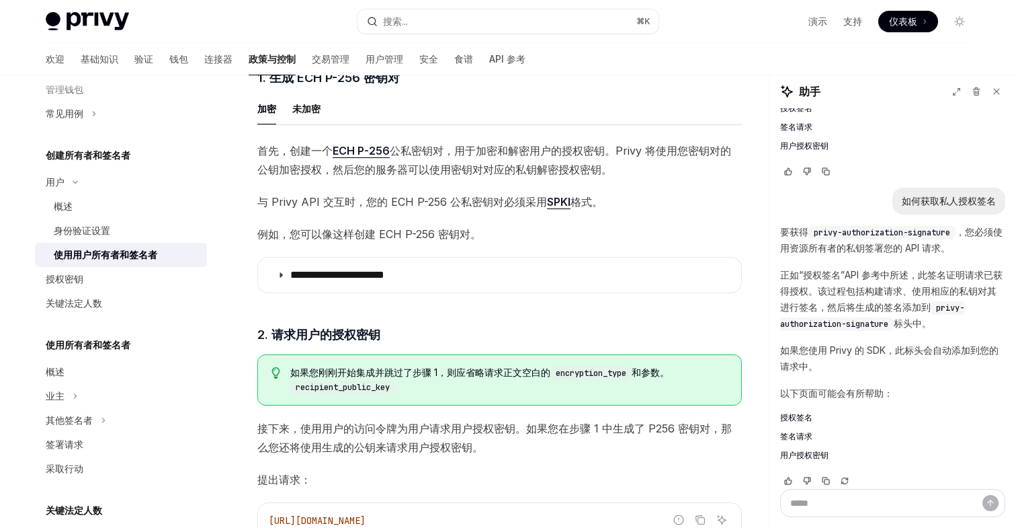
click at [384, 279] on font "**********" at bounding box center [337, 275] width 94 height 10
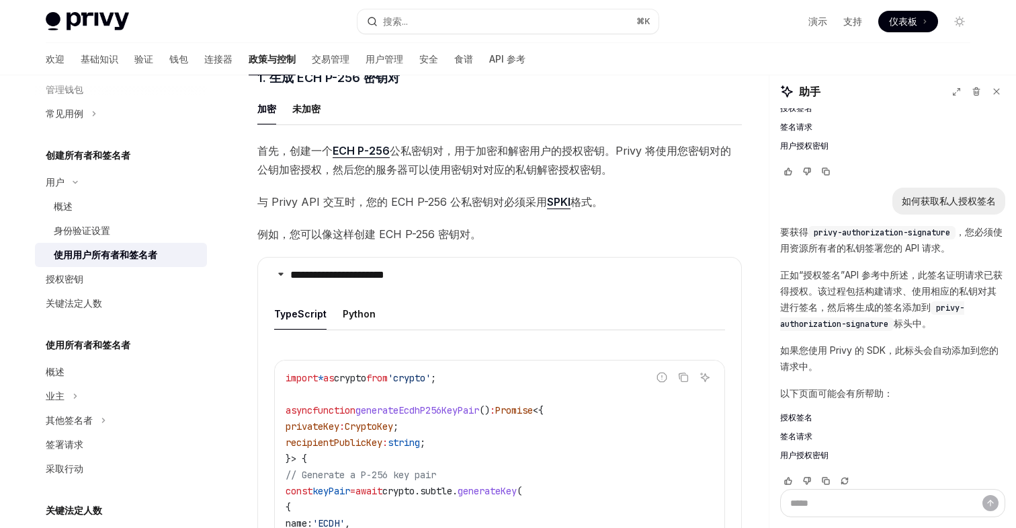
click at [384, 279] on font "**********" at bounding box center [337, 275] width 94 height 10
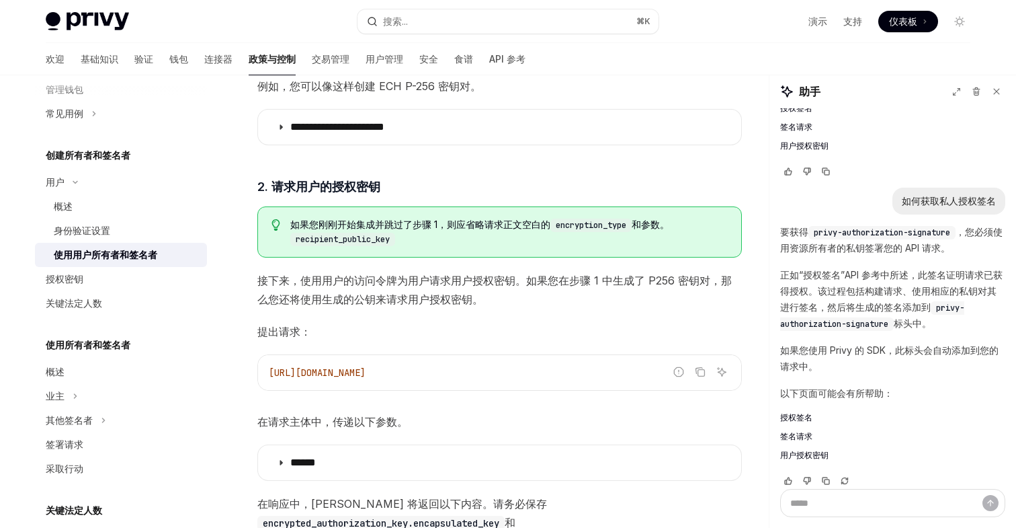
scroll to position [886, 0]
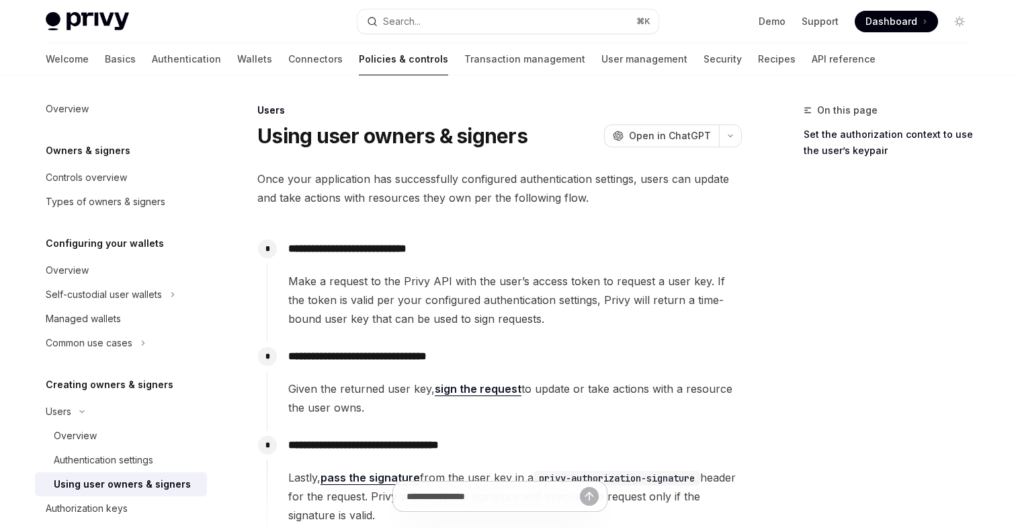
click at [515, 117] on div "Users Using user owners & signers OpenAI Open in ChatGPT" at bounding box center [499, 126] width 485 height 44
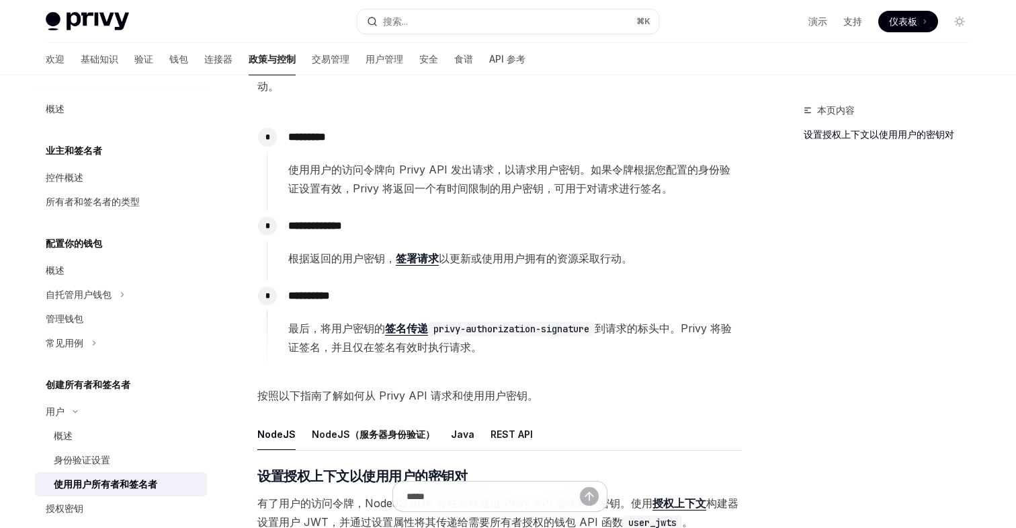
scroll to position [131, 0]
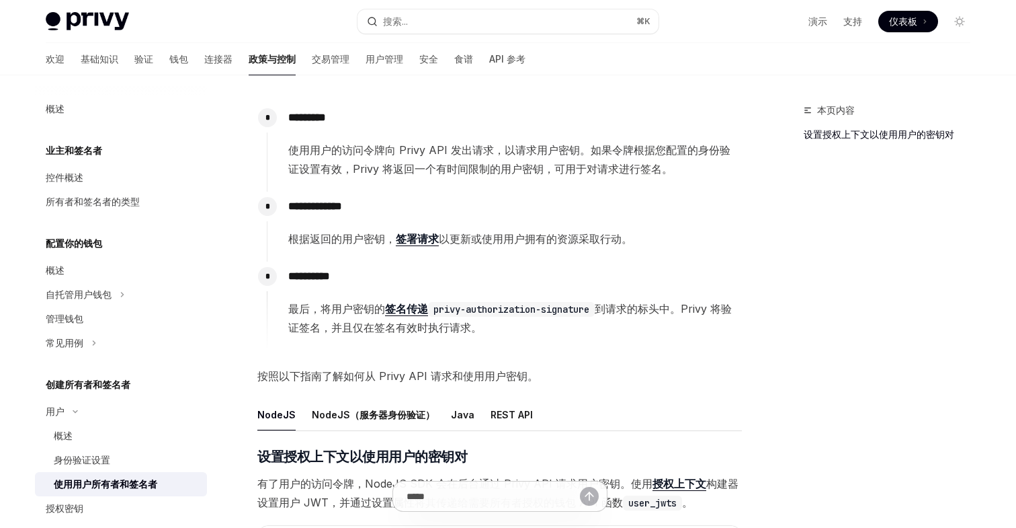
click at [421, 242] on font "签署请求" at bounding box center [417, 238] width 43 height 13
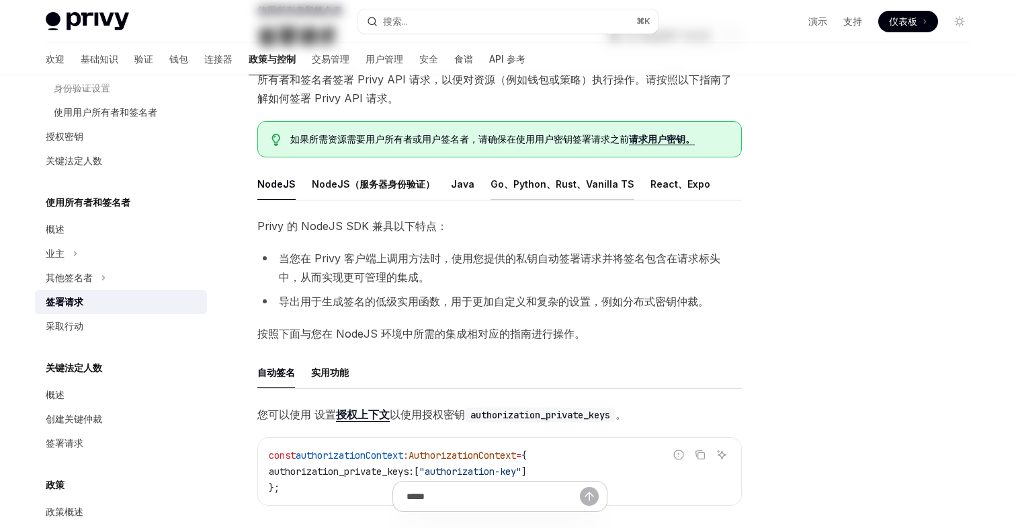
scroll to position [147, 0]
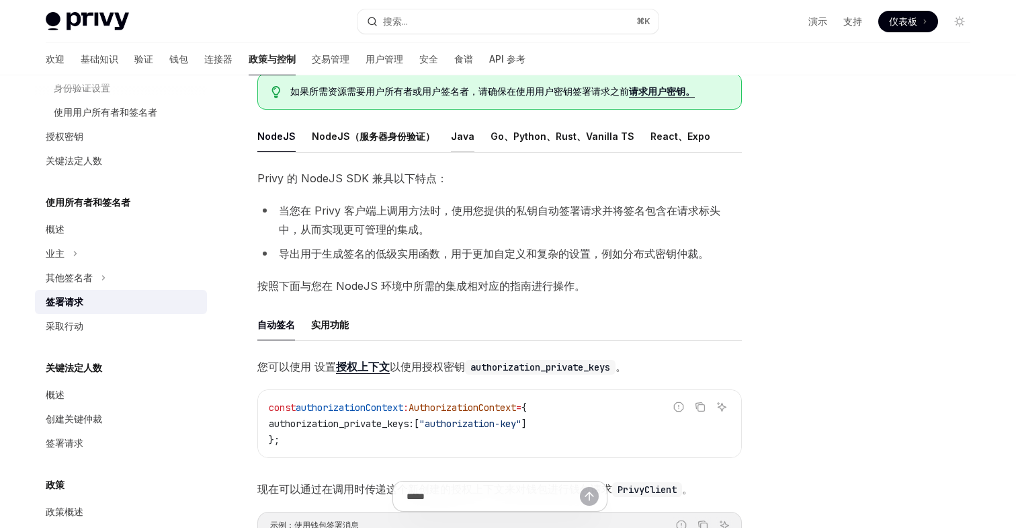
click at [460, 135] on font "Java" at bounding box center [463, 135] width 24 height 11
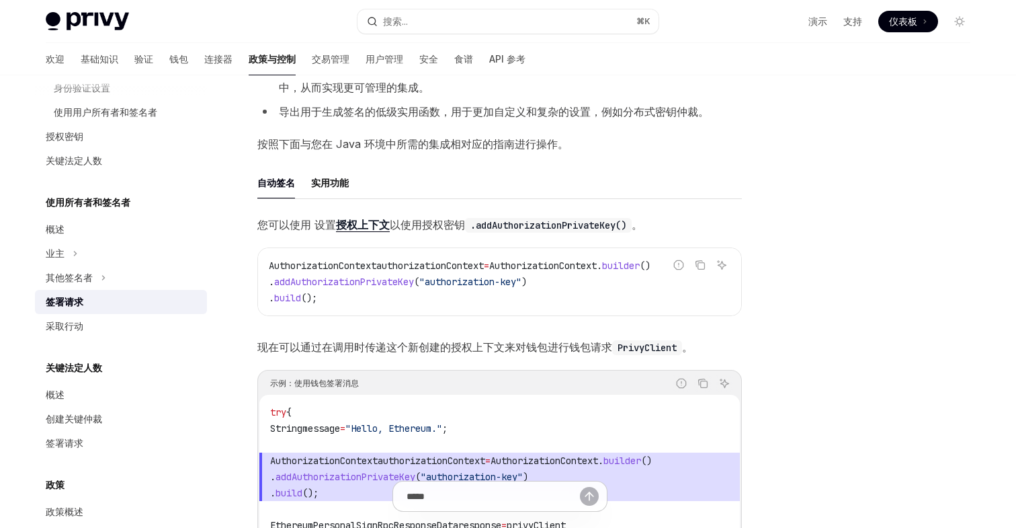
scroll to position [162, 0]
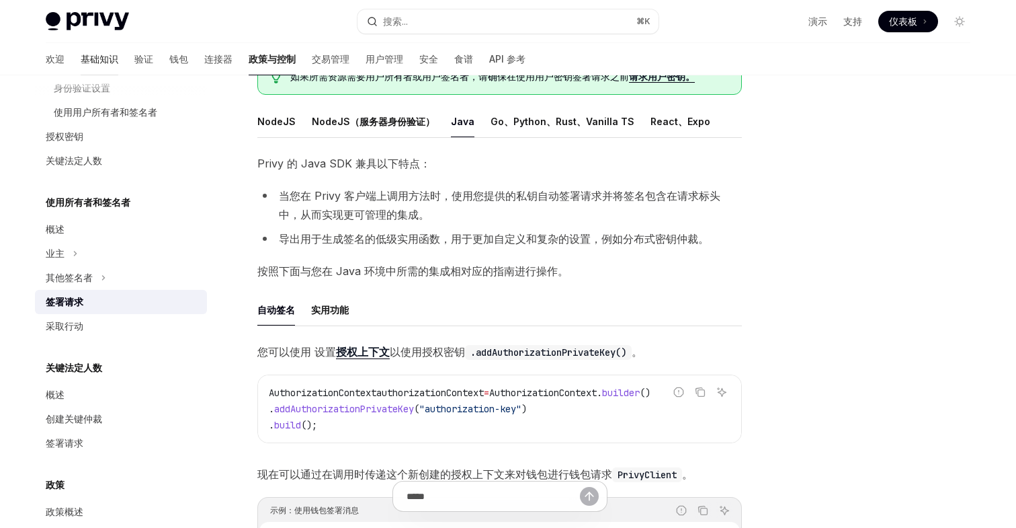
click at [81, 56] on font "基础知识" at bounding box center [100, 58] width 38 height 11
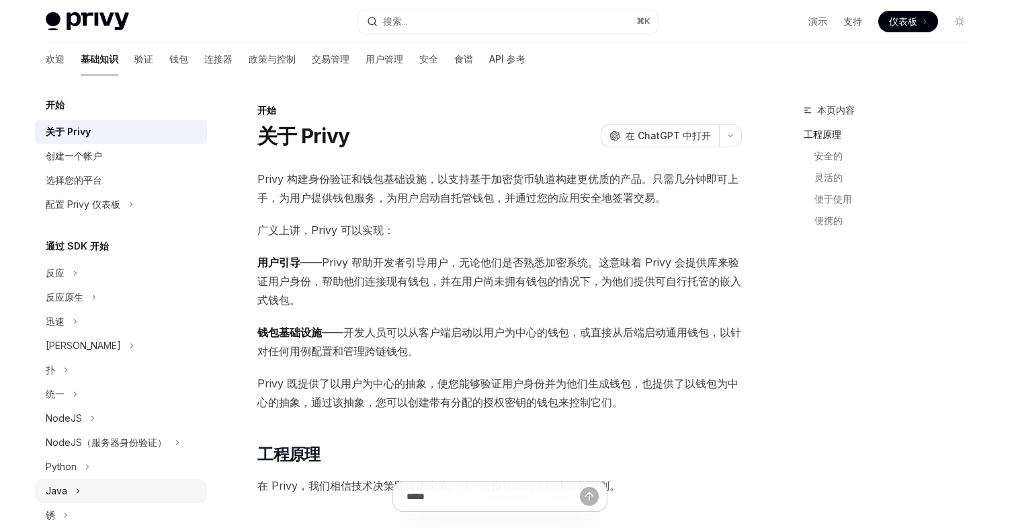
click at [52, 491] on font "Java" at bounding box center [57, 490] width 22 height 11
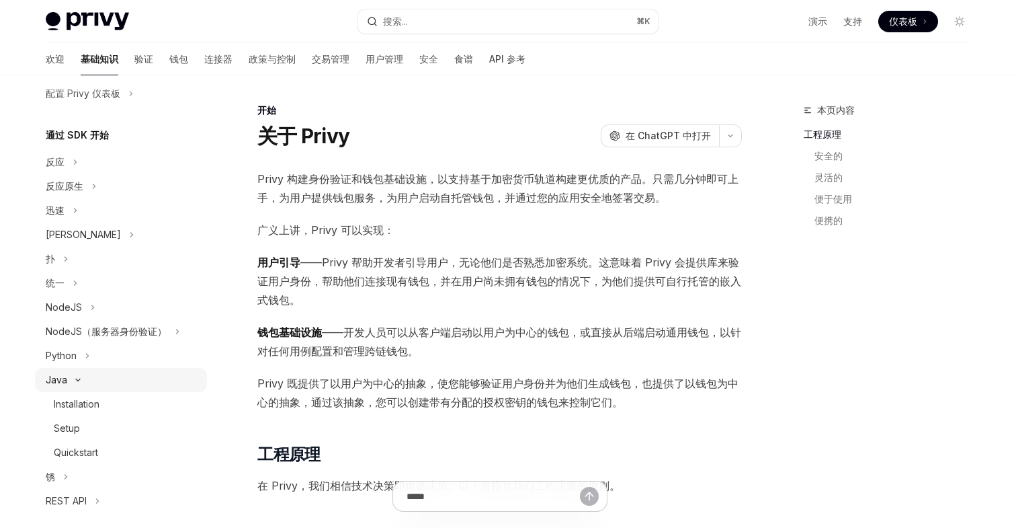
scroll to position [167, 0]
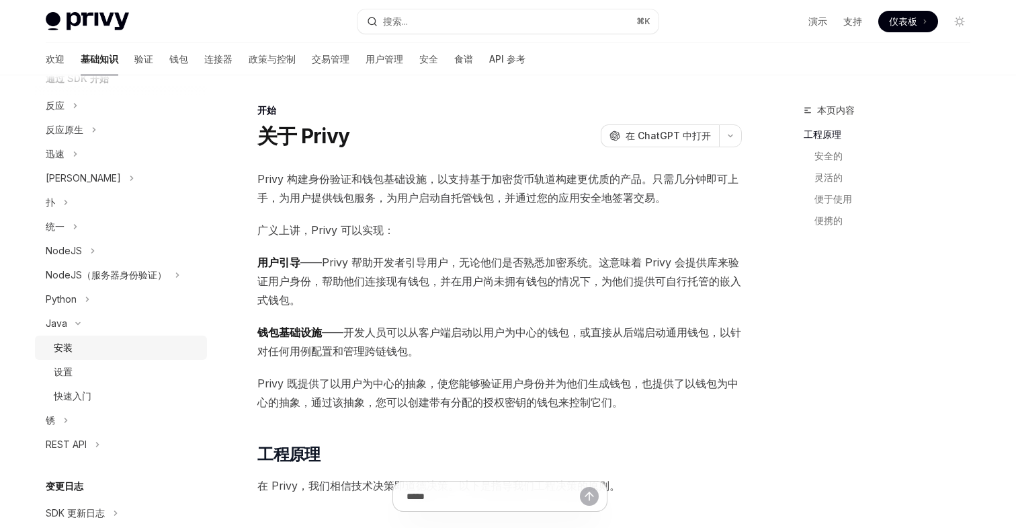
click at [78, 347] on div "安装" at bounding box center [126, 347] width 145 height 16
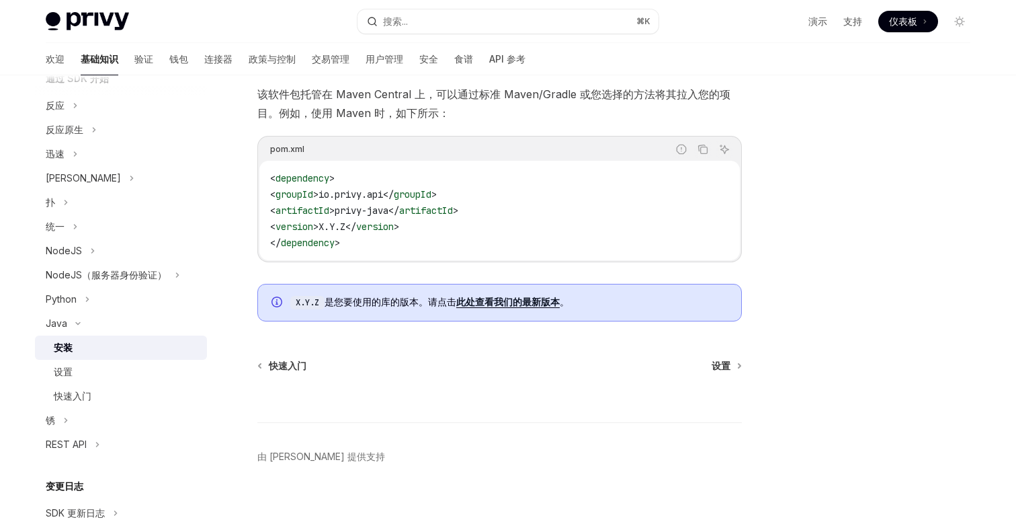
scroll to position [147, 0]
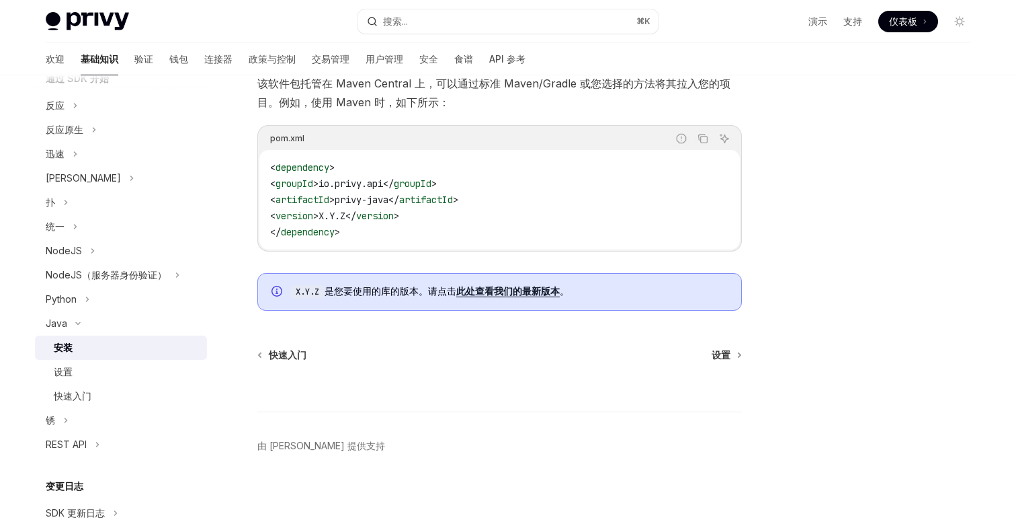
click at [519, 291] on font "此处查看我们的最新版本" at bounding box center [508, 290] width 104 height 11
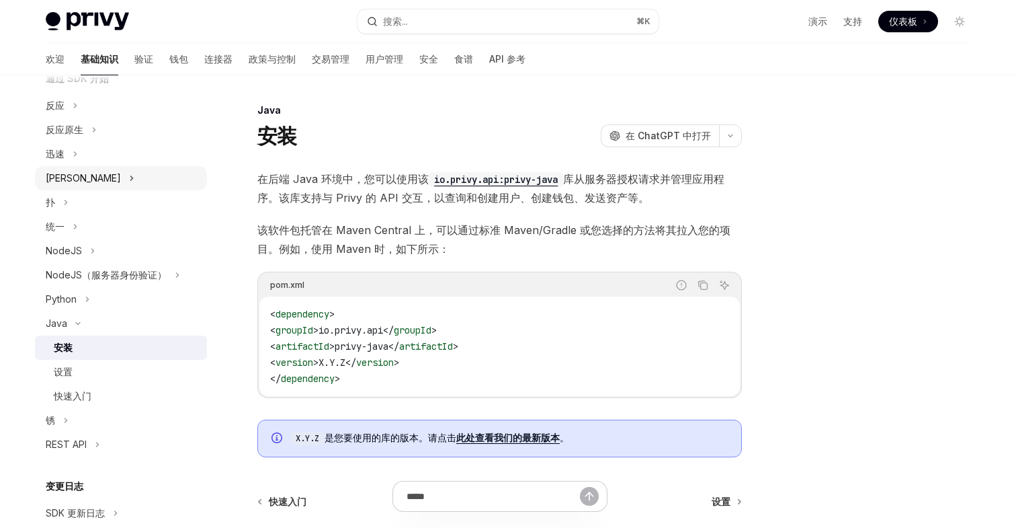
click at [68, 179] on button "安卓" at bounding box center [121, 178] width 172 height 24
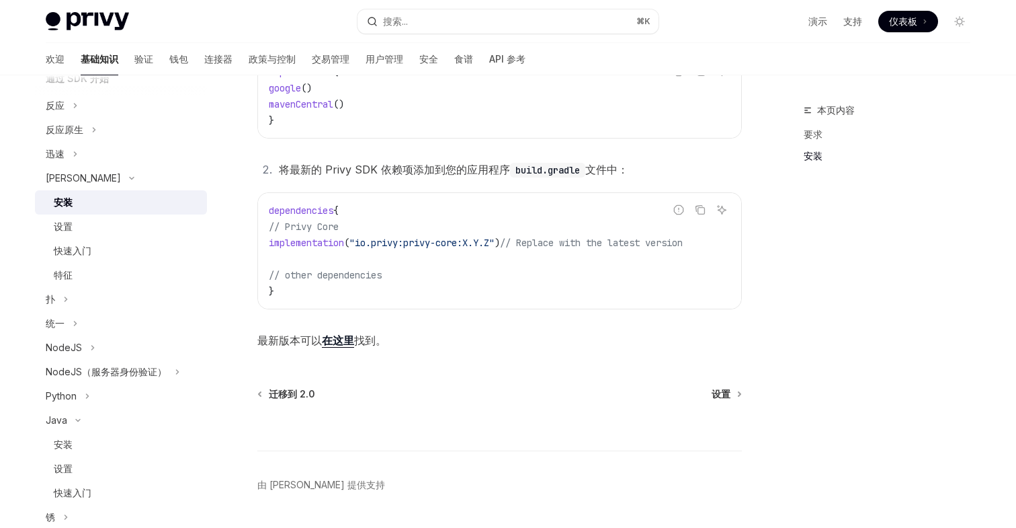
scroll to position [364, 0]
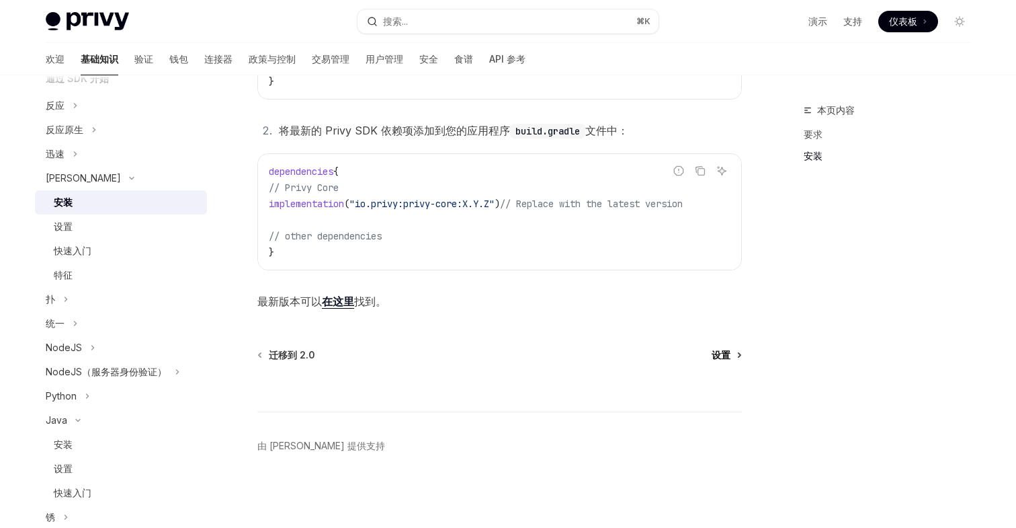
click at [731, 356] on link "设置" at bounding box center [726, 354] width 29 height 13
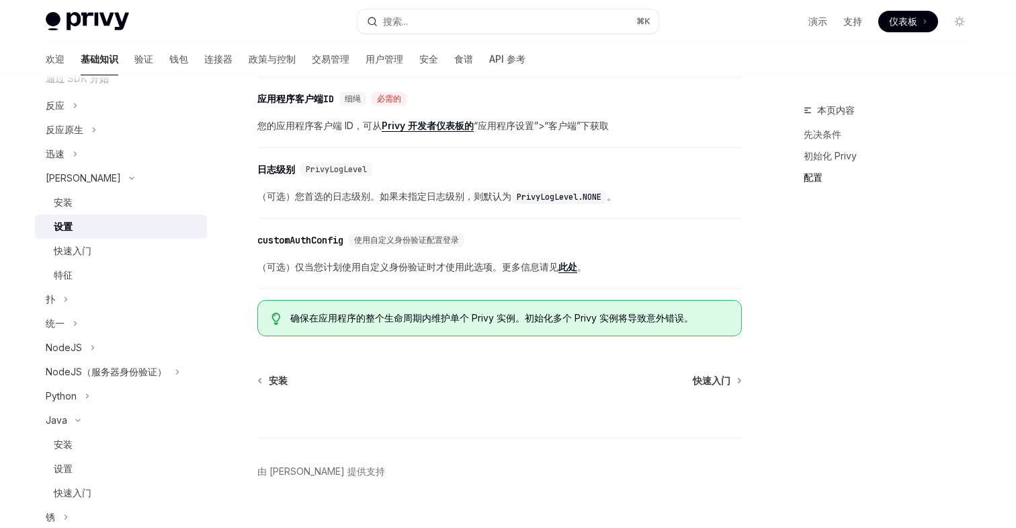
scroll to position [660, 0]
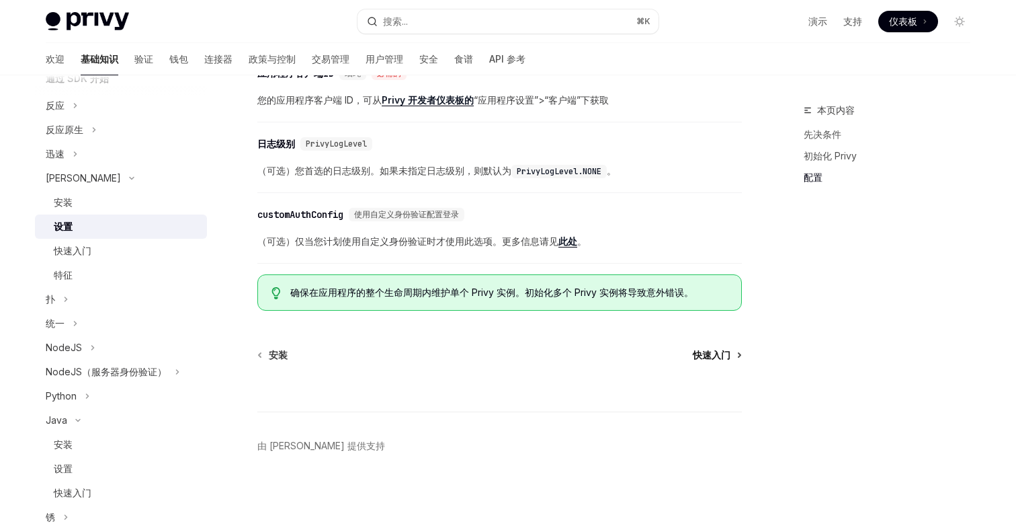
click at [730, 352] on font "快速入门" at bounding box center [712, 354] width 38 height 11
type textarea "*"
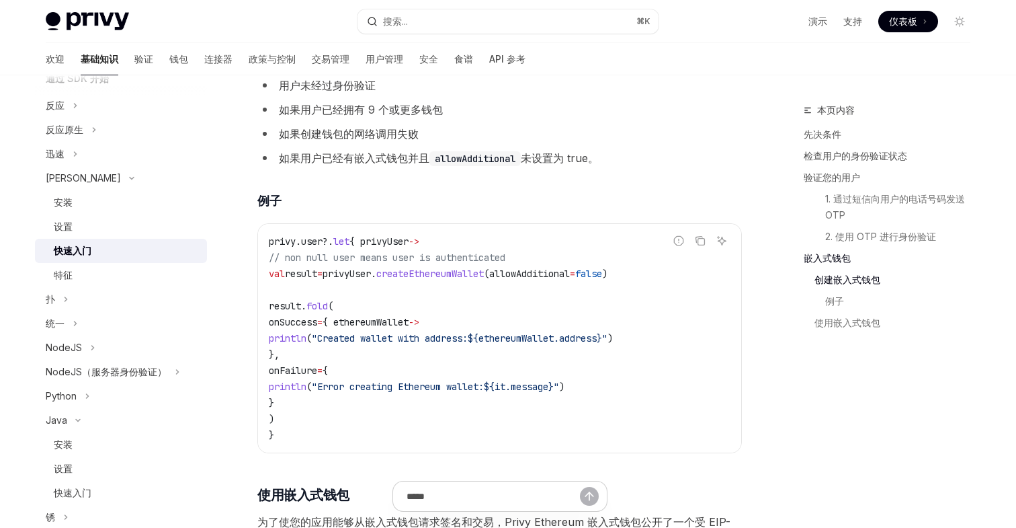
scroll to position [2001, 0]
click at [484, 281] on span "createEthereumWallet" at bounding box center [430, 275] width 108 height 12
copy span "createEthereumWallet"
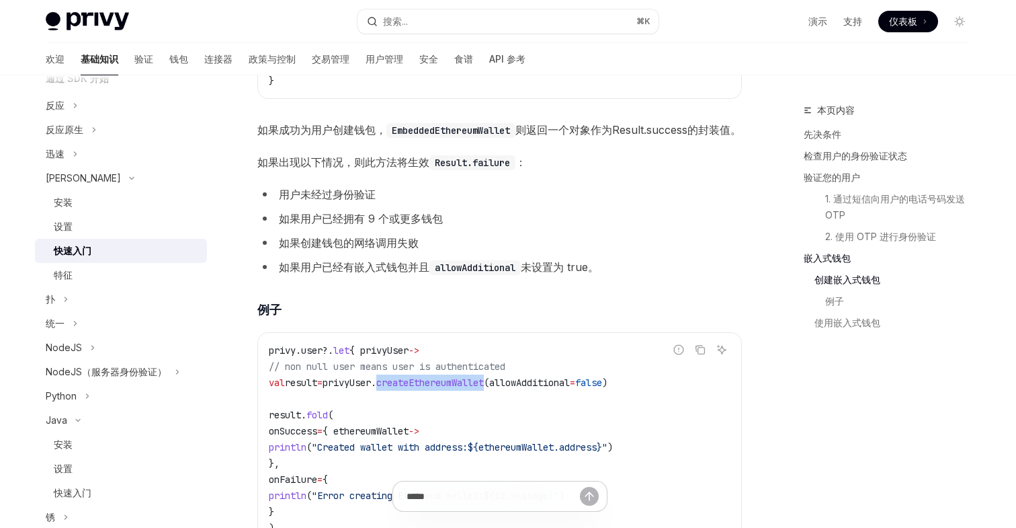
scroll to position [1894, 0]
click at [607, 251] on li "如果创建钱包的网络调用失败" at bounding box center [499, 242] width 485 height 19
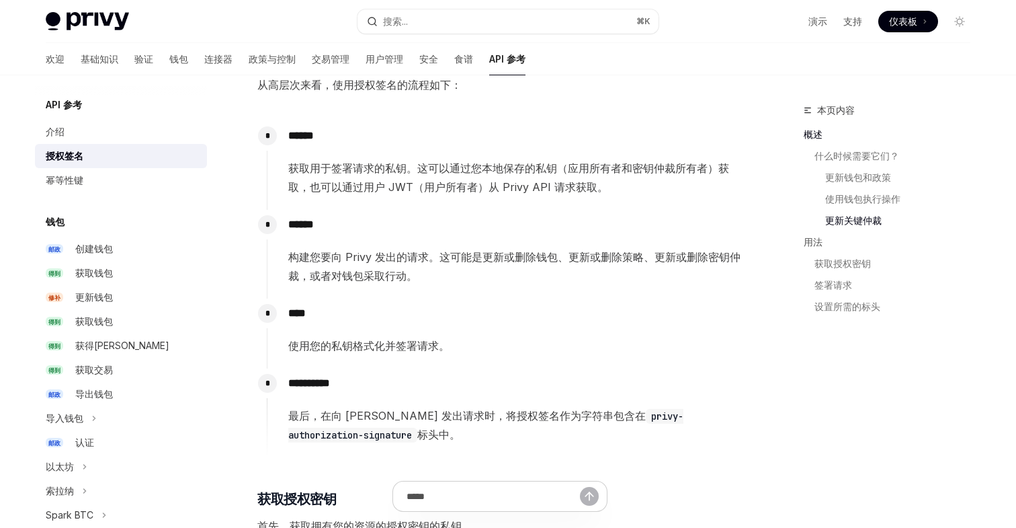
scroll to position [1036, 0]
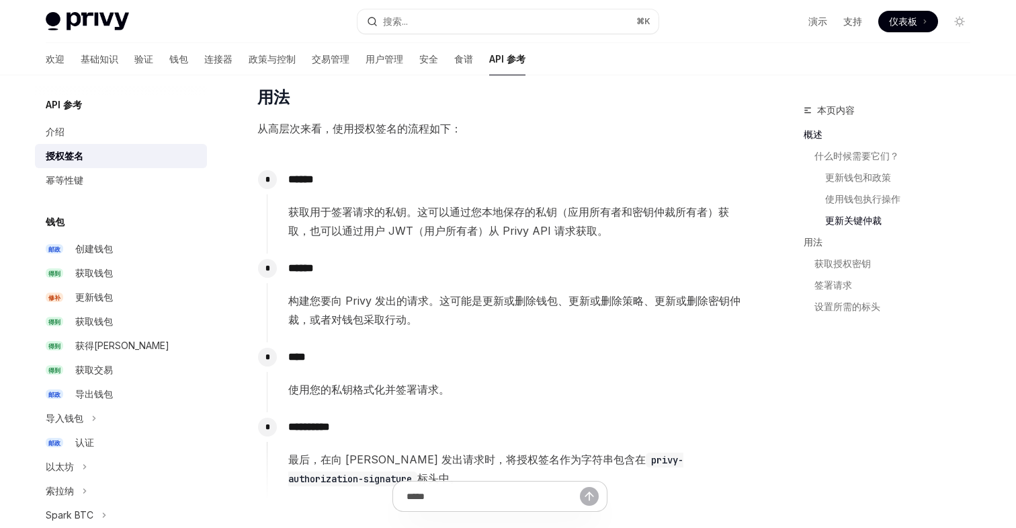
click at [446, 230] on font "获取用于签署请求的私钥。这可以通过您本地保存的私钥（应用所有者和密钥仲裁所有者）获取，也可以通过用户 JWT（用户所有者）从 Privy API 请求获取。" at bounding box center [508, 221] width 441 height 32
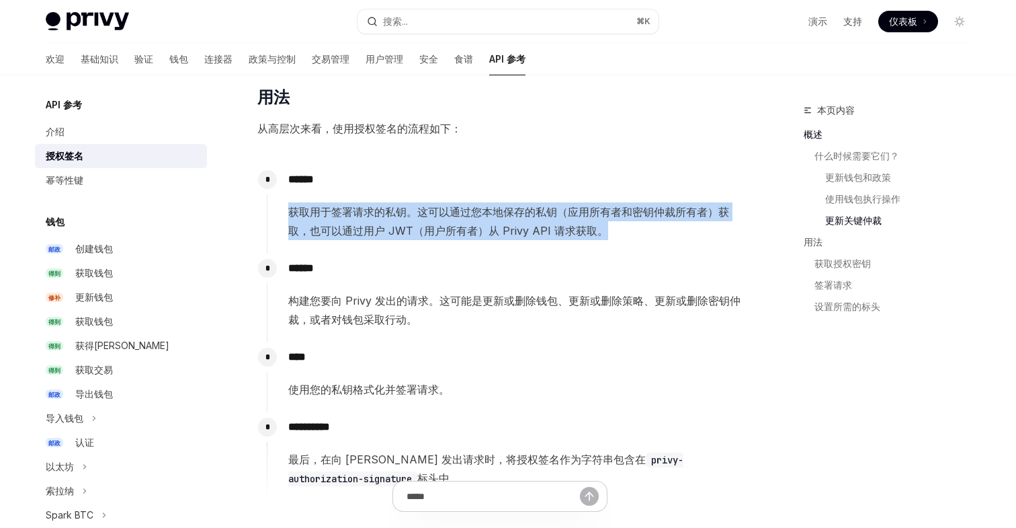
click at [446, 230] on font "获取用于签署请求的私钥。这可以通过您本地保存的私钥（应用所有者和密钥仲裁所有者）获取，也可以通过用户 JWT（用户所有者）从 Privy API 请求获取。" at bounding box center [508, 221] width 441 height 32
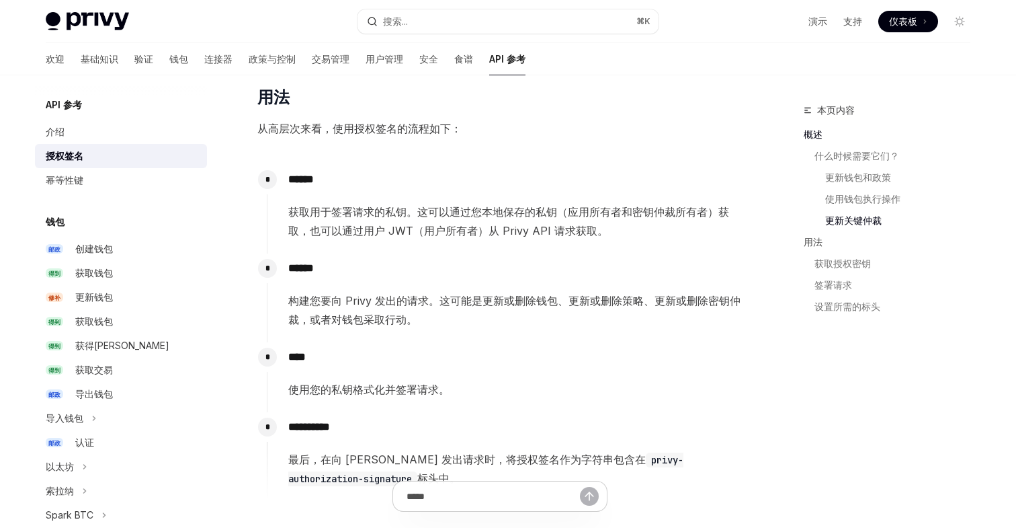
click at [464, 232] on font "获取用于签署请求的私钥。这可以通过您本地保存的私钥（应用所有者和密钥仲裁所有者）获取，也可以通过用户 JWT（用户所有者）从 Privy API 请求获取。" at bounding box center [508, 221] width 441 height 32
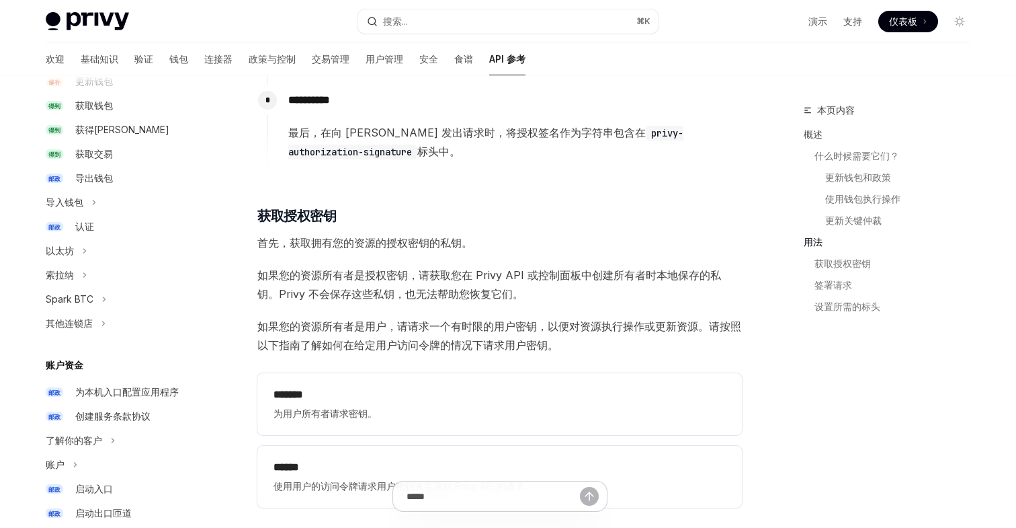
scroll to position [181, 0]
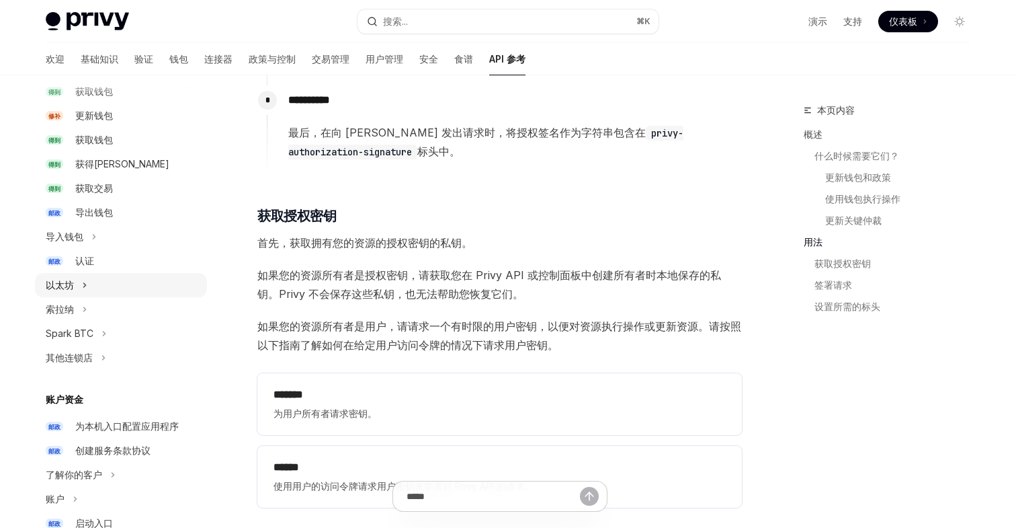
click at [79, 284] on button "以太坊" at bounding box center [121, 285] width 172 height 24
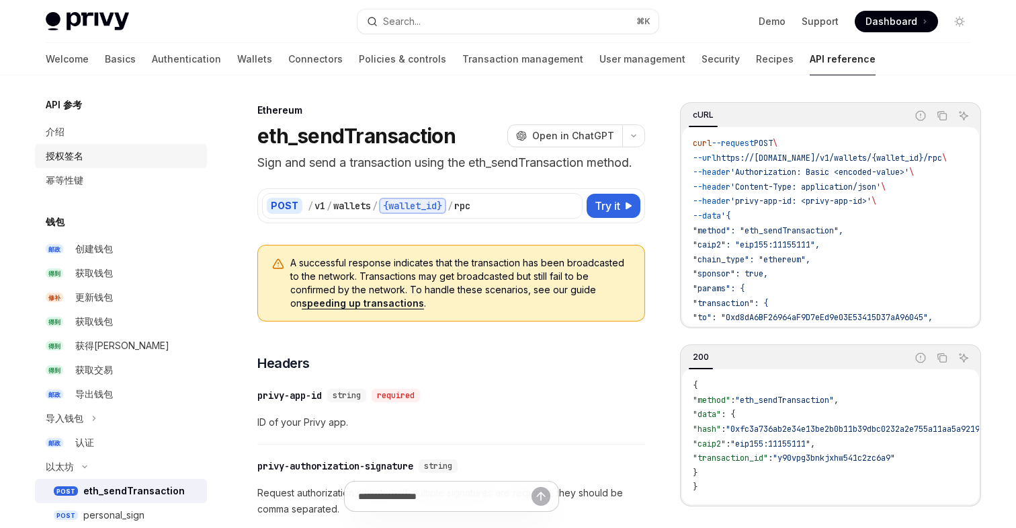
click at [95, 156] on div "授权签名" at bounding box center [122, 156] width 153 height 16
click at [67, 162] on div "授权签名" at bounding box center [65, 156] width 38 height 16
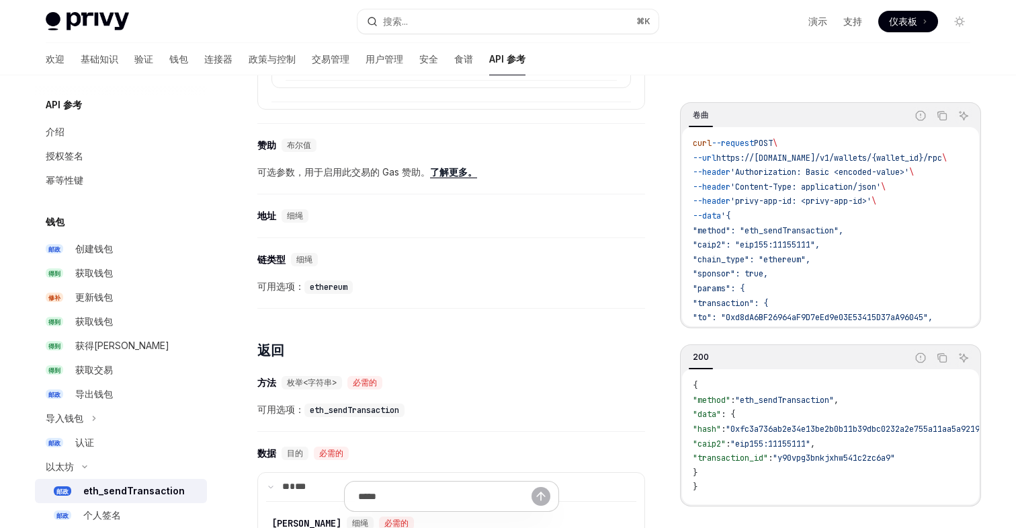
scroll to position [1397, 0]
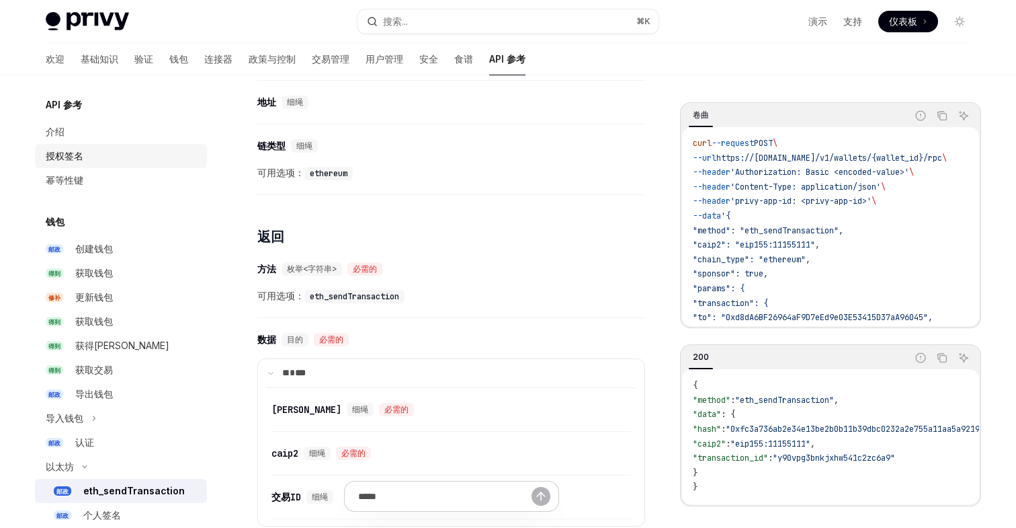
click at [69, 155] on font "授权签名" at bounding box center [65, 155] width 38 height 11
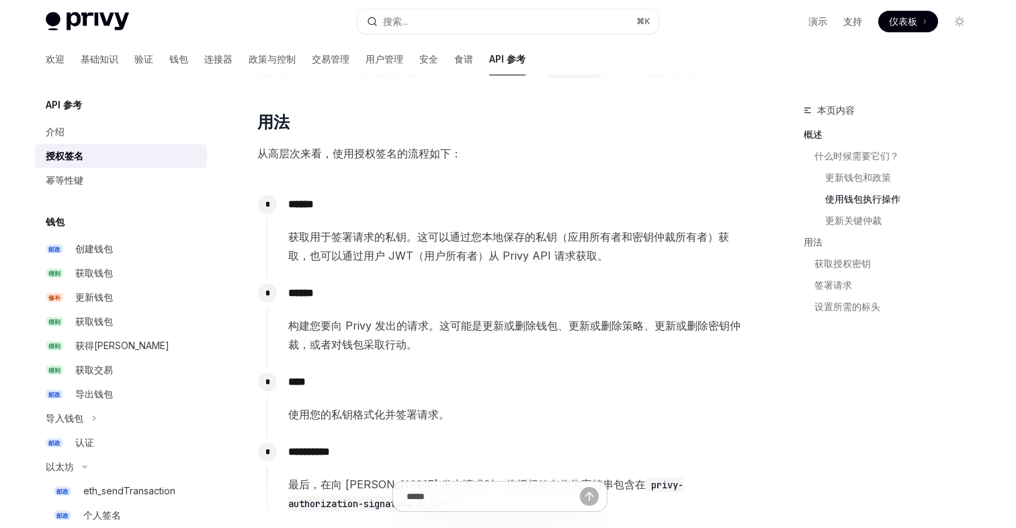
scroll to position [1120, 0]
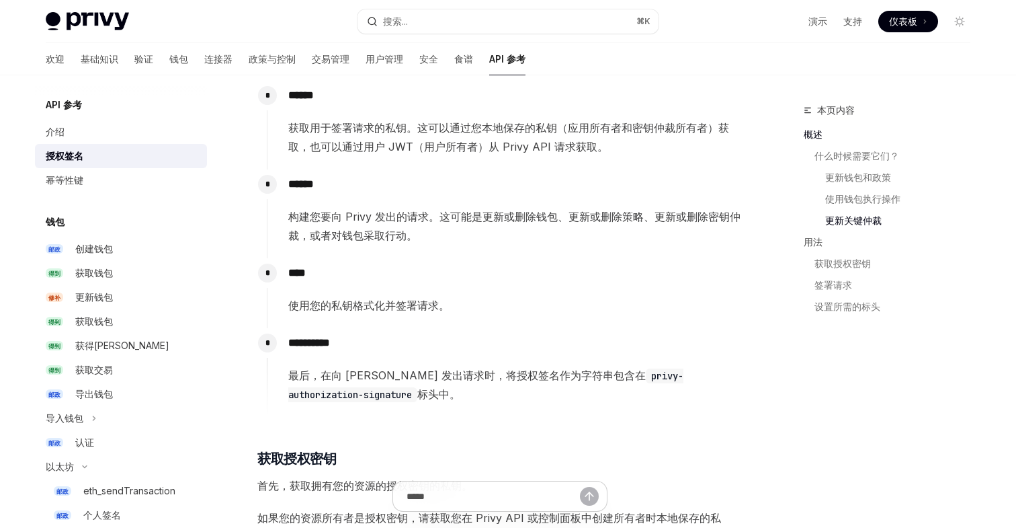
click at [519, 140] on font "获取用于签署请求的私钥。这可以通过您本地保存的私钥（应用所有者和密钥仲裁所有者）获取，也可以通过用户 JWT（用户所有者）从 Privy API 请求获取。" at bounding box center [508, 137] width 441 height 32
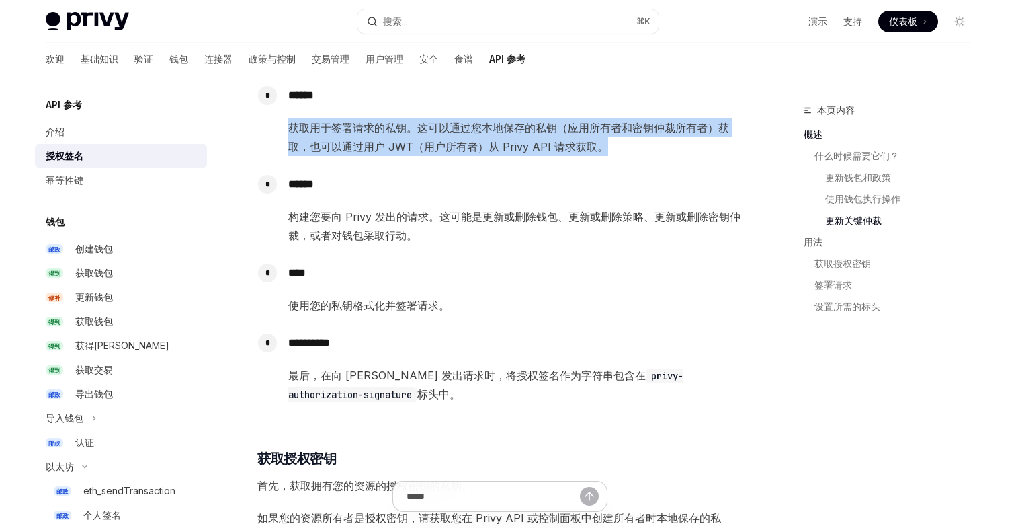
click at [519, 140] on font "获取用于签署请求的私钥。这可以通过您本地保存的私钥（应用所有者和密钥仲裁所有者）获取，也可以通过用户 JWT（用户所有者）从 Privy API 请求获取。" at bounding box center [508, 137] width 441 height 32
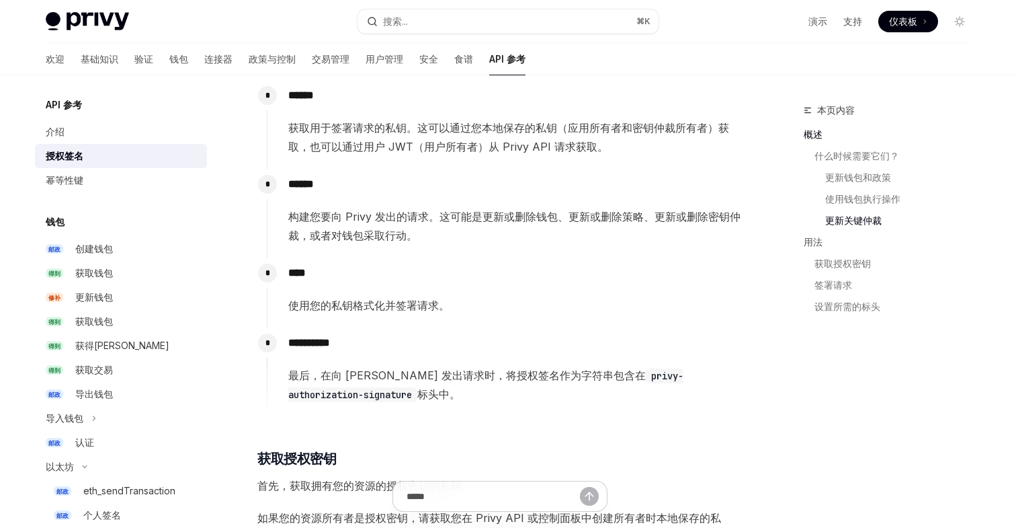
click at [537, 145] on font "获取用于签署请求的私钥。这可以通过您本地保存的私钥（应用所有者和密钥仲裁所有者）获取，也可以通过用户 JWT（用户所有者）从 Privy API 请求获取。" at bounding box center [508, 137] width 441 height 32
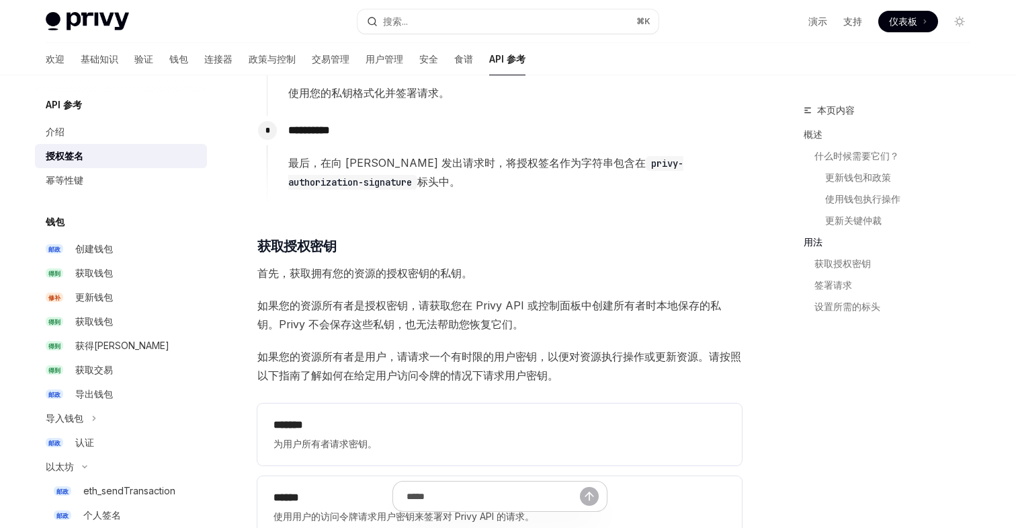
scroll to position [1395, 0]
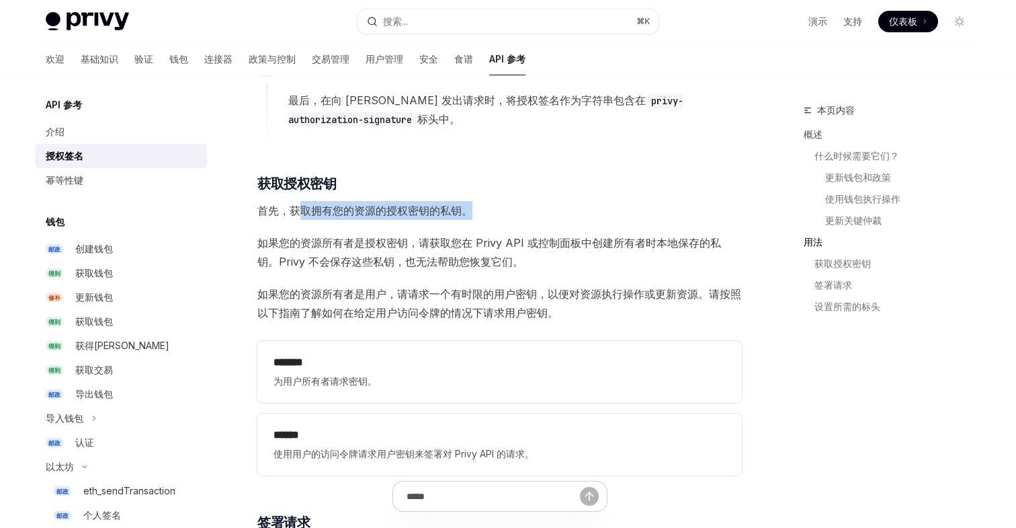
drag, startPoint x: 296, startPoint y: 210, endPoint x: 469, endPoint y: 209, distance: 172.7
click at [469, 209] on font "首先，获取拥有您的资源的授权密钥的私钥。" at bounding box center [364, 210] width 215 height 13
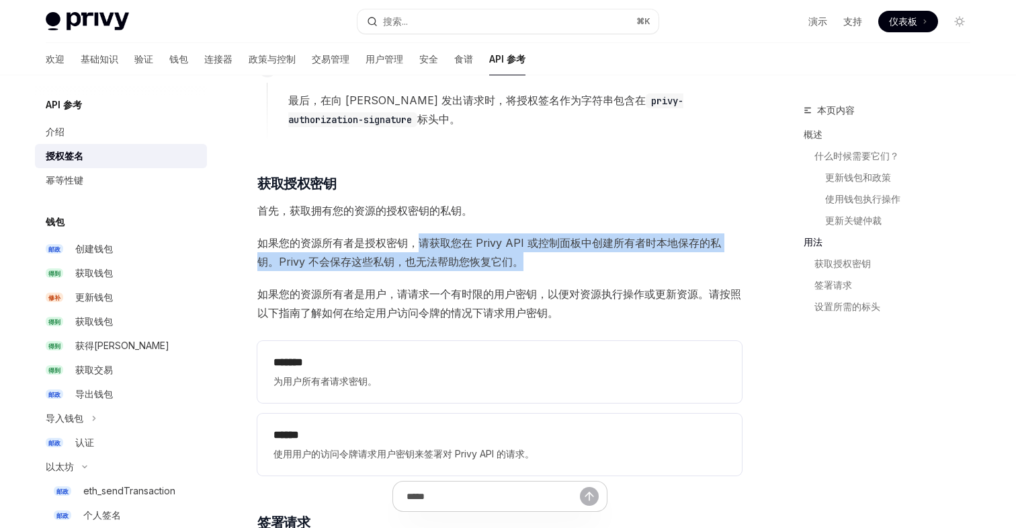
drag, startPoint x: 421, startPoint y: 241, endPoint x: 551, endPoint y: 258, distance: 130.8
click at [551, 258] on span "如果您的资源所有者是授权密钥，请获取您在 Privy API 或控制面板中创建所有者时本地保存的私钥。Privy 不会保存这些私钥，也无法帮助您恢复它们。" at bounding box center [499, 252] width 485 height 38
drag, startPoint x: 551, startPoint y: 258, endPoint x: 262, endPoint y: 244, distance: 289.3
click at [262, 244] on span "如果您的资源所有者是授权密钥，请获取您在 Privy API 或控制面板中创建所有者时本地保存的私钥。Privy 不会保存这些私钥，也无法帮助您恢复它们。" at bounding box center [499, 252] width 485 height 38
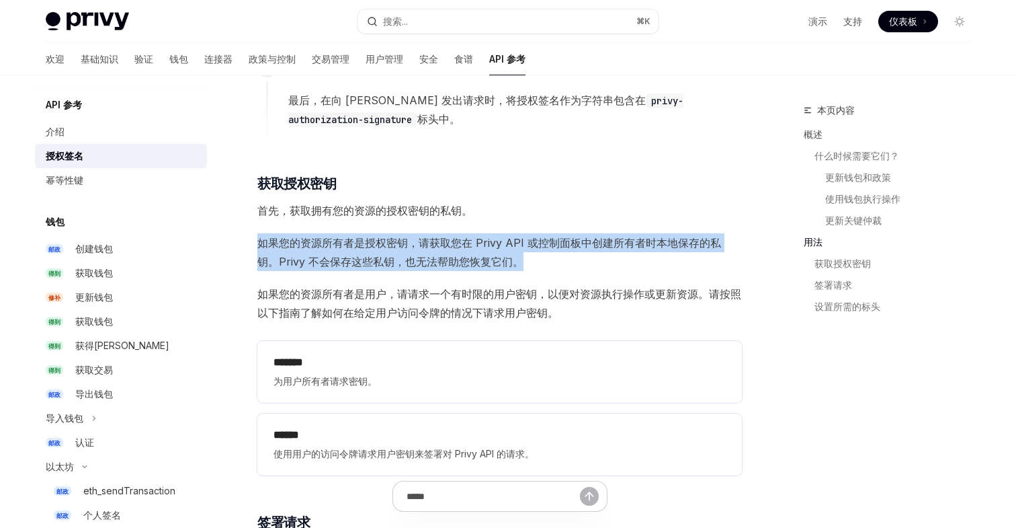
click at [262, 244] on font "如果您的资源所有者是授权密钥，请获取您在 Privy API 或控制面板中创建所有者时本地保存的私钥。Privy 不会保存这些私钥，也无法帮助您恢复它们。" at bounding box center [489, 252] width 464 height 32
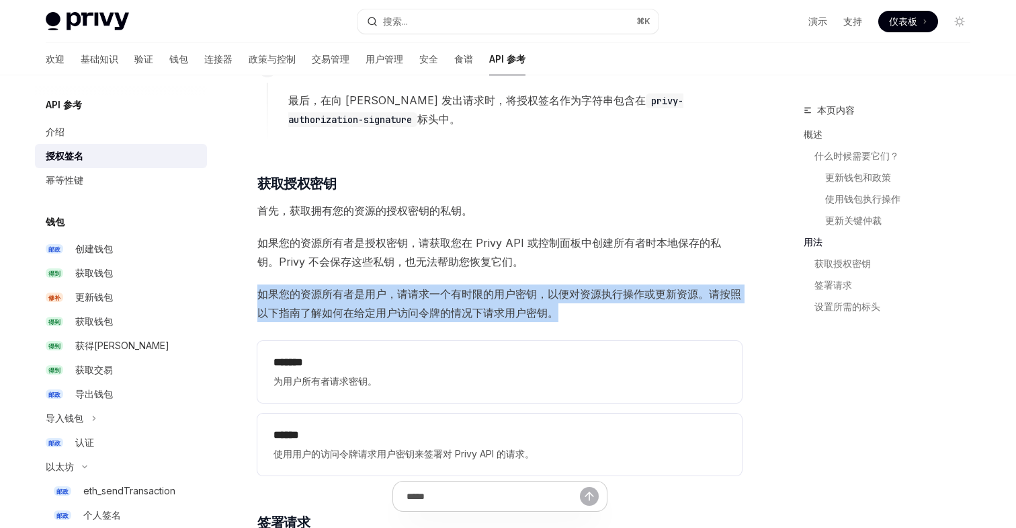
drag, startPoint x: 261, startPoint y: 294, endPoint x: 571, endPoint y: 304, distance: 309.3
click at [571, 304] on span "如果您的资源所有者是用户，请请求一个有时限的用户密钥，以便对资源执行操作或更新资源。请按照以下指南了解如何在给定用户访问令牌的情况下请求用户密钥。" at bounding box center [499, 303] width 485 height 38
click at [581, 308] on span "如果您的资源所有者是用户，请请求一个有时限的用户密钥，以便对资源执行操作或更新资源。请按照以下指南了解如何在给定用户访问令牌的情况下请求用户密钥。" at bounding box center [499, 303] width 485 height 38
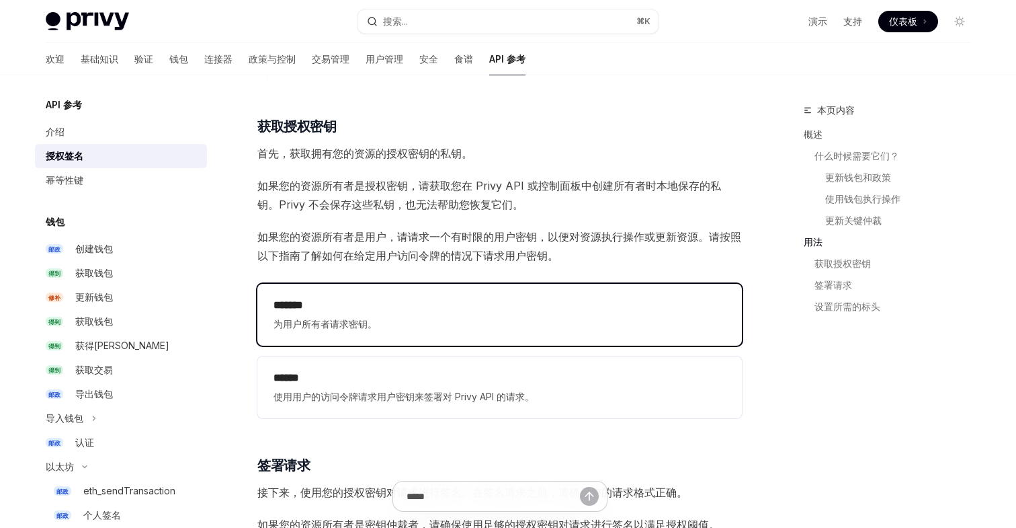
scroll to position [1468, 0]
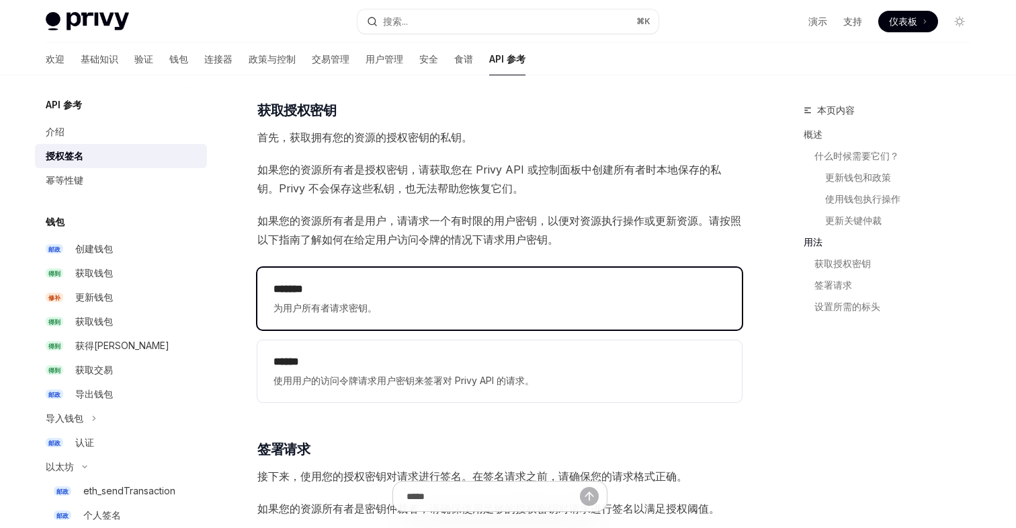
click at [507, 309] on span "为用户所有者请求密钥。" at bounding box center [500, 308] width 452 height 16
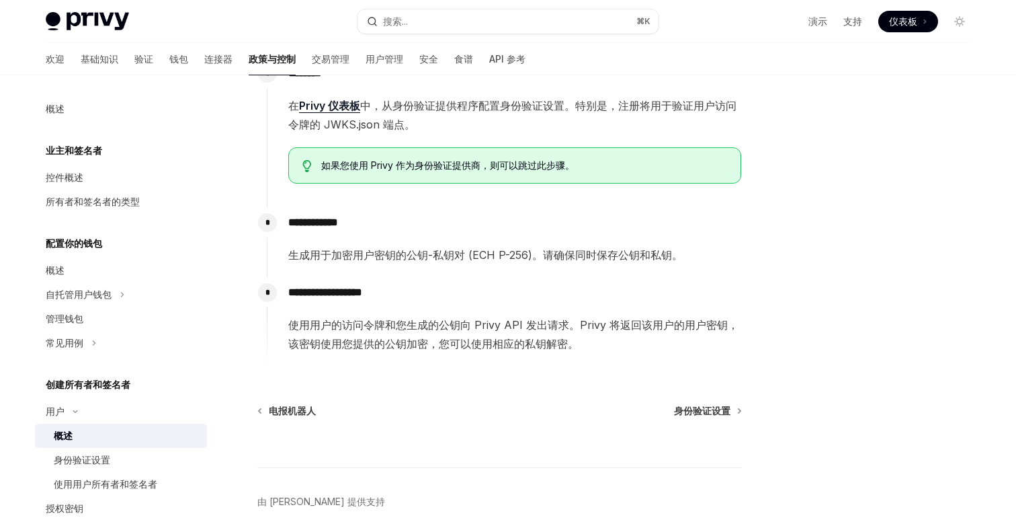
scroll to position [454, 0]
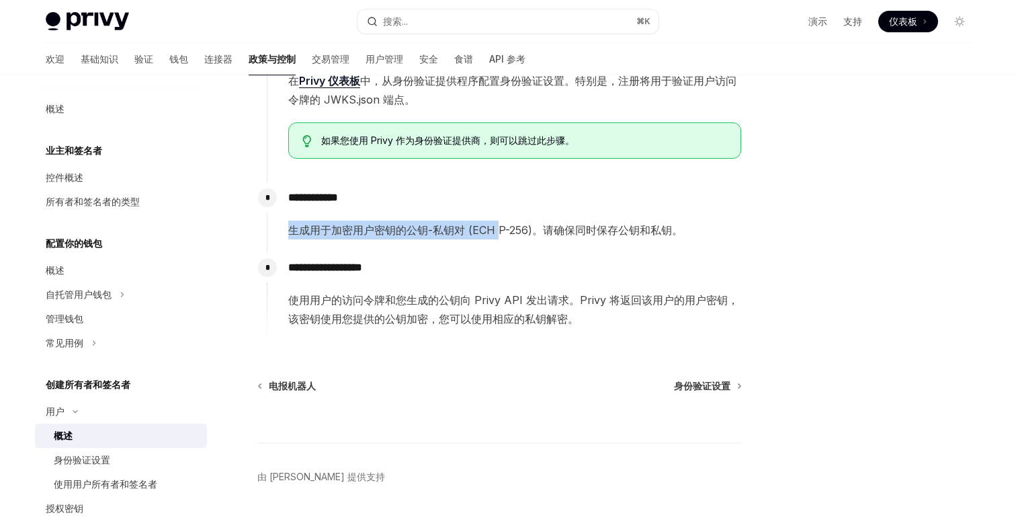
drag, startPoint x: 293, startPoint y: 227, endPoint x: 500, endPoint y: 228, distance: 207.0
click at [500, 228] on font "生成用于加密用户密钥的公钥-私钥对 (ECH P-256)。请确保同时保存公钥和私钥。" at bounding box center [485, 229] width 395 height 13
click at [438, 247] on div "**********" at bounding box center [504, 218] width 475 height 70
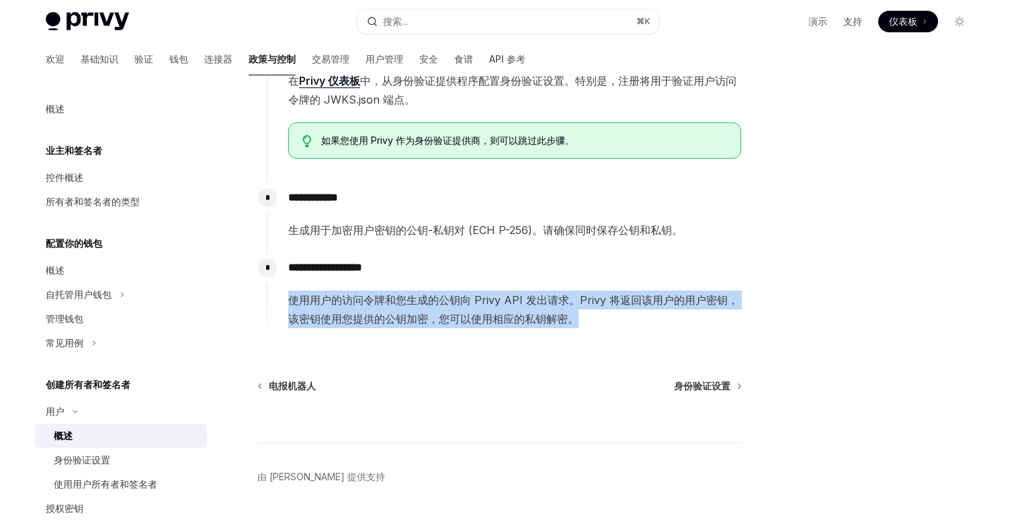
drag, startPoint x: 289, startPoint y: 299, endPoint x: 575, endPoint y: 315, distance: 286.1
click at [575, 315] on font "使用用户的访问令牌和您生成的公钥向 Privy API 发出请求。Privy 将返回该用户的用户密钥，该密钥使用您提供的公钥加密，您可以使用相应的私钥解密。" at bounding box center [513, 309] width 450 height 32
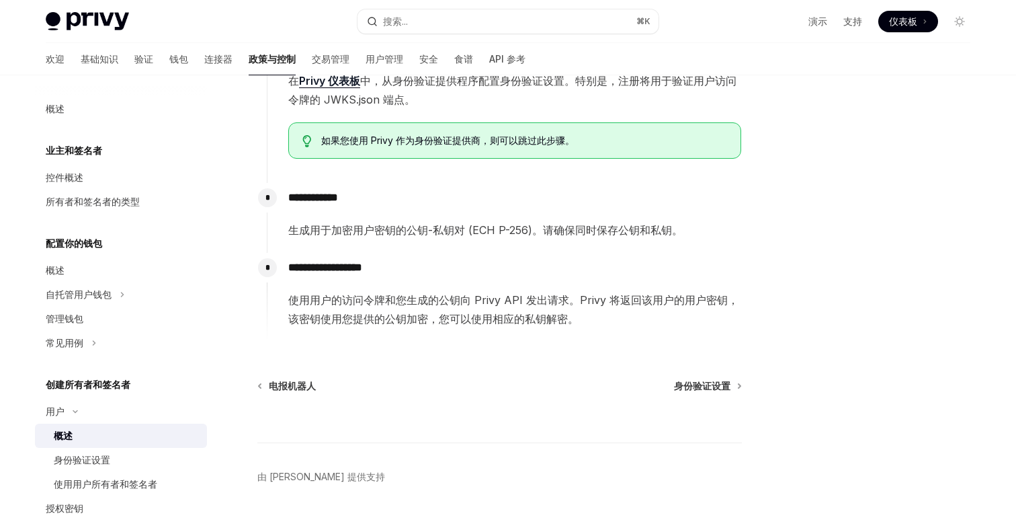
click at [585, 315] on span "使用用户的访问令牌和您生成的公钥向 Privy API 发出请求。Privy 将返回该用户的用户密钥，该密钥使用您提供的公钥加密，您可以使用相应的私钥解密。" at bounding box center [514, 309] width 453 height 38
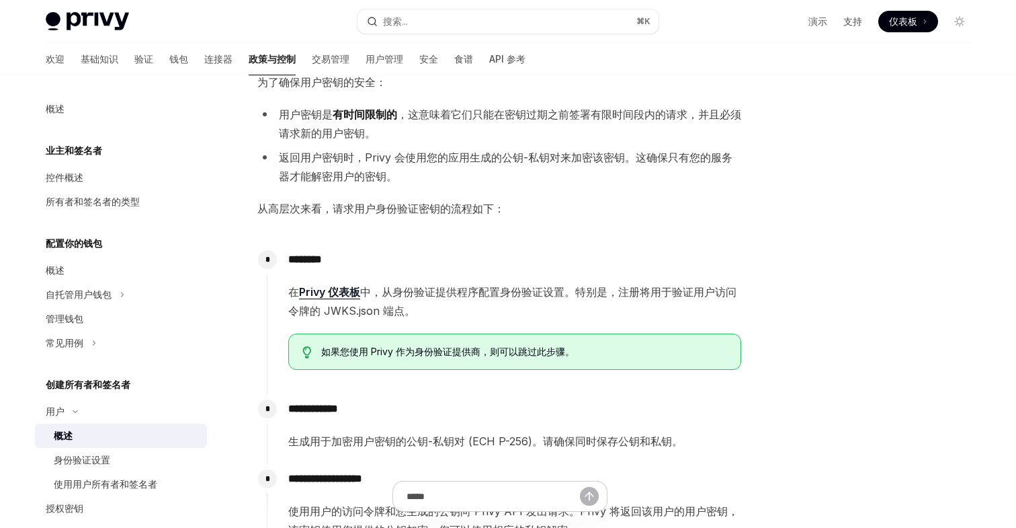
scroll to position [0, 0]
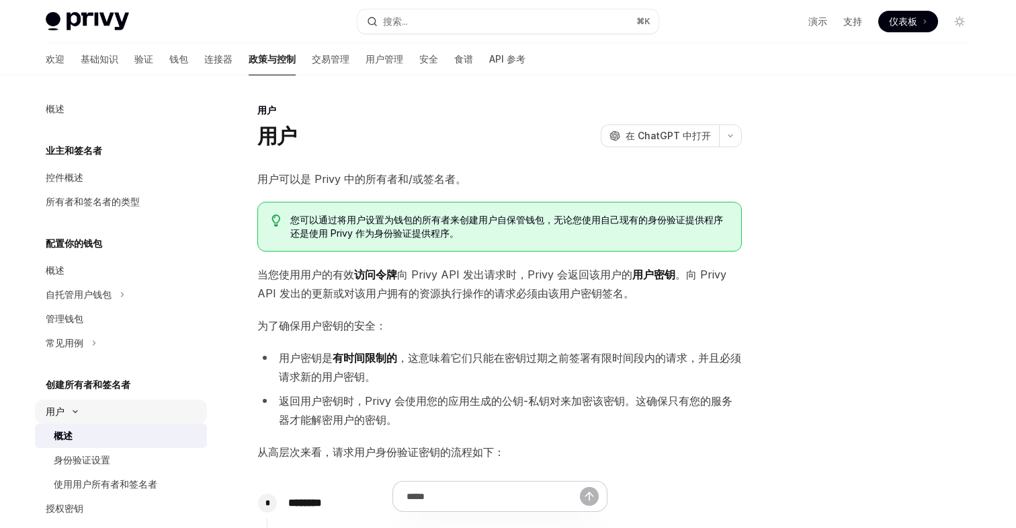
click at [50, 411] on font "用户" at bounding box center [55, 410] width 19 height 11
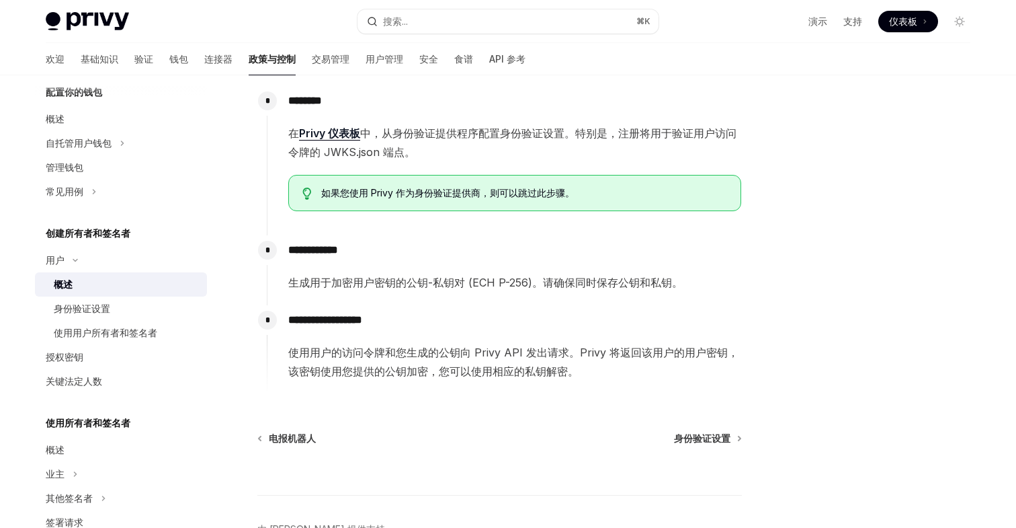
scroll to position [387, 0]
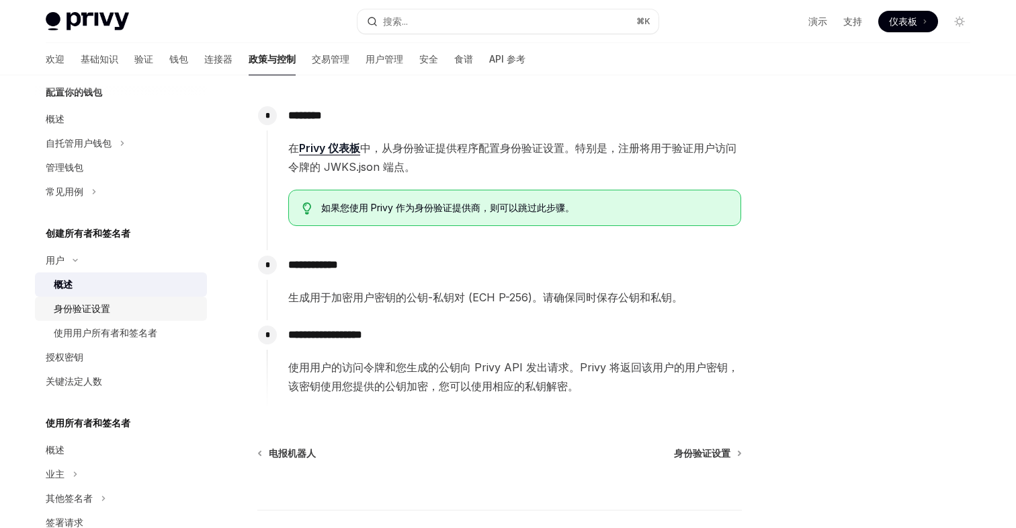
click at [111, 300] on div "身份验证设置" at bounding box center [126, 308] width 145 height 16
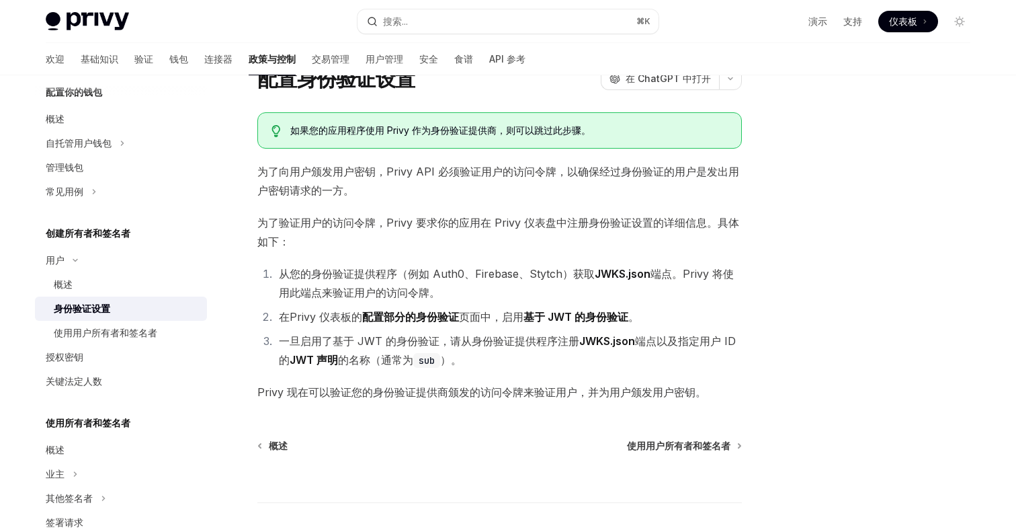
scroll to position [148, 0]
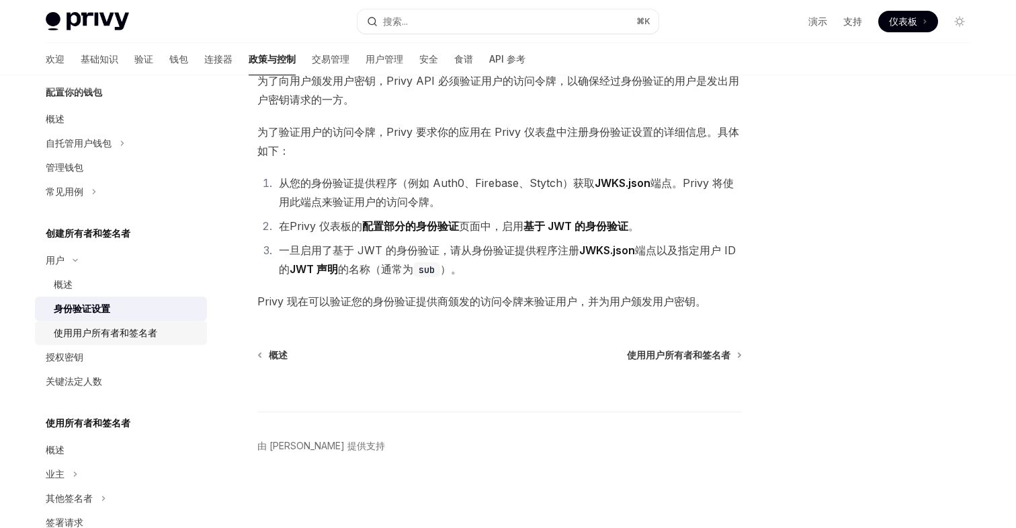
click at [135, 334] on font "使用用户所有者和签名者" at bounding box center [106, 332] width 104 height 11
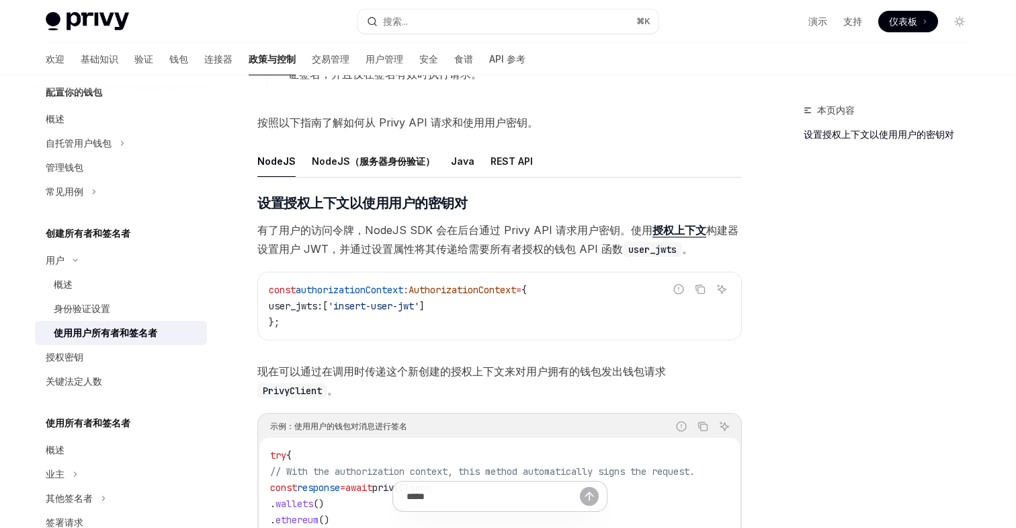
scroll to position [397, 0]
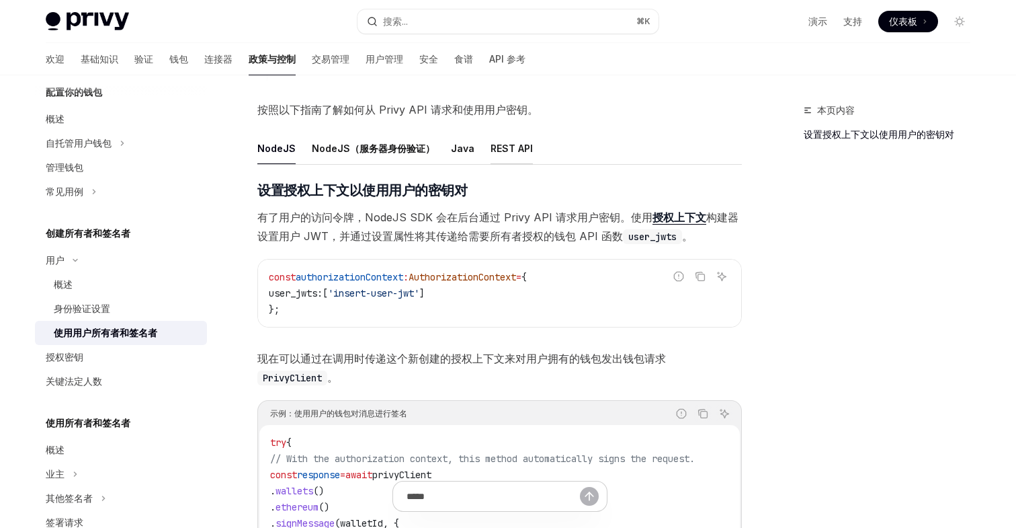
click at [495, 155] on font "REST API" at bounding box center [512, 148] width 42 height 16
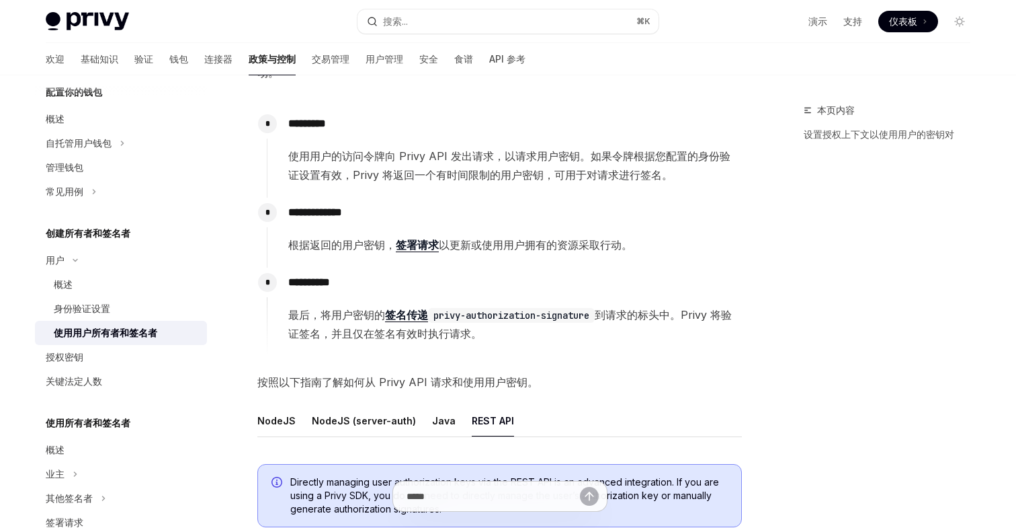
scroll to position [124, 0]
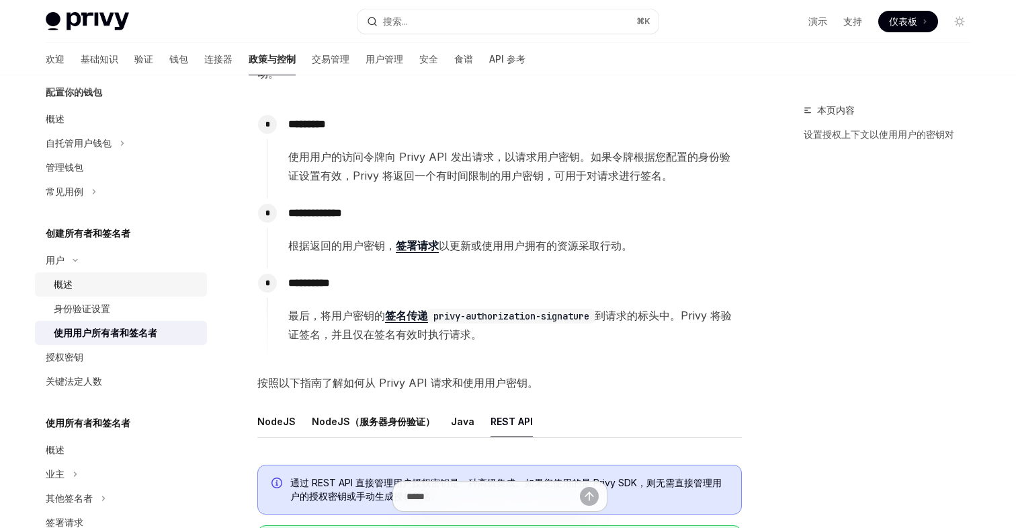
click at [78, 282] on div "概述" at bounding box center [126, 284] width 145 height 16
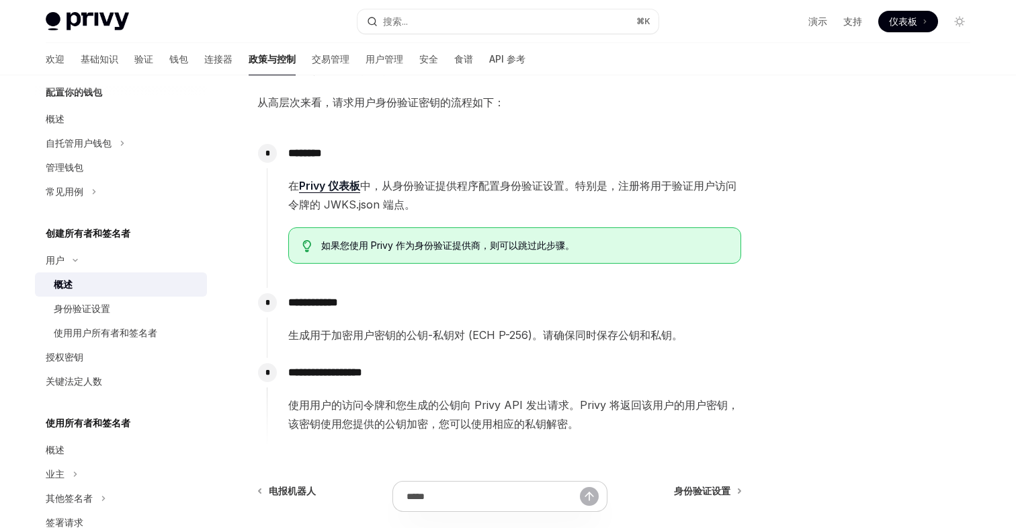
scroll to position [364, 0]
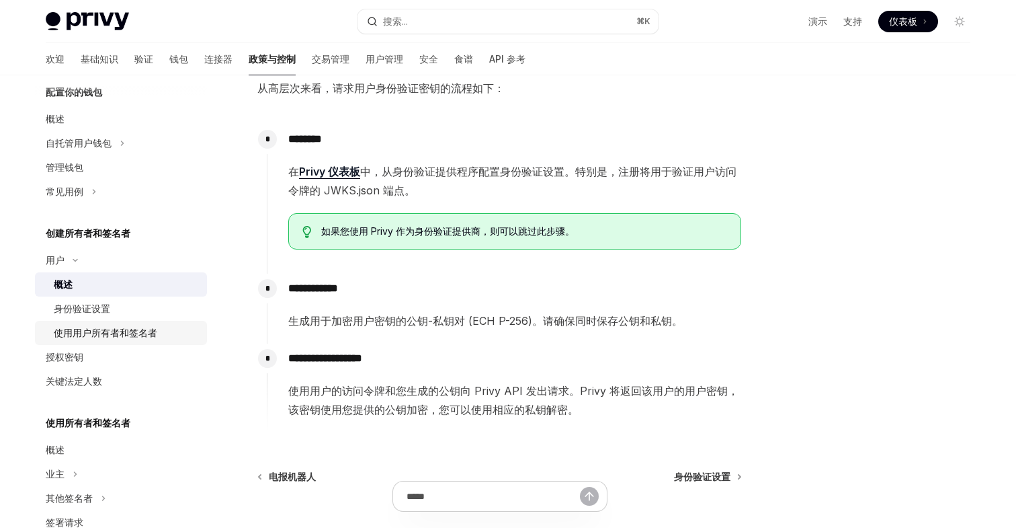
click at [98, 331] on font "使用用户所有者和签名者" at bounding box center [106, 332] width 104 height 11
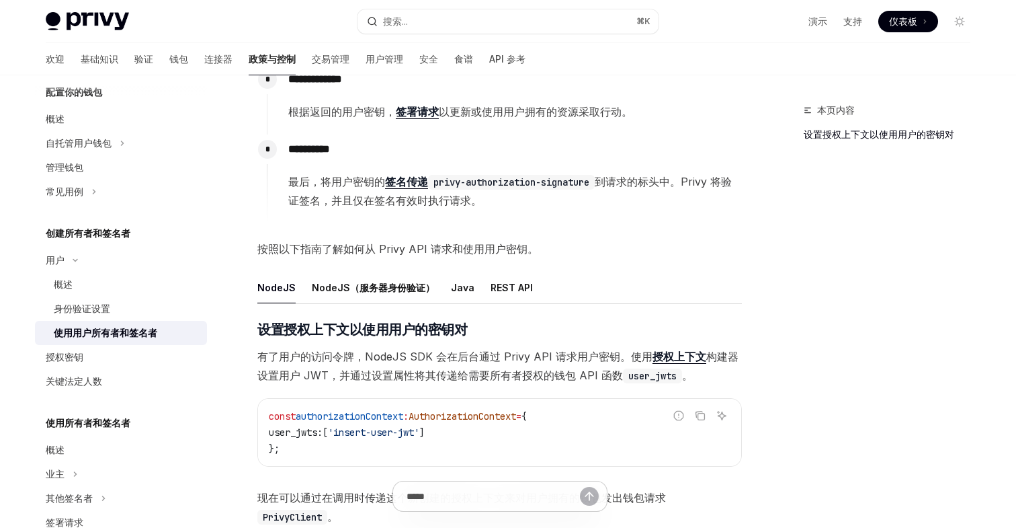
scroll to position [277, 0]
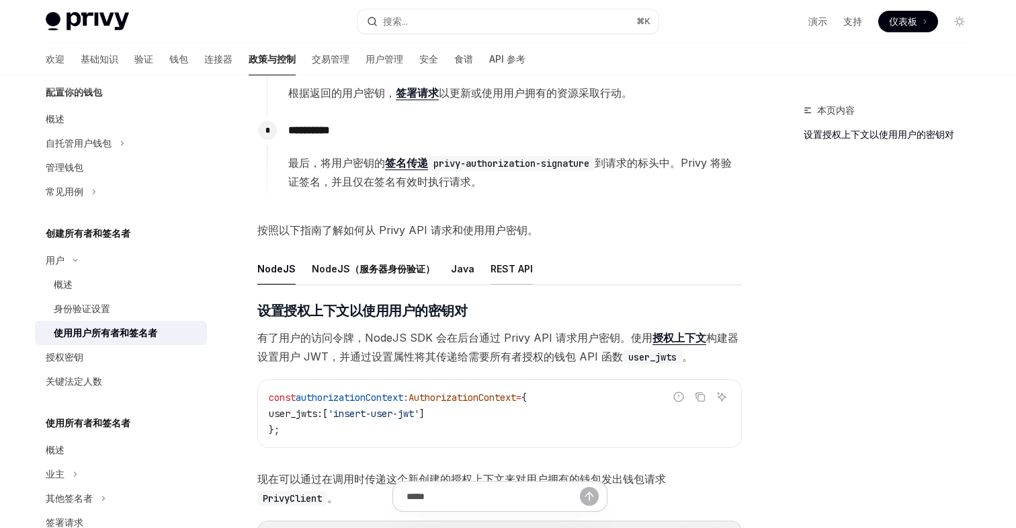
click at [508, 266] on font "REST API" at bounding box center [512, 268] width 42 height 11
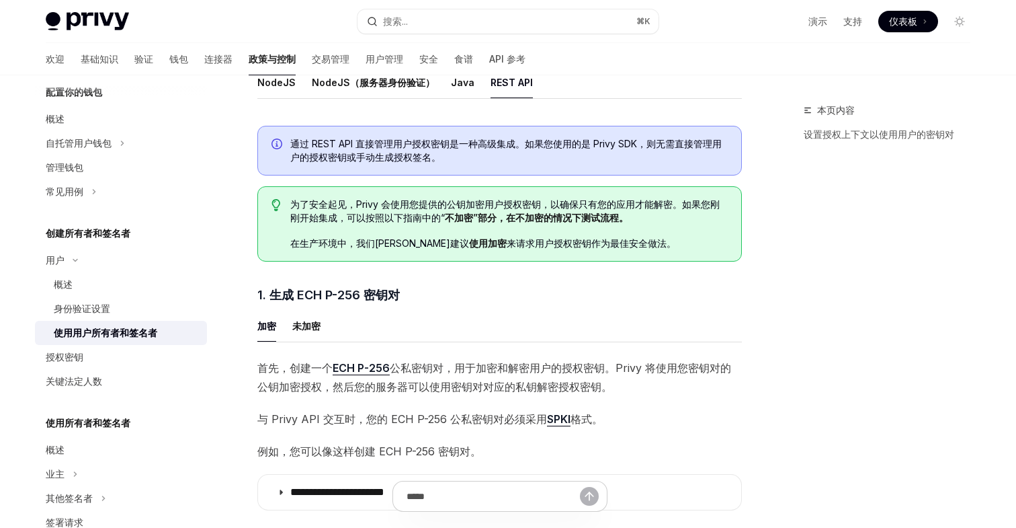
scroll to position [501, 0]
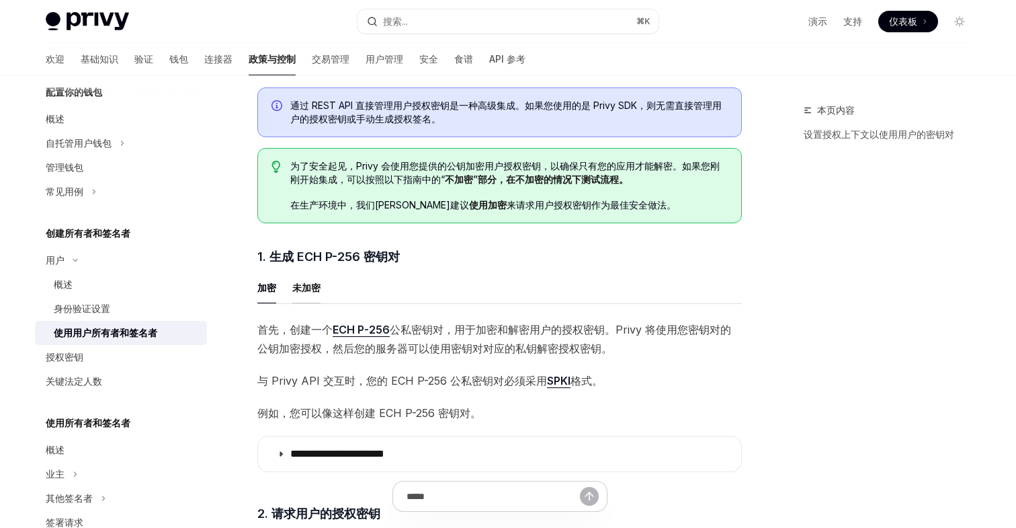
click at [317, 290] on font "未加密" at bounding box center [306, 287] width 28 height 11
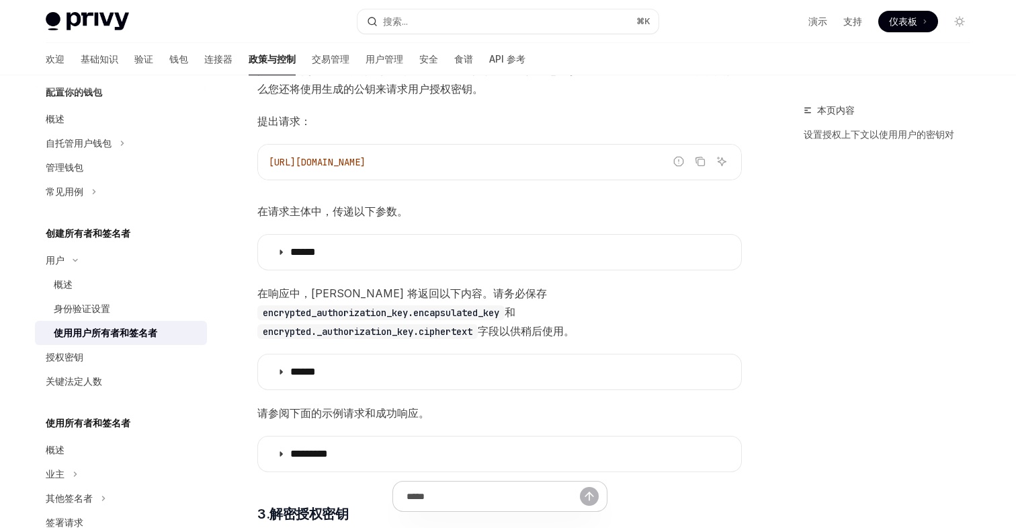
scroll to position [902, 0]
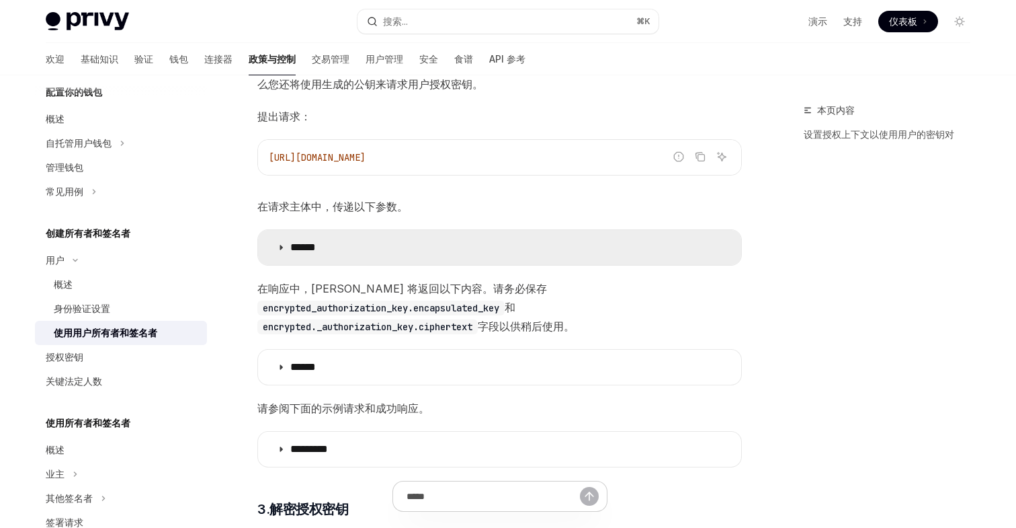
click at [373, 240] on summary "******" at bounding box center [499, 247] width 483 height 35
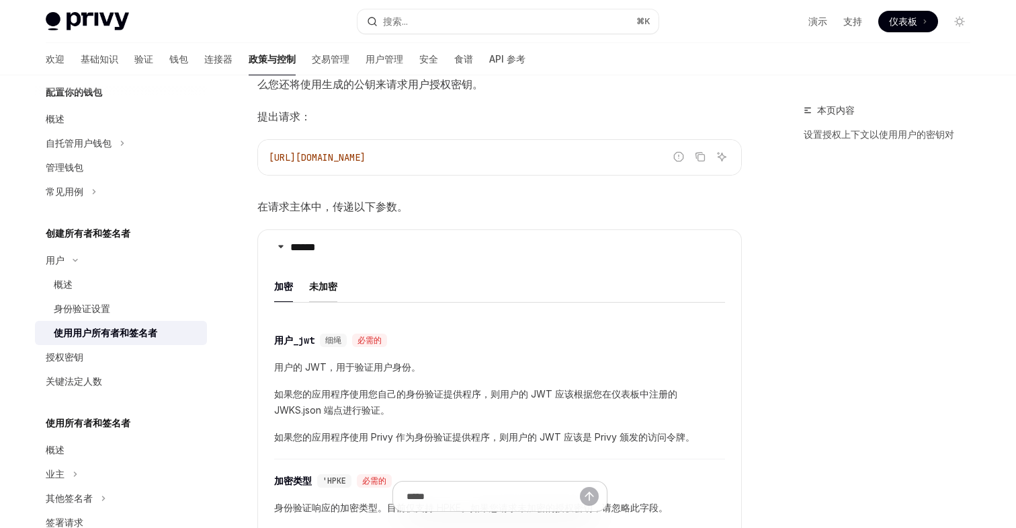
click at [333, 286] on font "未加密" at bounding box center [323, 285] width 28 height 11
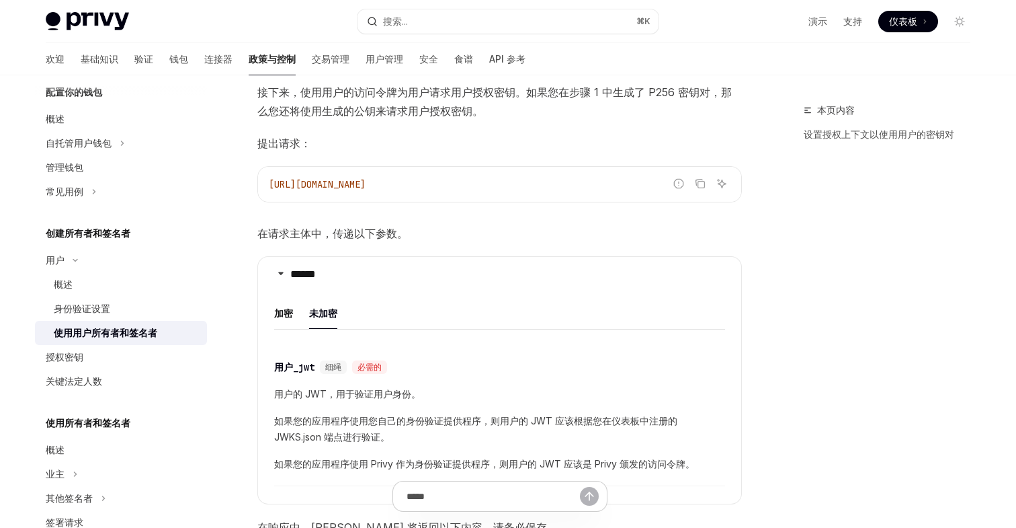
scroll to position [856, 0]
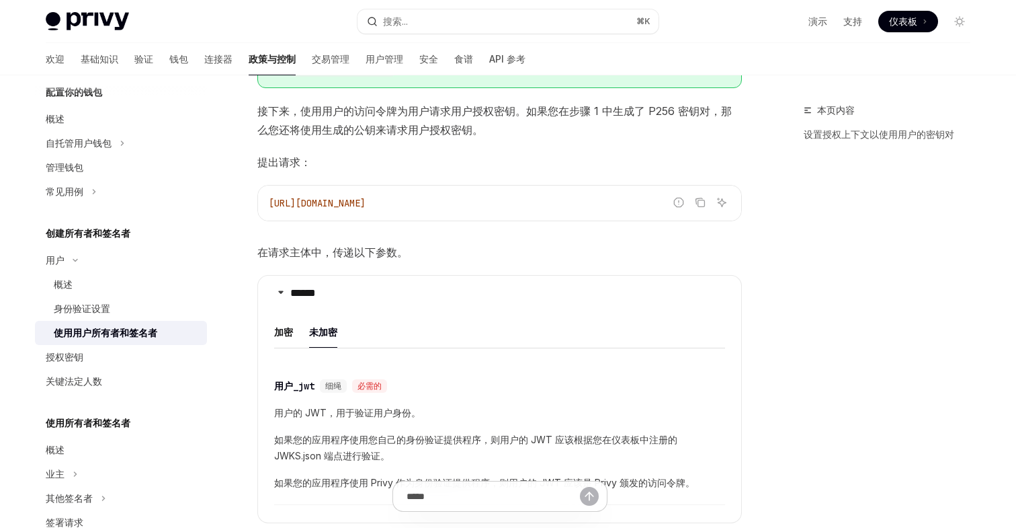
drag, startPoint x: 530, startPoint y: 202, endPoint x: 405, endPoint y: 204, distance: 124.4
click at [405, 204] on code "https://api.privy.io/v1/wallets/authenticate" at bounding box center [500, 203] width 462 height 16
copy span "wallets/authenticate"
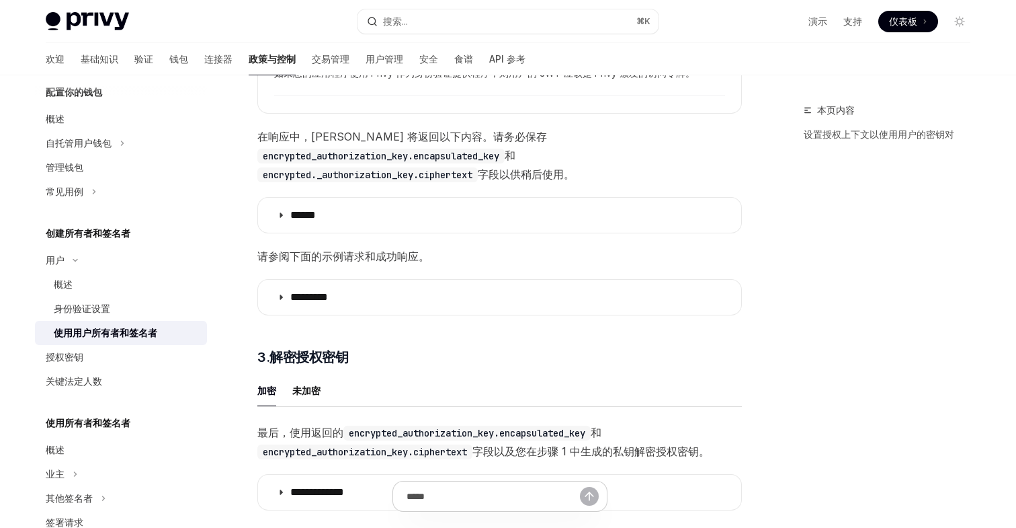
scroll to position [1285, 0]
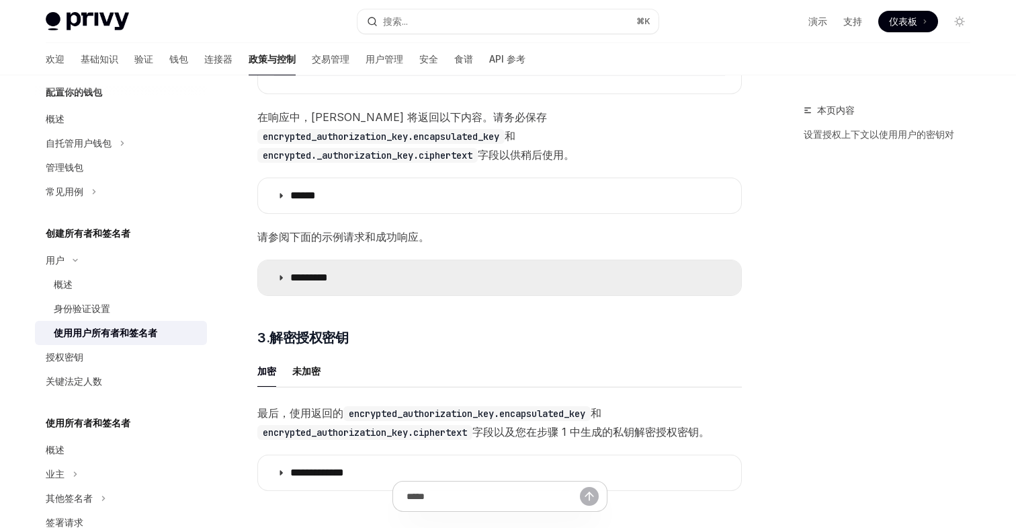
click at [328, 272] on font "*********" at bounding box center [309, 277] width 38 height 10
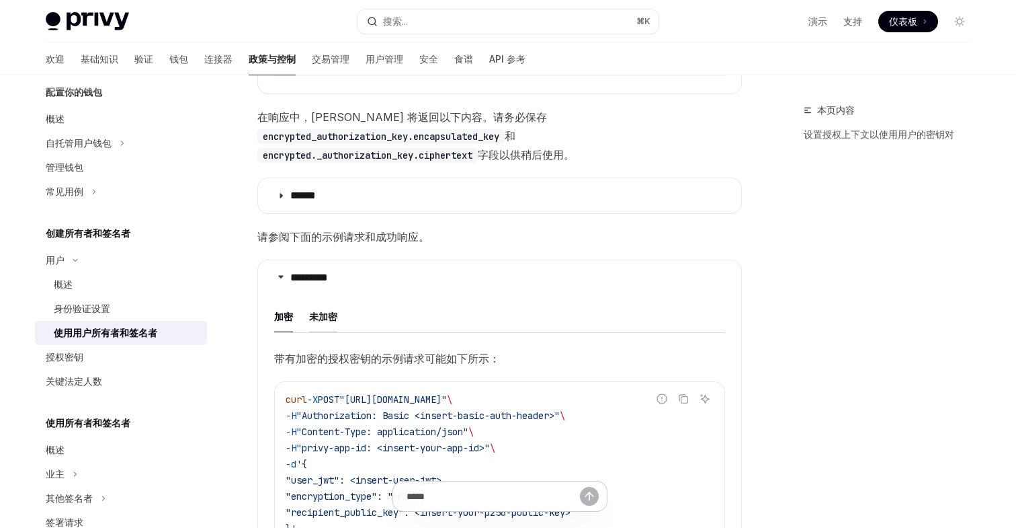
click at [337, 313] on font "未加密" at bounding box center [323, 316] width 28 height 11
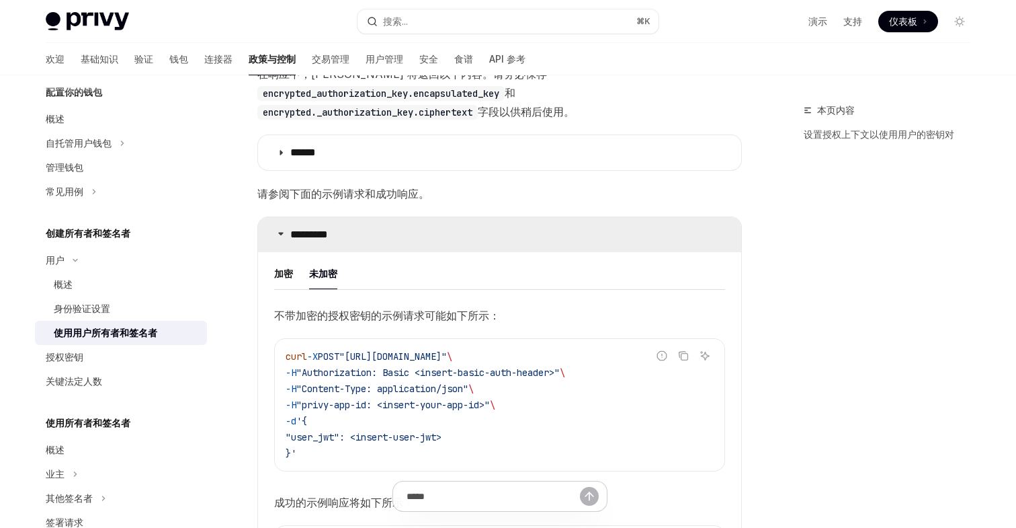
scroll to position [1307, 0]
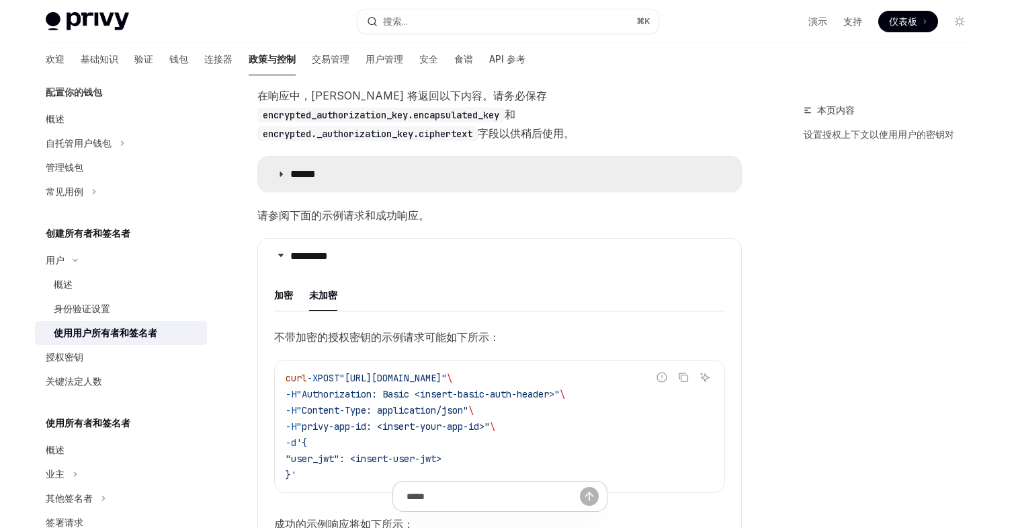
click at [393, 186] on summary "******" at bounding box center [499, 174] width 483 height 35
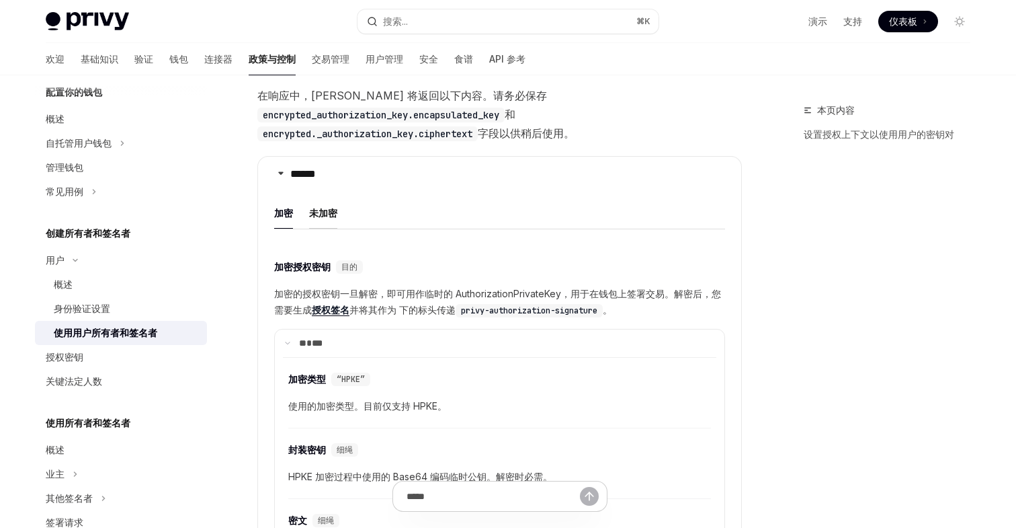
click at [333, 214] on font "未加密" at bounding box center [323, 212] width 28 height 11
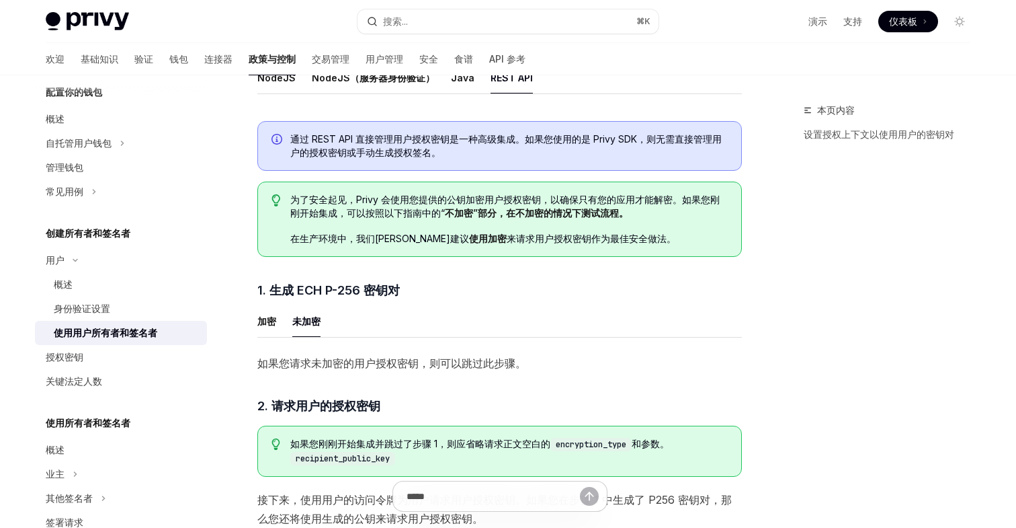
scroll to position [397, 0]
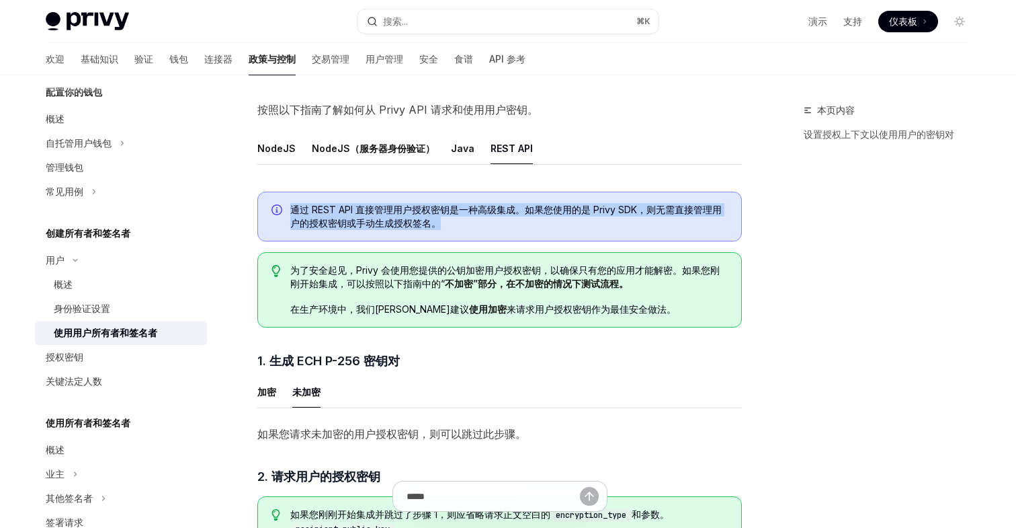
drag, startPoint x: 292, startPoint y: 205, endPoint x: 441, endPoint y: 226, distance: 150.7
click at [441, 226] on span "通过 REST API 直接管理用户授权密钥是一种高级集成。如果您使用的是 Privy SDK，则无需直接管理用户的授权密钥或手动生成授权签名。" at bounding box center [509, 216] width 438 height 27
drag, startPoint x: 444, startPoint y: 226, endPoint x: 296, endPoint y: 211, distance: 148.0
click at [296, 211] on span "通过 REST API 直接管理用户授权密钥是一种高级集成。如果您使用的是 Privy SDK，则无需直接管理用户的授权密钥或手动生成授权签名。" at bounding box center [509, 216] width 438 height 27
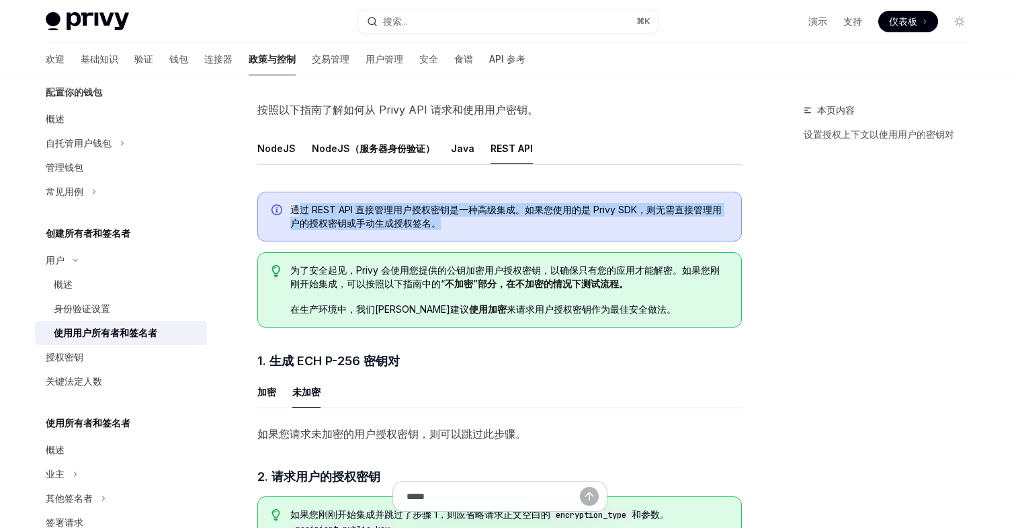
click at [296, 211] on font "通过 REST API 直接管理用户授权密钥是一种高级集成。如果您使用的是 Privy SDK，则无需直接管理用户的授权密钥或手动生成授权签名。" at bounding box center [505, 216] width 431 height 25
drag, startPoint x: 292, startPoint y: 211, endPoint x: 458, endPoint y: 226, distance: 166.0
click at [458, 226] on span "通过 REST API 直接管理用户授权密钥是一种高级集成。如果您使用的是 Privy SDK，则无需直接管理用户的授权密钥或手动生成授权签名。" at bounding box center [509, 216] width 438 height 27
drag, startPoint x: 449, startPoint y: 222, endPoint x: 294, endPoint y: 210, distance: 155.7
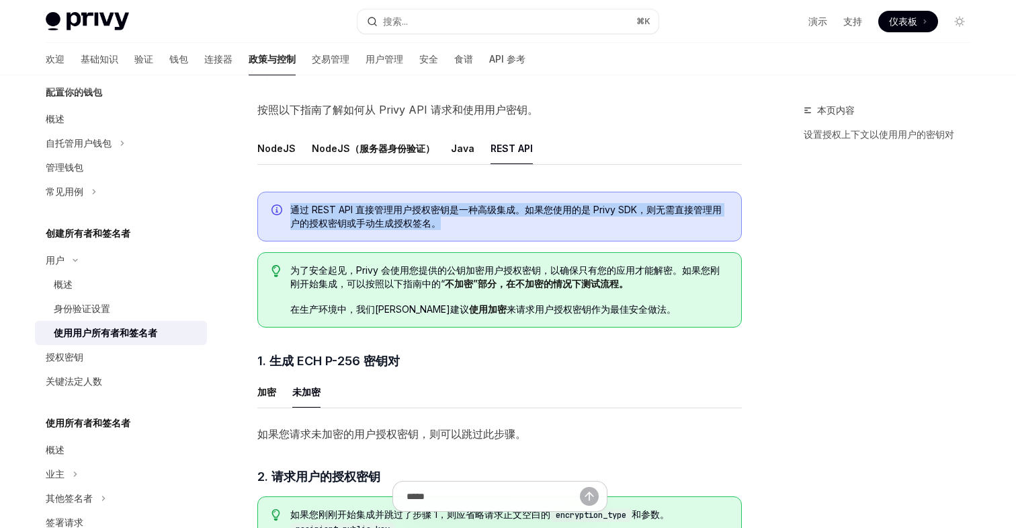
click at [294, 210] on span "通过 REST API 直接管理用户授权密钥是一种高级集成。如果您使用的是 Privy SDK，则无需直接管理用户的授权密钥或手动生成授权签名。" at bounding box center [509, 216] width 438 height 27
click at [294, 210] on font "通过 REST API 直接管理用户授权密钥是一种高级集成。如果您使用的是 Privy SDK，则无需直接管理用户的授权密钥或手动生成授权签名。" at bounding box center [505, 216] width 431 height 25
drag, startPoint x: 294, startPoint y: 210, endPoint x: 470, endPoint y: 229, distance: 177.7
click at [470, 229] on span "通过 REST API 直接管理用户授权密钥是一种高级集成。如果您使用的是 Privy SDK，则无需直接管理用户的授权密钥或手动生成授权签名。" at bounding box center [509, 216] width 438 height 27
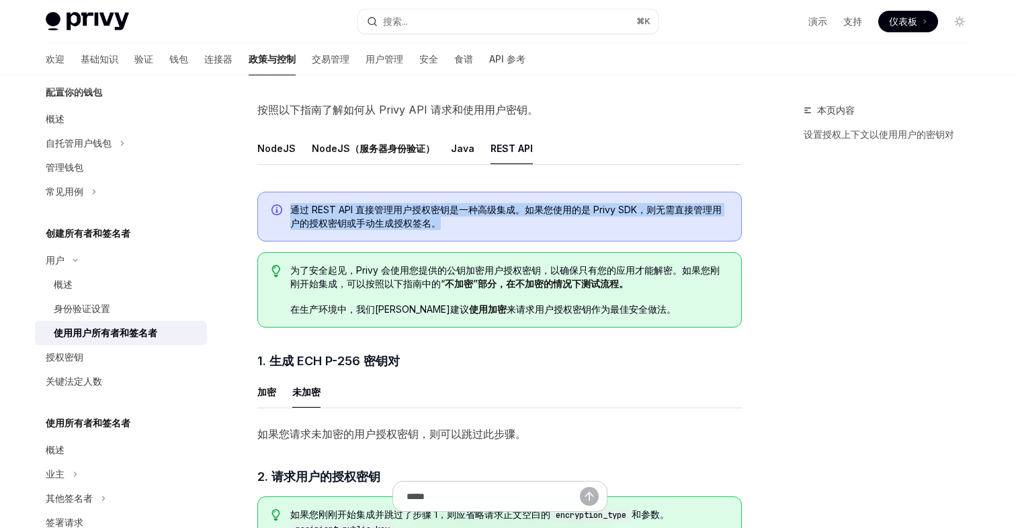
drag, startPoint x: 459, startPoint y: 227, endPoint x: 294, endPoint y: 208, distance: 165.7
click at [294, 208] on span "通过 REST API 直接管理用户授权密钥是一种高级集成。如果您使用的是 Privy SDK，则无需直接管理用户的授权密钥或手动生成授权签名。" at bounding box center [509, 216] width 438 height 27
click at [294, 208] on font "通过 REST API 直接管理用户授权密钥是一种高级集成。如果您使用的是 Privy SDK，则无需直接管理用户的授权密钥或手动生成授权签名。" at bounding box center [505, 216] width 431 height 25
drag, startPoint x: 294, startPoint y: 208, endPoint x: 450, endPoint y: 225, distance: 156.8
click at [450, 225] on span "通过 REST API 直接管理用户授权密钥是一种高级集成。如果您使用的是 Privy SDK，则无需直接管理用户的授权密钥或手动生成授权签名。" at bounding box center [509, 216] width 438 height 27
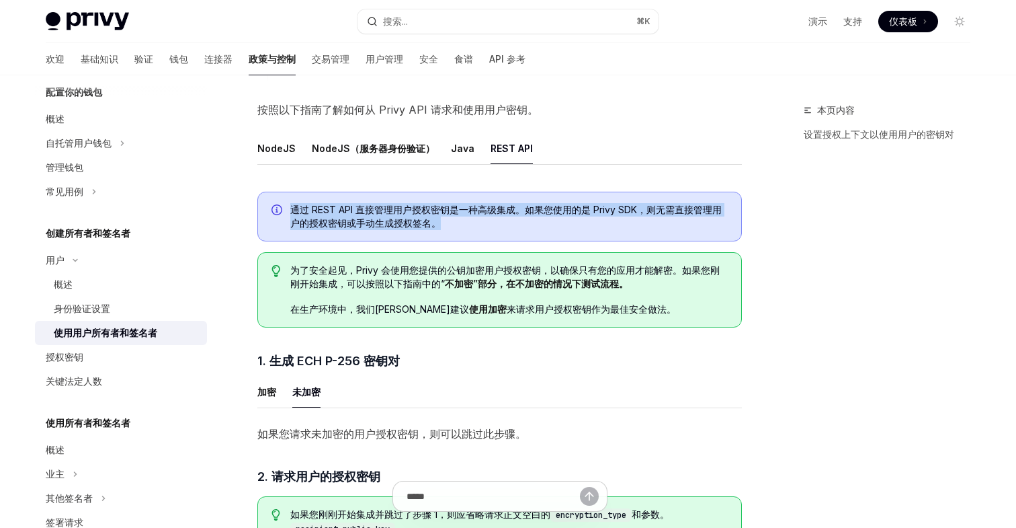
click at [450, 225] on span "通过 REST API 直接管理用户授权密钥是一种高级集成。如果您使用的是 Privy SDK，则无需直接管理用户的授权密钥或手动生成授权签名。" at bounding box center [509, 216] width 438 height 27
drag, startPoint x: 450, startPoint y: 225, endPoint x: 289, endPoint y: 213, distance: 161.8
click at [289, 213] on div "通过 REST API 直接管理用户授权密钥是一种高级集成。如果您使用的是 Privy SDK，则无需直接管理用户的授权密钥或手动生成授权签名。" at bounding box center [499, 217] width 485 height 50
drag, startPoint x: 290, startPoint y: 210, endPoint x: 466, endPoint y: 220, distance: 176.3
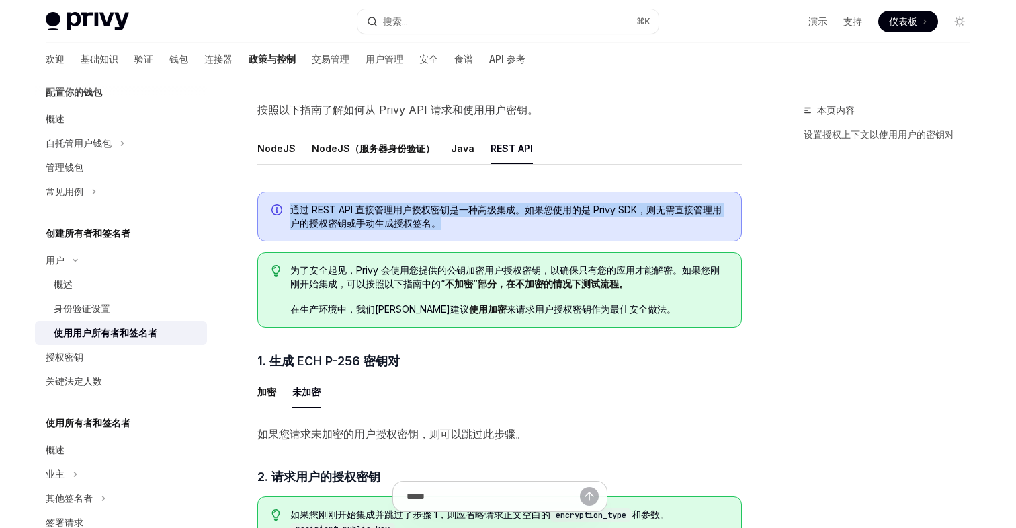
click at [467, 220] on span "通过 REST API 直接管理用户授权密钥是一种高级集成。如果您使用的是 Privy SDK，则无需直接管理用户的授权密钥或手动生成授权签名。" at bounding box center [509, 216] width 438 height 27
click at [466, 220] on span "通过 REST API 直接管理用户授权密钥是一种高级集成。如果您使用的是 Privy SDK，则无需直接管理用户的授权密钥或手动生成授权签名。" at bounding box center [509, 216] width 438 height 27
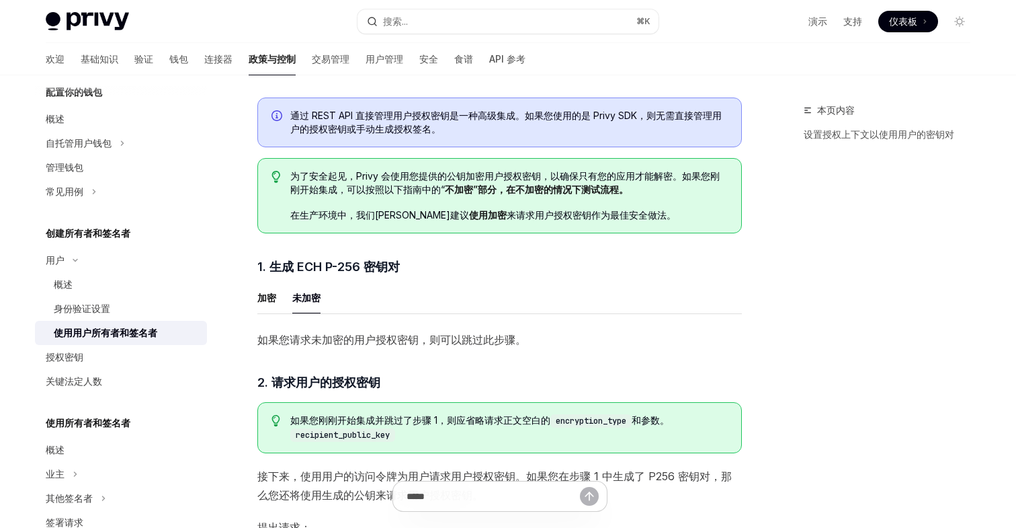
scroll to position [588, 0]
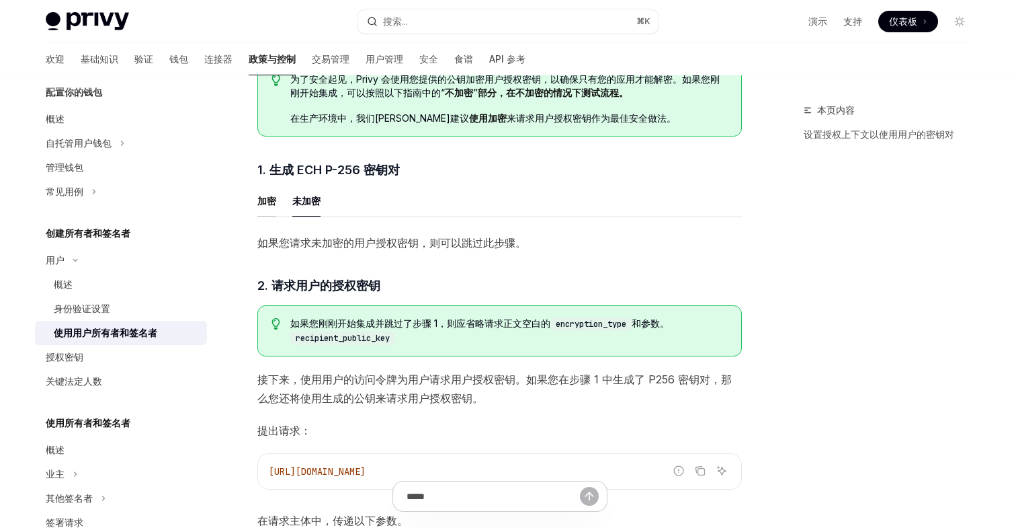
click at [263, 204] on font "加密" at bounding box center [266, 200] width 19 height 11
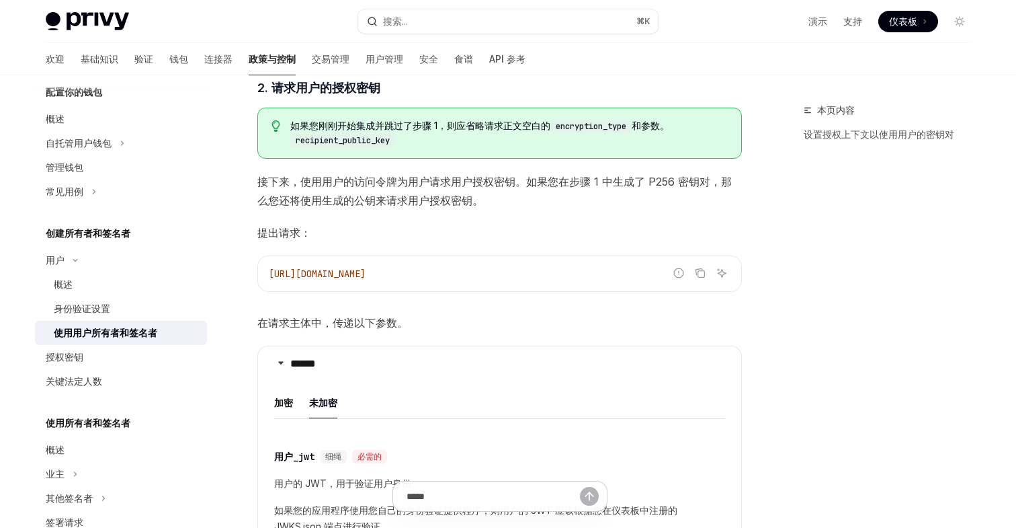
scroll to position [1021, 0]
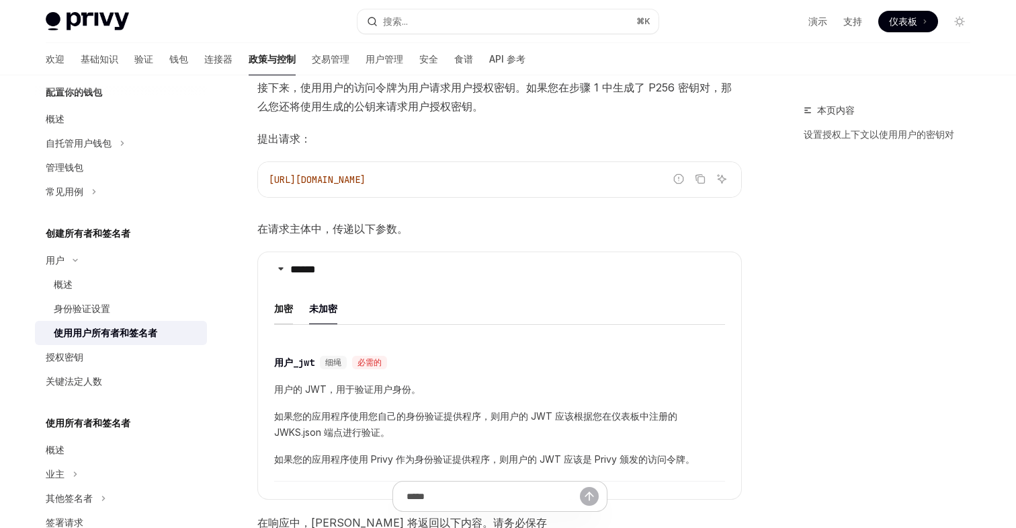
click at [282, 313] on font "加密" at bounding box center [283, 307] width 19 height 11
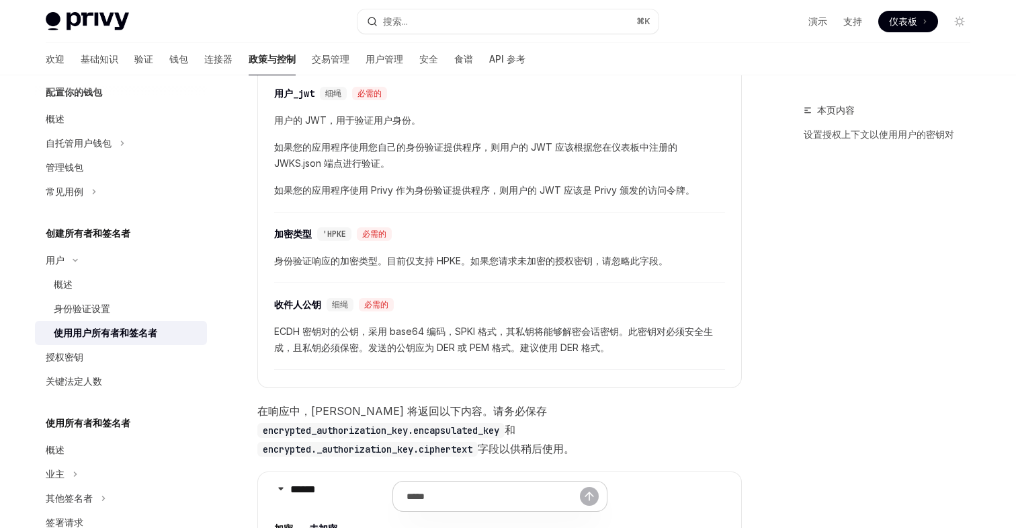
scroll to position [1449, 0]
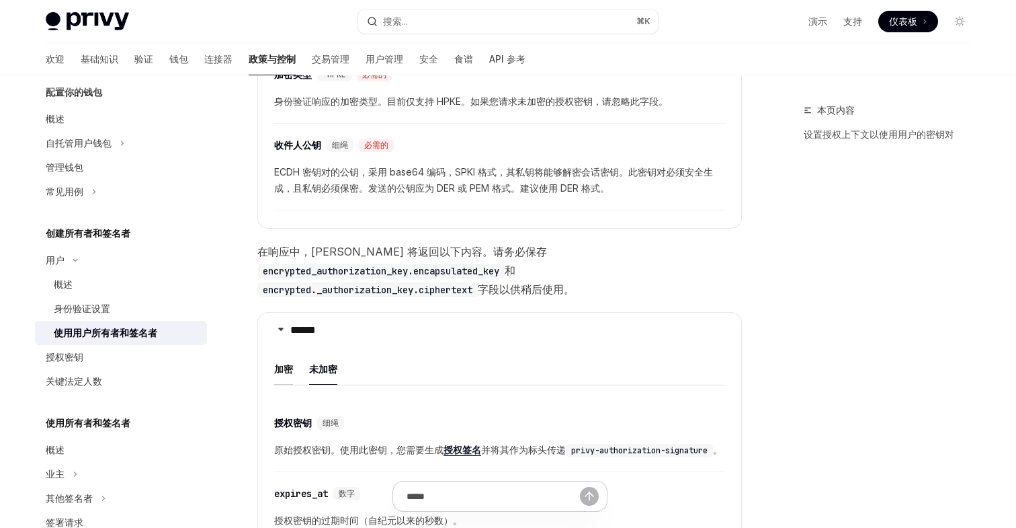
click at [290, 370] on font "加密" at bounding box center [283, 368] width 19 height 11
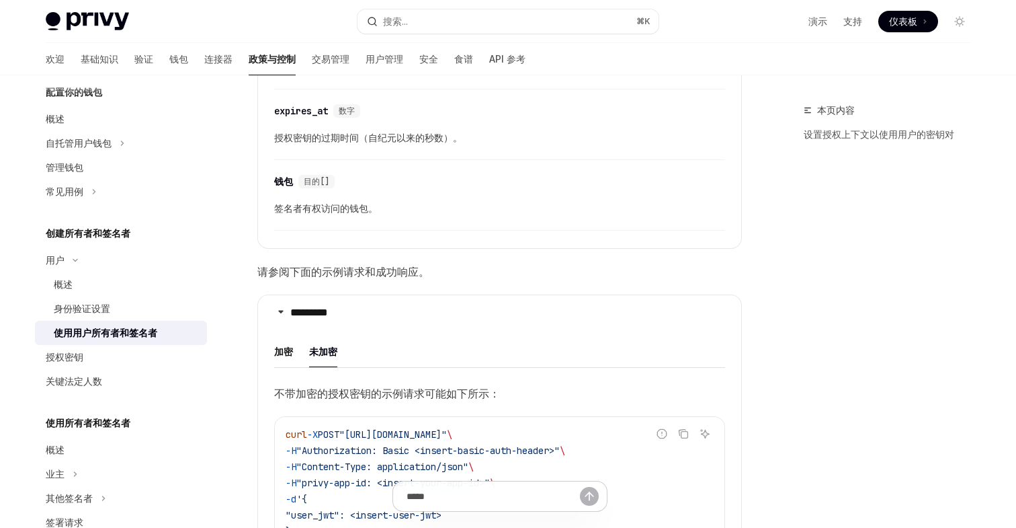
scroll to position [2116, 0]
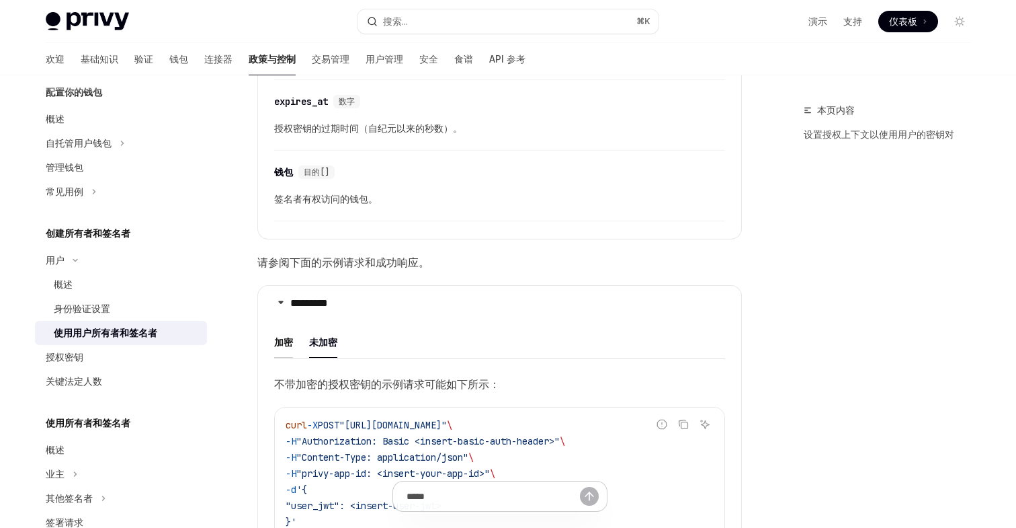
click at [284, 343] on font "加密" at bounding box center [283, 341] width 19 height 11
type textarea "*"
click at [416, 380] on font "带有加密的授权密钥的示例请求可能如下所示：" at bounding box center [387, 383] width 226 height 13
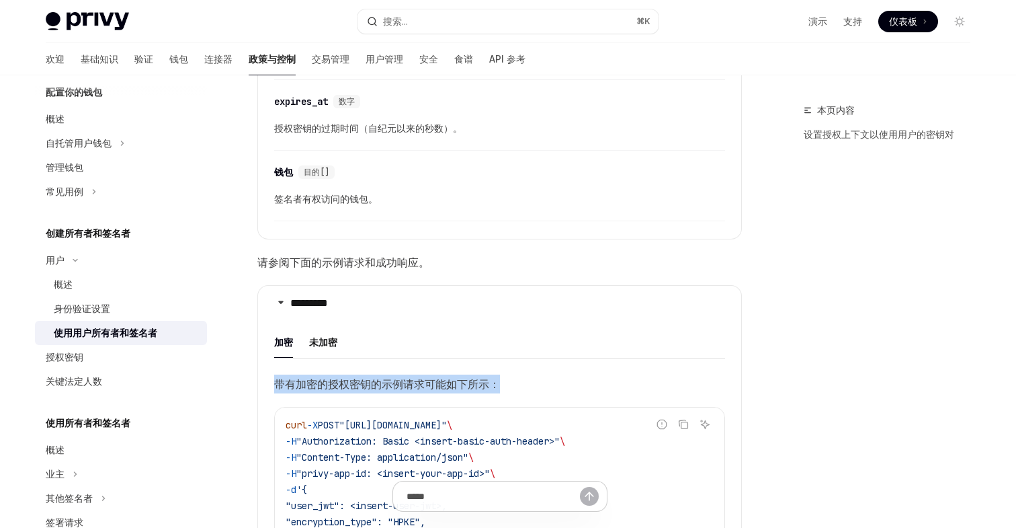
click at [416, 380] on font "带有加密的授权密钥的示例请求可能如下所示：" at bounding box center [387, 383] width 226 height 13
click at [447, 380] on font "带有加密的授权密钥的示例请求可能如下所示：" at bounding box center [387, 383] width 226 height 13
drag, startPoint x: 501, startPoint y: 381, endPoint x: 280, endPoint y: 386, distance: 221.9
click at [280, 386] on span "带有加密的授权密钥的示例请求可能如下所示：" at bounding box center [499, 383] width 451 height 19
click at [280, 386] on font "带有加密的授权密钥的示例请求可能如下所示：" at bounding box center [387, 383] width 226 height 13
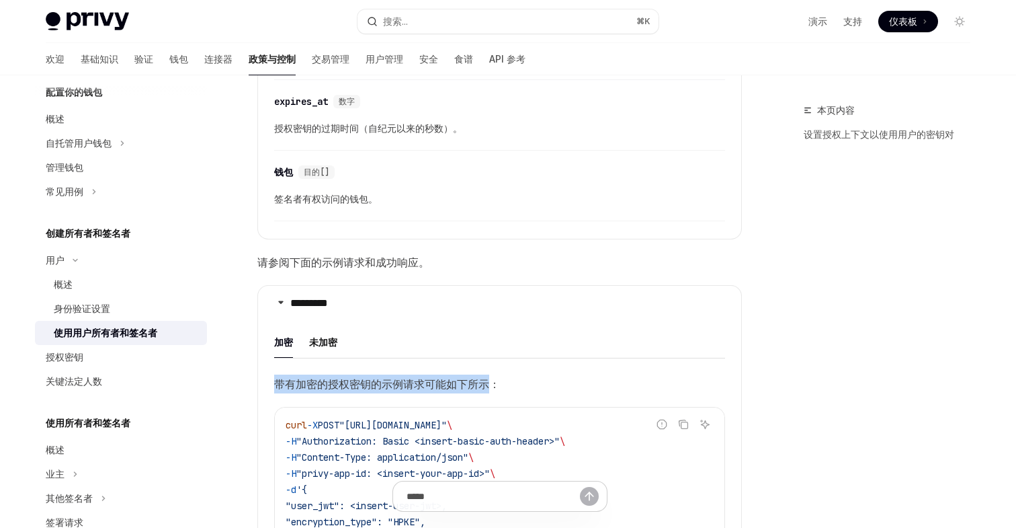
drag, startPoint x: 276, startPoint y: 384, endPoint x: 495, endPoint y: 388, distance: 218.5
click at [495, 388] on font "带有加密的授权密钥的示例请求可能如下所示：" at bounding box center [387, 383] width 226 height 13
click at [497, 387] on font "带有加密的授权密钥的示例请求可能如下所示：" at bounding box center [387, 383] width 226 height 13
drag, startPoint x: 505, startPoint y: 383, endPoint x: 276, endPoint y: 384, distance: 229.2
click at [276, 384] on span "带有加密的授权密钥的示例请求可能如下所示：" at bounding box center [499, 383] width 451 height 19
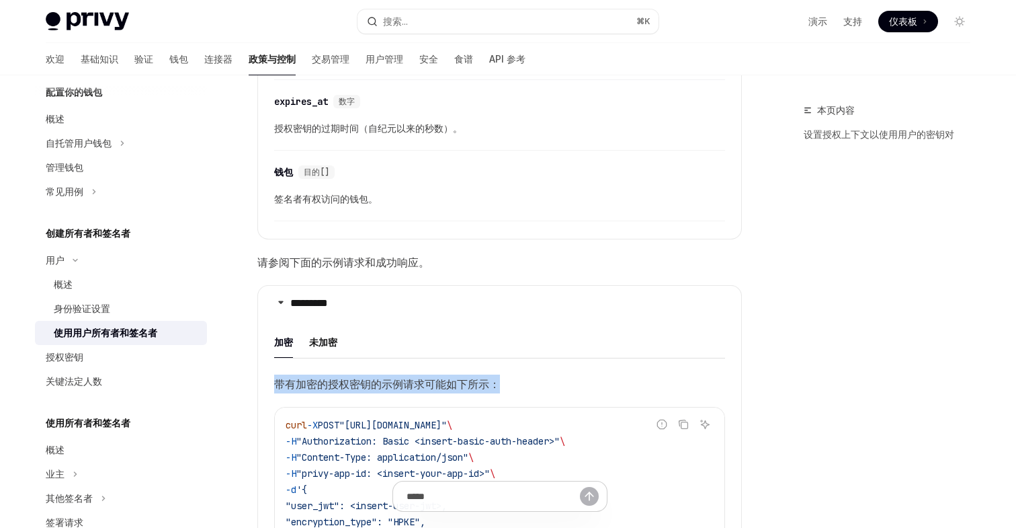
click at [276, 384] on font "带有加密的授权密钥的示例请求可能如下所示：" at bounding box center [387, 383] width 226 height 13
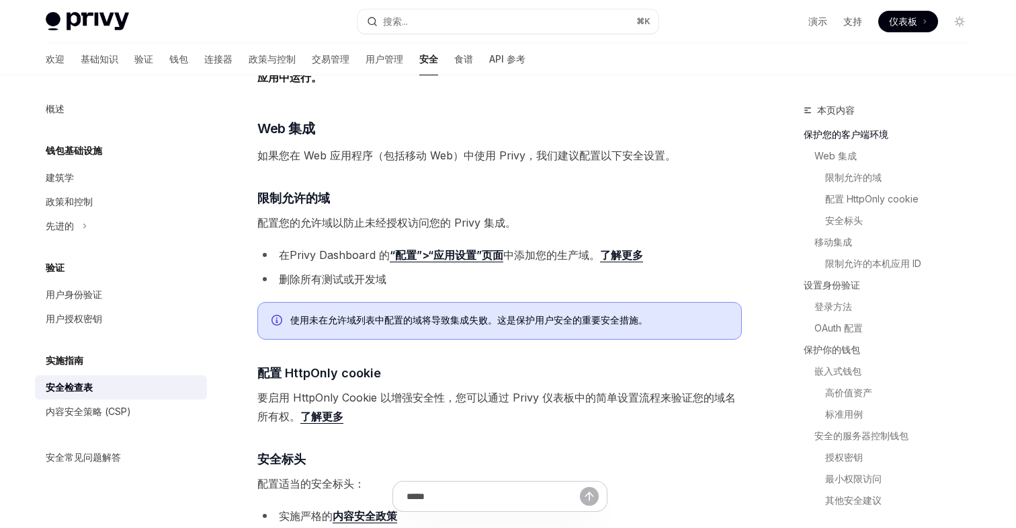
scroll to position [371, 0]
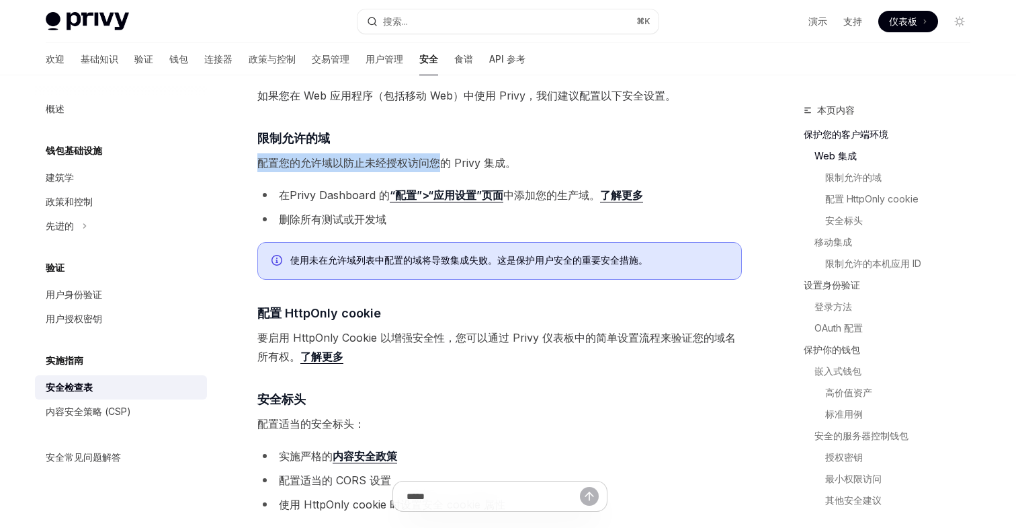
drag, startPoint x: 259, startPoint y: 161, endPoint x: 436, endPoint y: 170, distance: 177.6
click at [436, 170] on span "配置您的允许域以防止未经授权访问您的 Privy 集成。" at bounding box center [499, 162] width 485 height 19
click at [452, 160] on font "配置您的允许域以防止未经授权访问您的 Privy 集成。" at bounding box center [386, 162] width 259 height 13
drag, startPoint x: 514, startPoint y: 165, endPoint x: 262, endPoint y: 138, distance: 253.5
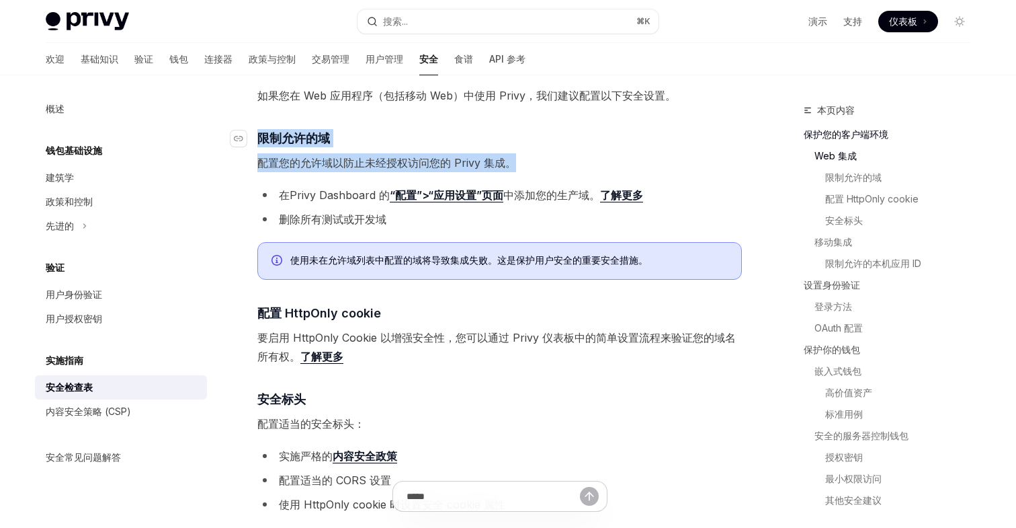
click at [262, 138] on font "限制允许的域" at bounding box center [293, 138] width 73 height 14
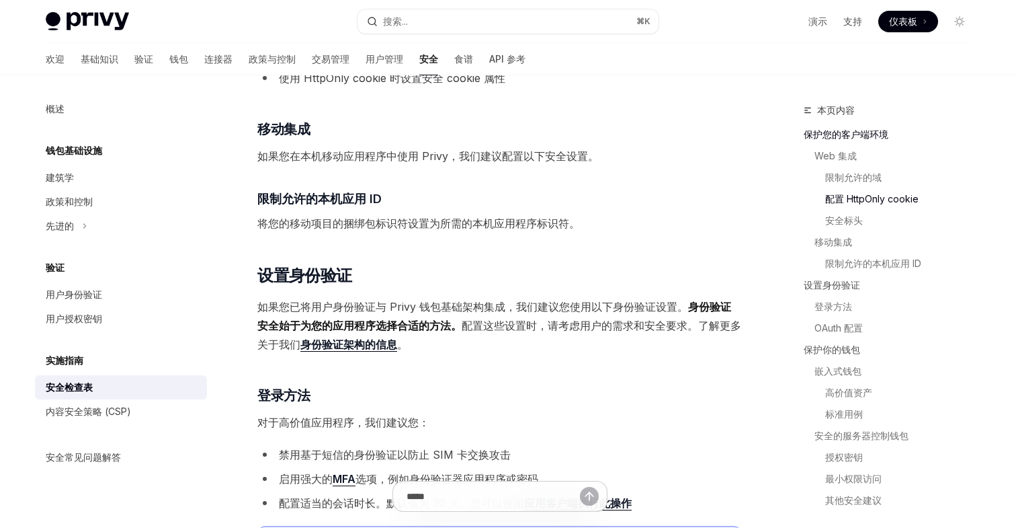
scroll to position [817, 0]
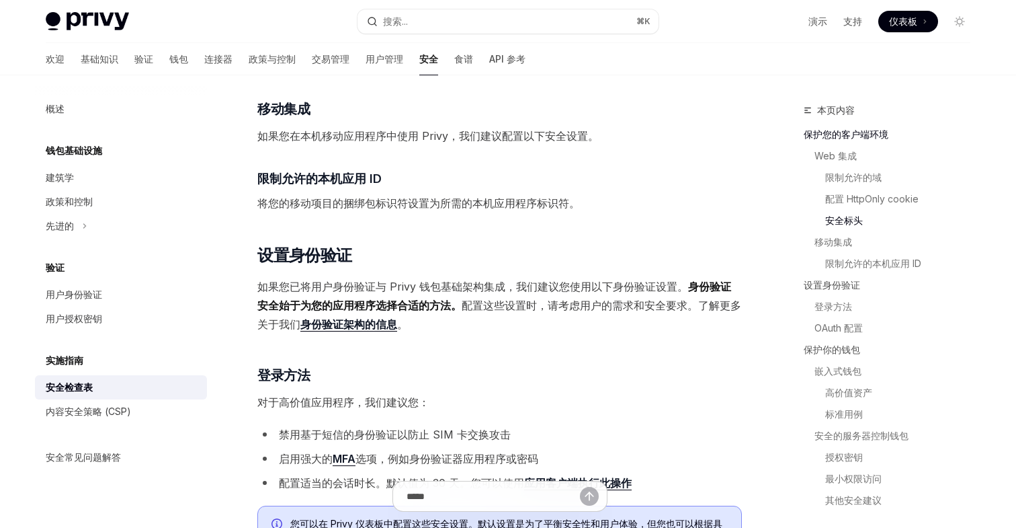
click at [418, 201] on font "将您的移动项目的捆绑包标识符设置为所需的本机应用程序标识符。" at bounding box center [418, 202] width 323 height 13
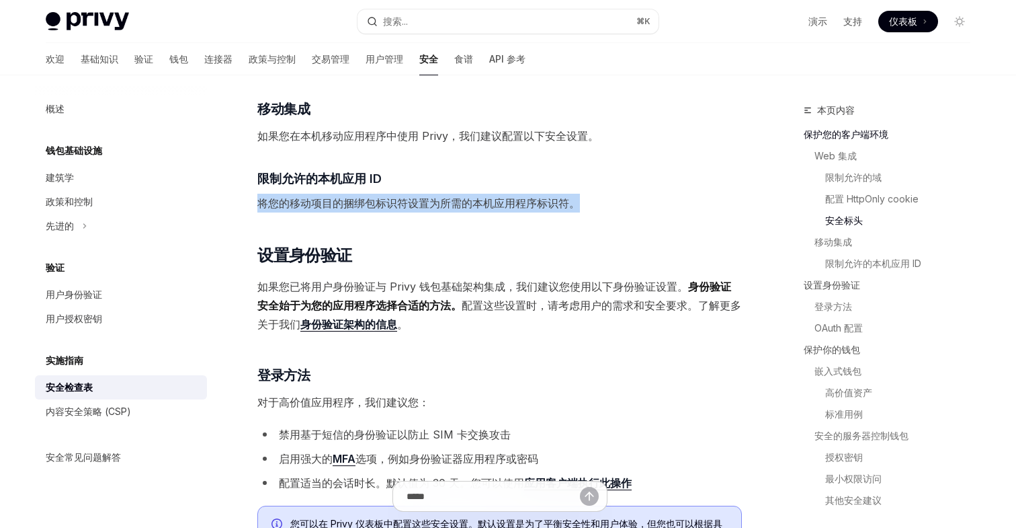
click at [418, 201] on font "将您的移动项目的捆绑包标识符设置为所需的本机应用程序标识符。" at bounding box center [418, 202] width 323 height 13
click at [440, 200] on font "将您的移动项目的捆绑包标识符设置为所需的本机应用程序标识符。" at bounding box center [418, 202] width 323 height 13
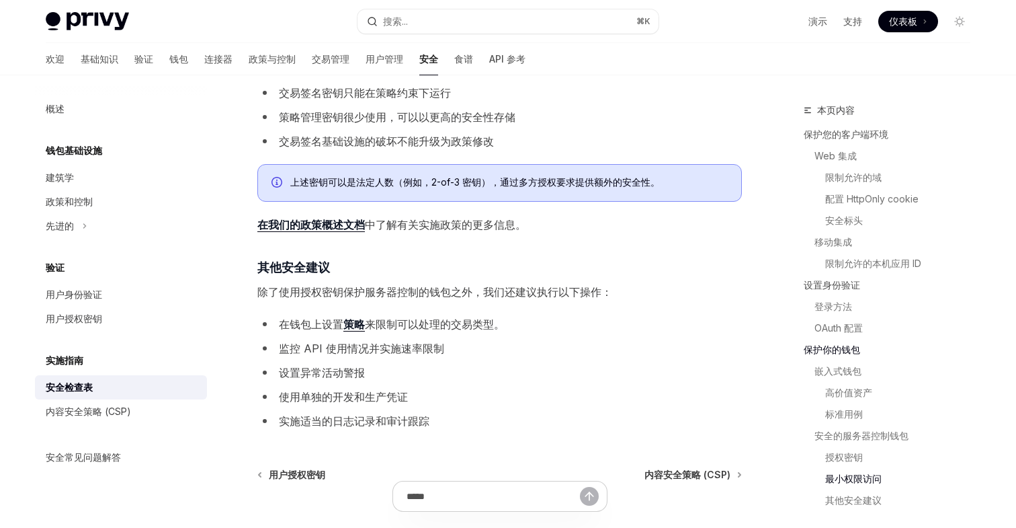
scroll to position [2643, 0]
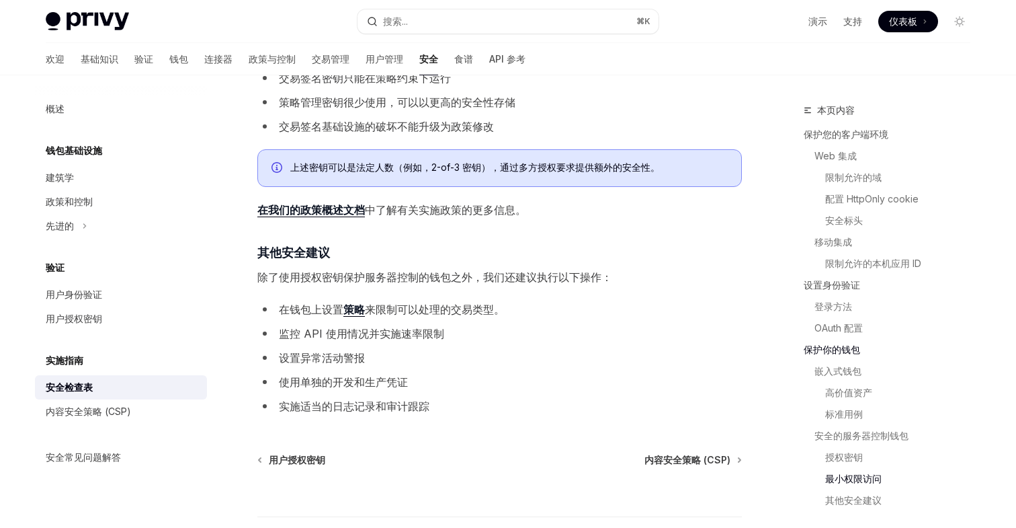
click at [469, 348] on li "设置异常活动警报" at bounding box center [499, 357] width 485 height 19
